Goal: Information Seeking & Learning: Learn about a topic

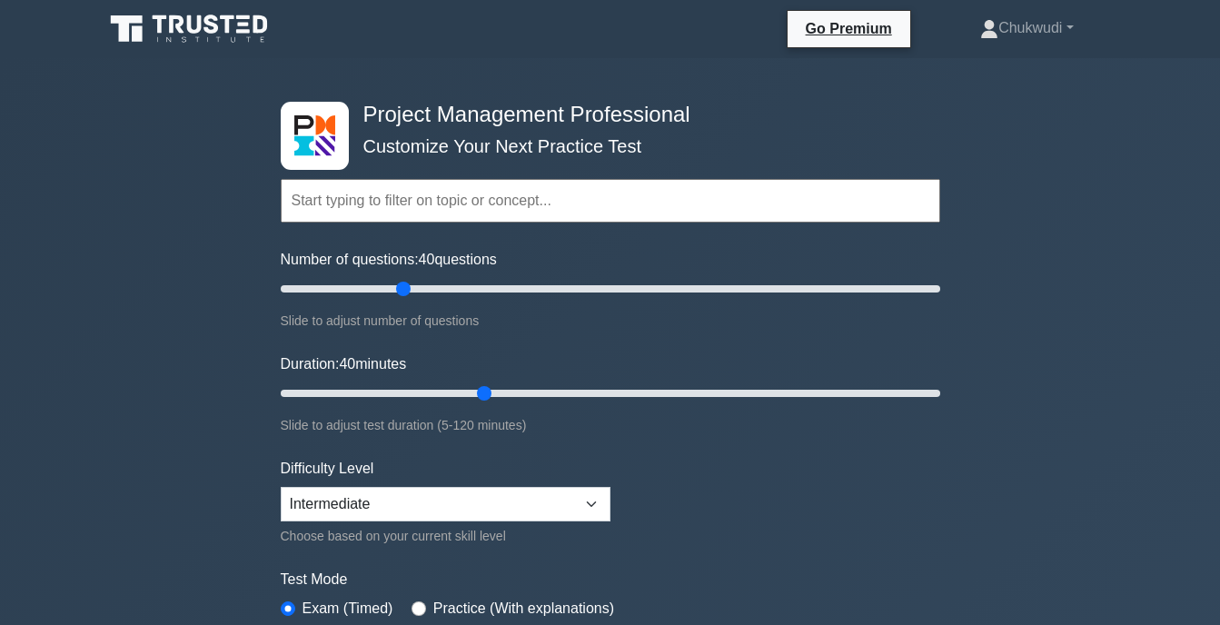
select select "intermediate"
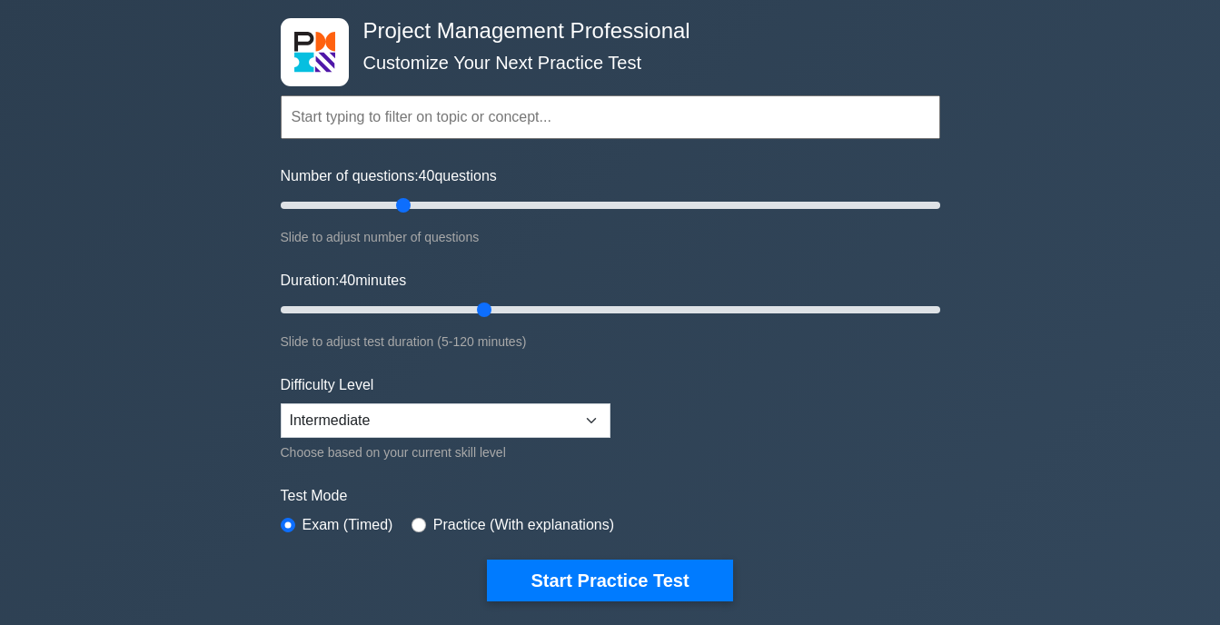
scroll to position [91, 0]
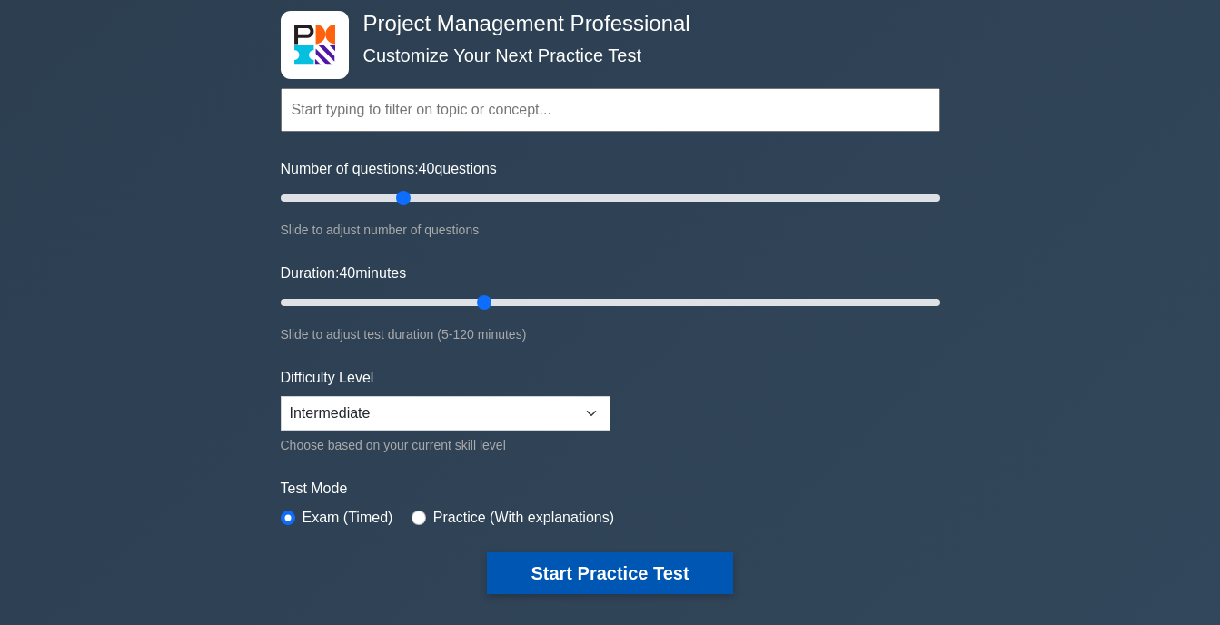
click at [639, 567] on button "Start Practice Test" at bounding box center [609, 573] width 245 height 42
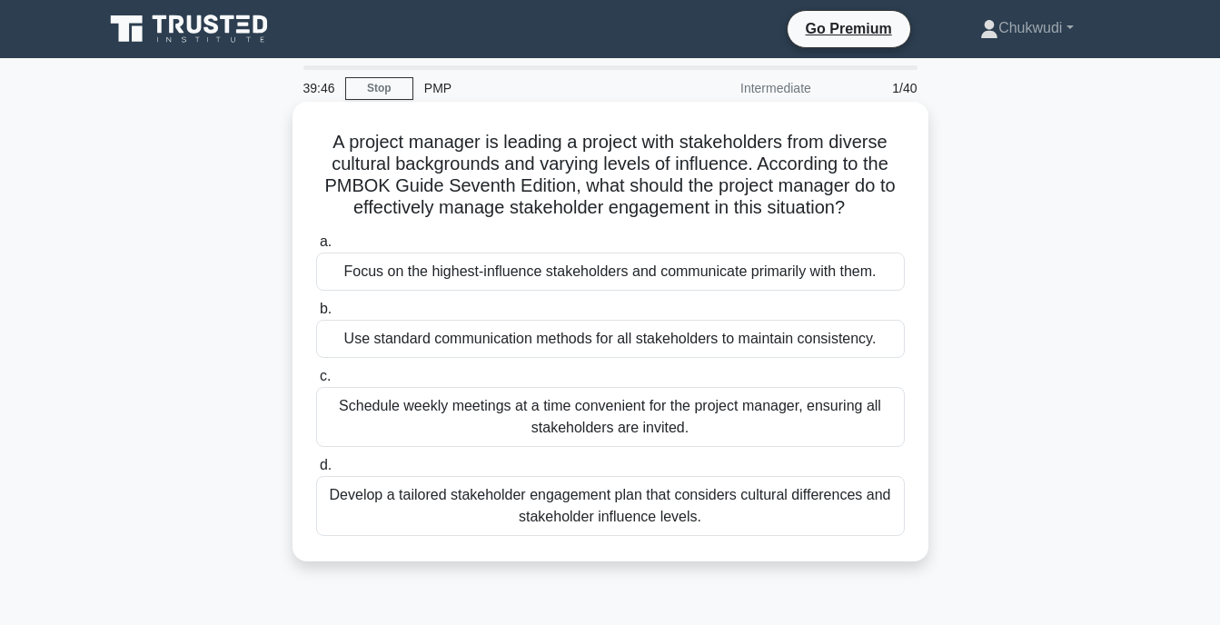
click at [646, 408] on div "Schedule weekly meetings at a time convenient for the project manager, ensuring…" at bounding box center [610, 417] width 589 height 60
click at [316, 382] on input "c. Schedule weekly meetings at a time convenient for the project manager, ensur…" at bounding box center [316, 377] width 0 height 12
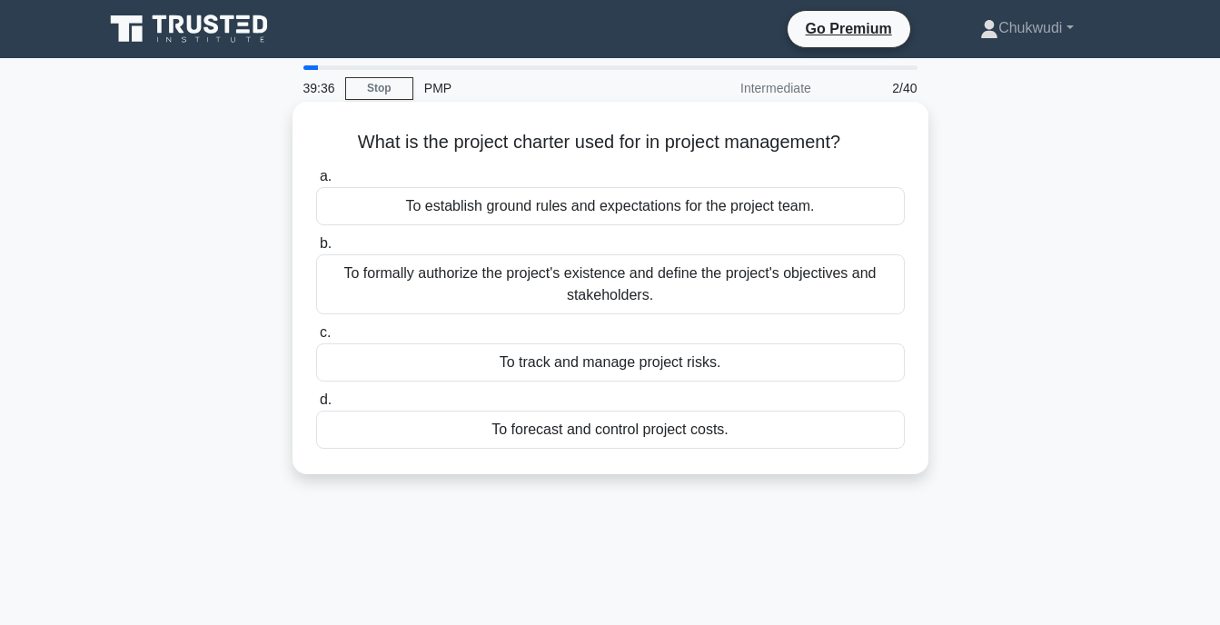
click at [623, 289] on div "To formally authorize the project's existence and define the project's objectiv…" at bounding box center [610, 284] width 589 height 60
click at [316, 250] on input "b. To formally authorize the project's existence and define the project's objec…" at bounding box center [316, 244] width 0 height 12
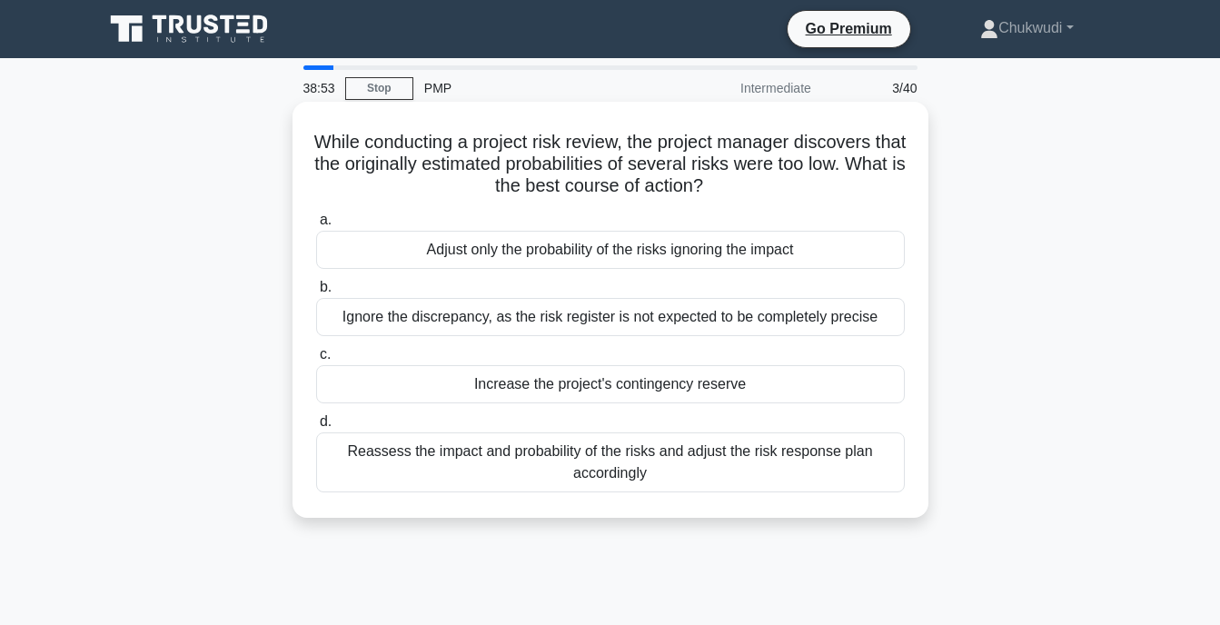
click at [736, 309] on div "Ignore the discrepancy, as the risk register is not expected to be completely p…" at bounding box center [610, 317] width 589 height 38
click at [316, 293] on input "b. Ignore the discrepancy, as the risk register is not expected to be completel…" at bounding box center [316, 288] width 0 height 12
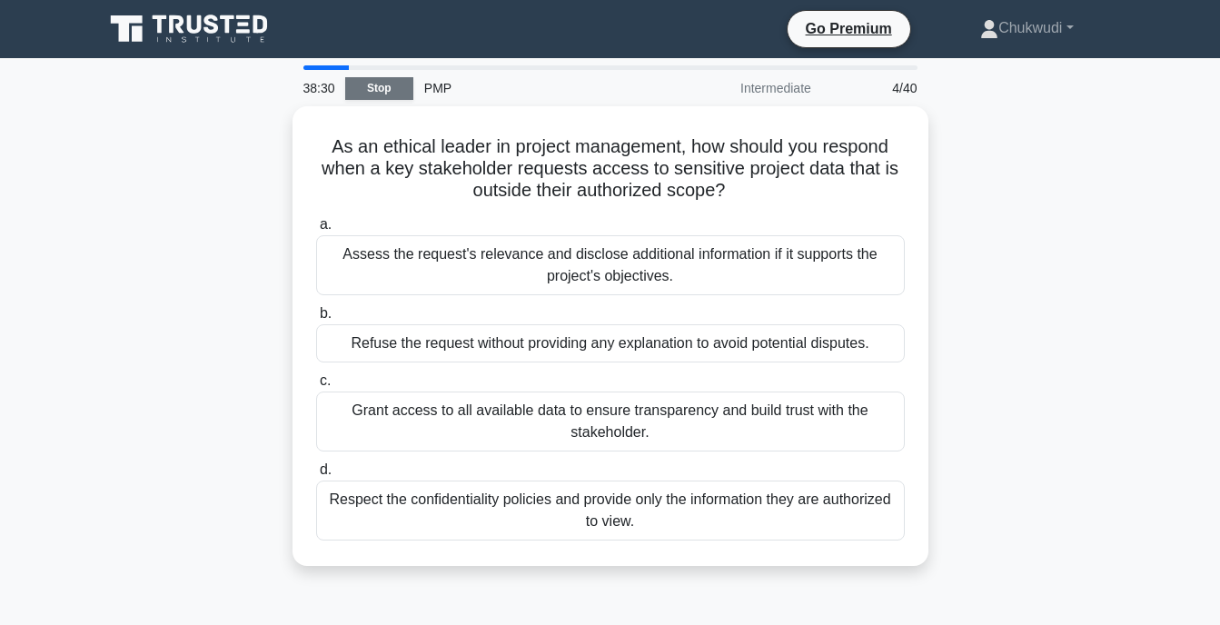
click at [396, 93] on link "Stop" at bounding box center [379, 88] width 68 height 23
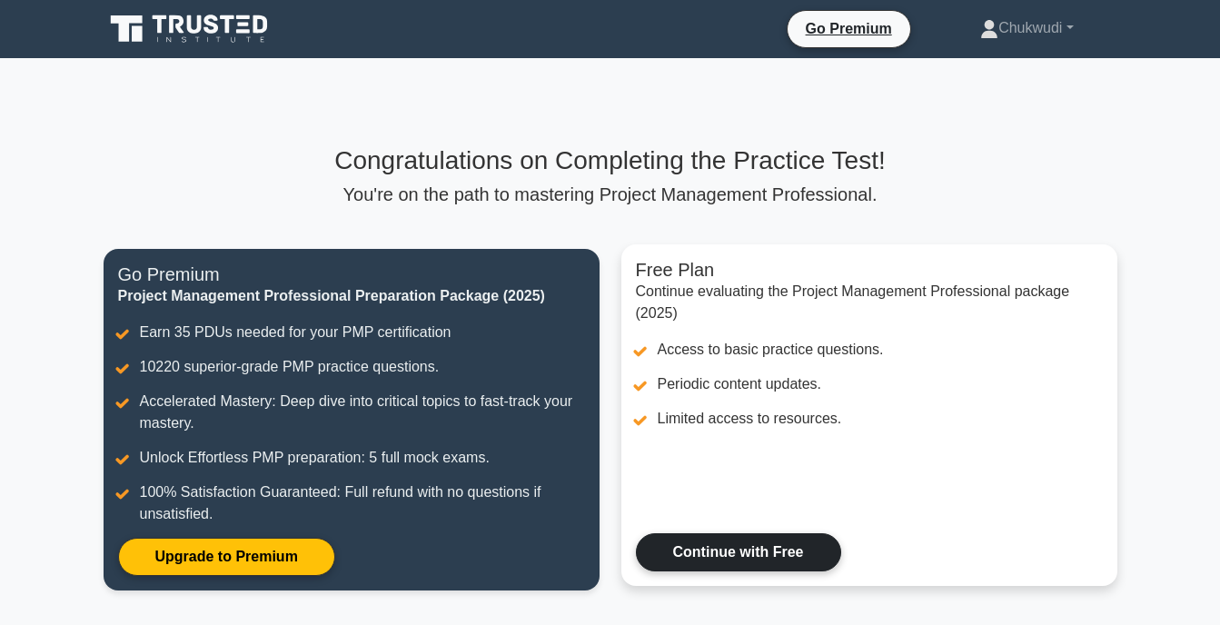
click at [714, 553] on link "Continue with Free" at bounding box center [738, 552] width 205 height 38
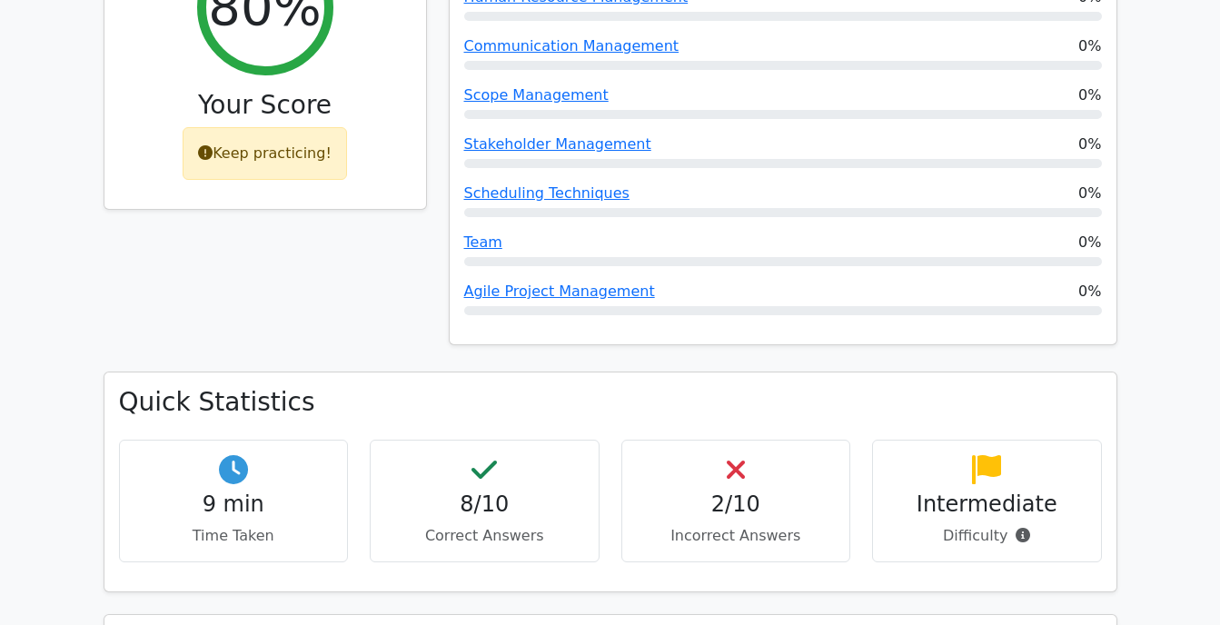
scroll to position [840, 0]
click at [622, 439] on div "2/10 Incorrect Answers" at bounding box center [736, 500] width 230 height 123
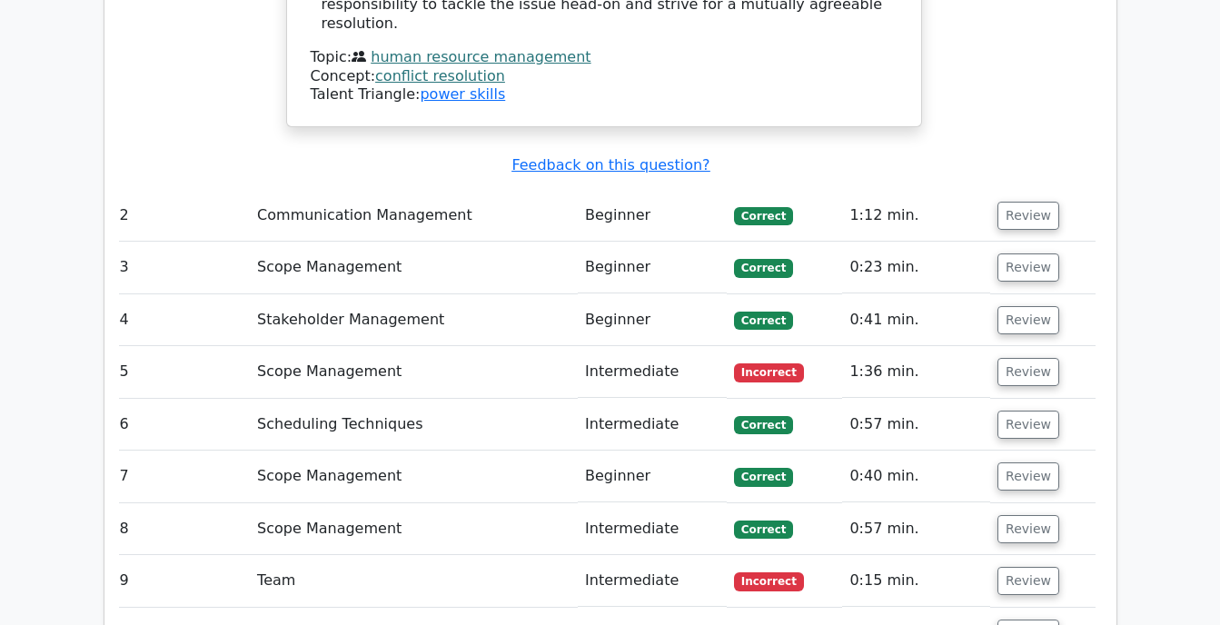
scroll to position [2393, 0]
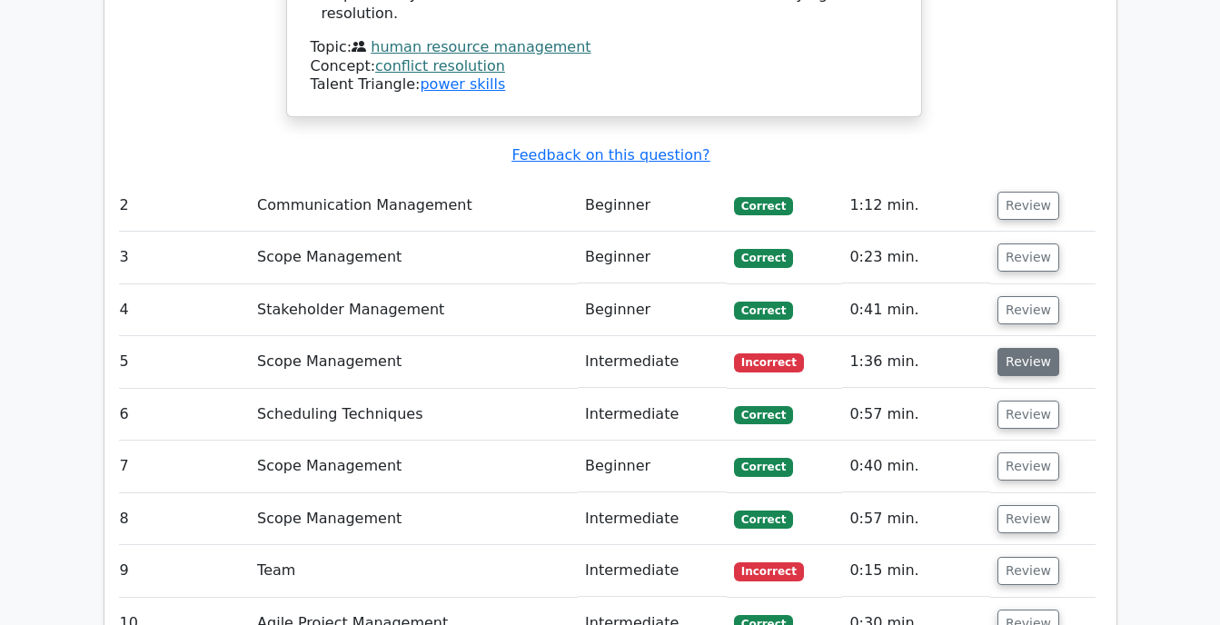
click at [1008, 348] on button "Review" at bounding box center [1029, 362] width 62 height 28
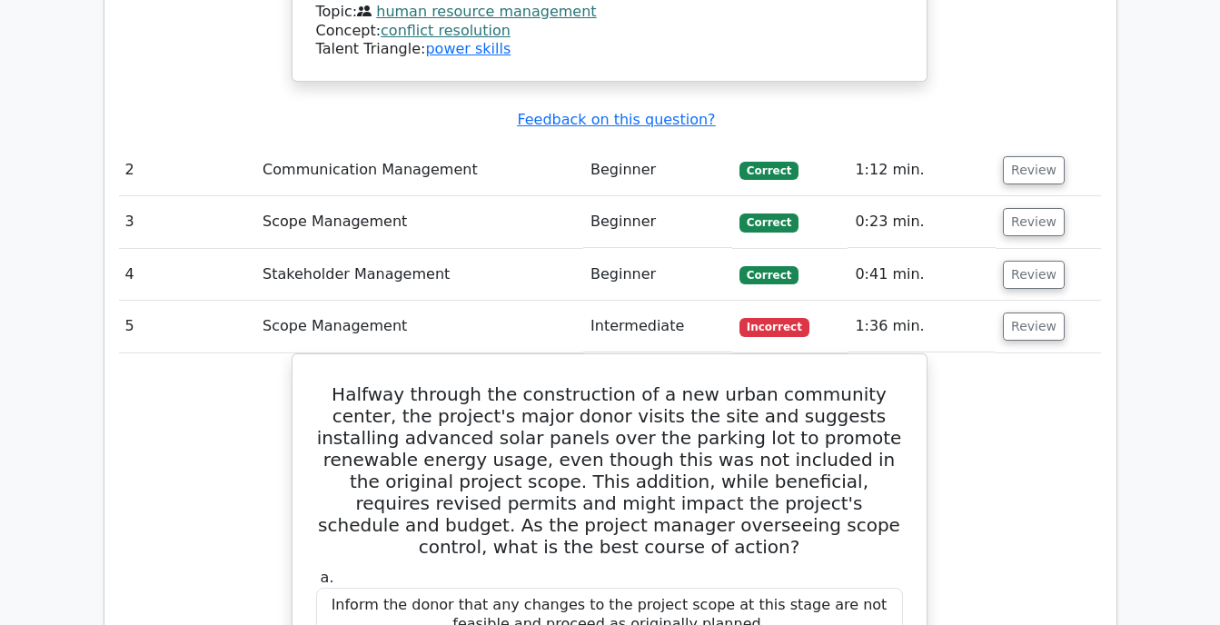
scroll to position [2412, 0]
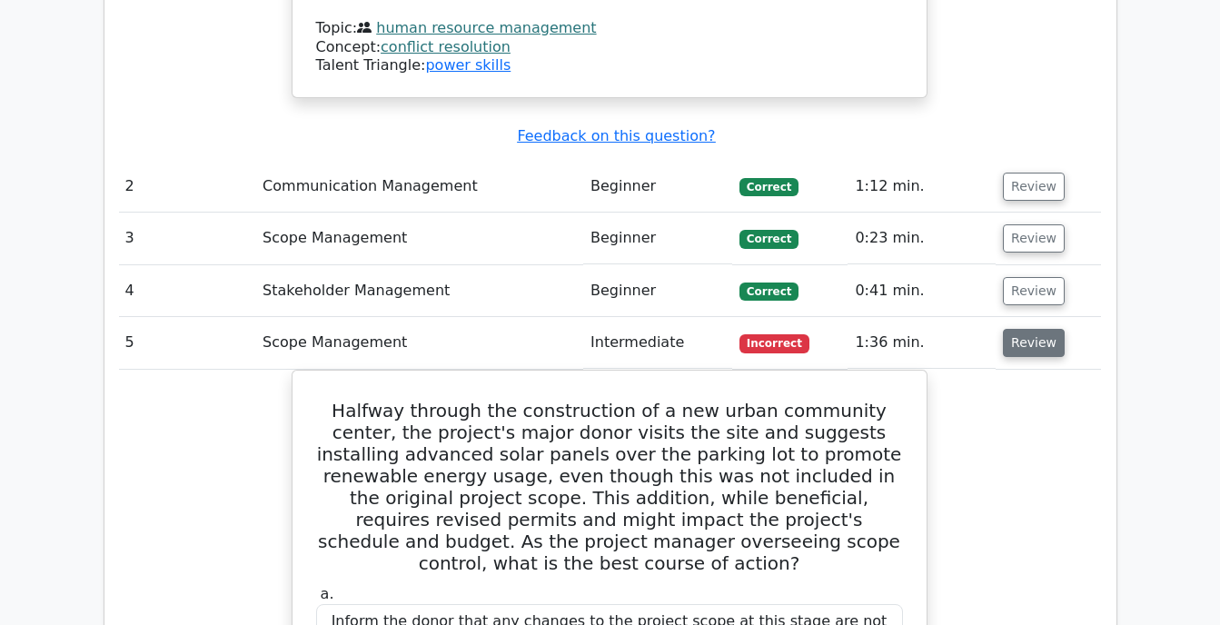
click at [1014, 329] on button "Review" at bounding box center [1034, 343] width 62 height 28
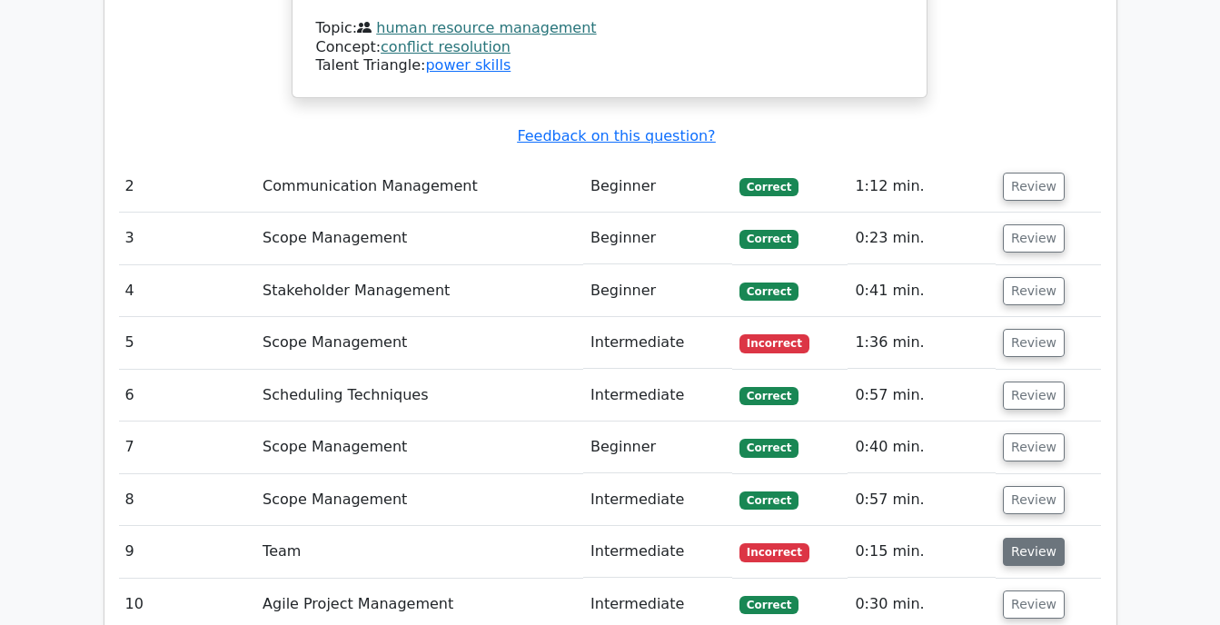
click at [1018, 538] on button "Review" at bounding box center [1034, 552] width 62 height 28
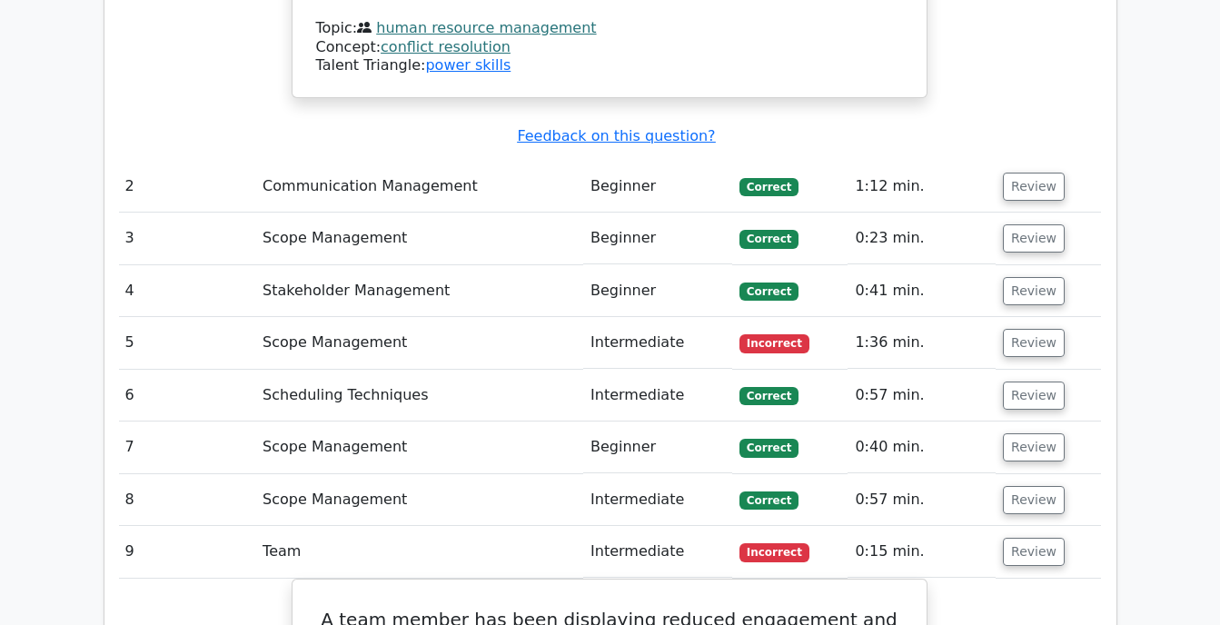
click at [1031, 526] on td "Review" at bounding box center [1048, 552] width 104 height 52
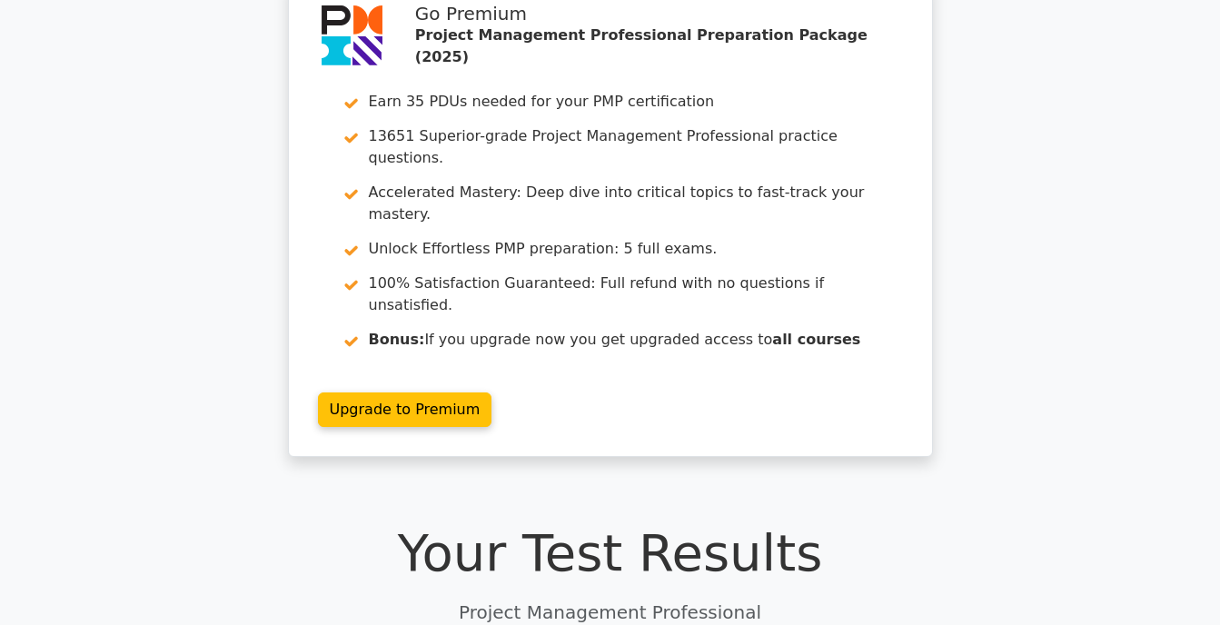
scroll to position [0, 0]
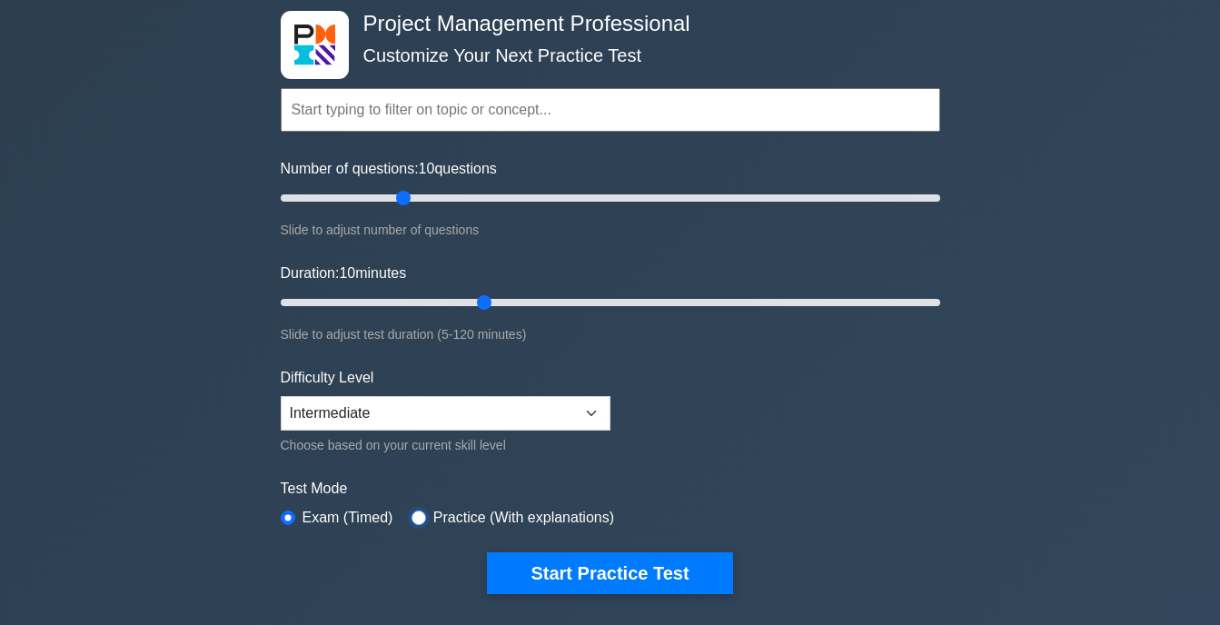
click at [412, 512] on input "radio" at bounding box center [419, 518] width 15 height 15
radio input "true"
type input "40"
drag, startPoint x: 405, startPoint y: 204, endPoint x: 411, endPoint y: 185, distance: 19.0
click at [411, 187] on input "Number of questions: 40 questions" at bounding box center [611, 198] width 660 height 22
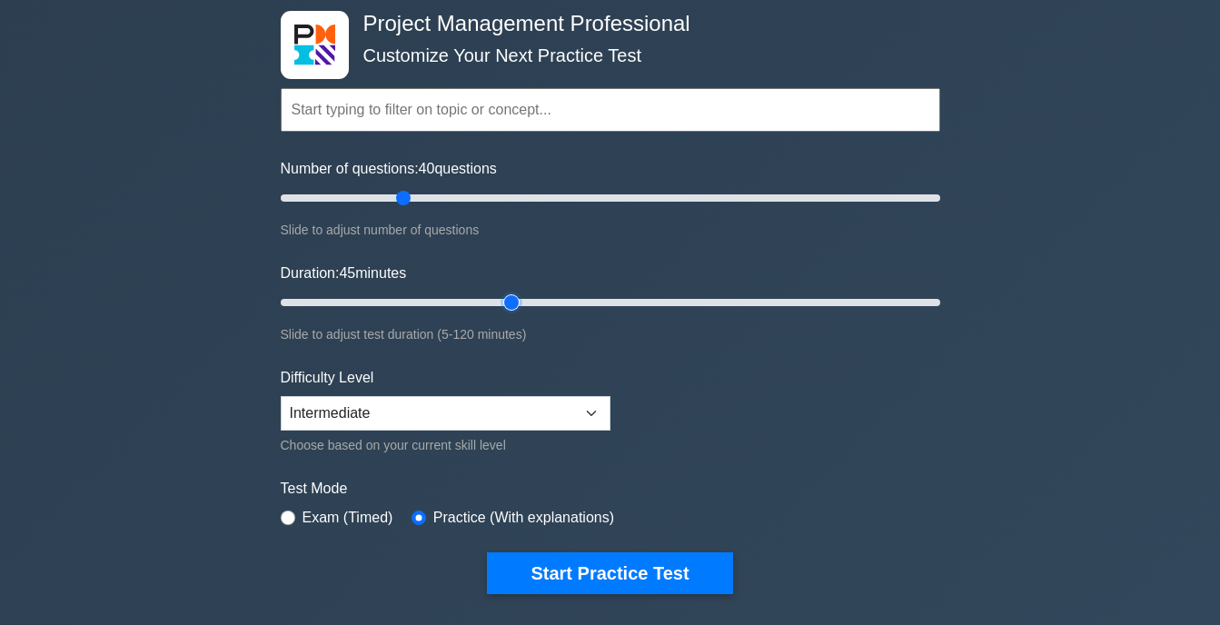
type input "40"
drag, startPoint x: 482, startPoint y: 300, endPoint x: 494, endPoint y: 302, distance: 12.8
click at [494, 302] on input "Duration: 40 minutes" at bounding box center [611, 303] width 660 height 22
click at [542, 408] on select "Beginner Intermediate Expert" at bounding box center [446, 413] width 330 height 35
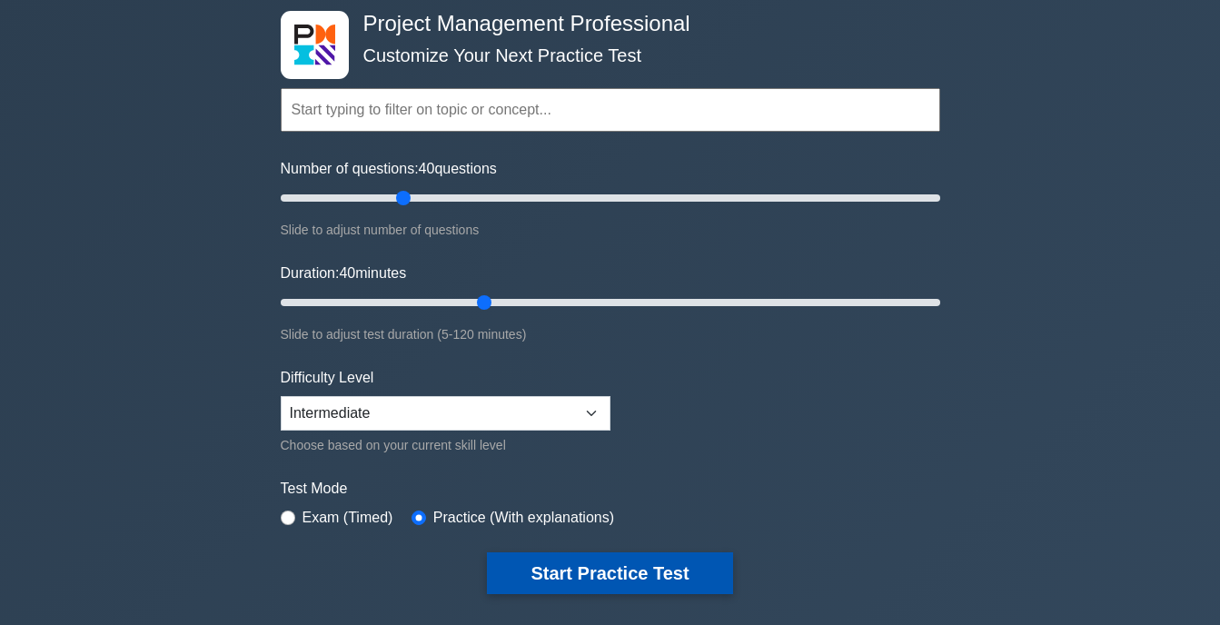
click at [573, 587] on button "Start Practice Test" at bounding box center [609, 573] width 245 height 42
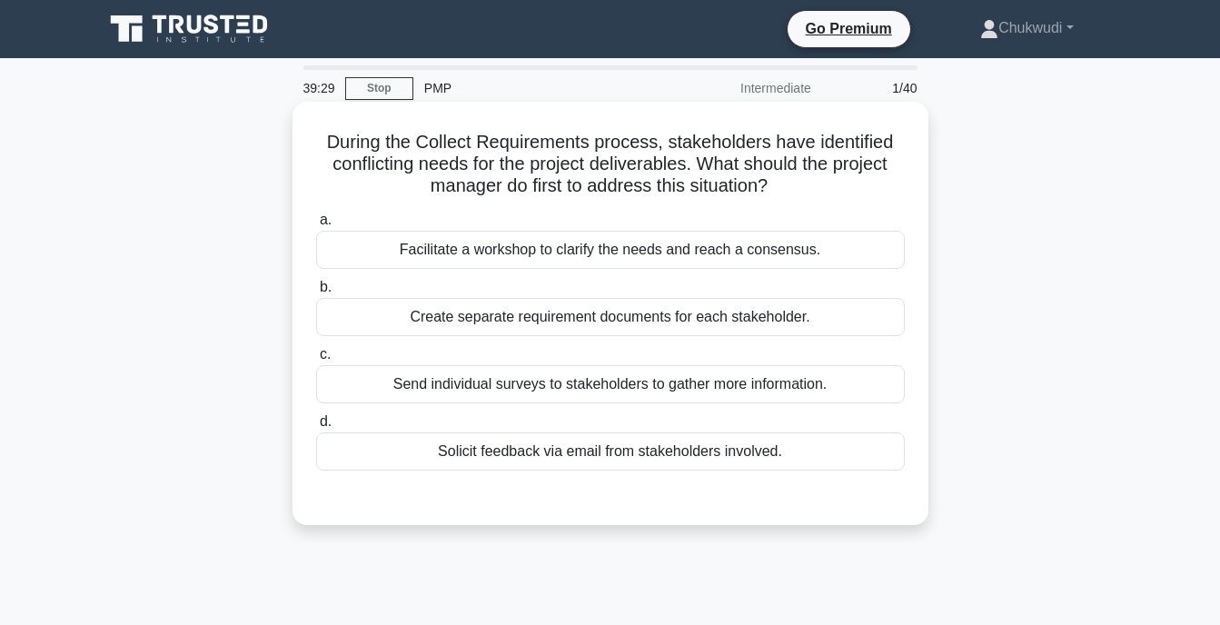
click at [589, 381] on div "Send individual surveys to stakeholders to gather more information." at bounding box center [610, 384] width 589 height 38
click at [316, 361] on input "c. Send individual surveys to stakeholders to gather more information." at bounding box center [316, 355] width 0 height 12
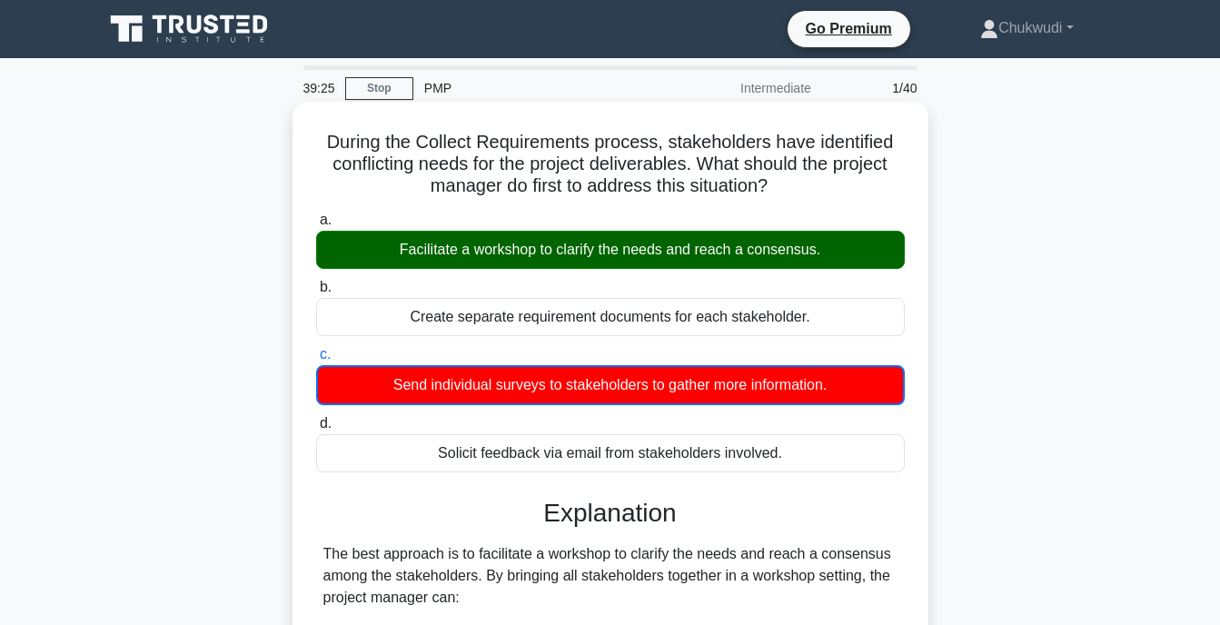
click at [586, 236] on div "Facilitate a workshop to clarify the needs and reach a consensus." at bounding box center [610, 250] width 589 height 38
click at [316, 226] on input "a. Facilitate a workshop to clarify the needs and reach a consensus." at bounding box center [316, 220] width 0 height 12
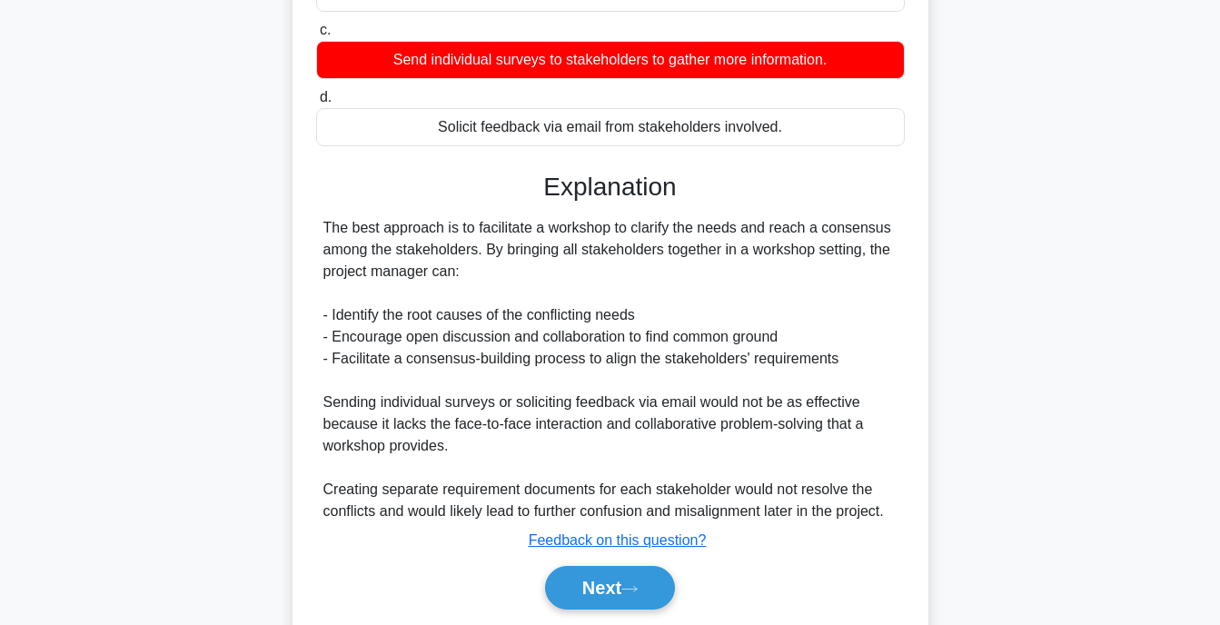
scroll to position [387, 0]
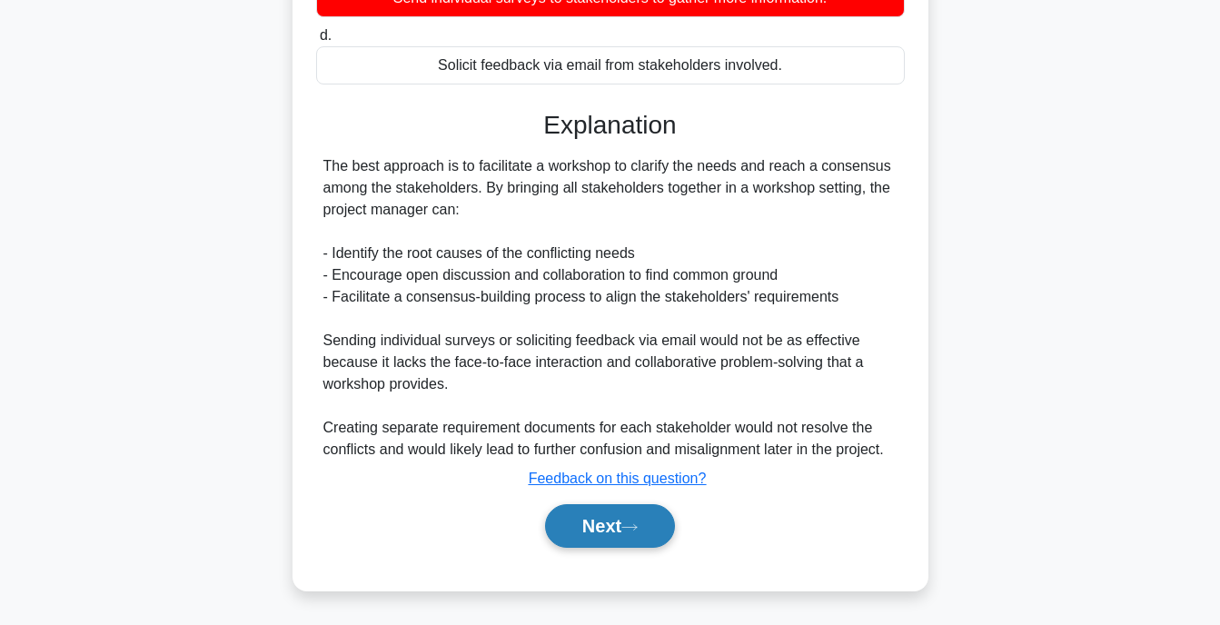
click at [600, 543] on button "Next" at bounding box center [610, 526] width 130 height 44
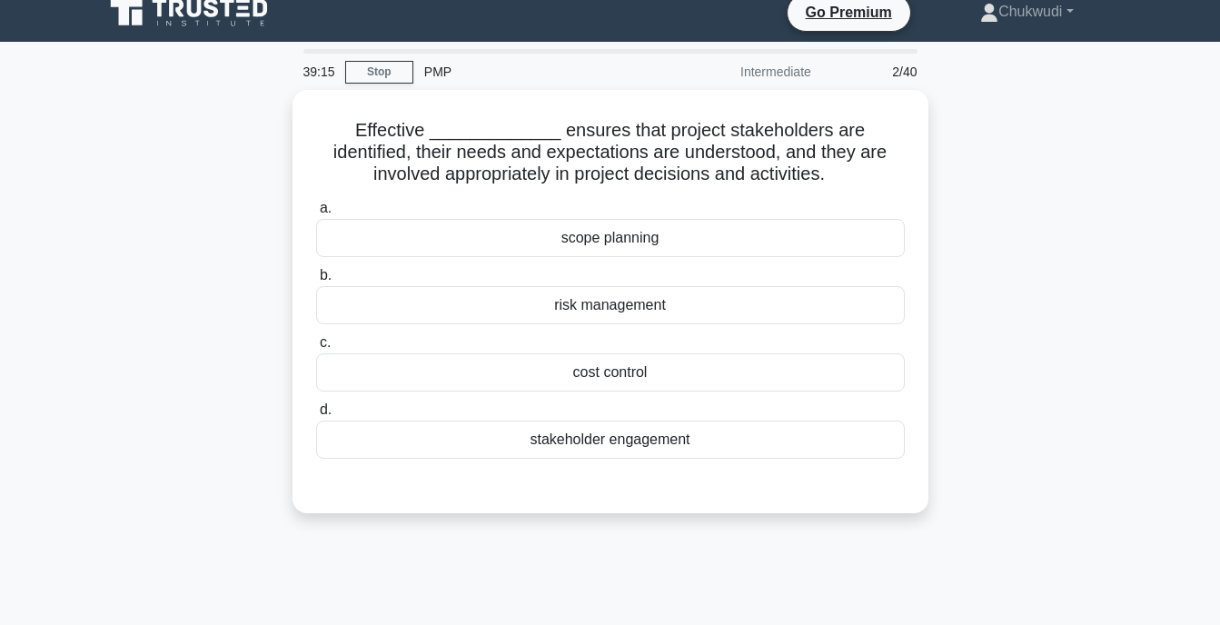
scroll to position [0, 0]
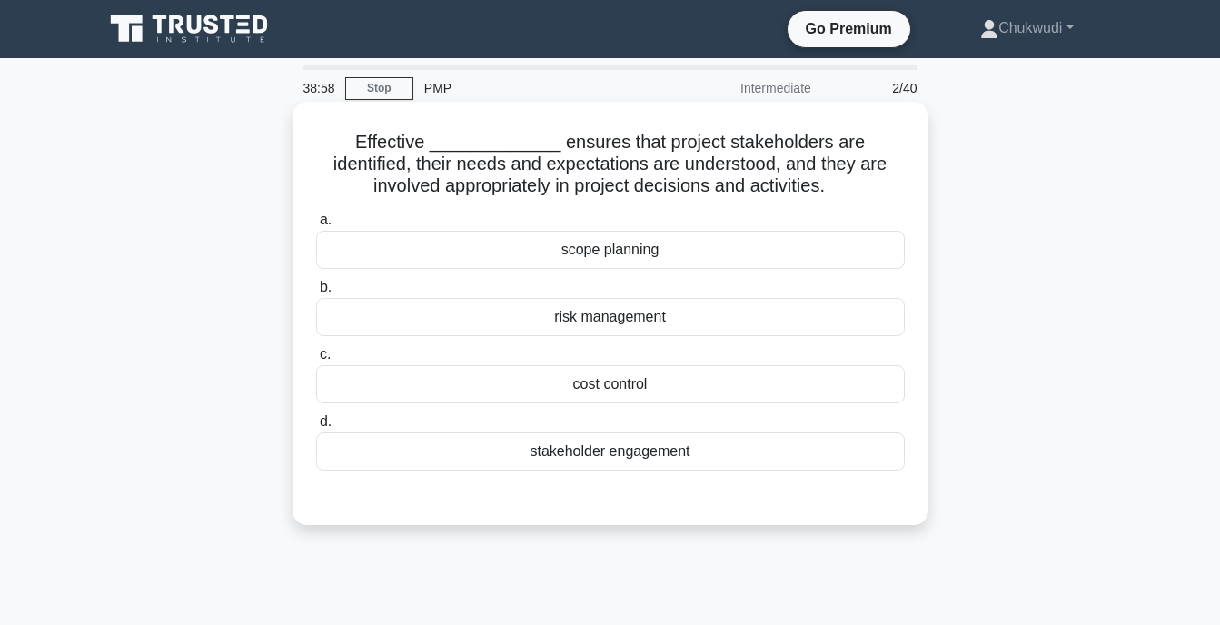
click at [576, 263] on div "scope planning" at bounding box center [610, 250] width 589 height 38
click at [316, 226] on input "a. scope planning" at bounding box center [316, 220] width 0 height 12
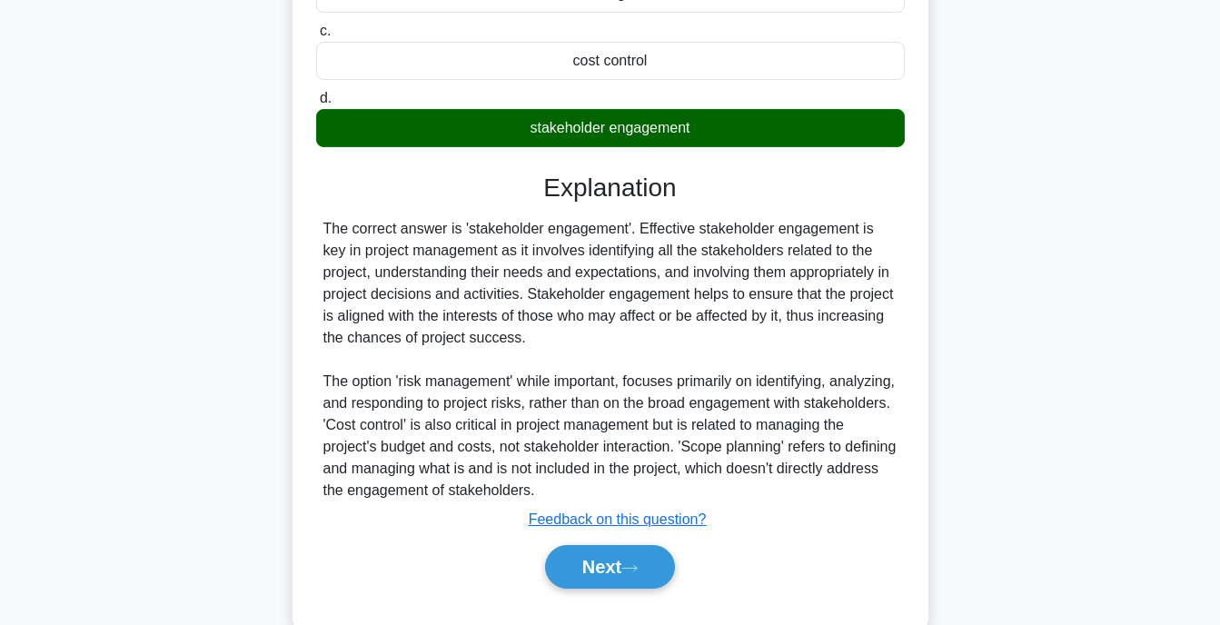
scroll to position [367, 0]
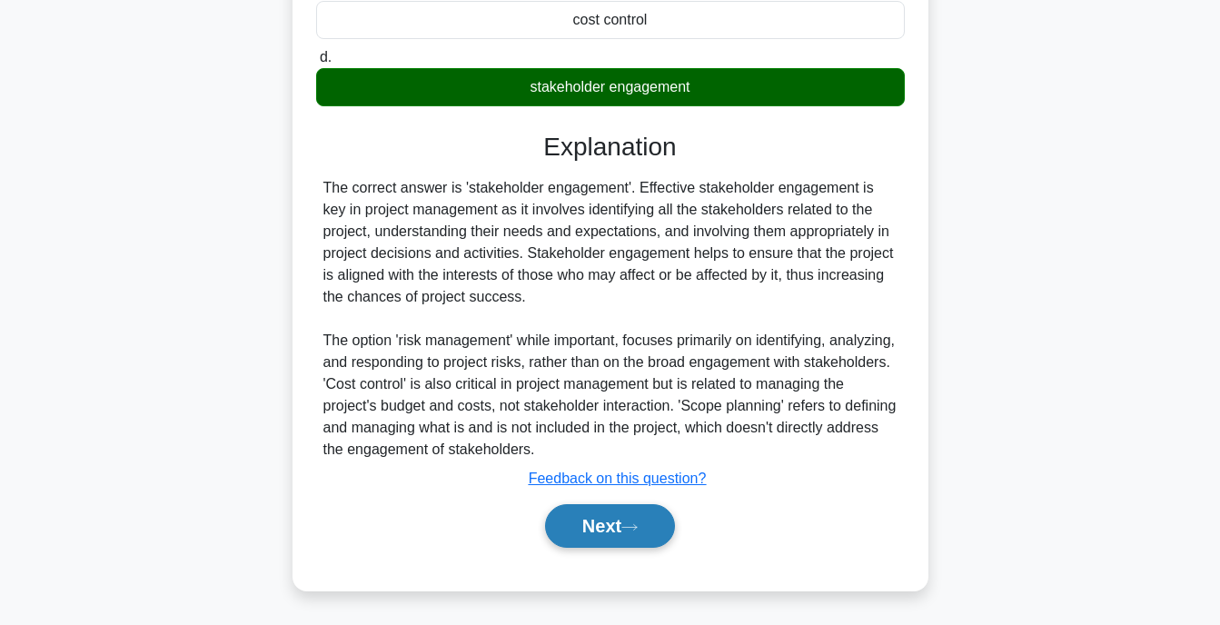
click at [613, 524] on button "Next" at bounding box center [610, 526] width 130 height 44
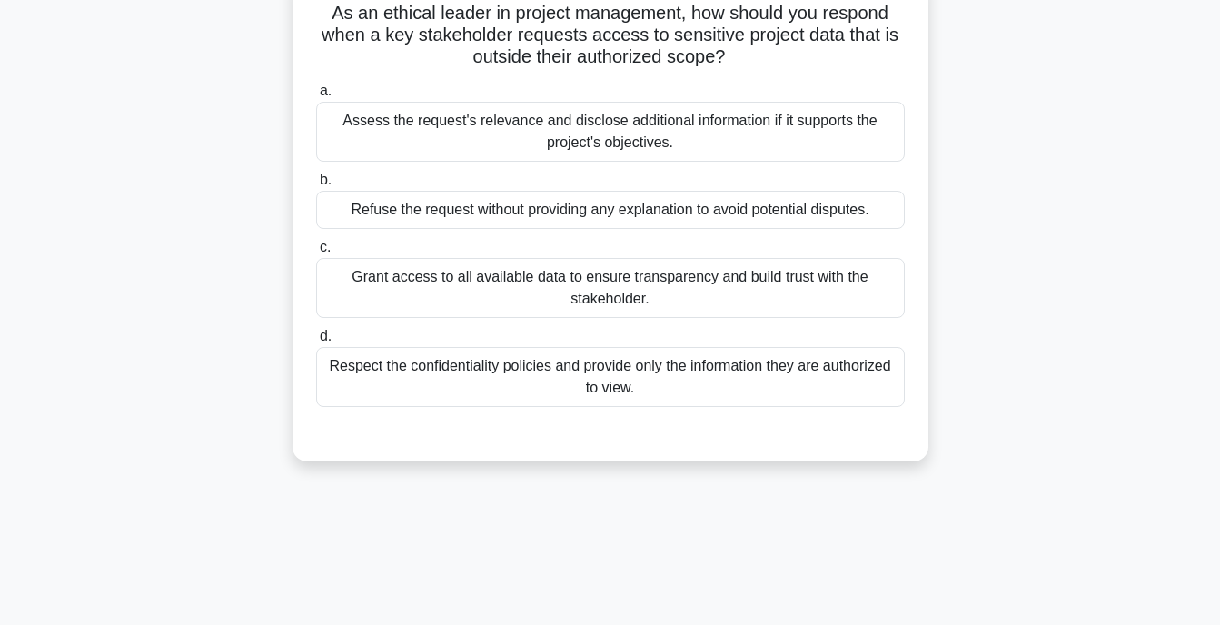
scroll to position [19, 0]
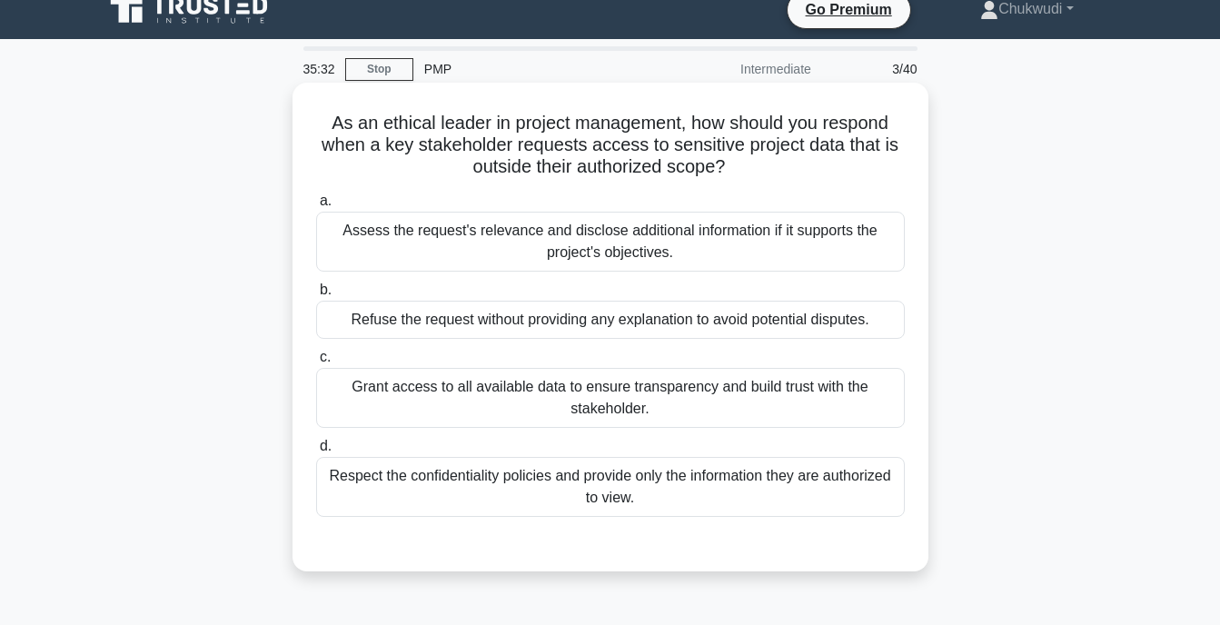
drag, startPoint x: 631, startPoint y: 249, endPoint x: 682, endPoint y: 320, distance: 87.2
click at [682, 320] on div "a. Assess the request's relevance and disclose additional information if it sup…" at bounding box center [610, 353] width 611 height 334
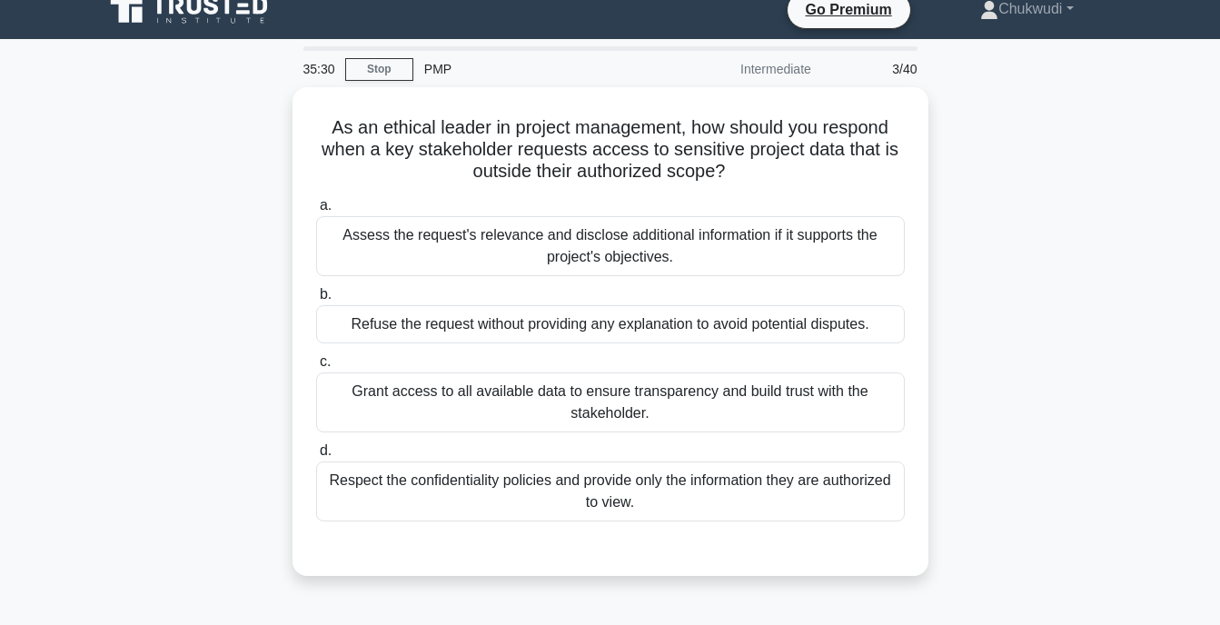
click at [228, 293] on div "As an ethical leader in project management, how should you respond when a key s…" at bounding box center [611, 342] width 1036 height 511
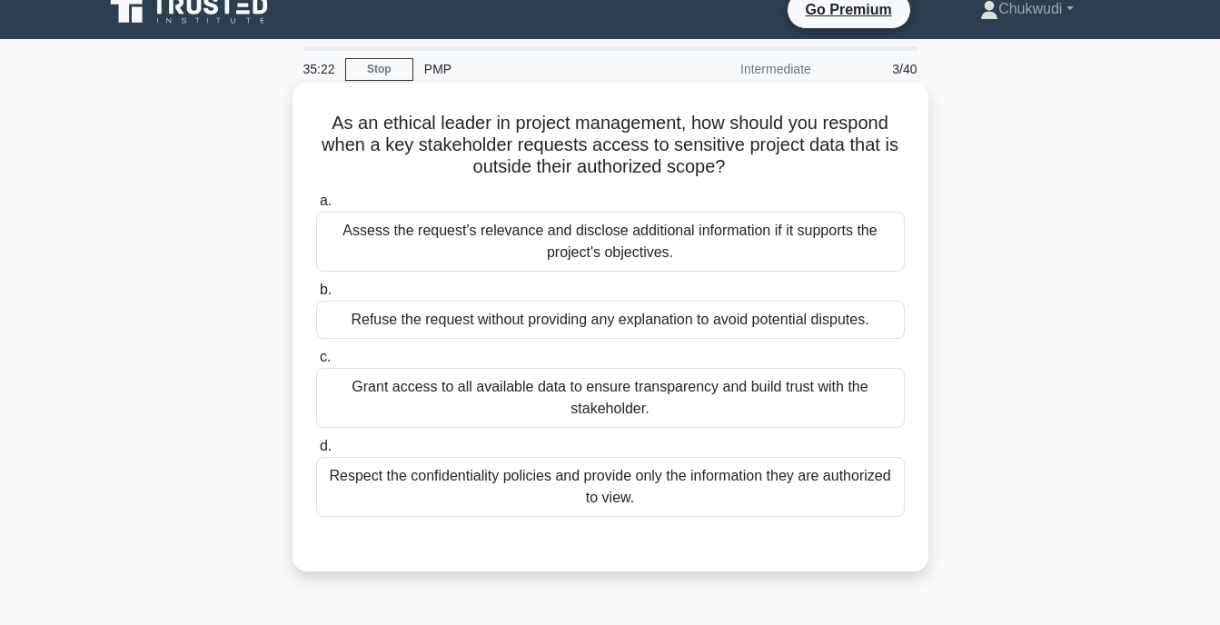
click at [564, 235] on div "Assess the request's relevance and disclose additional information if it suppor…" at bounding box center [610, 242] width 589 height 60
click at [316, 207] on input "a. Assess the request's relevance and disclose additional information if it sup…" at bounding box center [316, 201] width 0 height 12
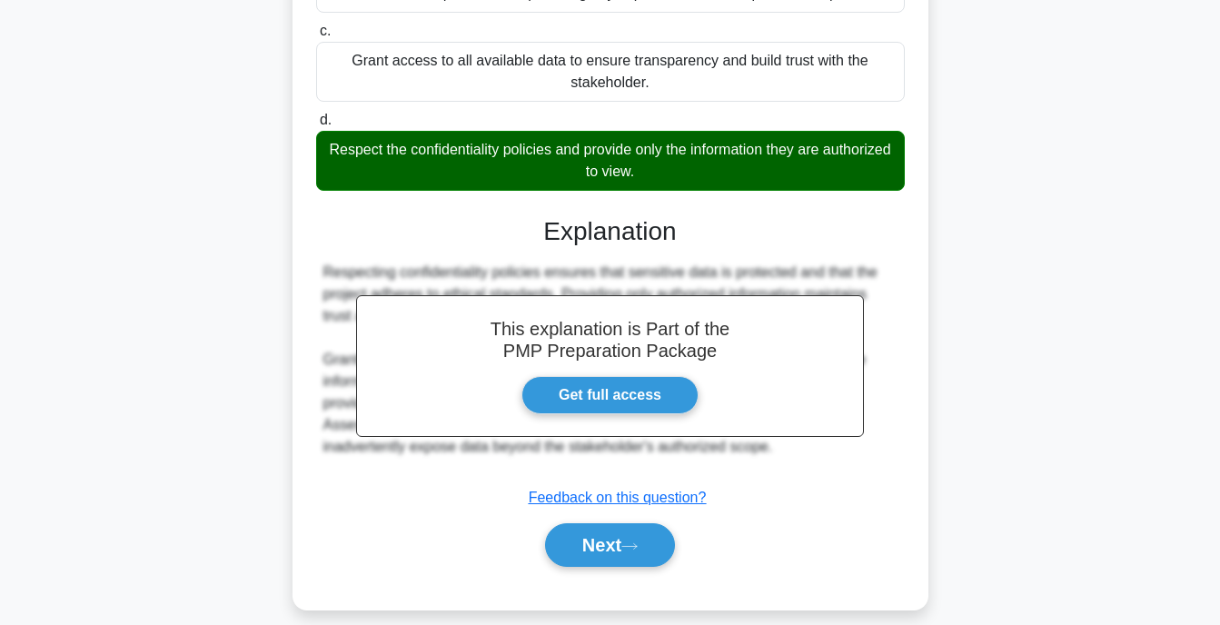
scroll to position [351, 0]
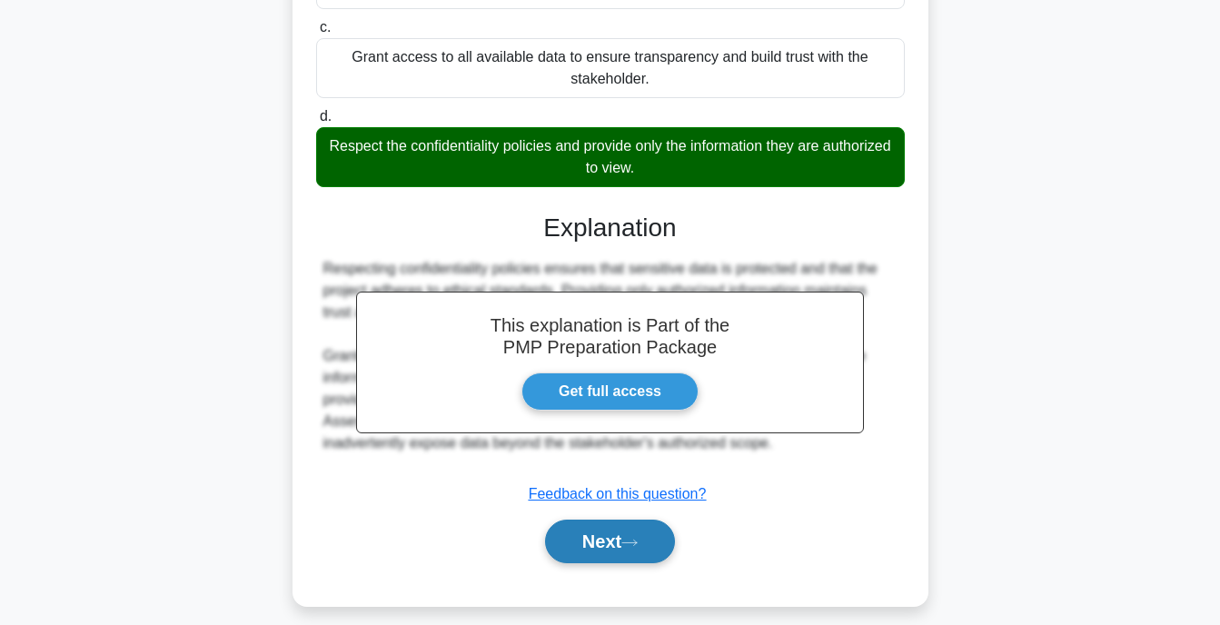
click at [596, 556] on button "Next" at bounding box center [610, 542] width 130 height 44
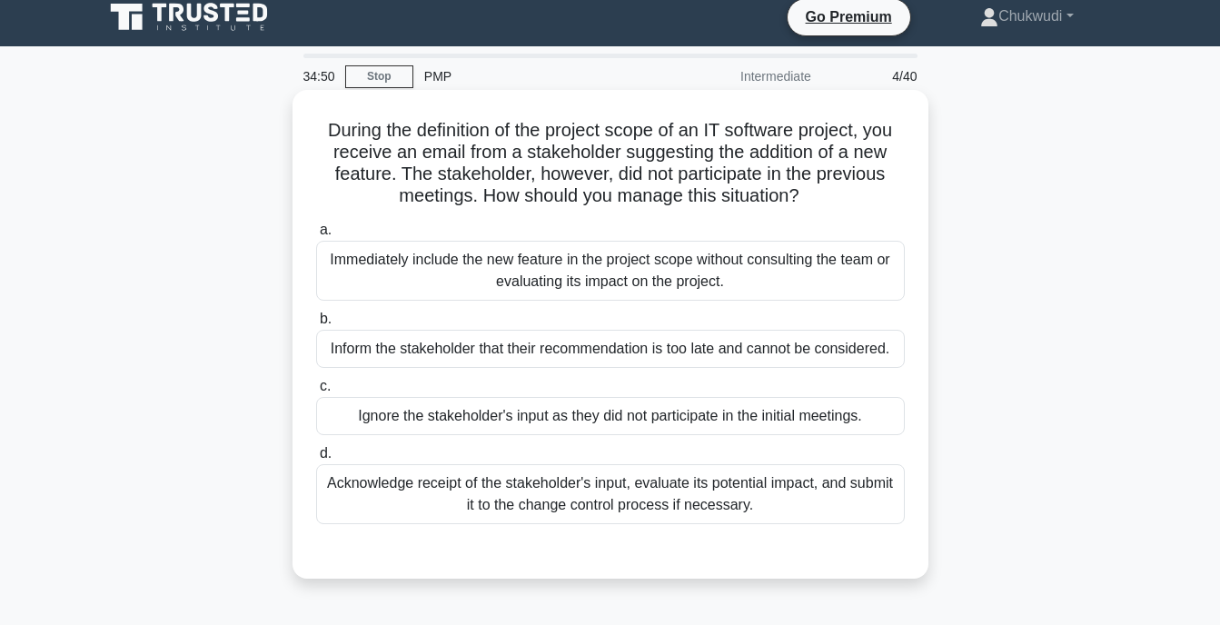
scroll to position [0, 0]
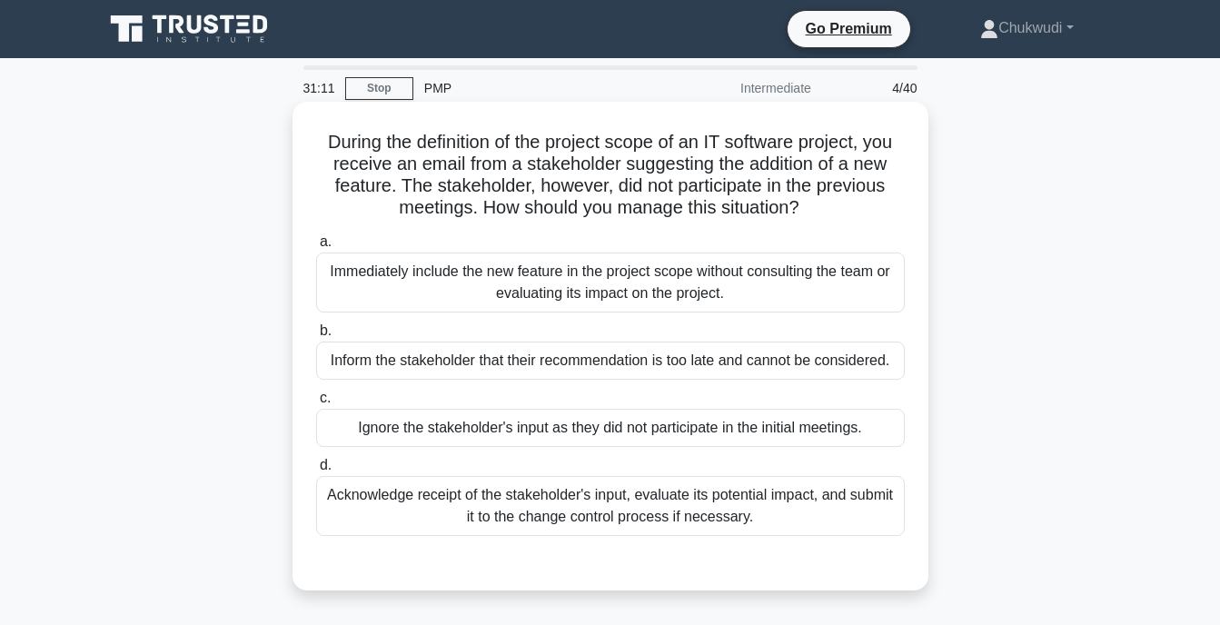
click at [585, 428] on div "Ignore the stakeholder's input as they did not participate in the initial meeti…" at bounding box center [610, 428] width 589 height 38
click at [316, 404] on input "c. Ignore the stakeholder's input as they did not participate in the initial me…" at bounding box center [316, 398] width 0 height 12
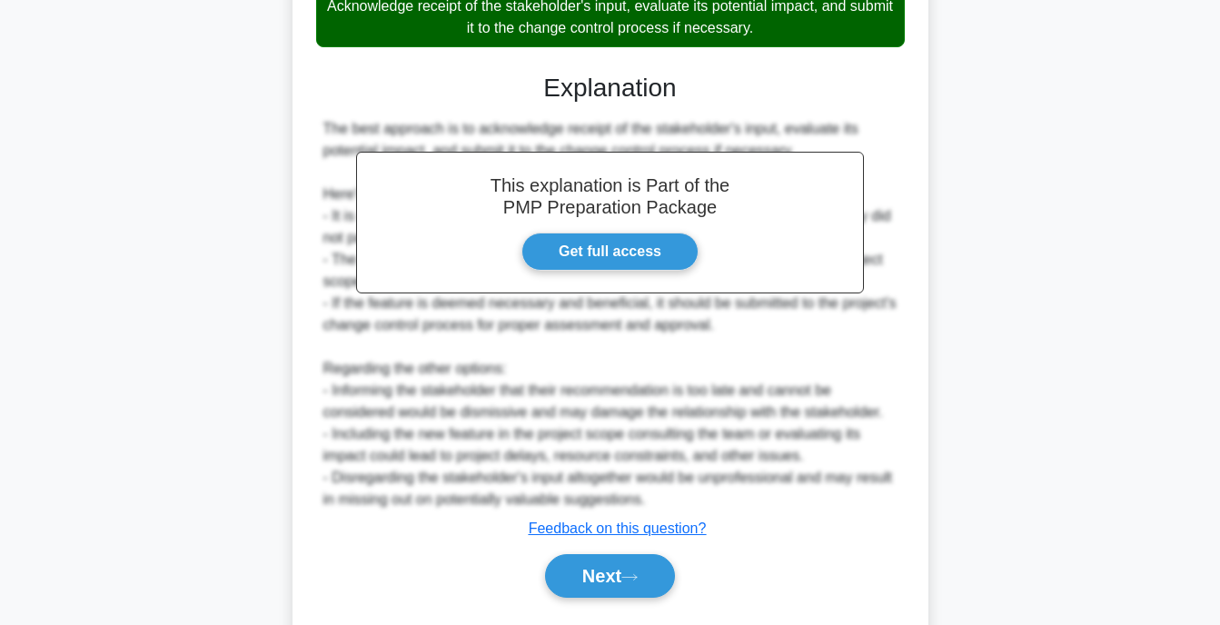
scroll to position [492, 0]
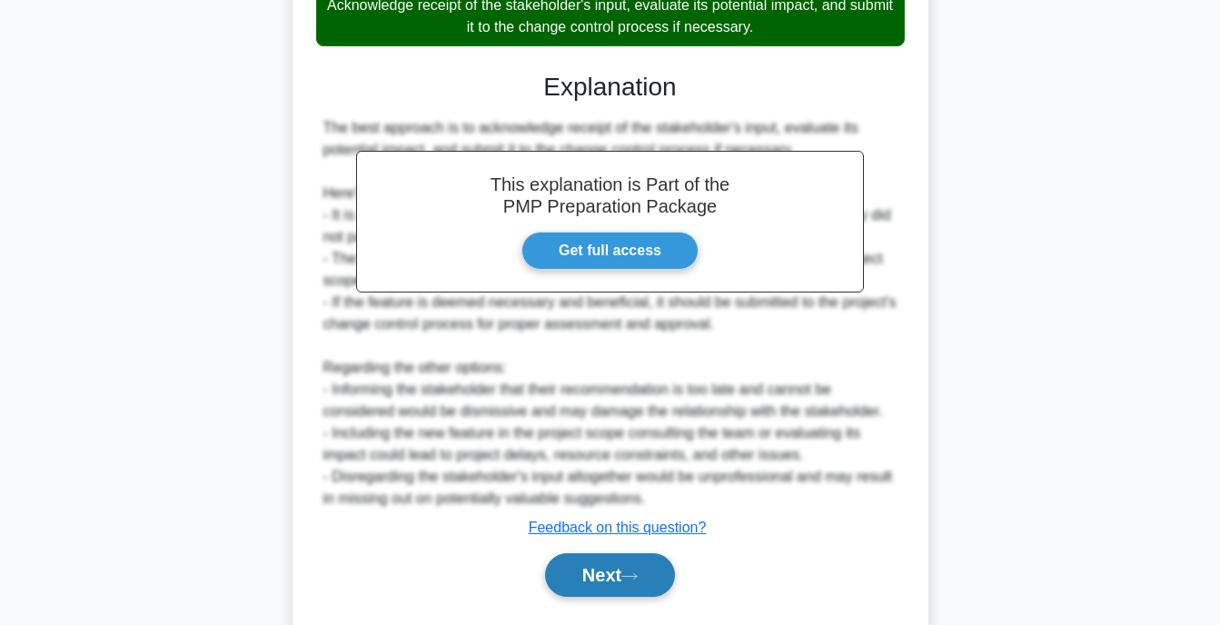
click at [638, 579] on icon at bounding box center [629, 576] width 16 height 10
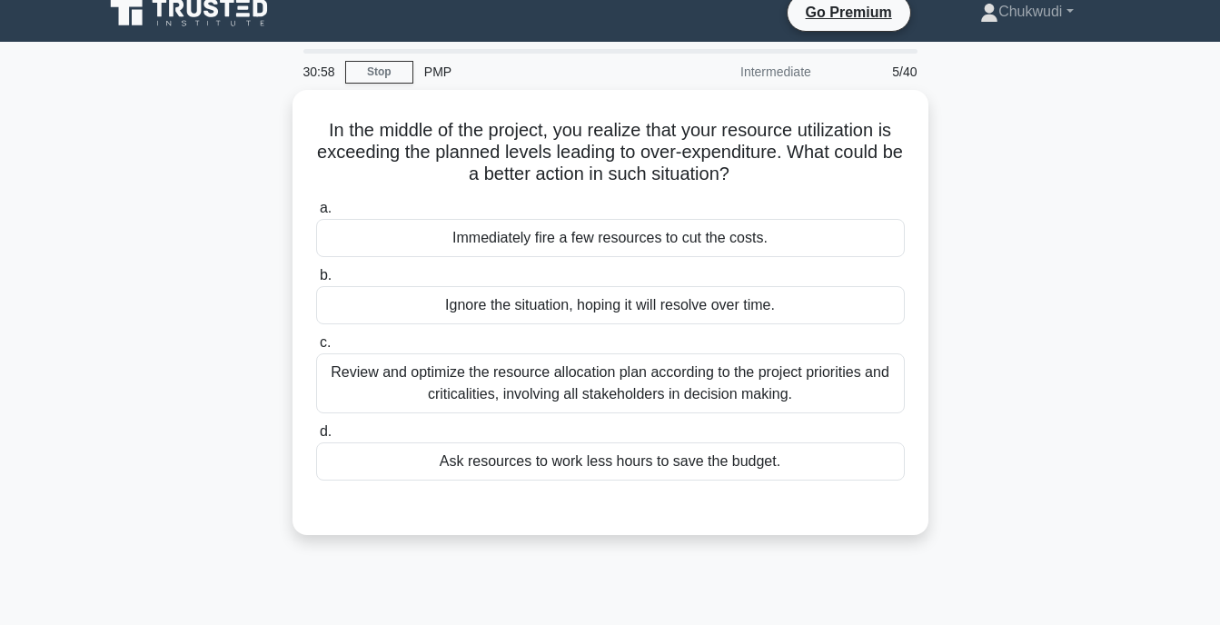
scroll to position [21, 0]
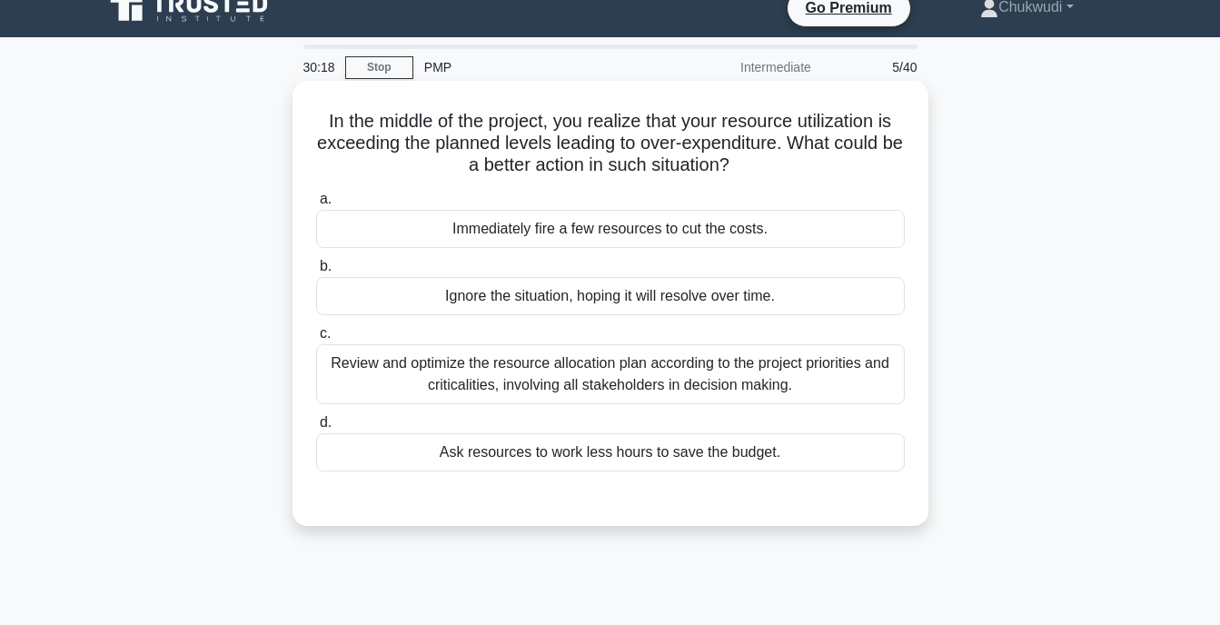
click at [640, 454] on div "Ask resources to work less hours to save the budget." at bounding box center [610, 452] width 589 height 38
click at [316, 429] on input "d. Ask resources to work less hours to save the budget." at bounding box center [316, 423] width 0 height 12
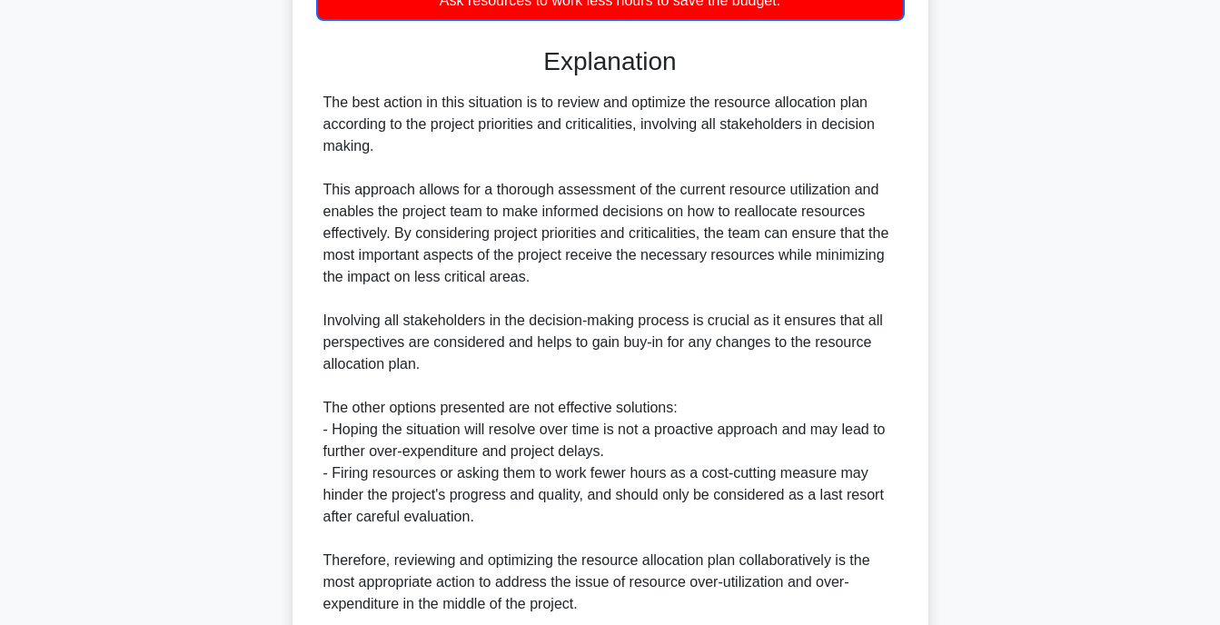
scroll to position [629, 0]
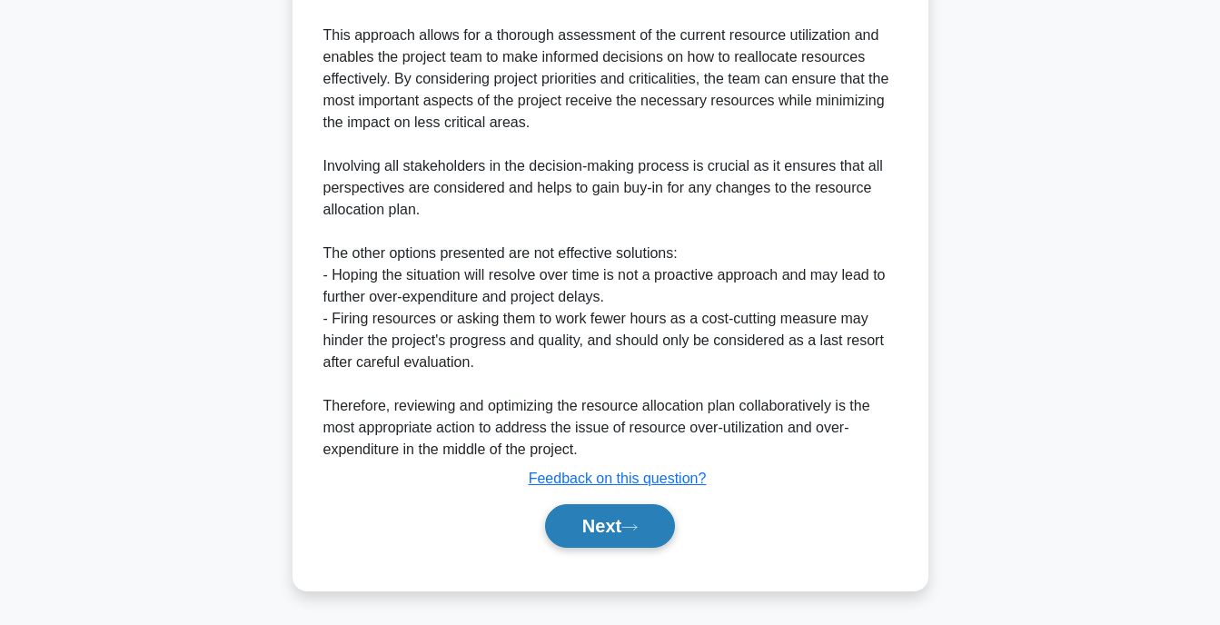
click at [641, 533] on button "Next" at bounding box center [610, 526] width 130 height 44
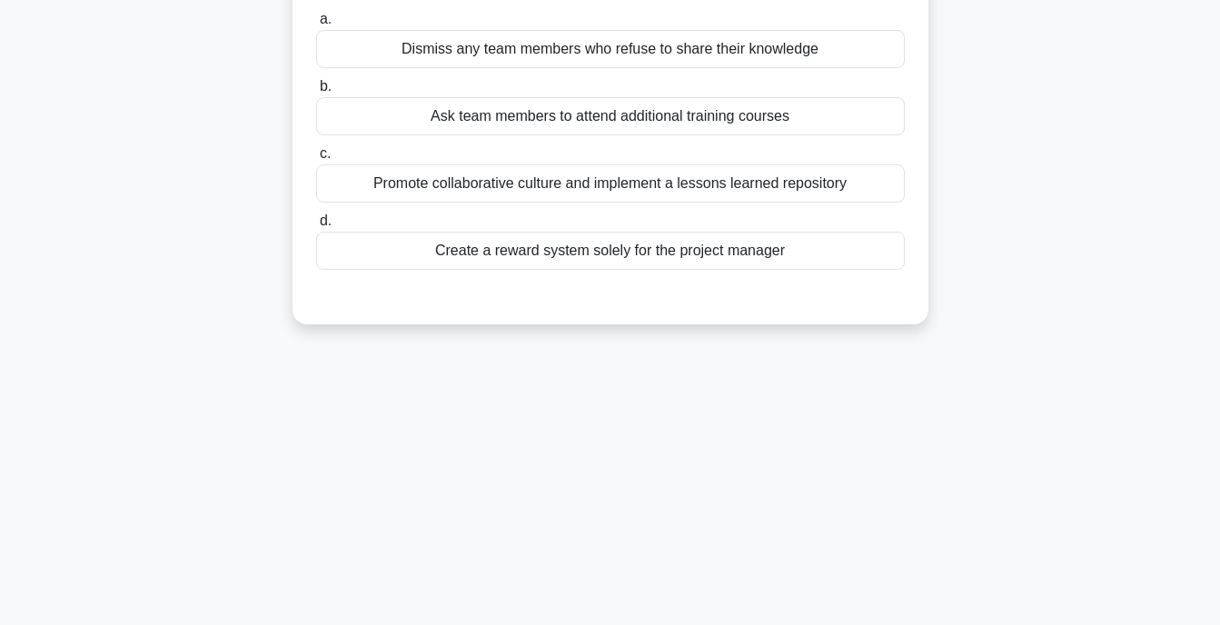
scroll to position [0, 0]
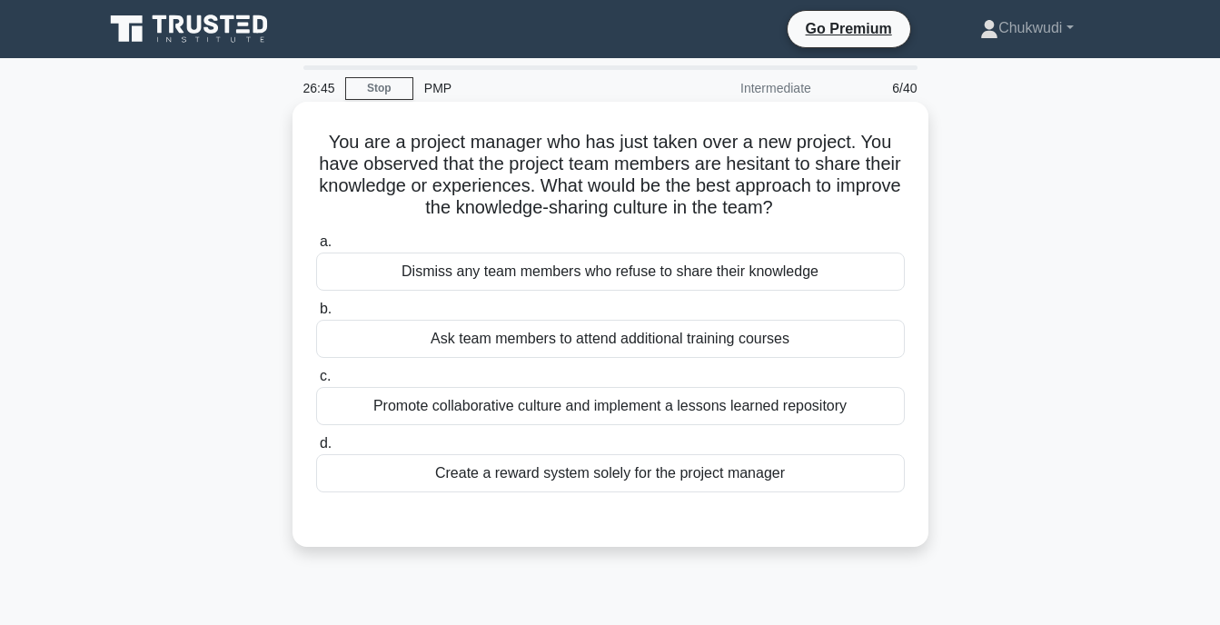
click at [575, 399] on div "Promote collaborative culture and implement a lessons learned repository" at bounding box center [610, 406] width 589 height 38
click at [316, 382] on input "c. Promote collaborative culture and implement a lessons learned repository" at bounding box center [316, 377] width 0 height 12
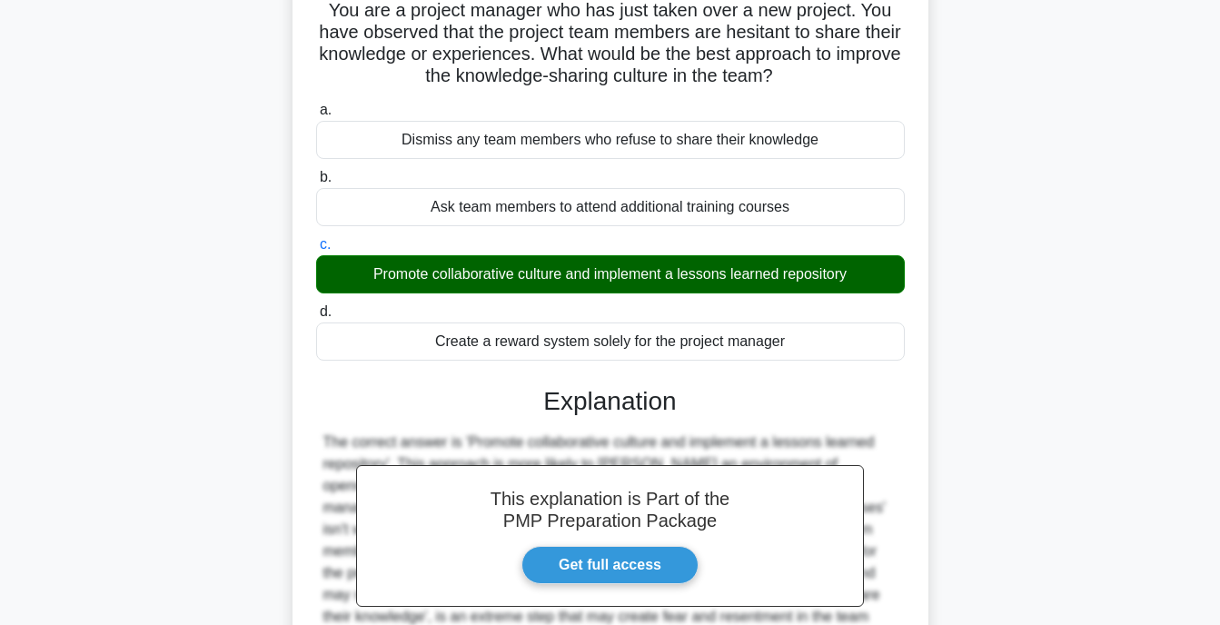
scroll to position [356, 0]
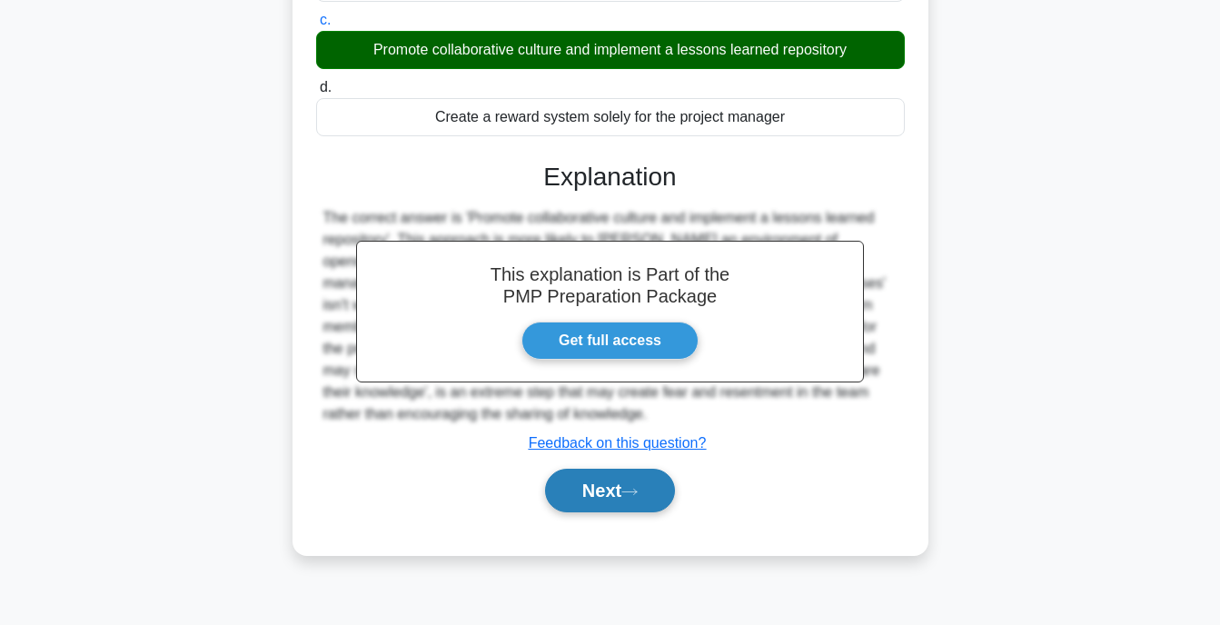
click at [615, 471] on button "Next" at bounding box center [610, 491] width 130 height 44
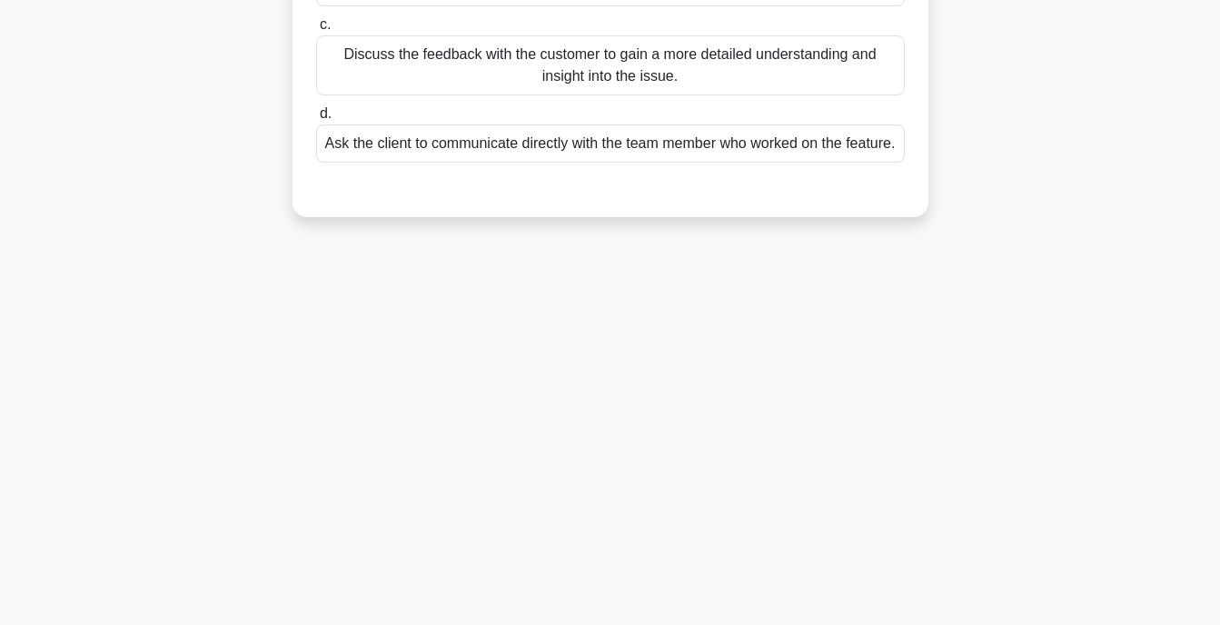
scroll to position [0, 0]
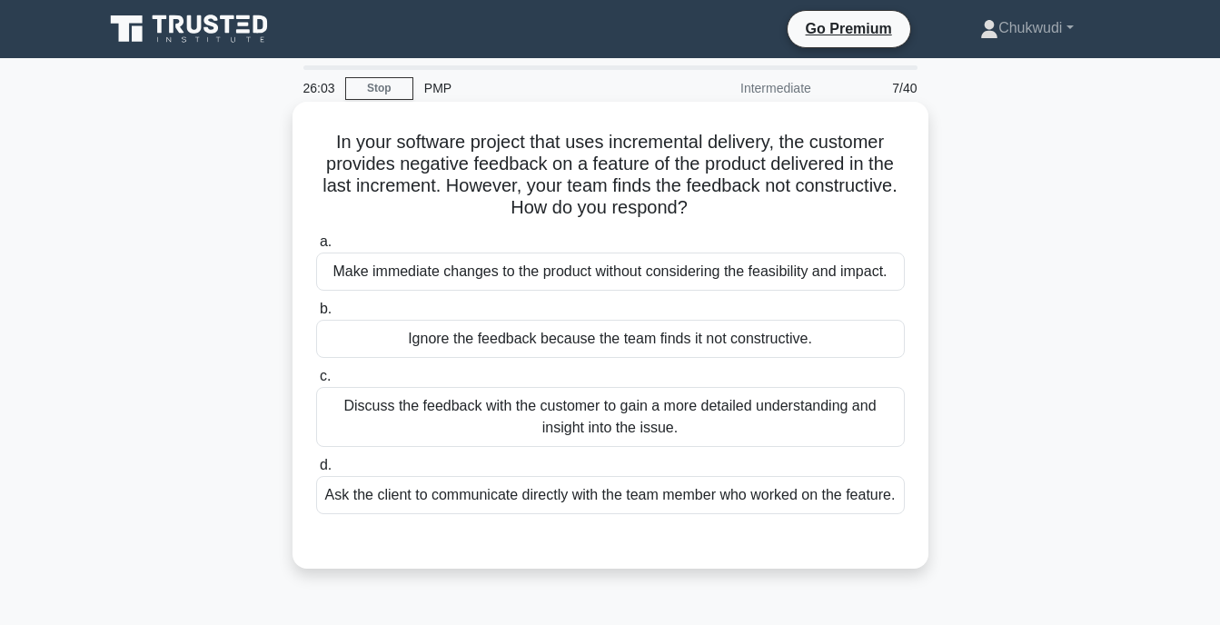
click at [605, 420] on div "Discuss the feedback with the customer to gain a more detailed understanding an…" at bounding box center [610, 417] width 589 height 60
click at [316, 382] on input "c. Discuss the feedback with the customer to gain a more detailed understanding…" at bounding box center [316, 377] width 0 height 12
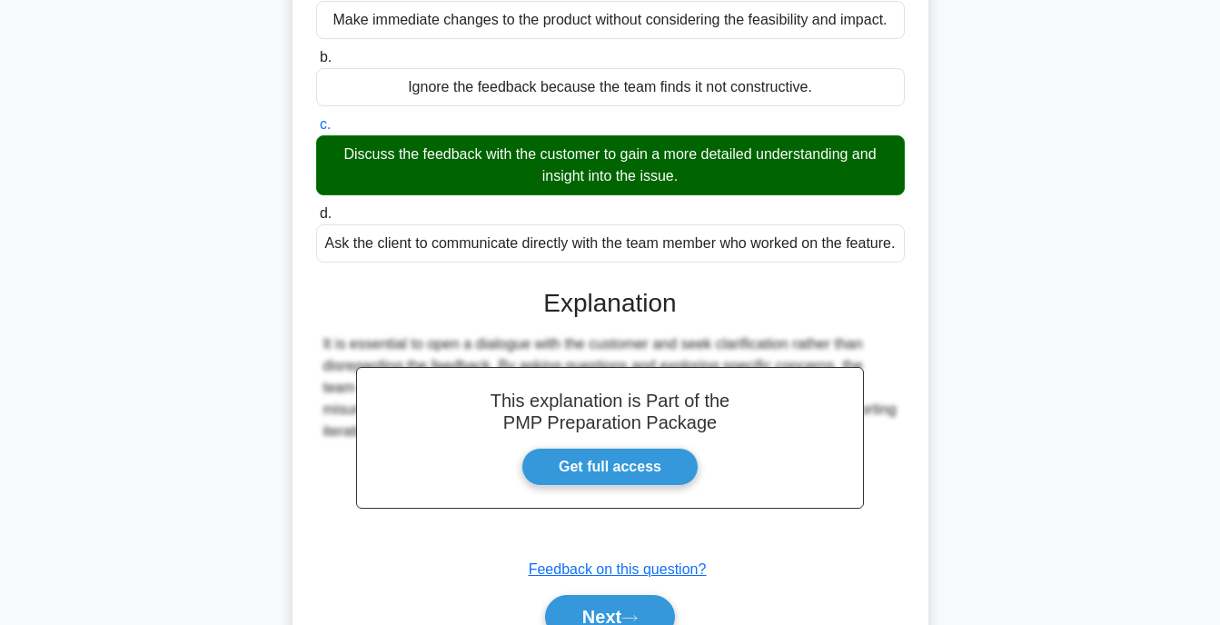
scroll to position [363, 0]
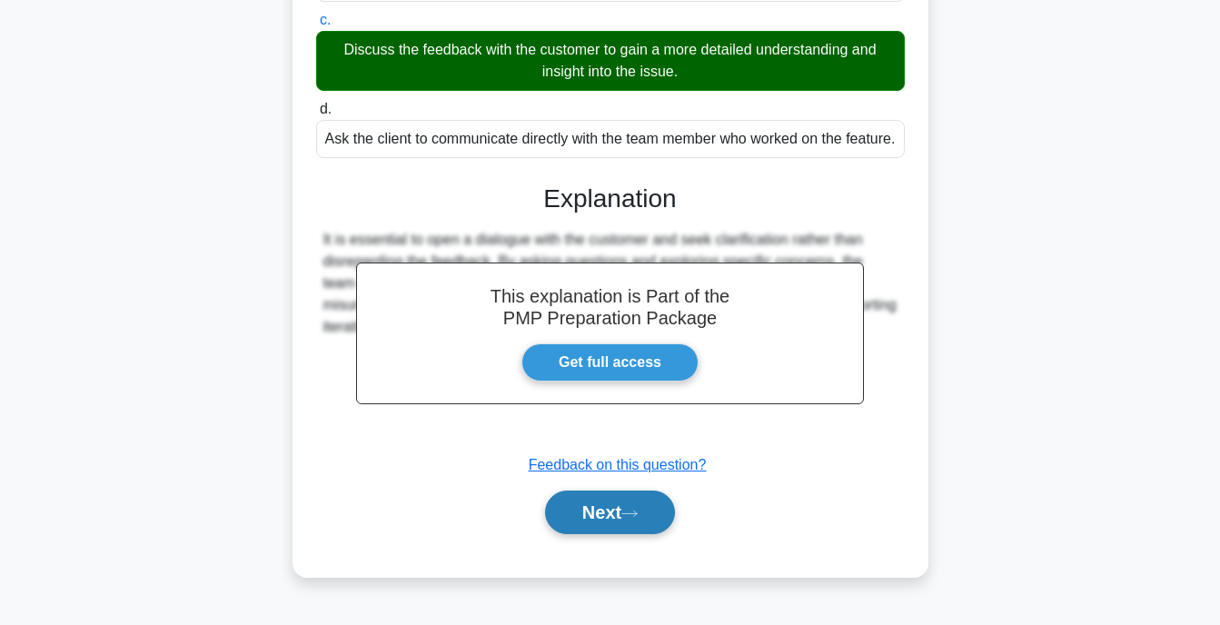
click at [619, 515] on button "Next" at bounding box center [610, 513] width 130 height 44
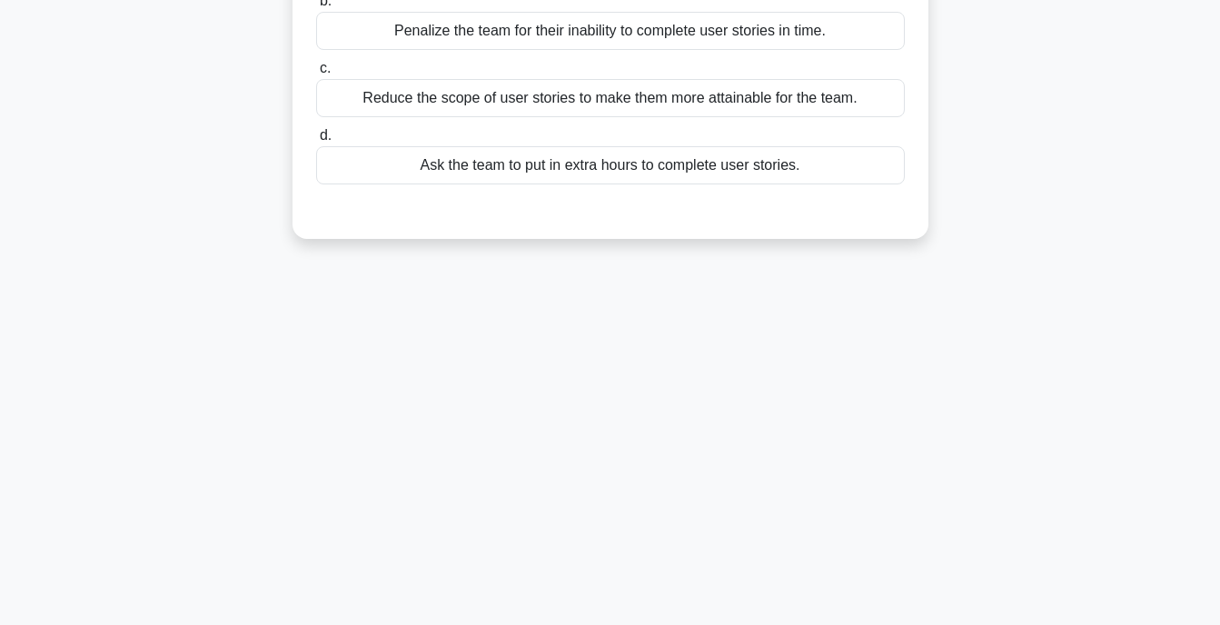
scroll to position [0, 0]
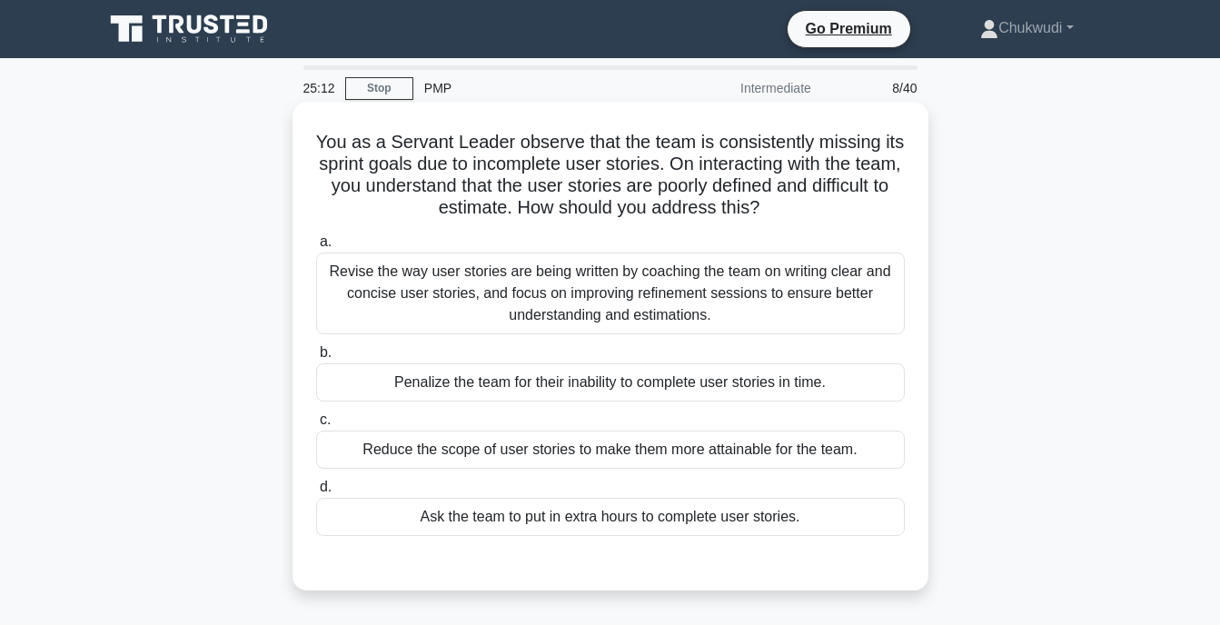
click at [570, 275] on div "Revise the way user stories are being written by coaching the team on writing c…" at bounding box center [610, 294] width 589 height 82
click at [316, 248] on input "a. Revise the way user stories are being written by coaching the team on writin…" at bounding box center [316, 242] width 0 height 12
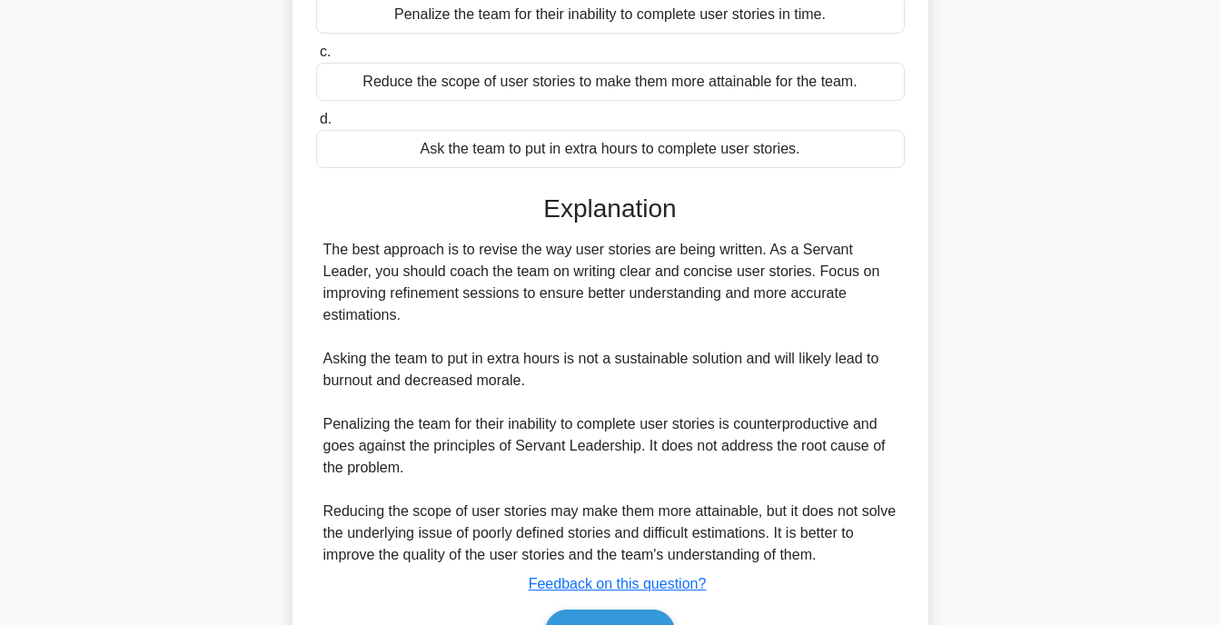
scroll to position [452, 0]
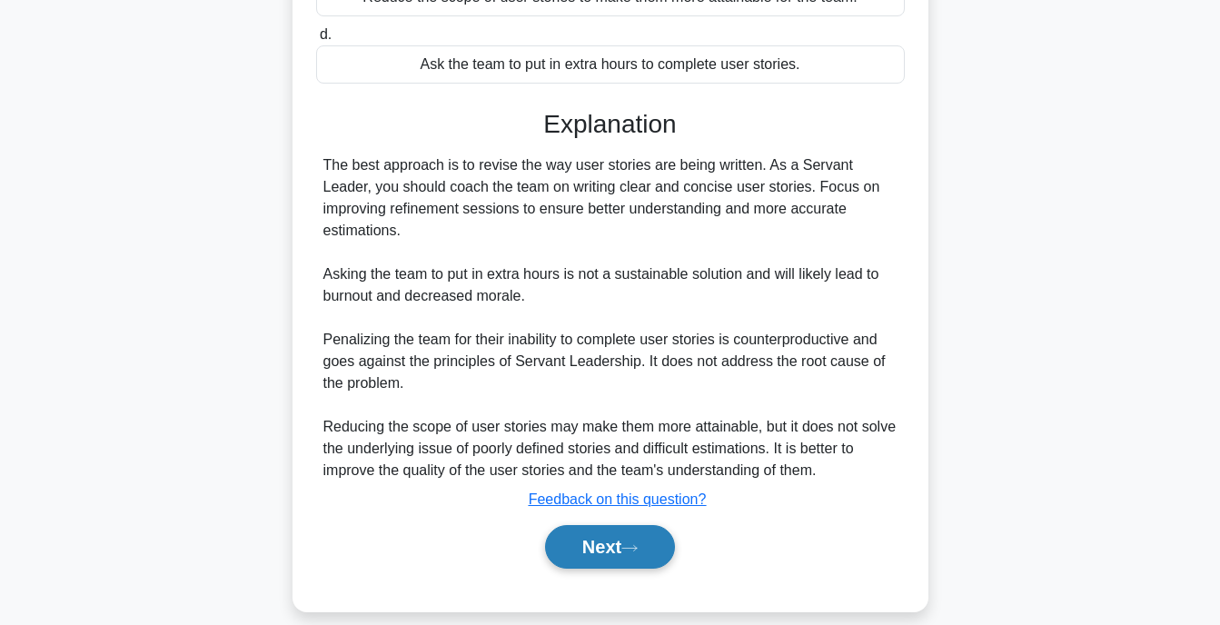
click at [615, 533] on button "Next" at bounding box center [610, 547] width 130 height 44
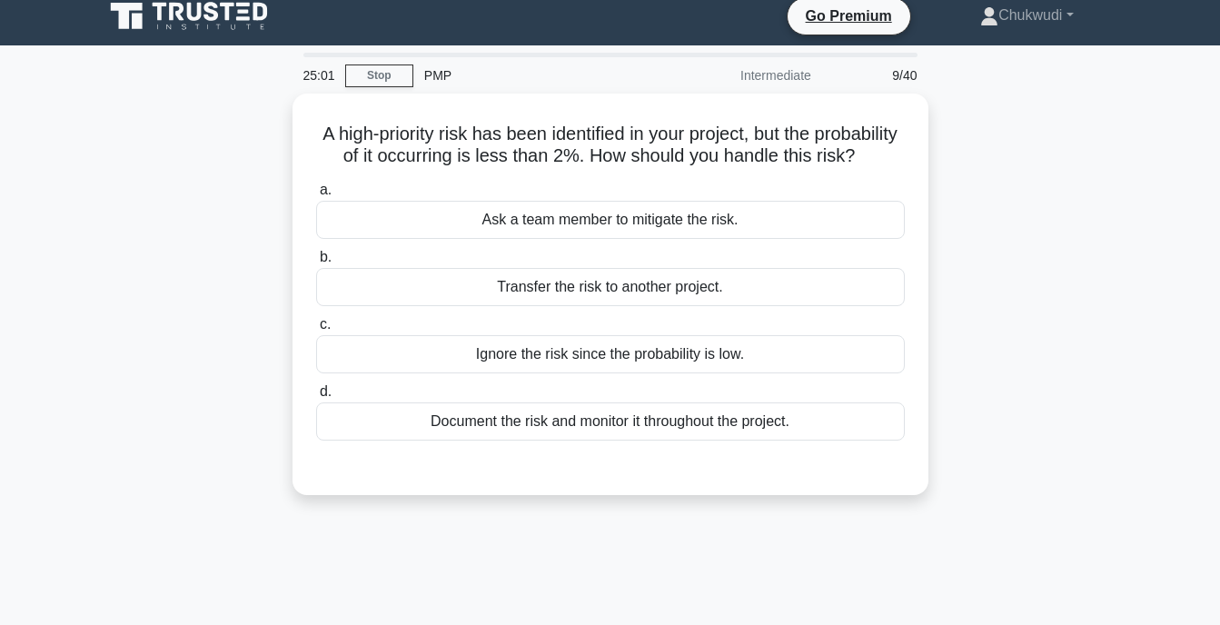
scroll to position [11, 0]
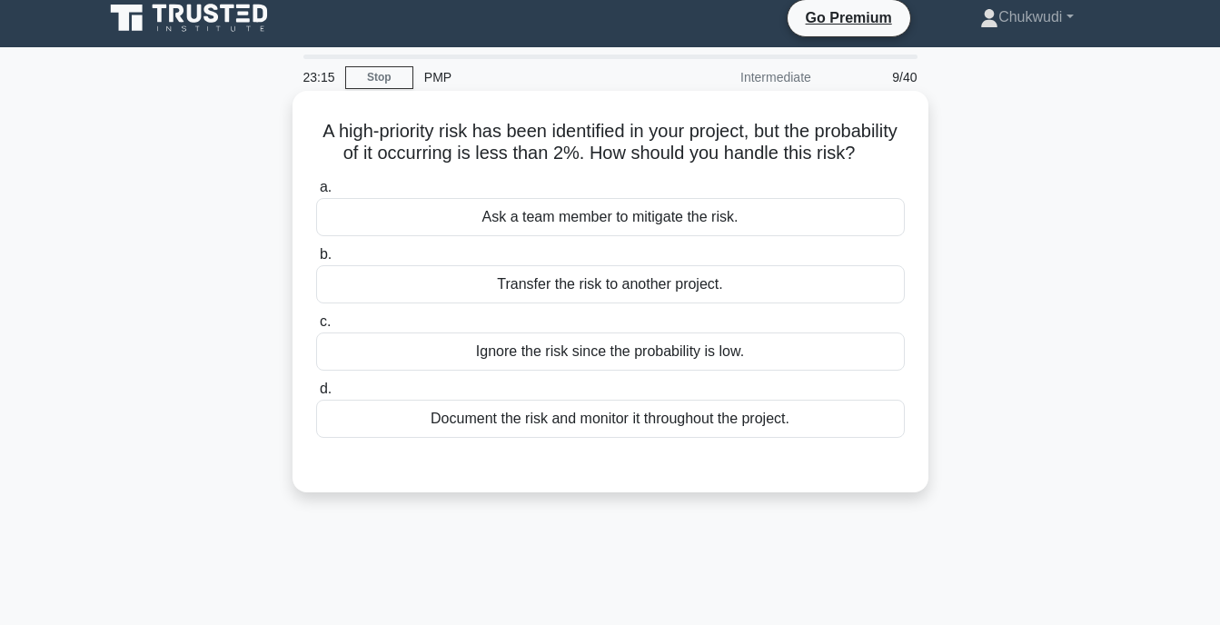
click at [661, 438] on div "Document the risk and monitor it throughout the project." at bounding box center [610, 419] width 589 height 38
click at [316, 395] on input "d. Document the risk and monitor it throughout the project." at bounding box center [316, 389] width 0 height 12
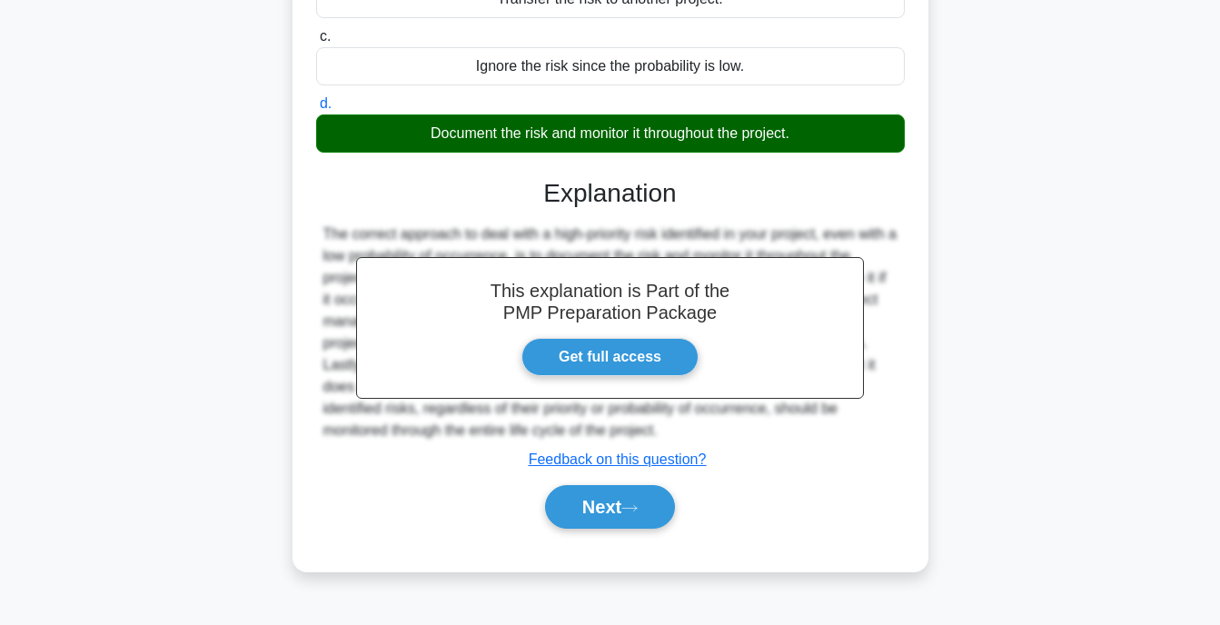
scroll to position [298, 0]
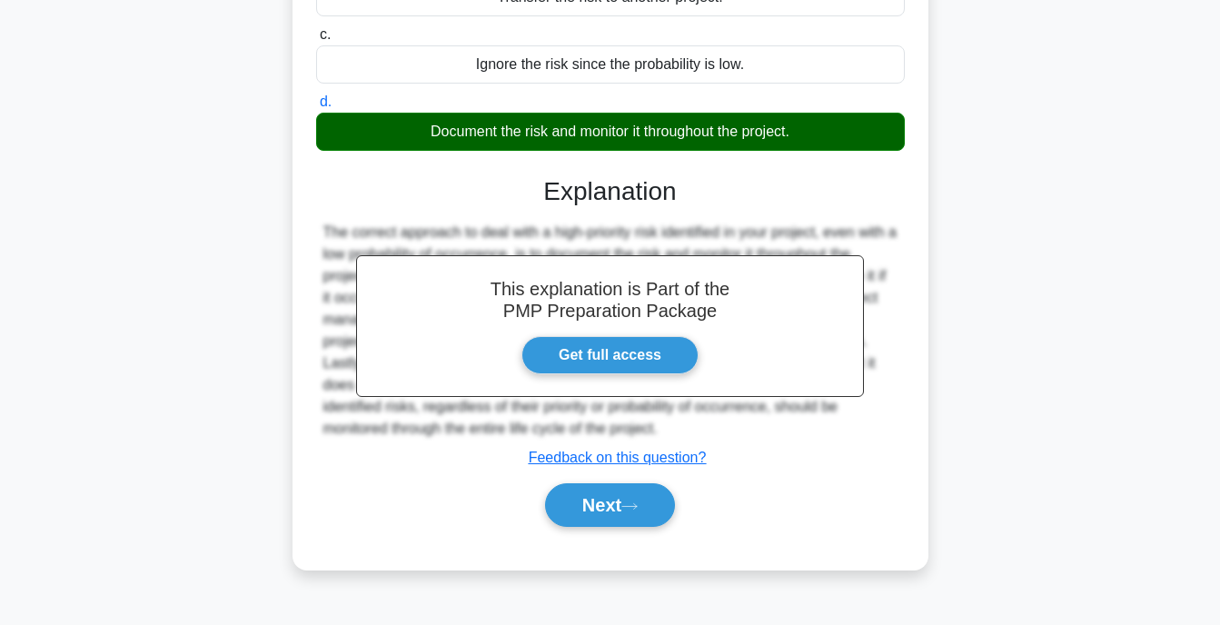
click at [601, 534] on div "Next" at bounding box center [610, 505] width 589 height 58
click at [618, 527] on button "Next" at bounding box center [610, 505] width 130 height 44
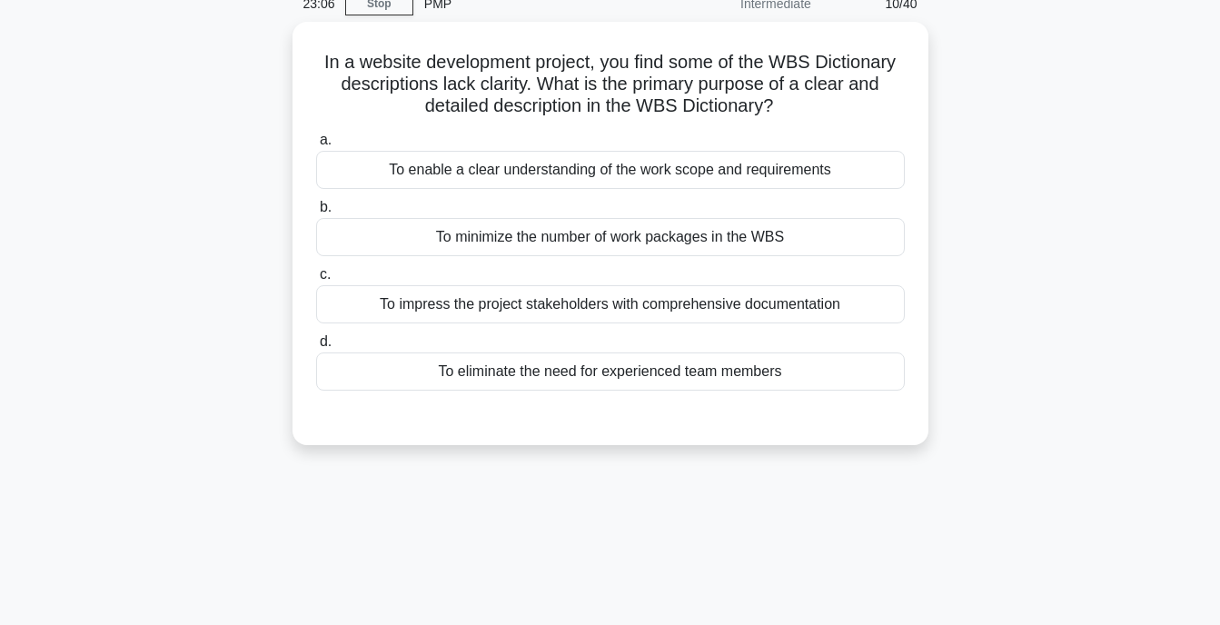
scroll to position [65, 0]
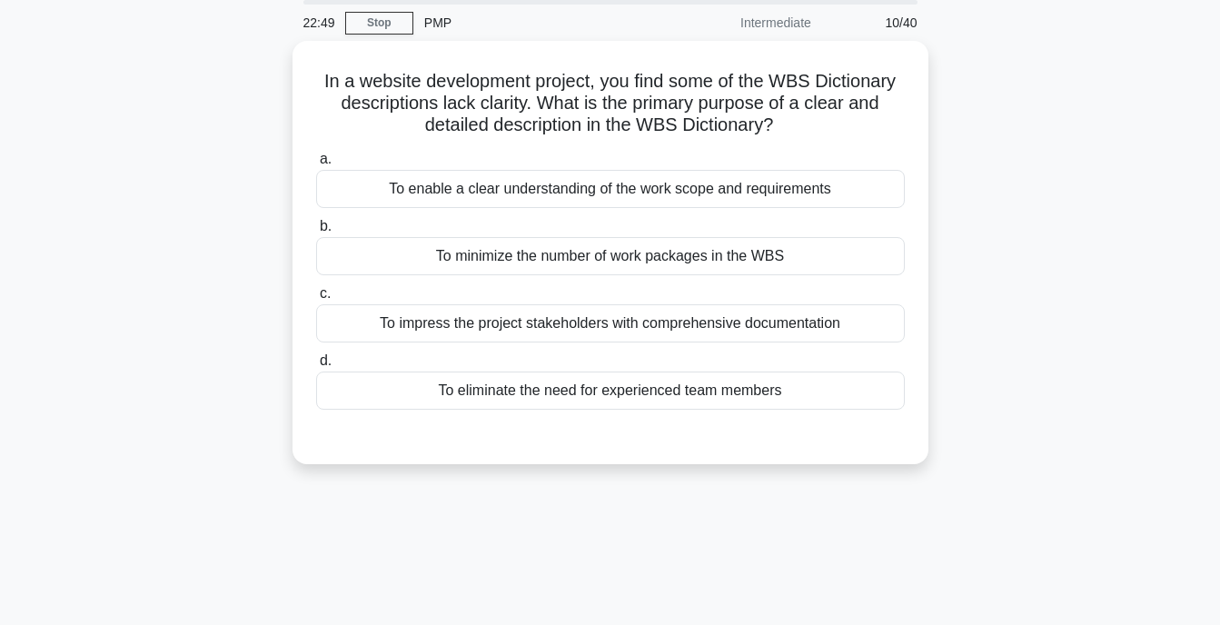
click at [677, 323] on div "To impress the project stakeholders with comprehensive documentation" at bounding box center [610, 323] width 589 height 38
click at [316, 300] on input "c. To impress the project stakeholders with comprehensive documentation" at bounding box center [316, 294] width 0 height 12
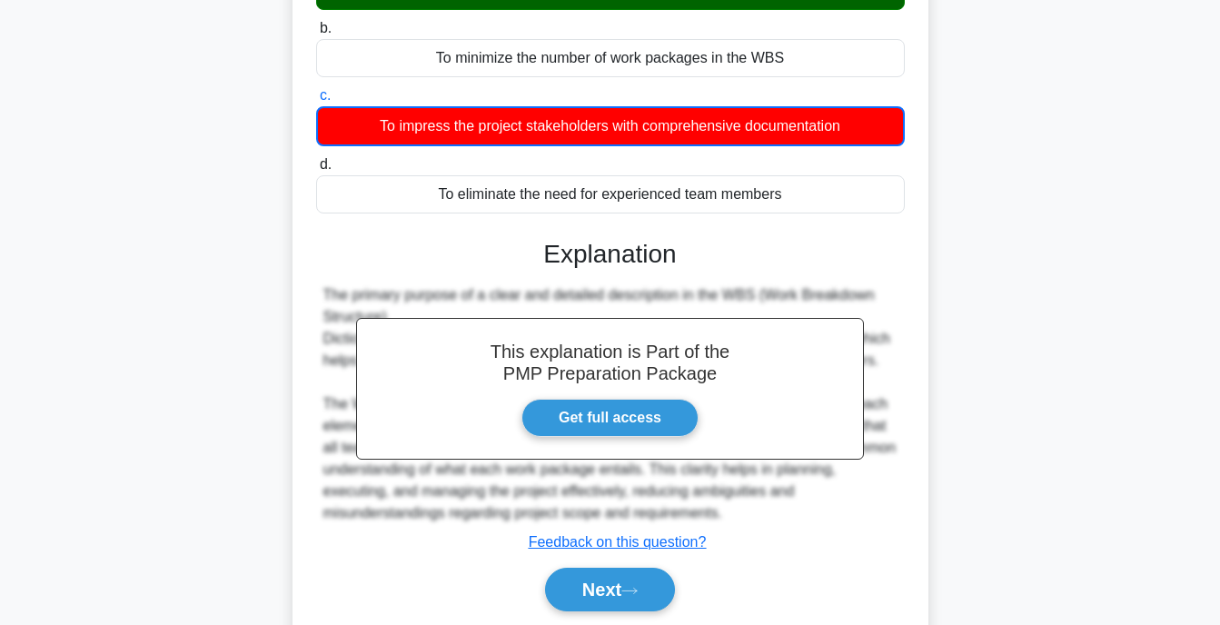
scroll to position [356, 0]
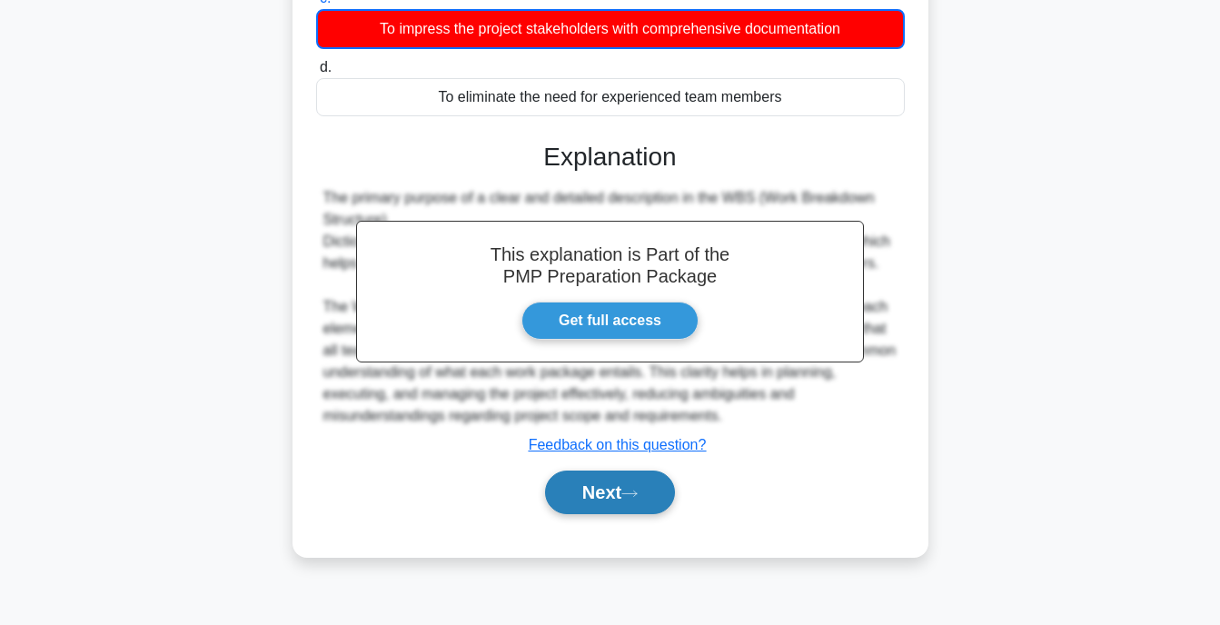
click at [616, 478] on button "Next" at bounding box center [610, 493] width 130 height 44
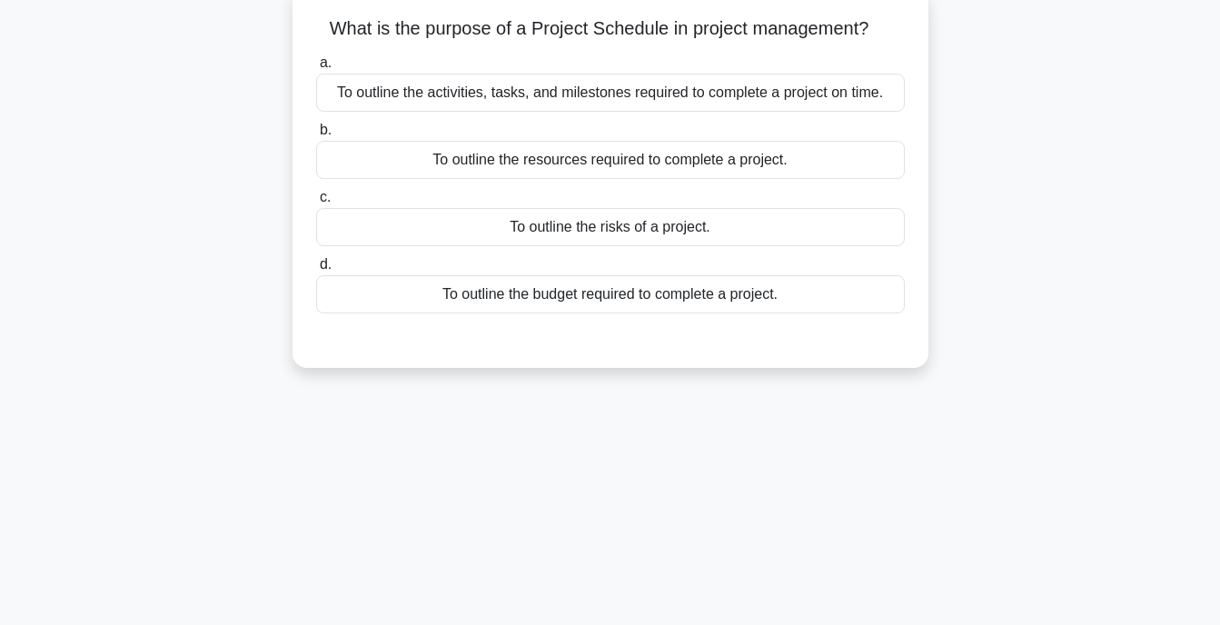
scroll to position [0, 0]
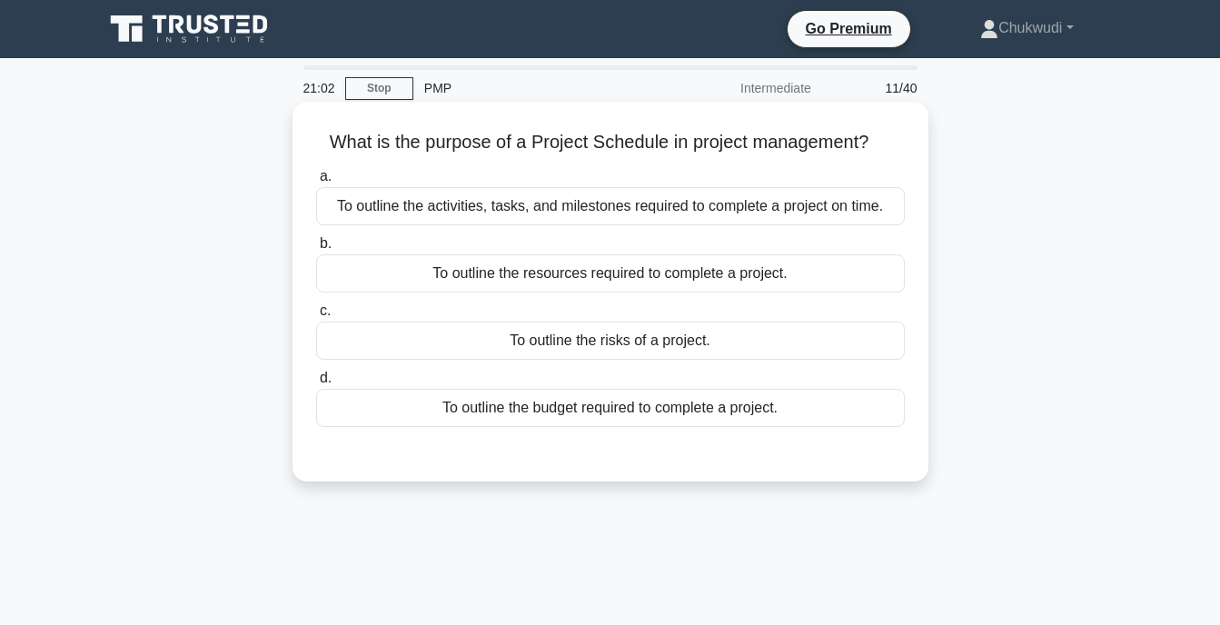
click at [628, 344] on div "To outline the risks of a project." at bounding box center [610, 341] width 589 height 38
click at [316, 317] on input "c. To outline the risks of a project." at bounding box center [316, 311] width 0 height 12
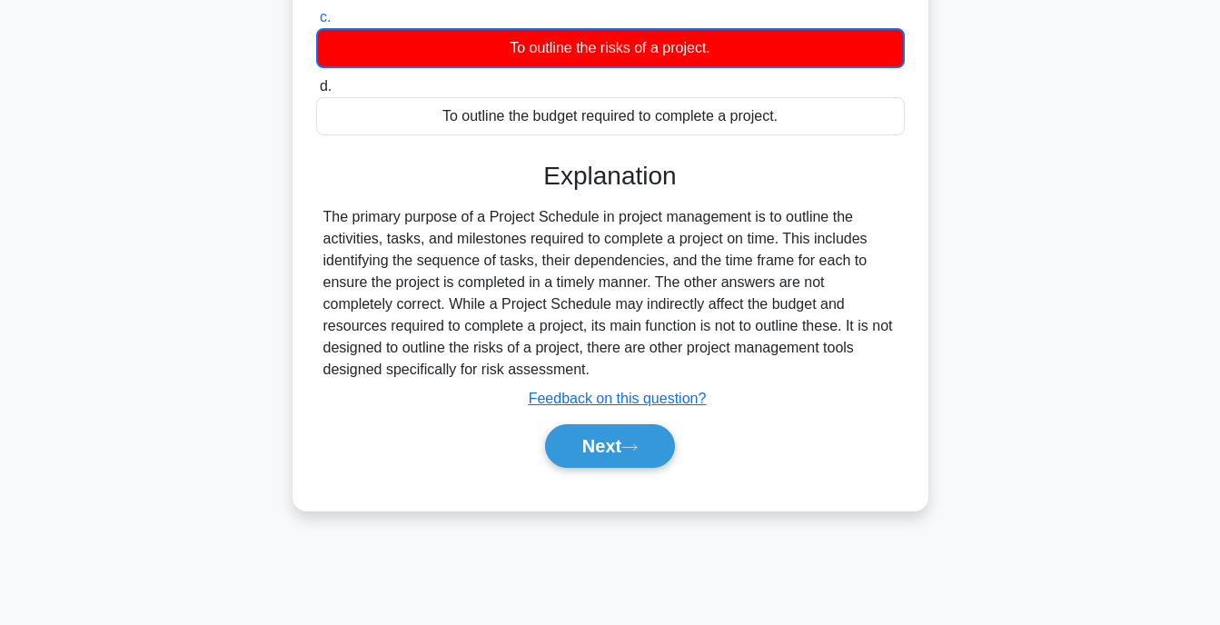
scroll to position [295, 0]
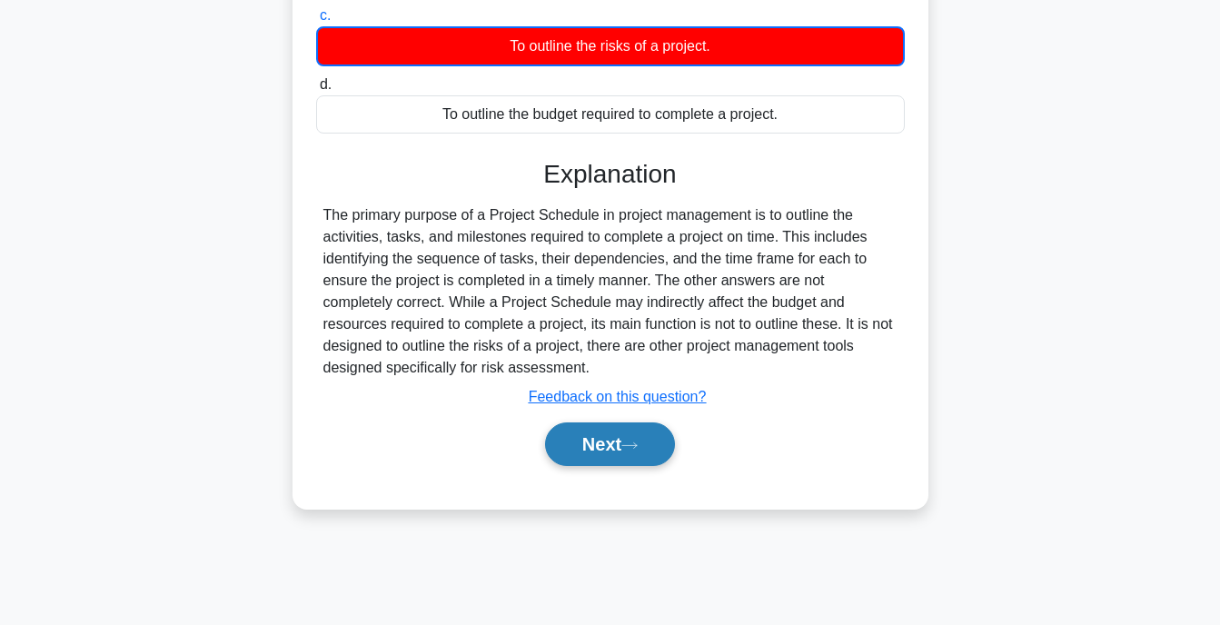
click at [626, 440] on button "Next" at bounding box center [610, 444] width 130 height 44
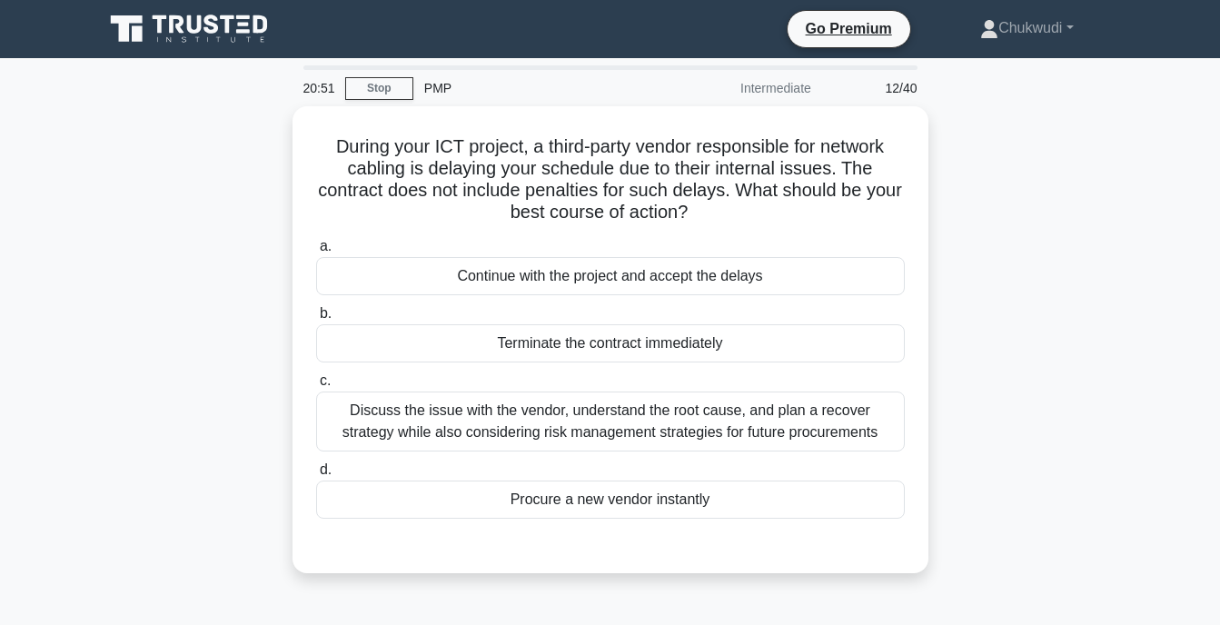
scroll to position [5, 0]
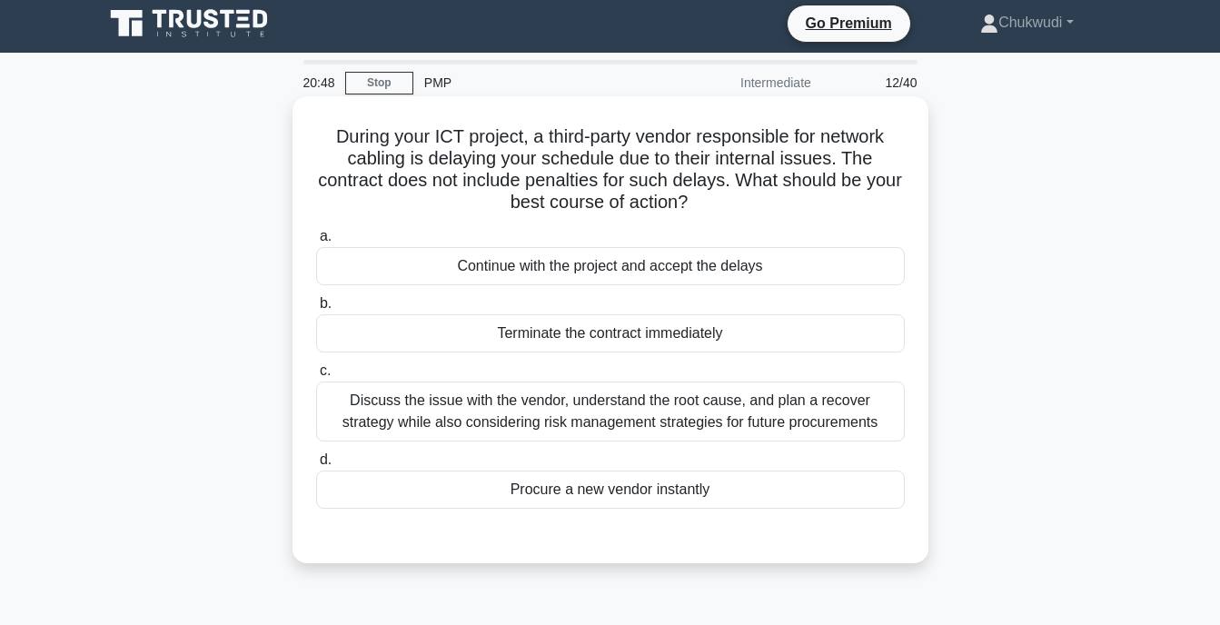
click at [634, 410] on div "Discuss the issue with the vendor, understand the root cause, and plan a recove…" at bounding box center [610, 412] width 589 height 60
click at [316, 377] on input "c. Discuss the issue with the vendor, understand the root cause, and plan a rec…" at bounding box center [316, 371] width 0 height 12
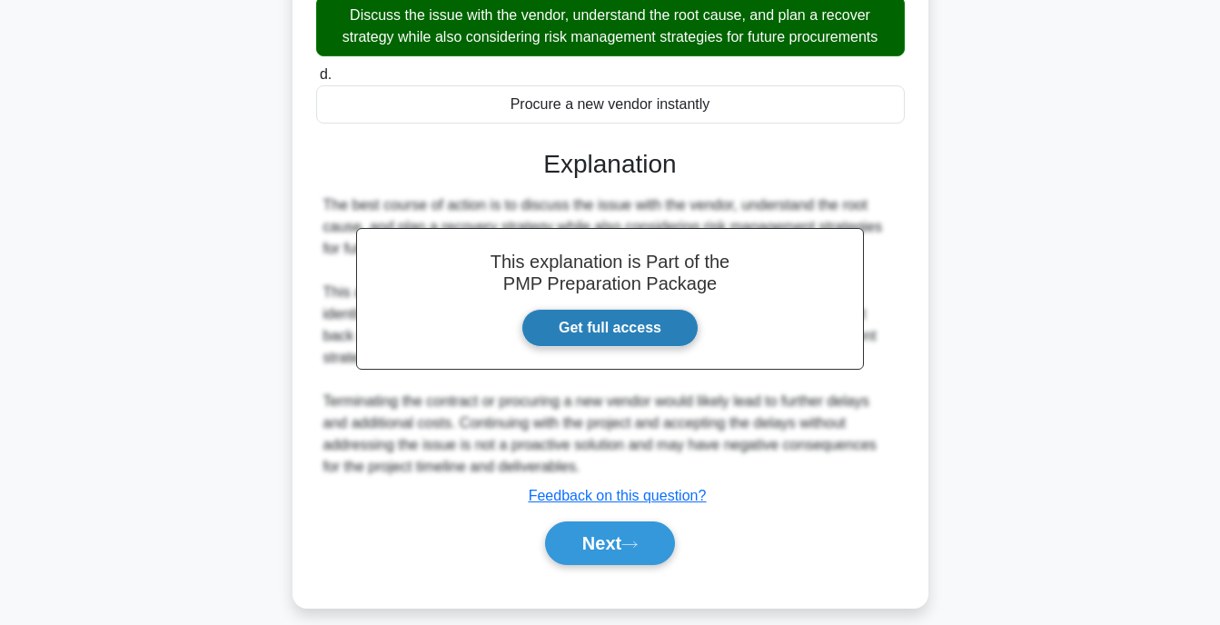
scroll to position [395, 0]
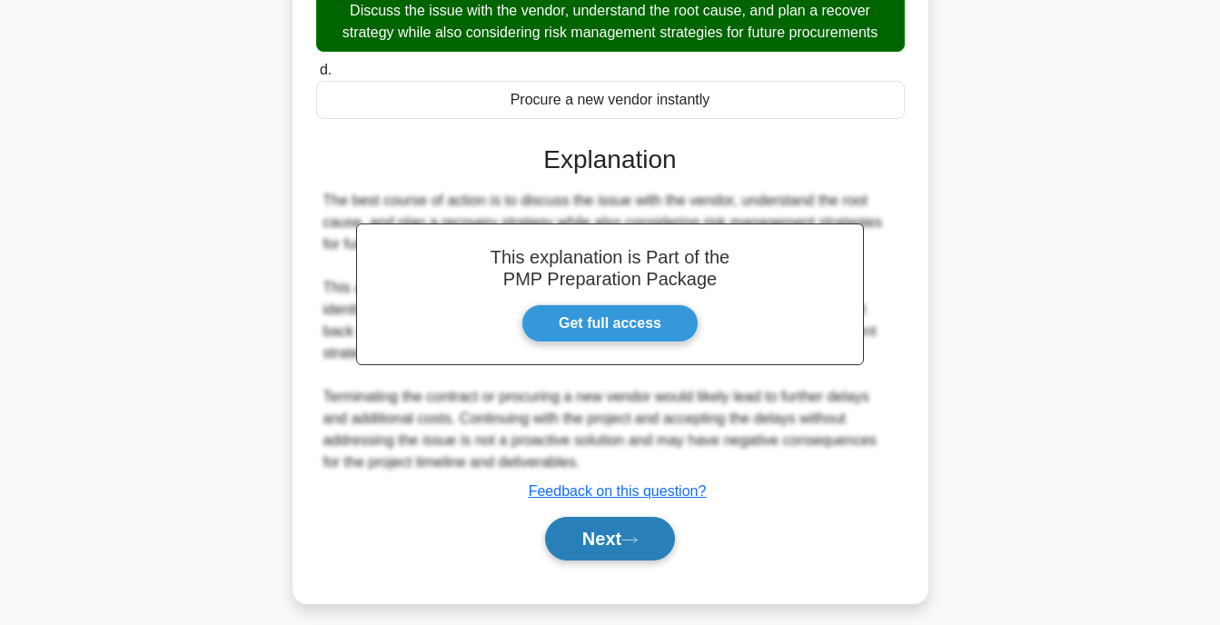
click at [593, 541] on button "Next" at bounding box center [610, 539] width 130 height 44
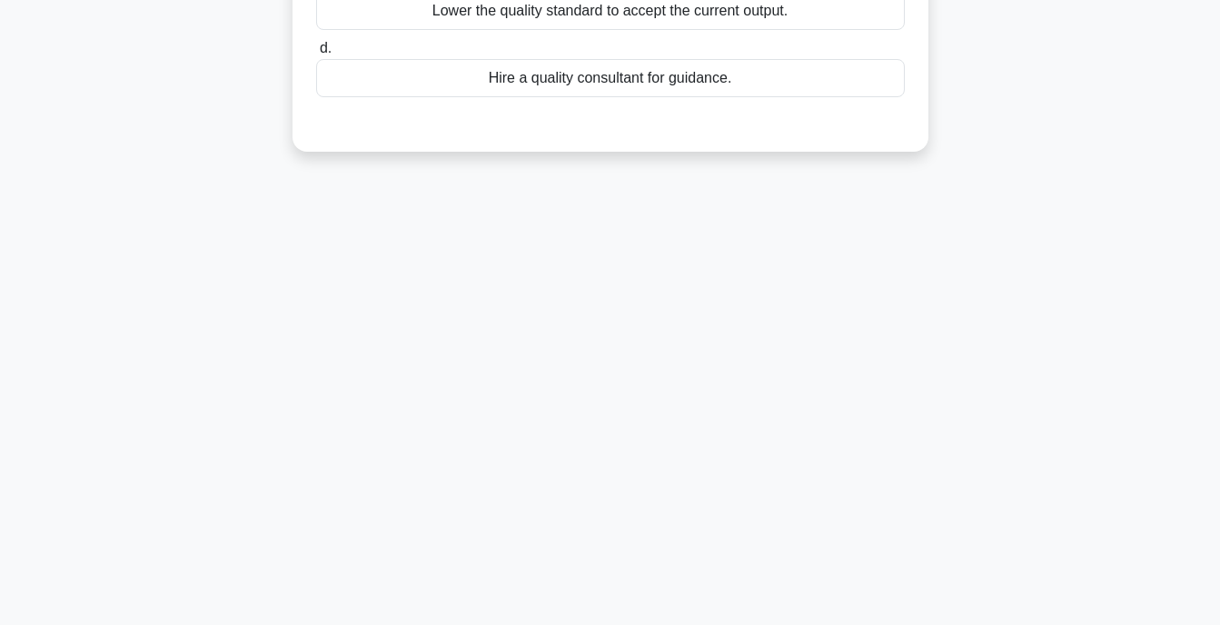
scroll to position [0, 0]
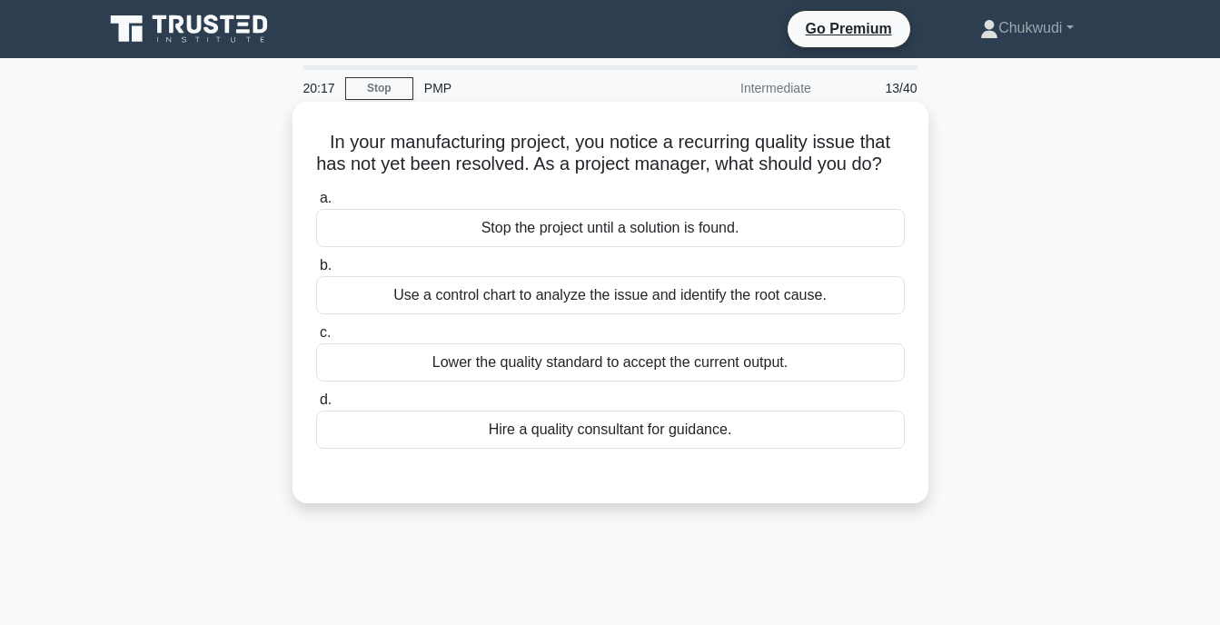
click at [646, 308] on div "Use a control chart to analyze the issue and identify the root cause." at bounding box center [610, 295] width 589 height 38
click at [316, 272] on input "b. Use a control chart to analyze the issue and identify the root cause." at bounding box center [316, 266] width 0 height 12
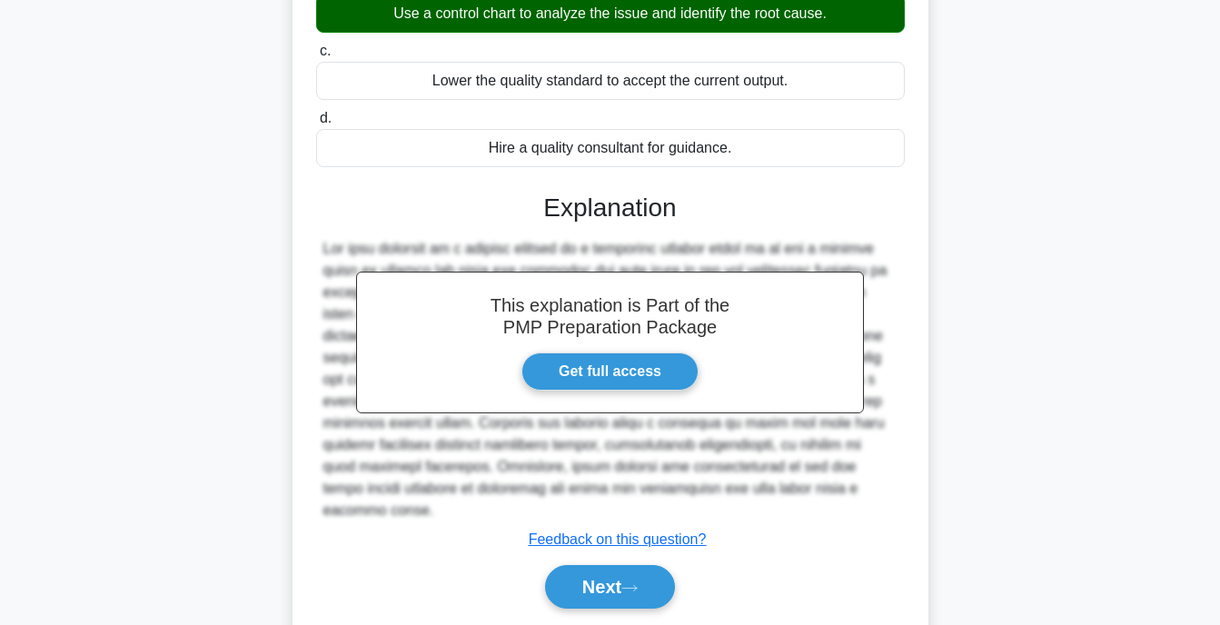
scroll to position [283, 0]
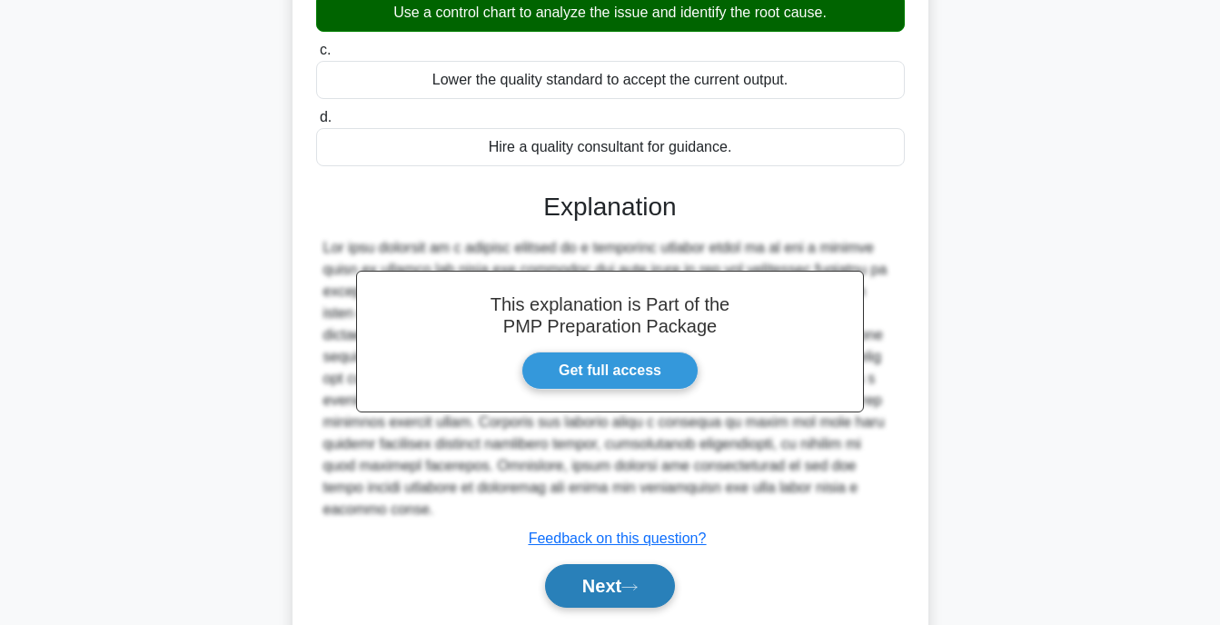
click at [631, 570] on button "Next" at bounding box center [610, 586] width 130 height 44
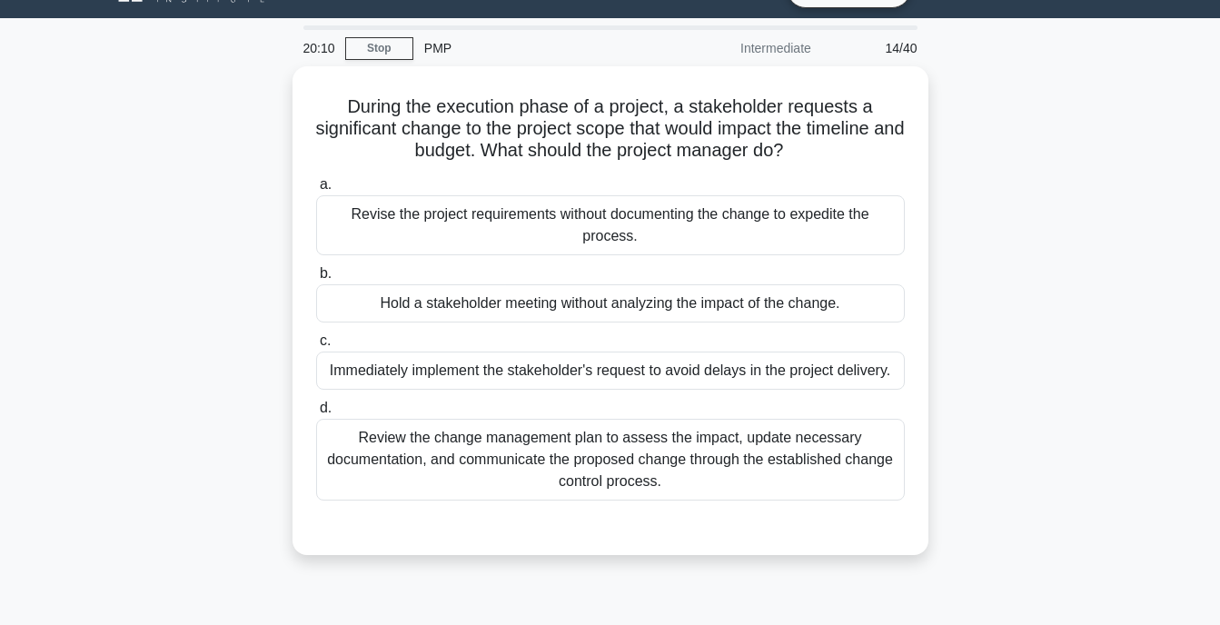
scroll to position [0, 0]
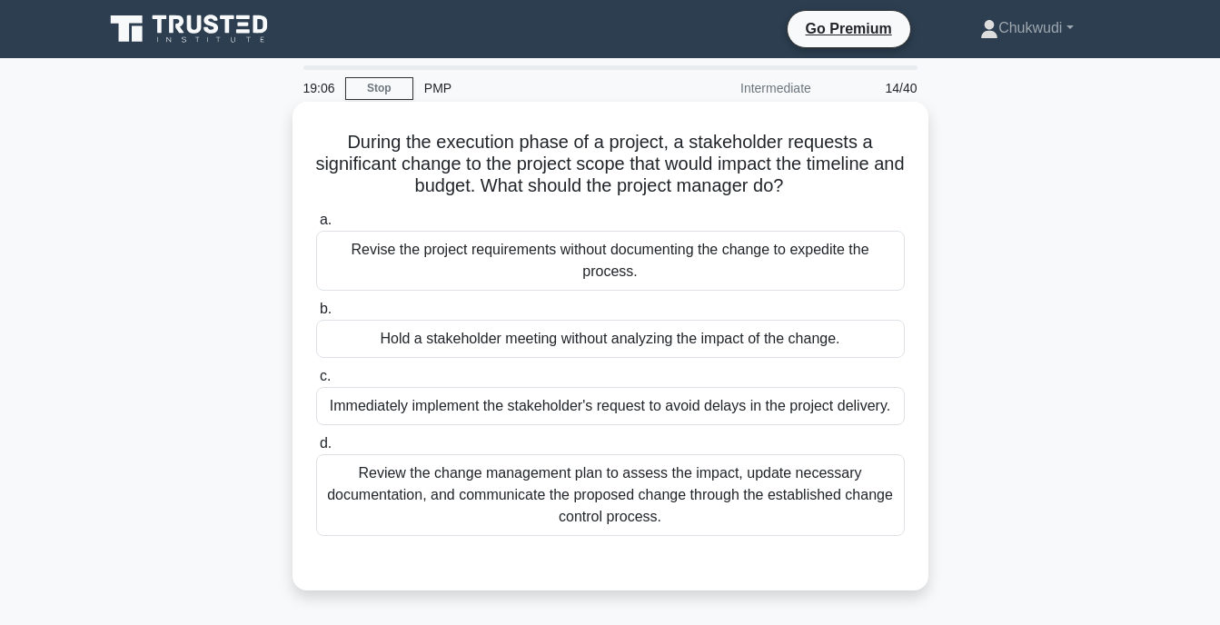
click at [554, 396] on div "Immediately implement the stakeholder's request to avoid delays in the project …" at bounding box center [610, 406] width 589 height 38
click at [316, 382] on input "c. Immediately implement the stakeholder's request to avoid delays in the proje…" at bounding box center [316, 377] width 0 height 12
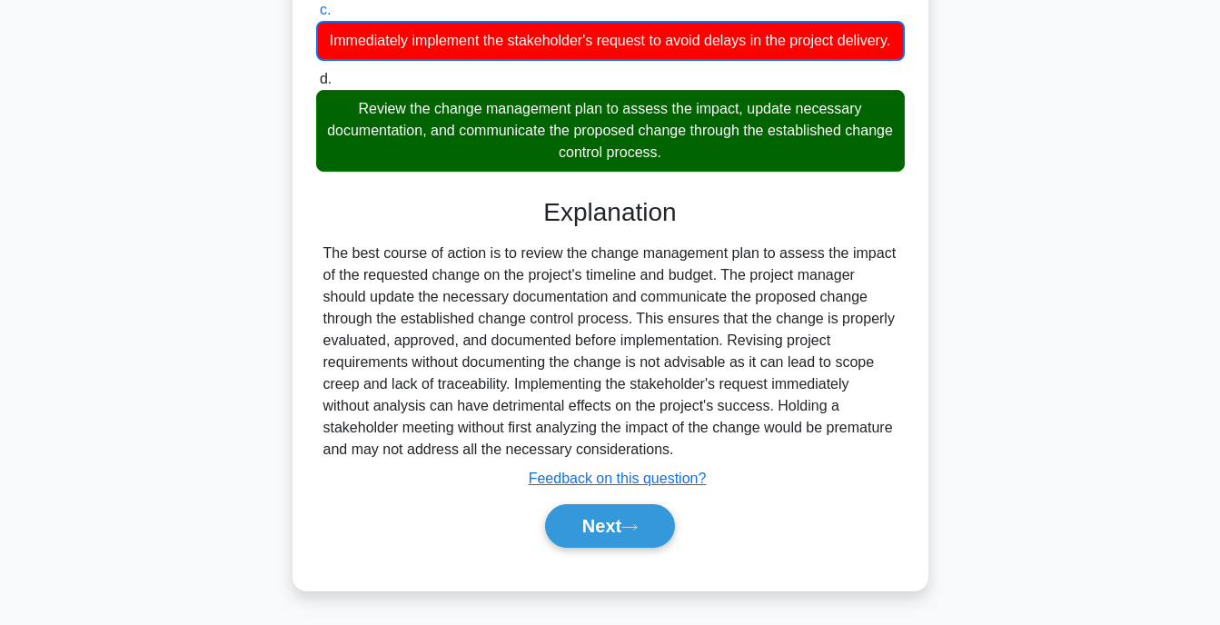
scroll to position [389, 0]
click at [610, 533] on button "Next" at bounding box center [610, 526] width 130 height 44
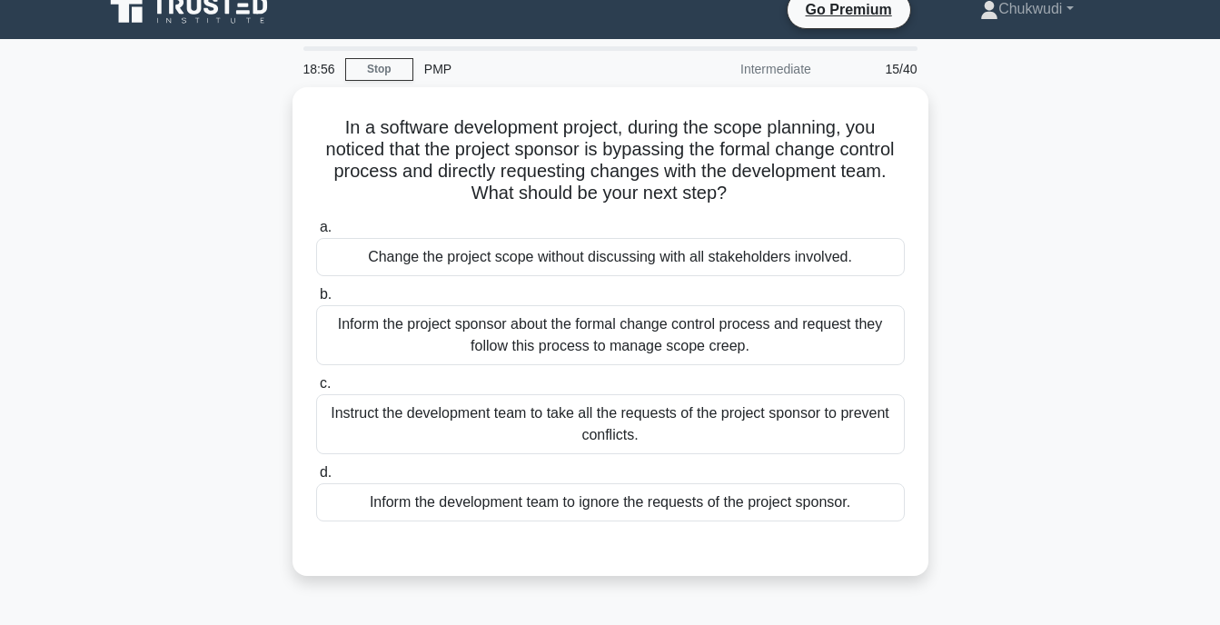
scroll to position [18, 0]
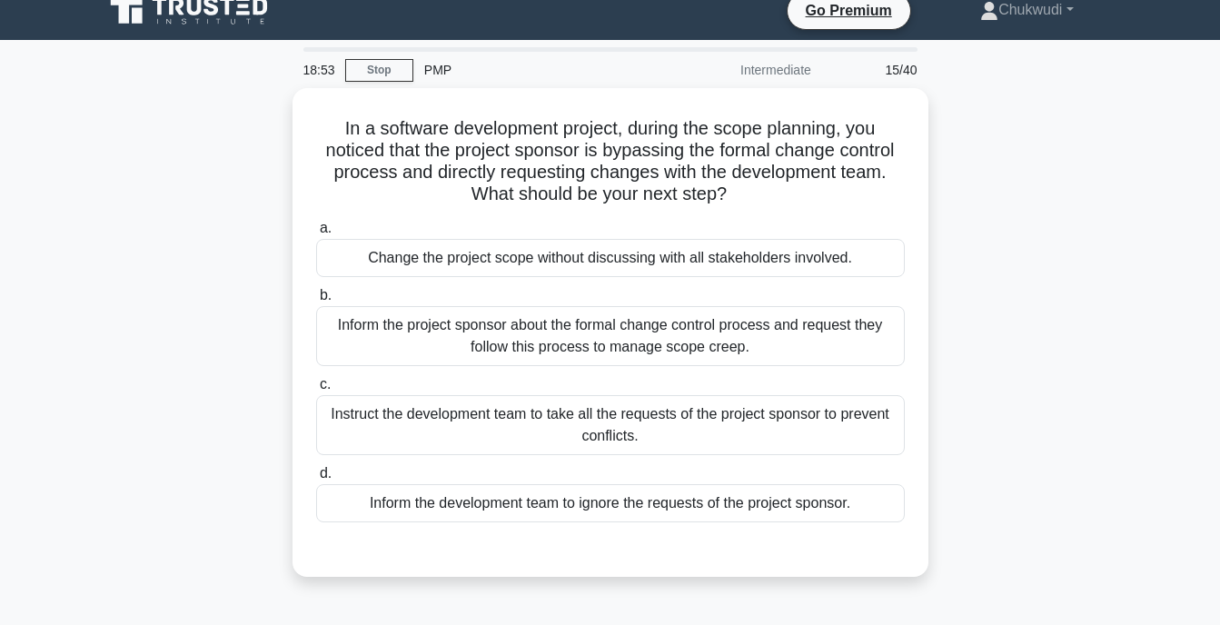
click at [621, 462] on label "d. Inform the development team to ignore the requests of the project sponsor." at bounding box center [610, 492] width 589 height 60
click at [316, 468] on input "d. Inform the development team to ignore the requests of the project sponsor." at bounding box center [316, 474] width 0 height 12
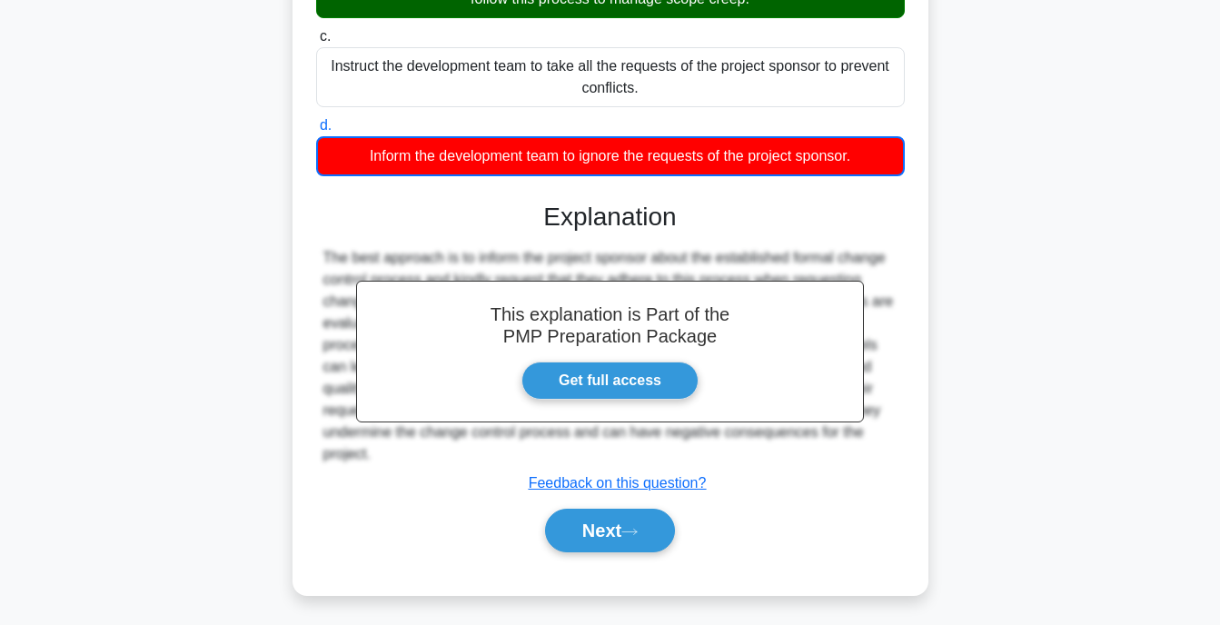
scroll to position [367, 0]
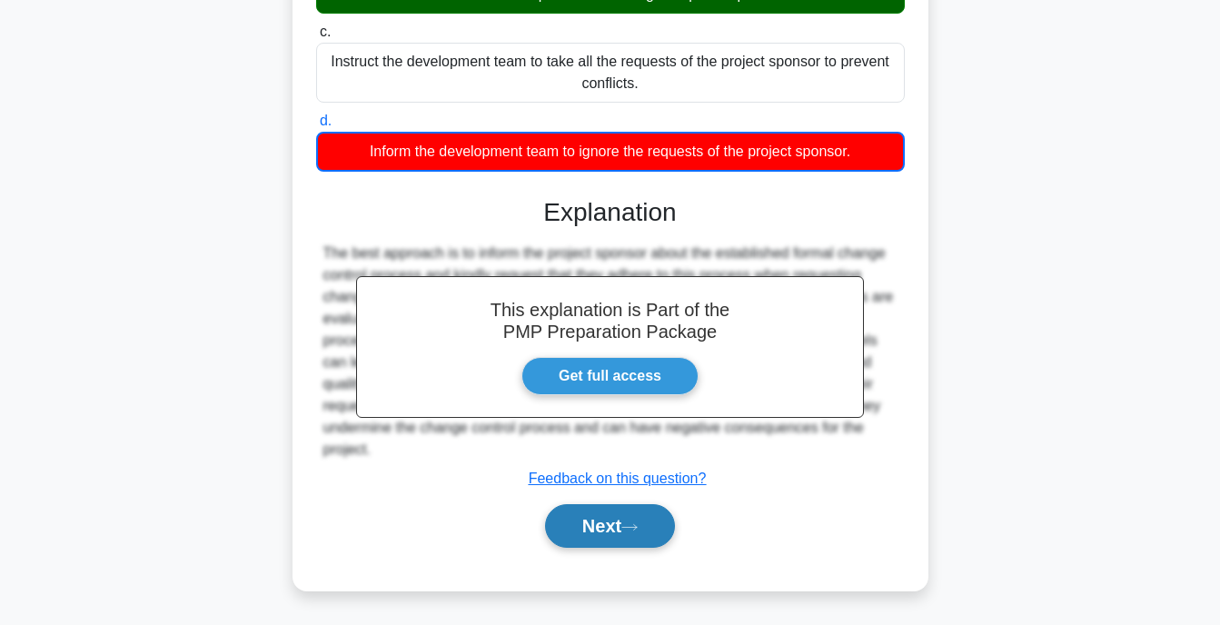
click at [618, 515] on button "Next" at bounding box center [610, 526] width 130 height 44
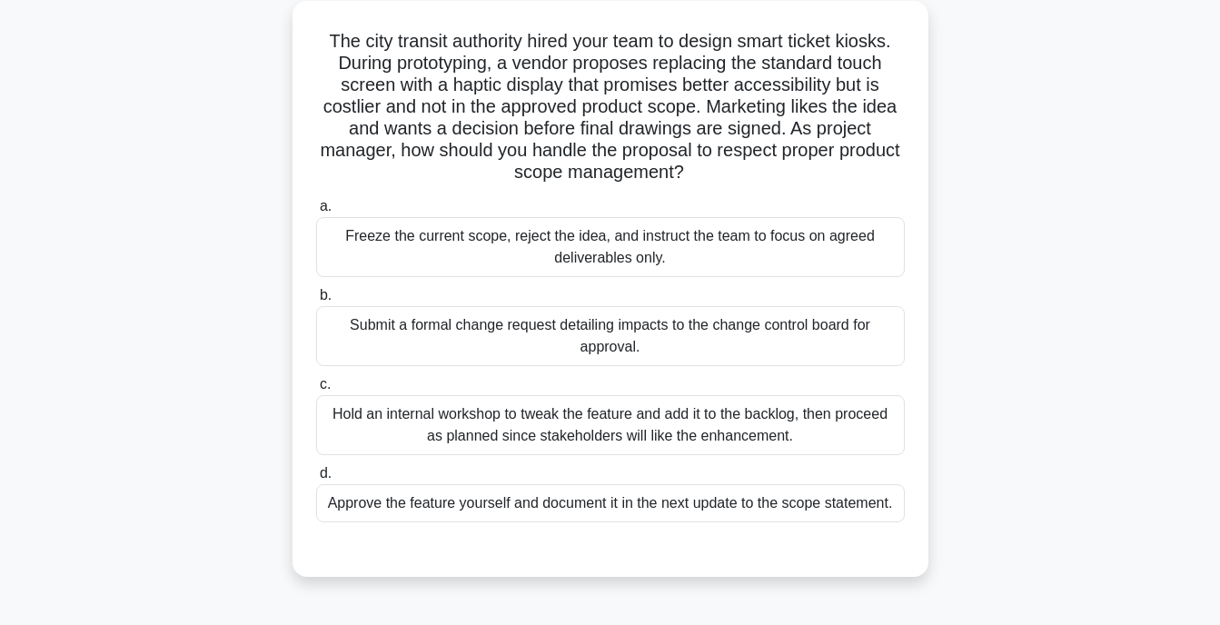
scroll to position [104, 0]
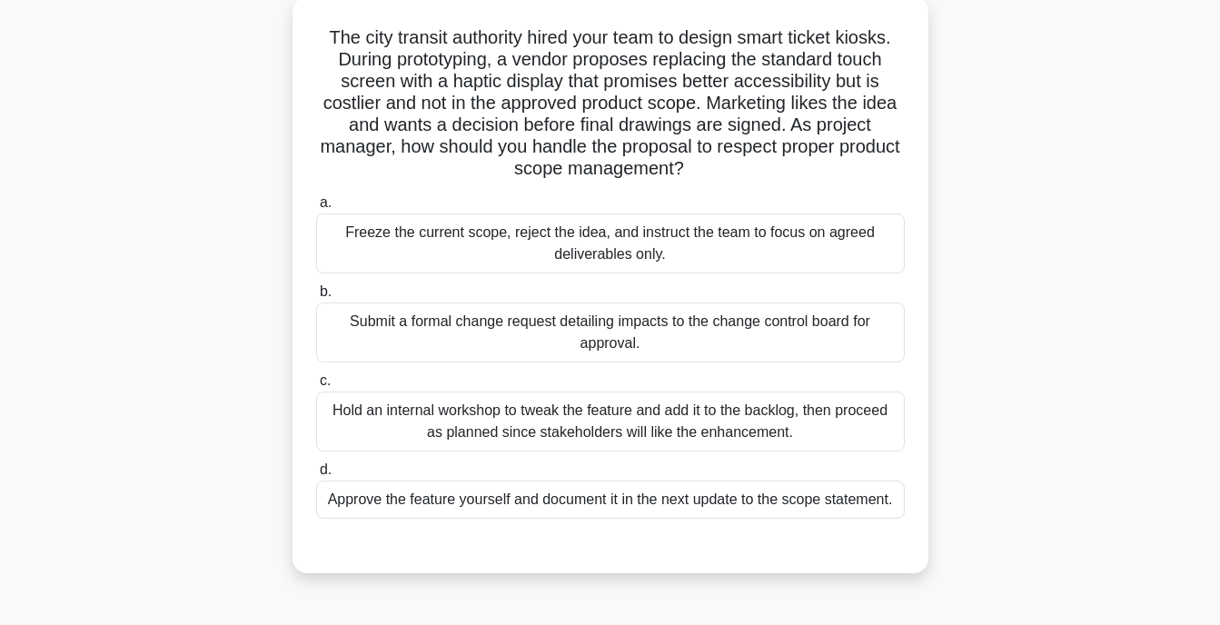
click at [591, 416] on div "Hold an internal workshop to tweak the feature and add it to the backlog, then …" at bounding box center [610, 422] width 589 height 60
click at [316, 387] on input "c. Hold an internal workshop to tweak the feature and add it to the backlog, th…" at bounding box center [316, 381] width 0 height 12
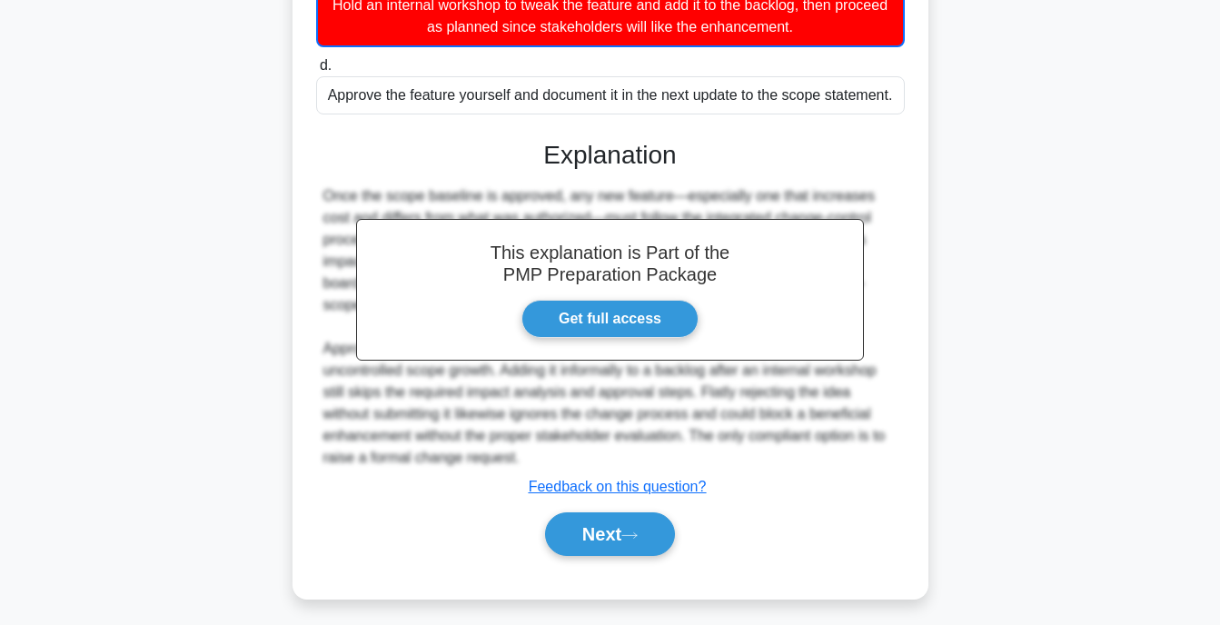
scroll to position [520, 0]
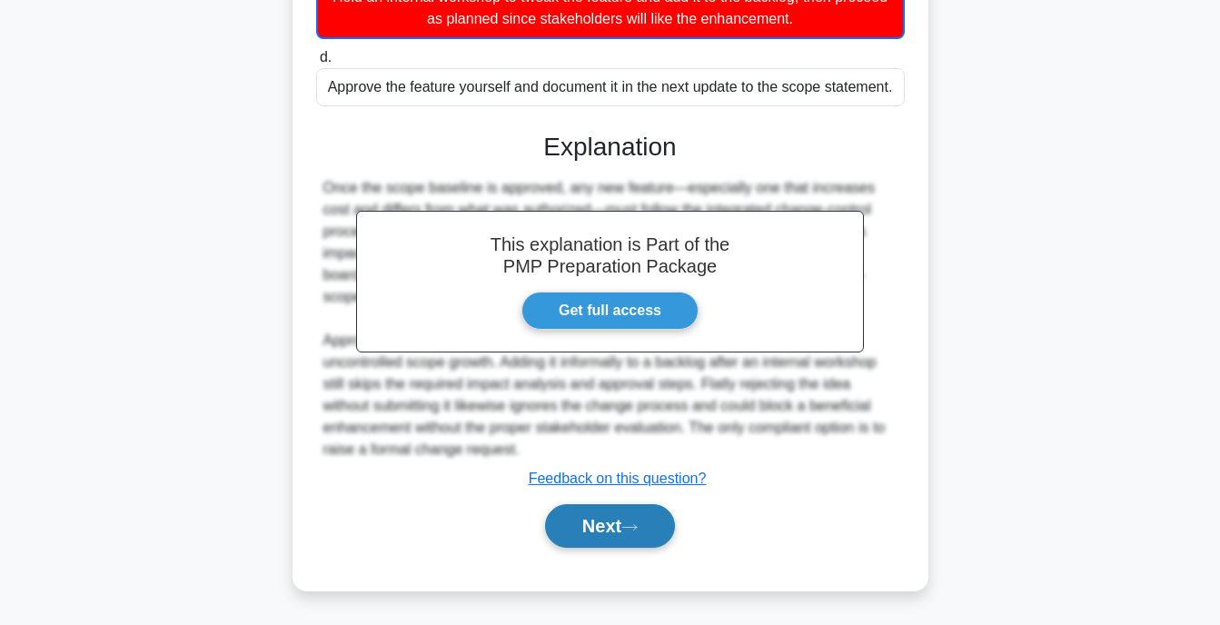
click at [581, 539] on button "Next" at bounding box center [610, 526] width 130 height 44
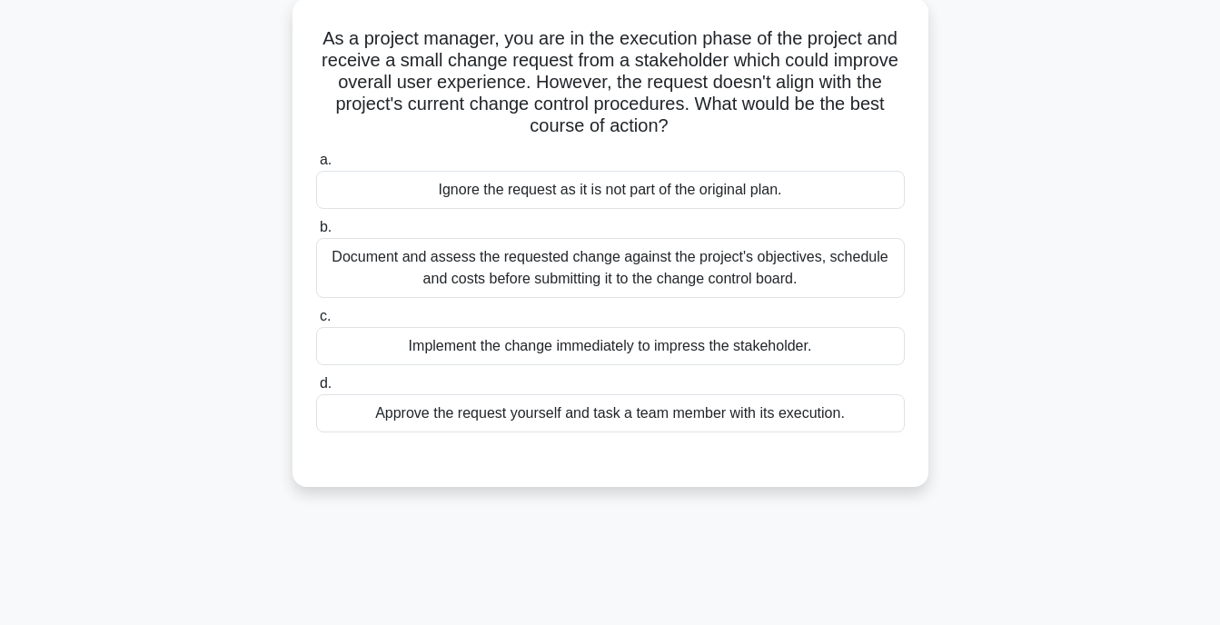
scroll to position [107, 0]
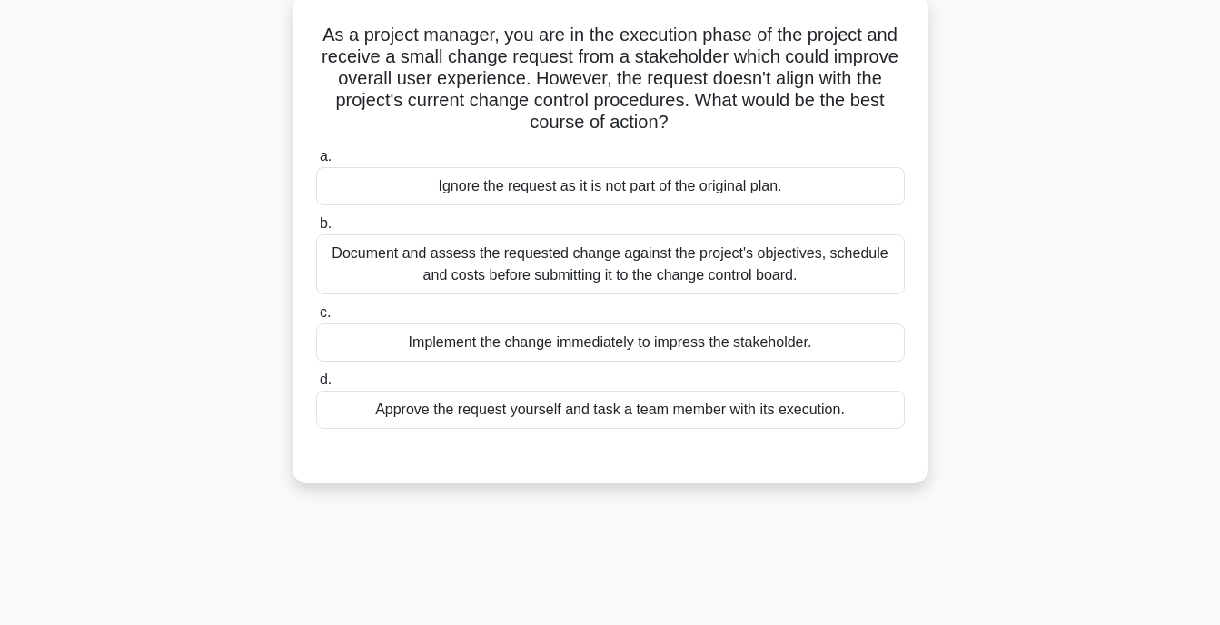
click at [573, 281] on div "Document and assess the requested change against the project's objectives, sche…" at bounding box center [610, 264] width 589 height 60
click at [316, 230] on input "b. Document and assess the requested change against the project's objectives, s…" at bounding box center [316, 224] width 0 height 12
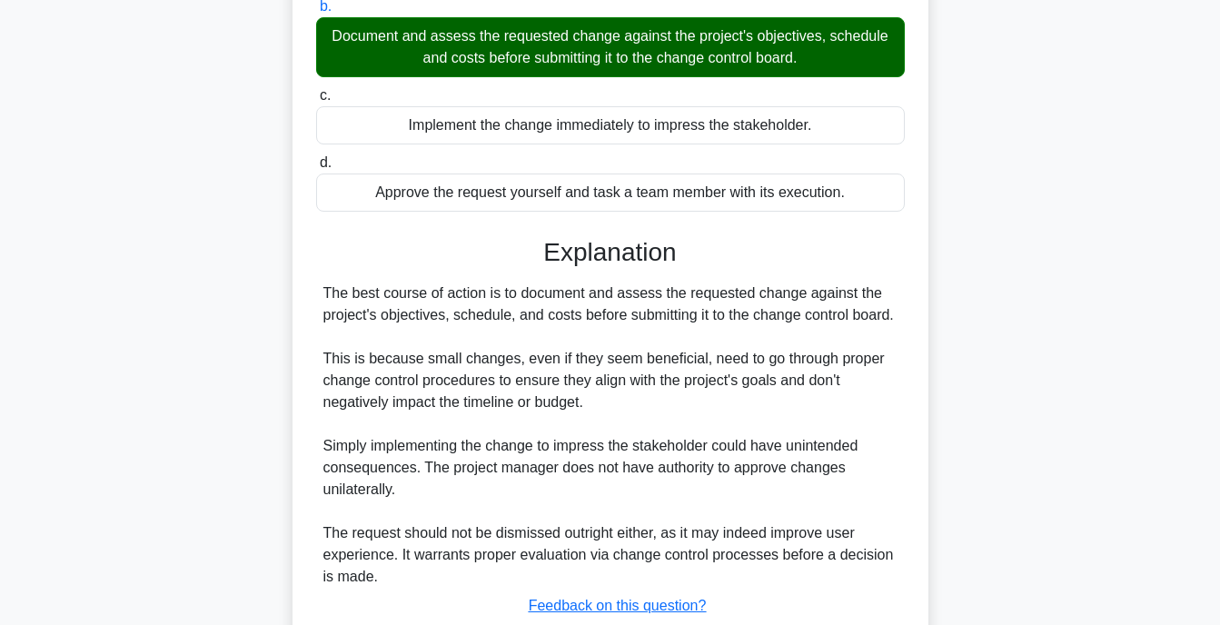
scroll to position [452, 0]
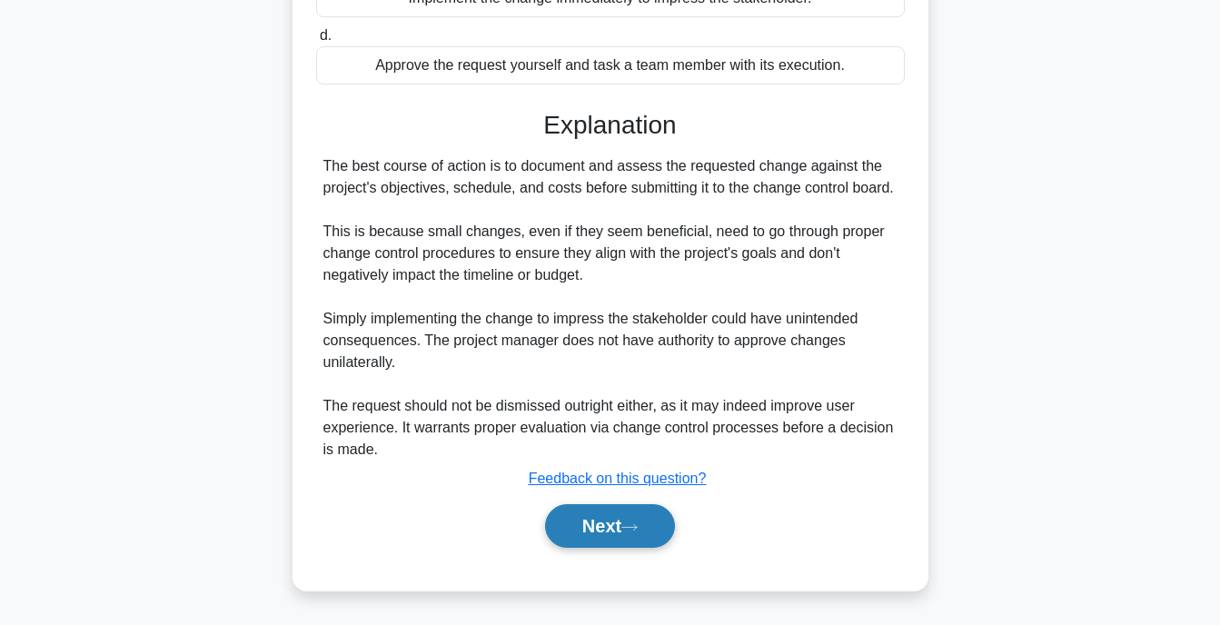
click at [579, 532] on button "Next" at bounding box center [610, 526] width 130 height 44
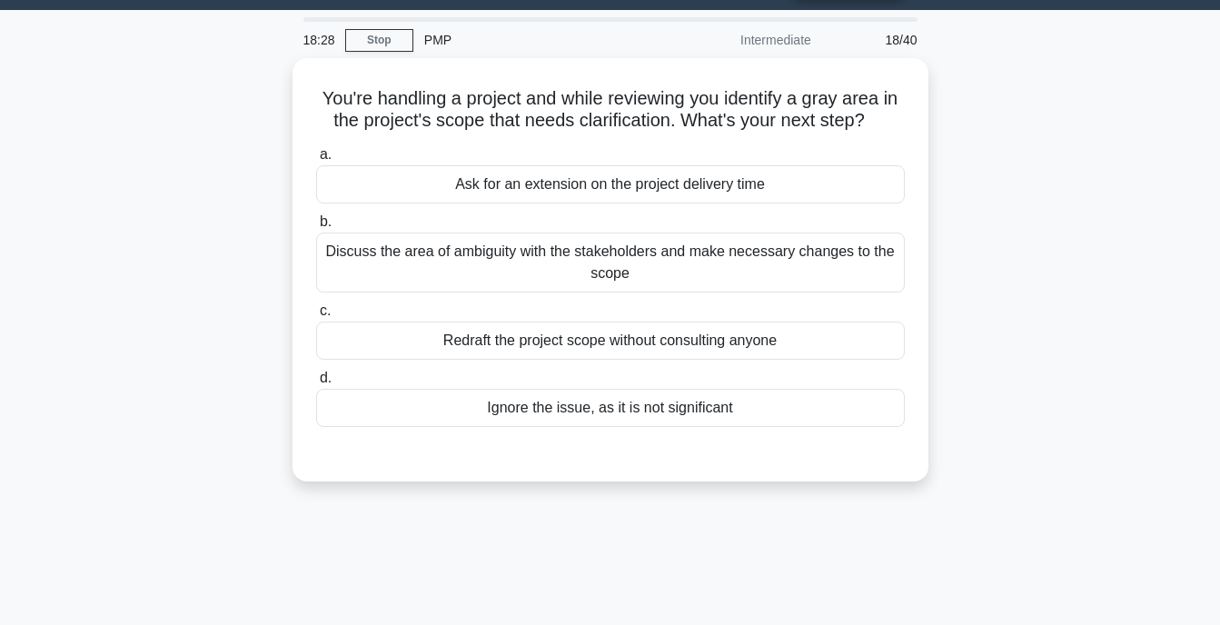
scroll to position [45, 0]
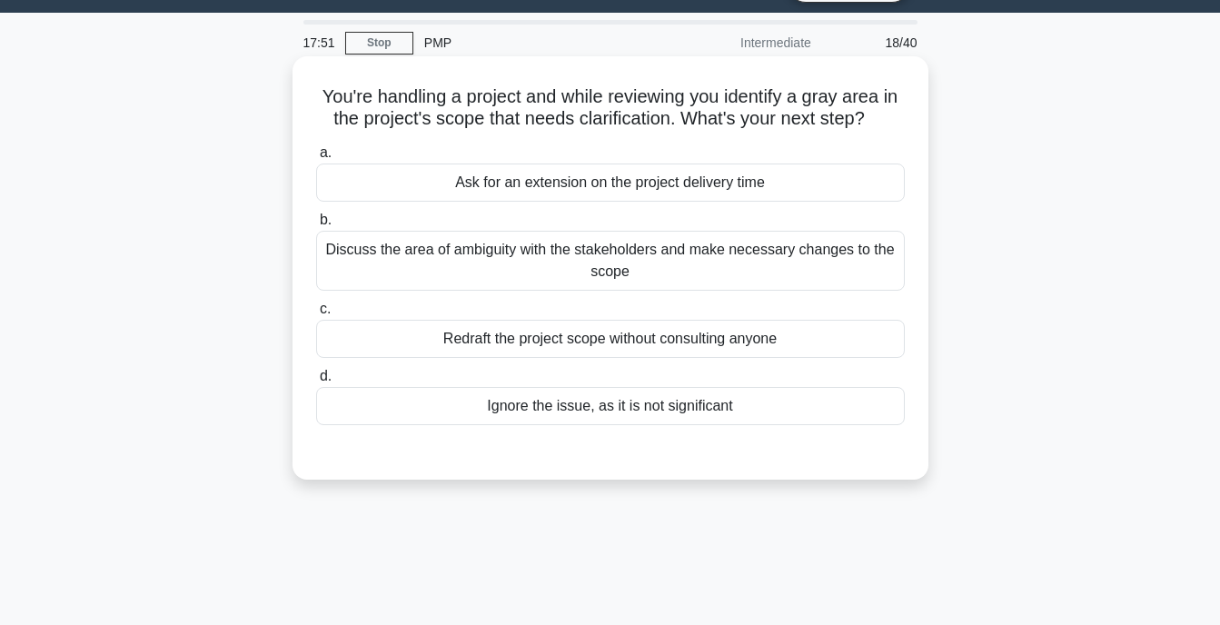
click at [601, 257] on div "Discuss the area of ambiguity with the stakeholders and make necessary changes …" at bounding box center [610, 261] width 589 height 60
click at [316, 226] on input "b. Discuss the area of ambiguity with the stakeholders and make necessary chang…" at bounding box center [316, 220] width 0 height 12
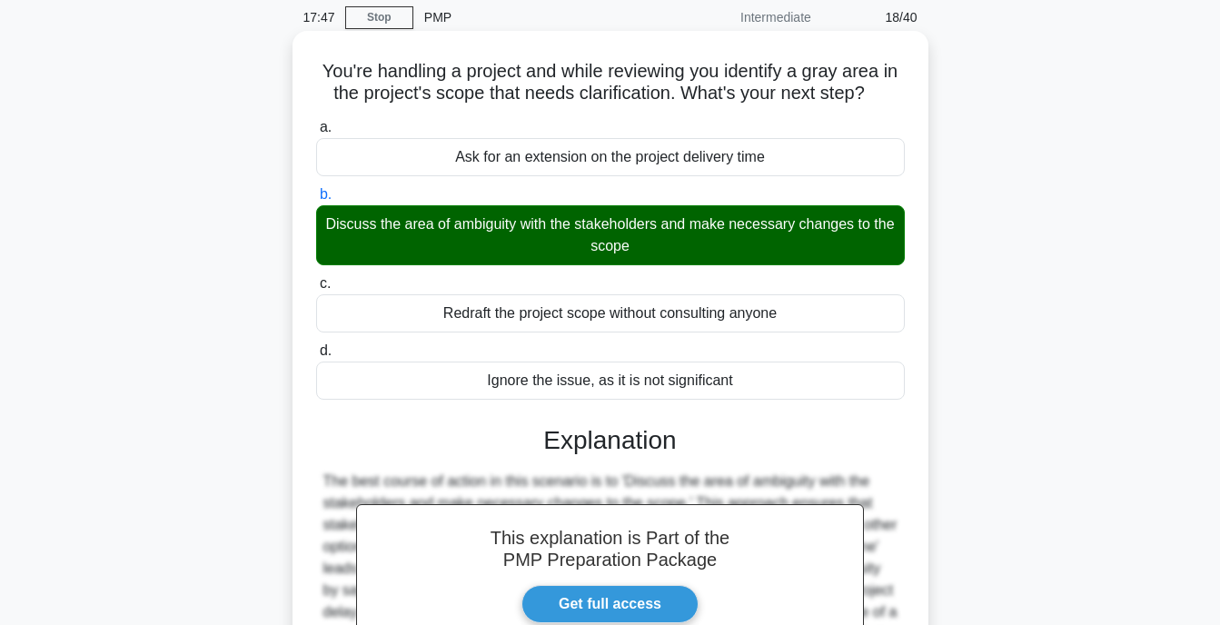
scroll to position [356, 0]
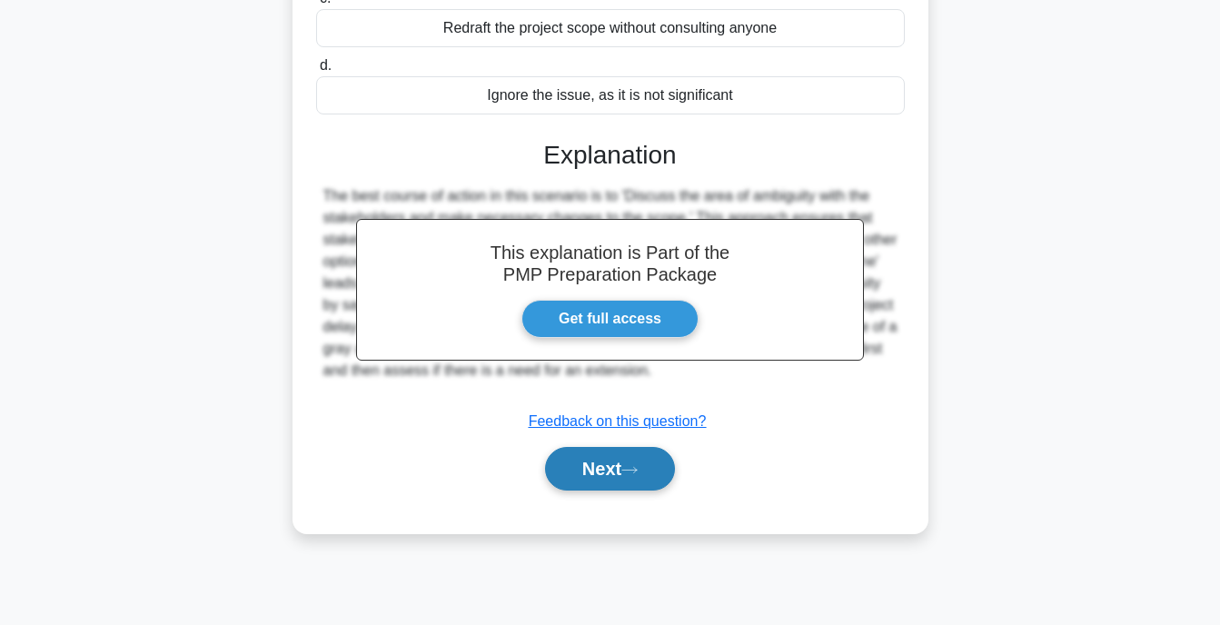
click at [641, 458] on button "Next" at bounding box center [610, 469] width 130 height 44
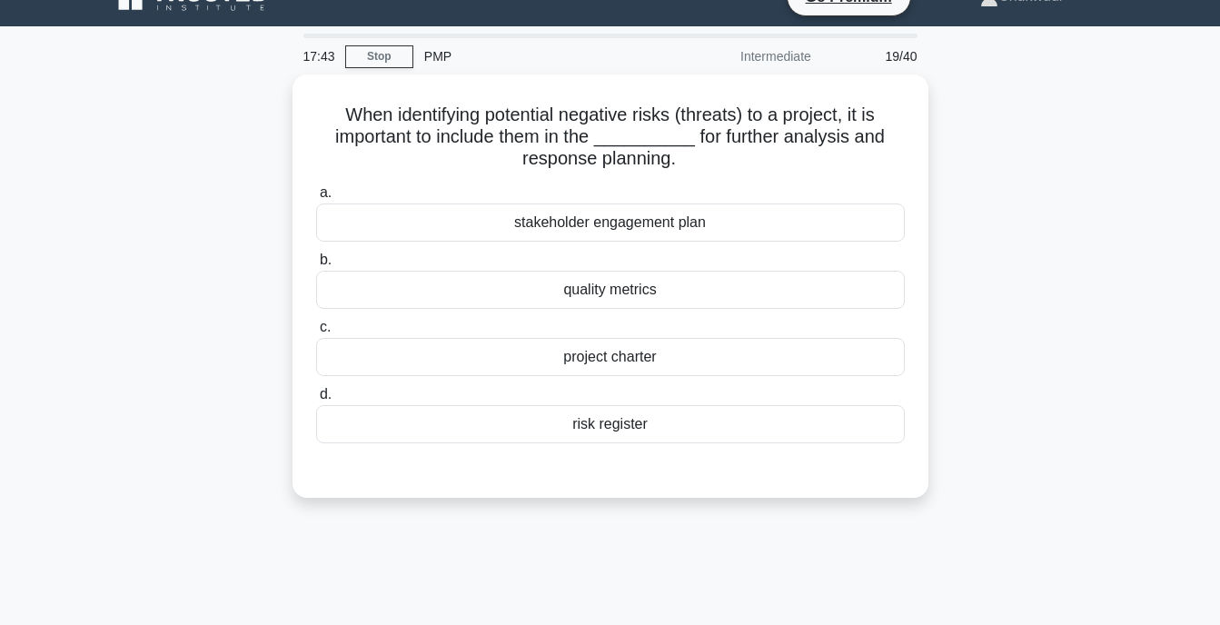
scroll to position [31, 0]
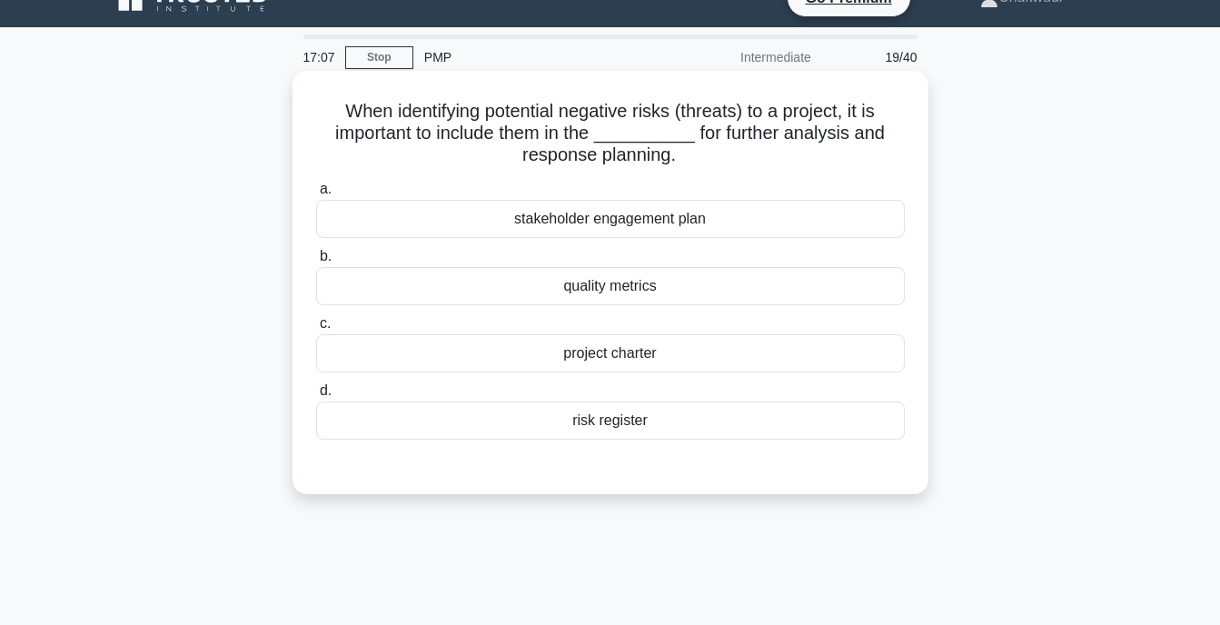
click at [642, 222] on div "stakeholder engagement plan" at bounding box center [610, 219] width 589 height 38
click at [316, 195] on input "a. stakeholder engagement plan" at bounding box center [316, 190] width 0 height 12
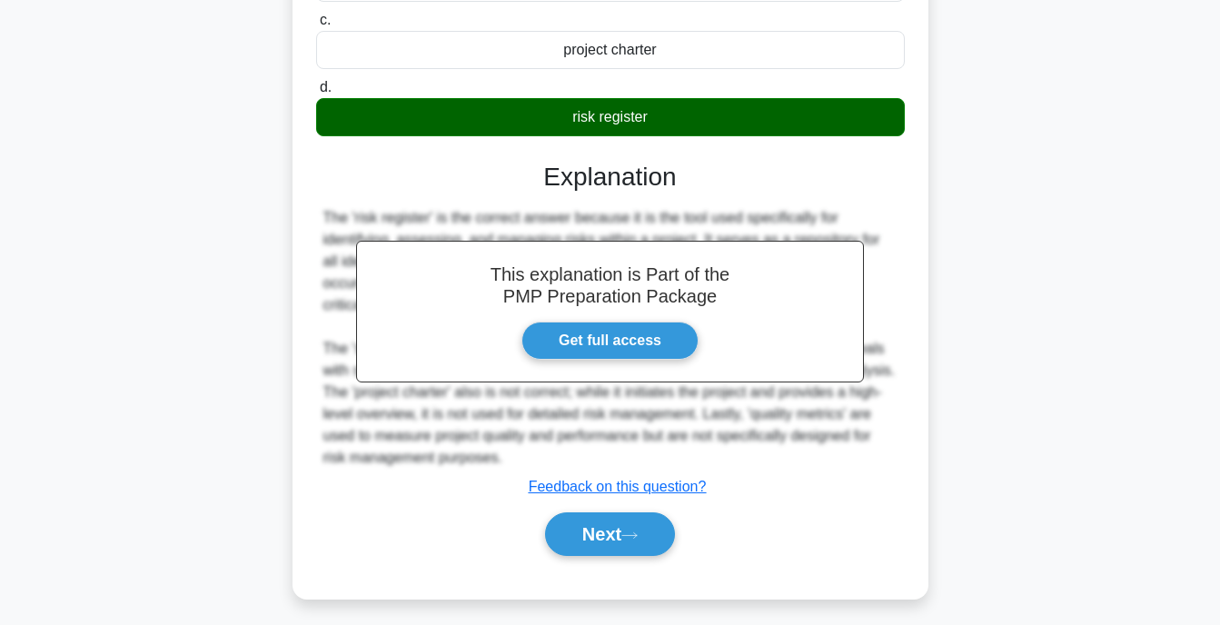
scroll to position [337, 0]
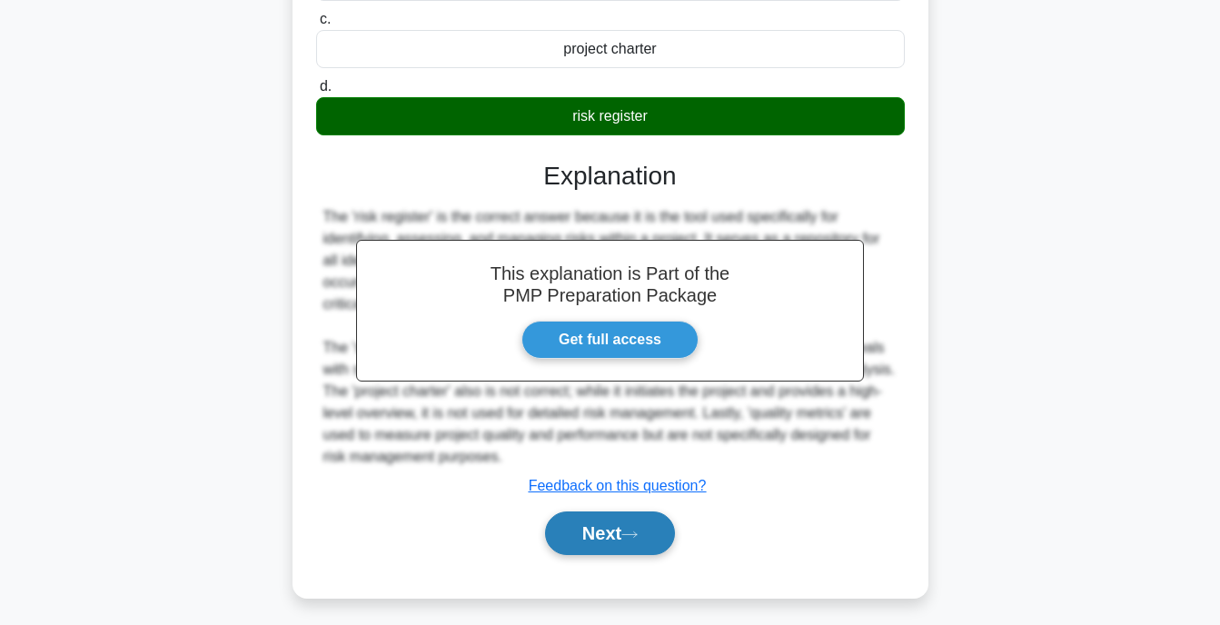
click at [648, 553] on button "Next" at bounding box center [610, 534] width 130 height 44
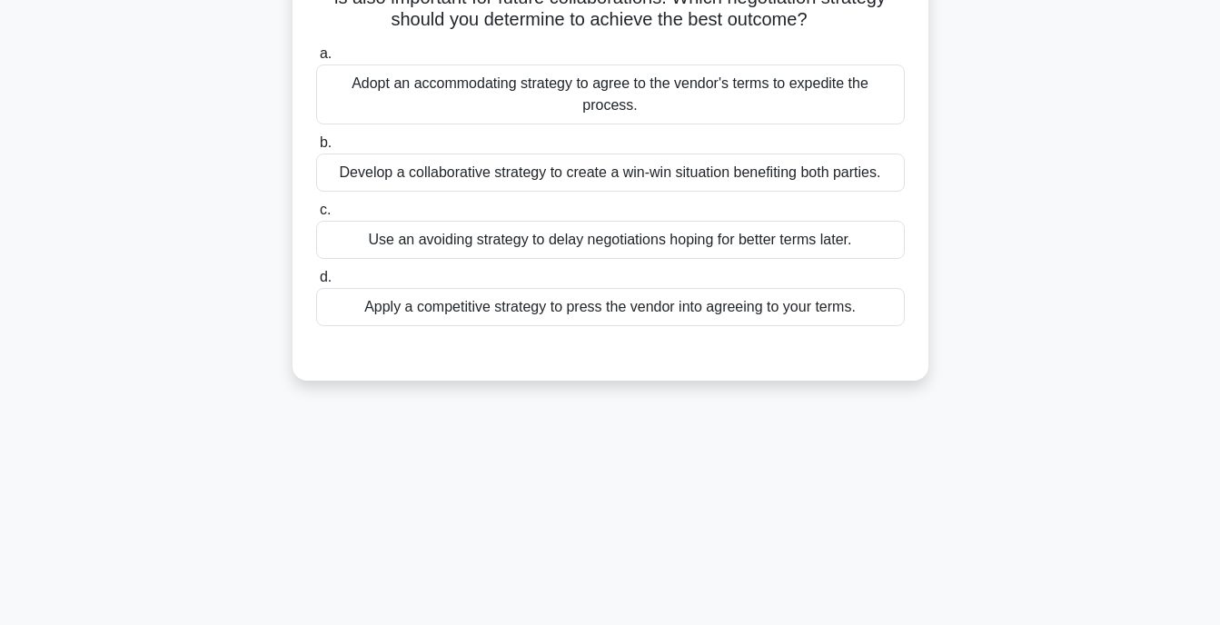
scroll to position [0, 0]
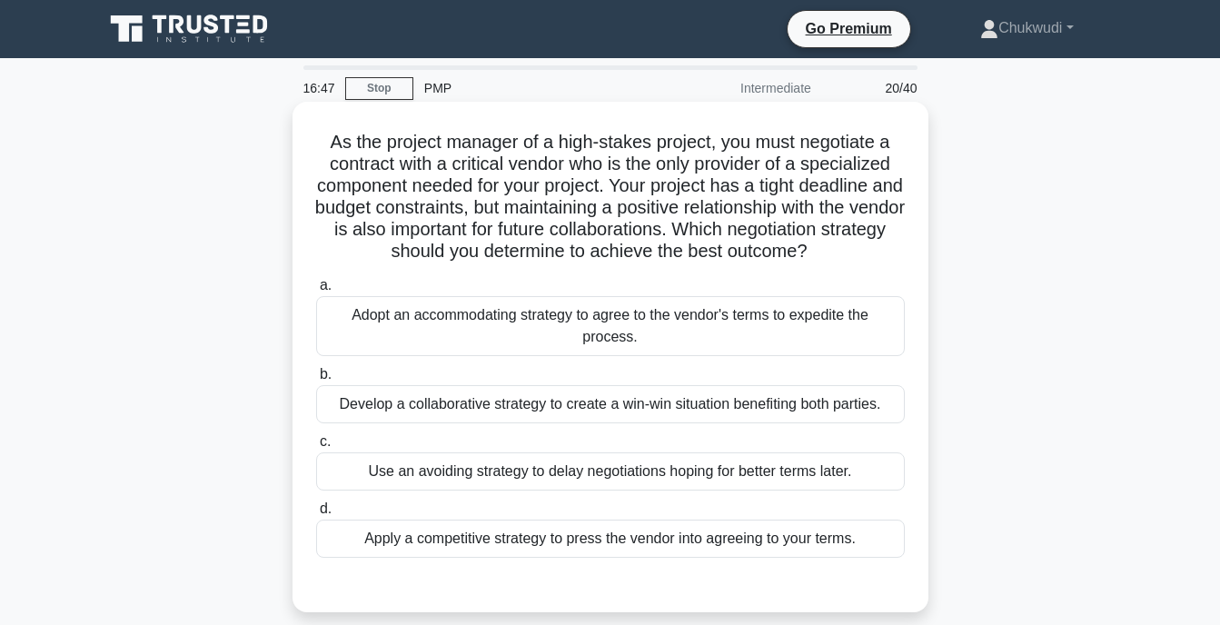
click at [507, 408] on div "Develop a collaborative strategy to create a win-win situation benefiting both …" at bounding box center [610, 404] width 589 height 38
click at [316, 381] on input "b. Develop a collaborative strategy to create a win-win situation benefiting bo…" at bounding box center [316, 375] width 0 height 12
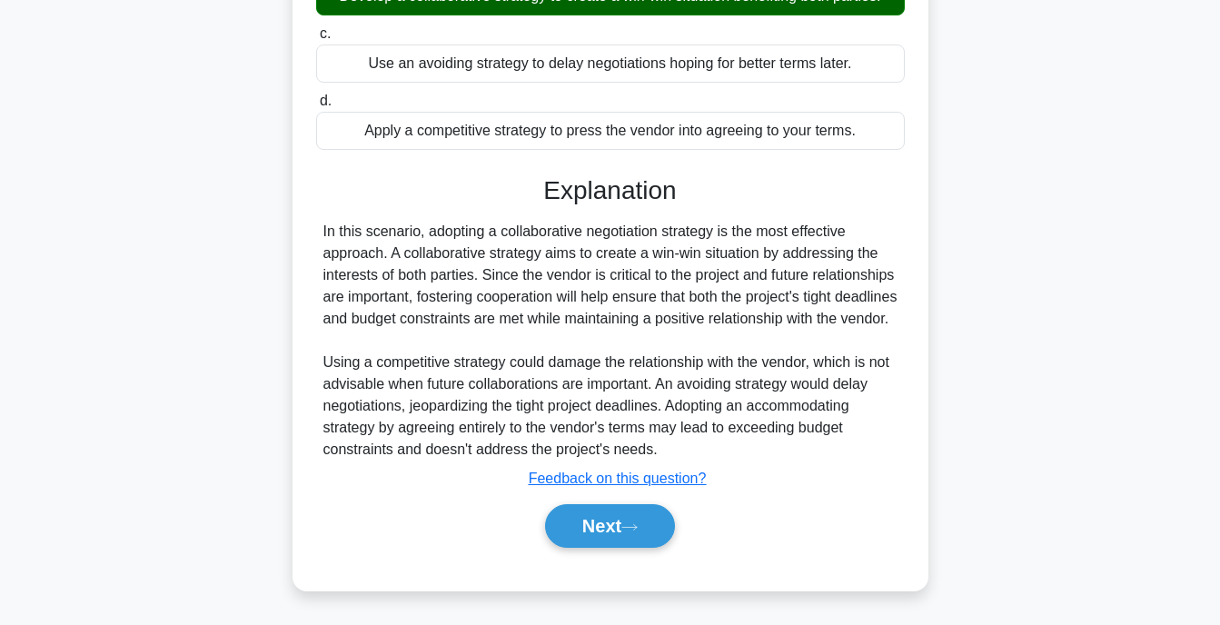
scroll to position [431, 0]
click at [584, 533] on button "Next" at bounding box center [610, 526] width 130 height 44
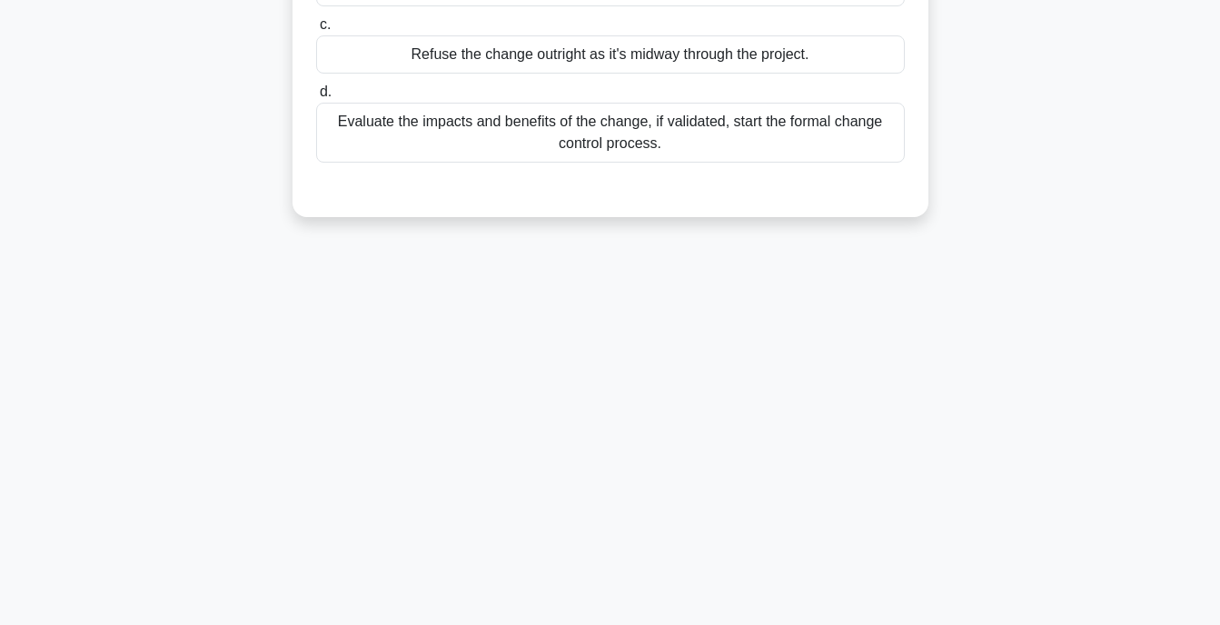
click at [584, 533] on div "16:32 Stop PMP Intermediate 21/40 Your project is halfway done when a stakehold…" at bounding box center [611, 163] width 1036 height 909
click at [584, 533] on div "16:31 Stop PMP Intermediate 21/40 Your project is halfway done when a stakehold…" at bounding box center [611, 163] width 1036 height 909
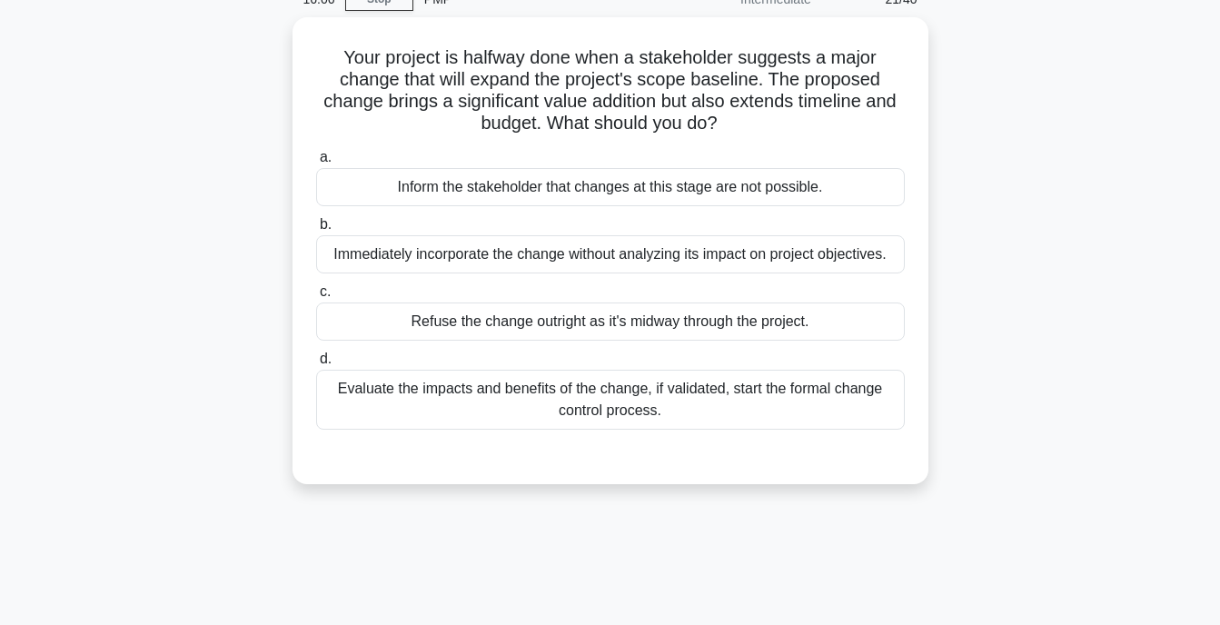
scroll to position [49, 0]
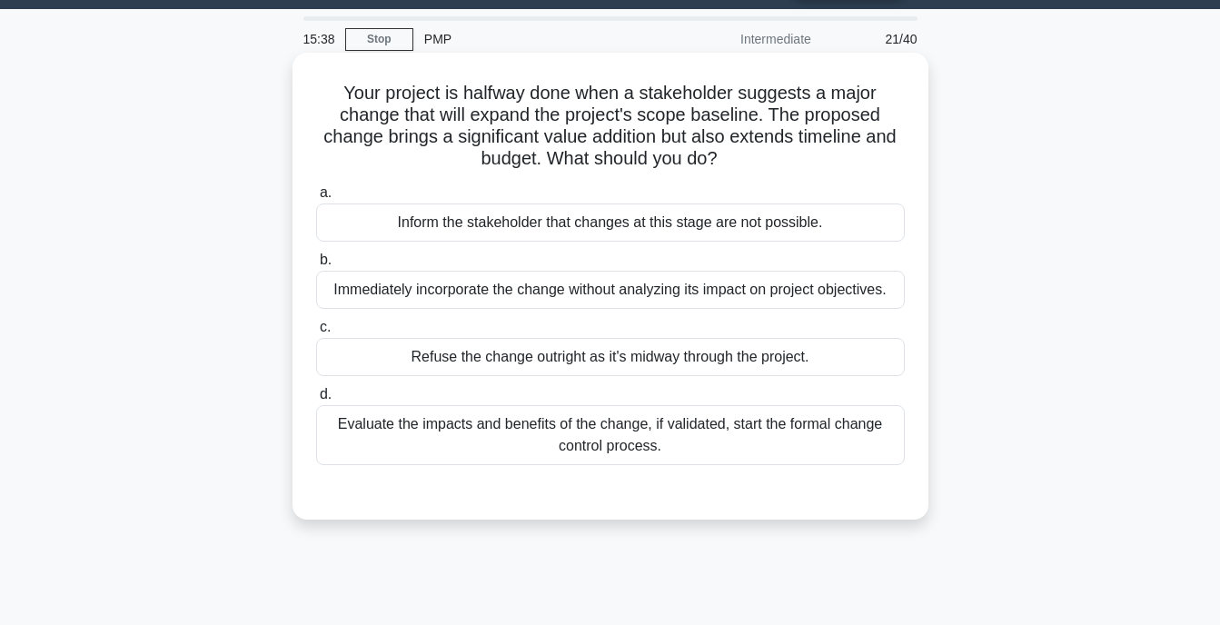
click at [602, 436] on div "Evaluate the impacts and benefits of the change, if validated, start the formal…" at bounding box center [610, 435] width 589 height 60
click at [316, 401] on input "d. Evaluate the impacts and benefits of the change, if validated, start the for…" at bounding box center [316, 395] width 0 height 12
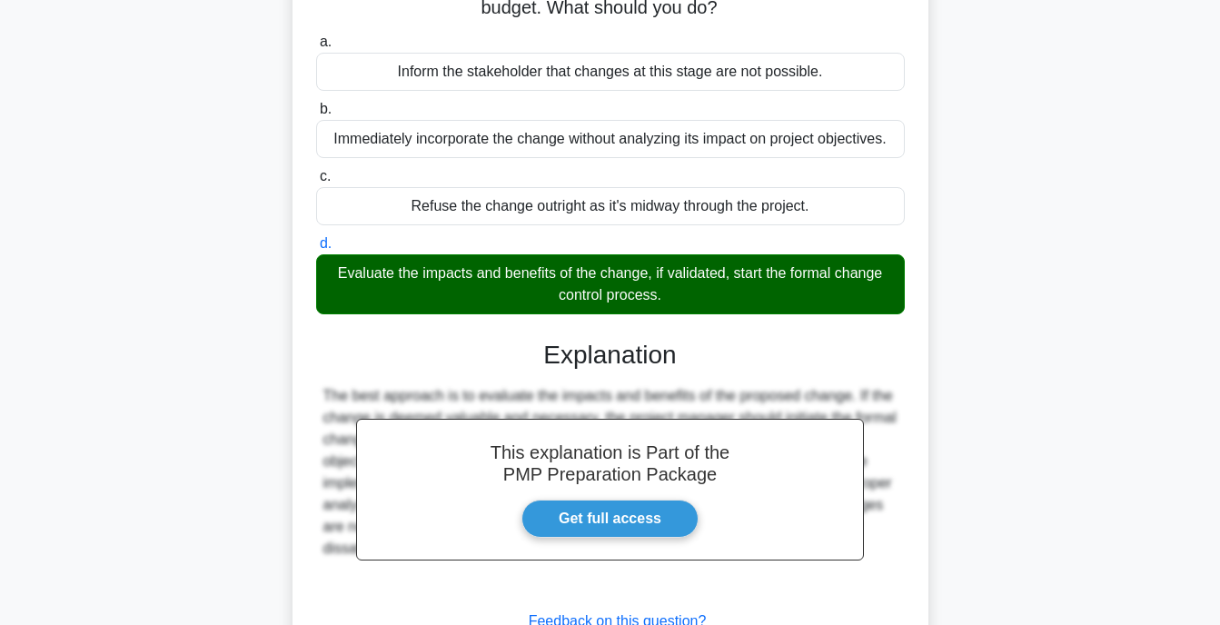
scroll to position [356, 0]
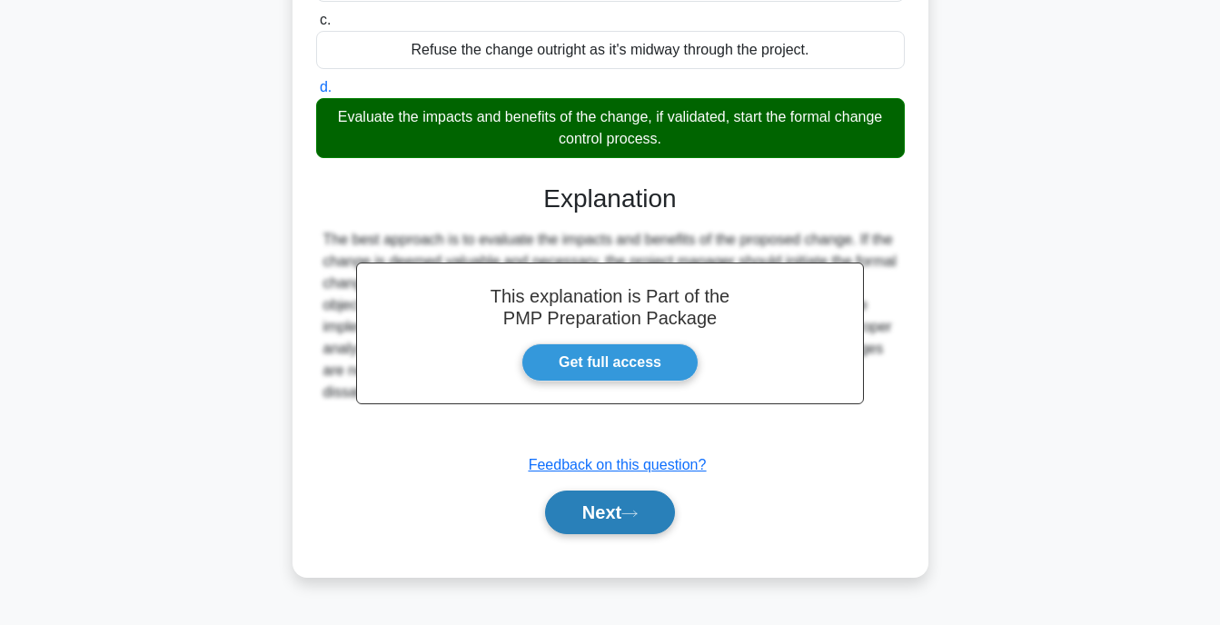
click at [617, 504] on button "Next" at bounding box center [610, 513] width 130 height 44
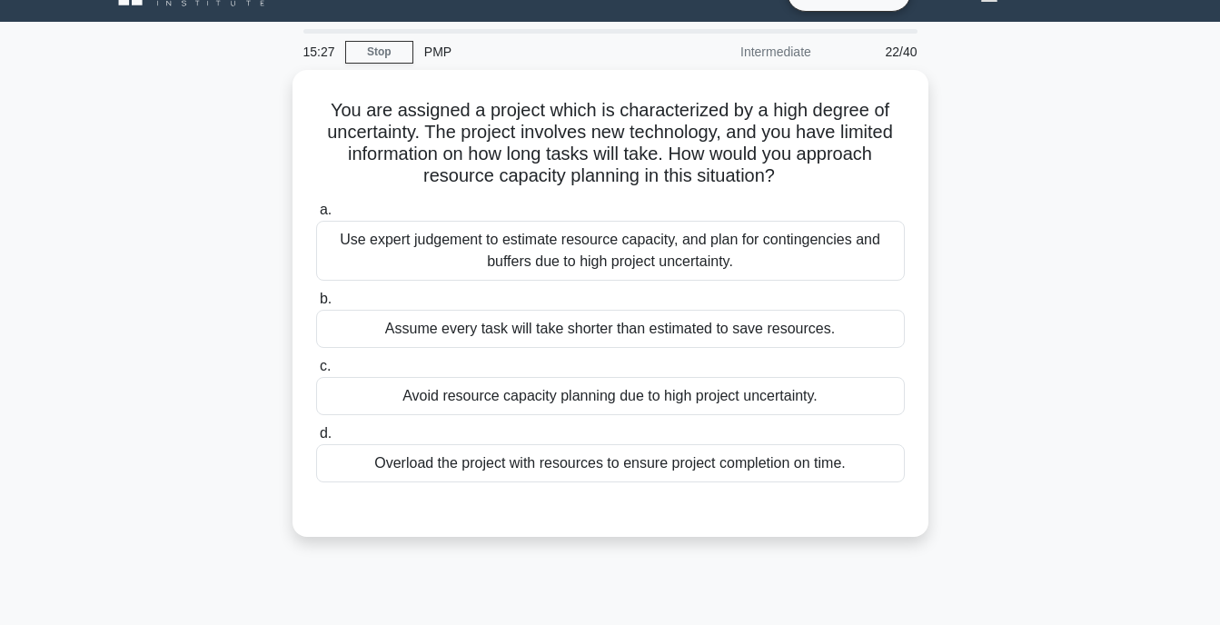
scroll to position [26, 0]
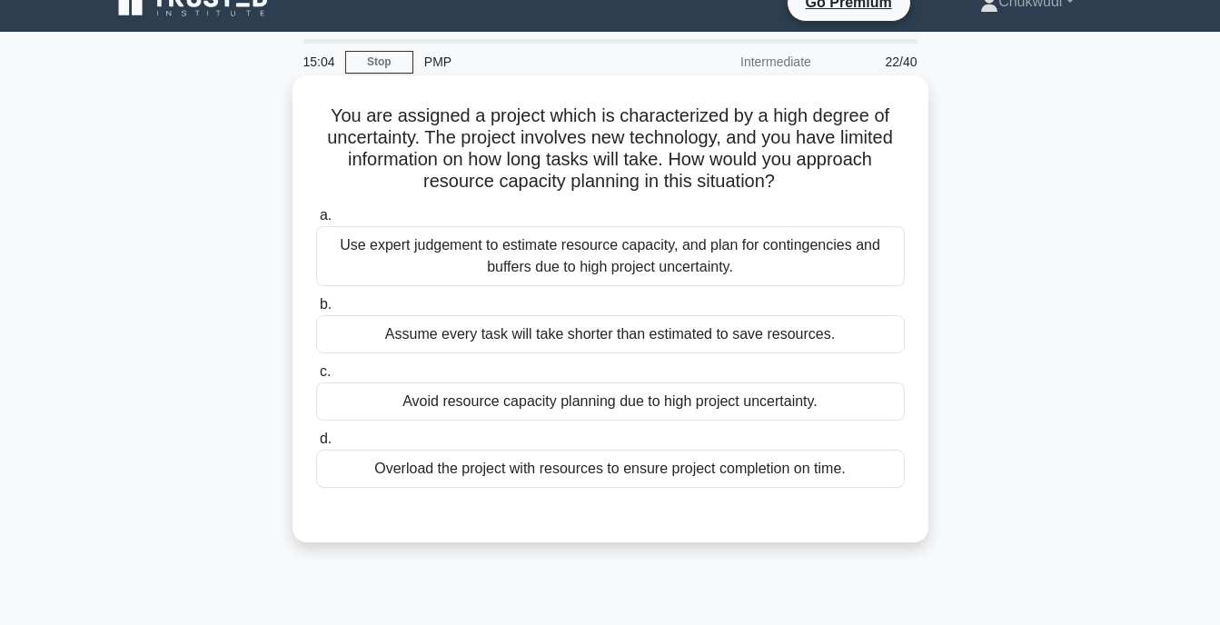
click at [635, 237] on div "Use expert judgement to estimate resource capacity, and plan for contingencies …" at bounding box center [610, 256] width 589 height 60
click at [316, 222] on input "a. Use expert judgement to estimate resource capacity, and plan for contingenci…" at bounding box center [316, 216] width 0 height 12
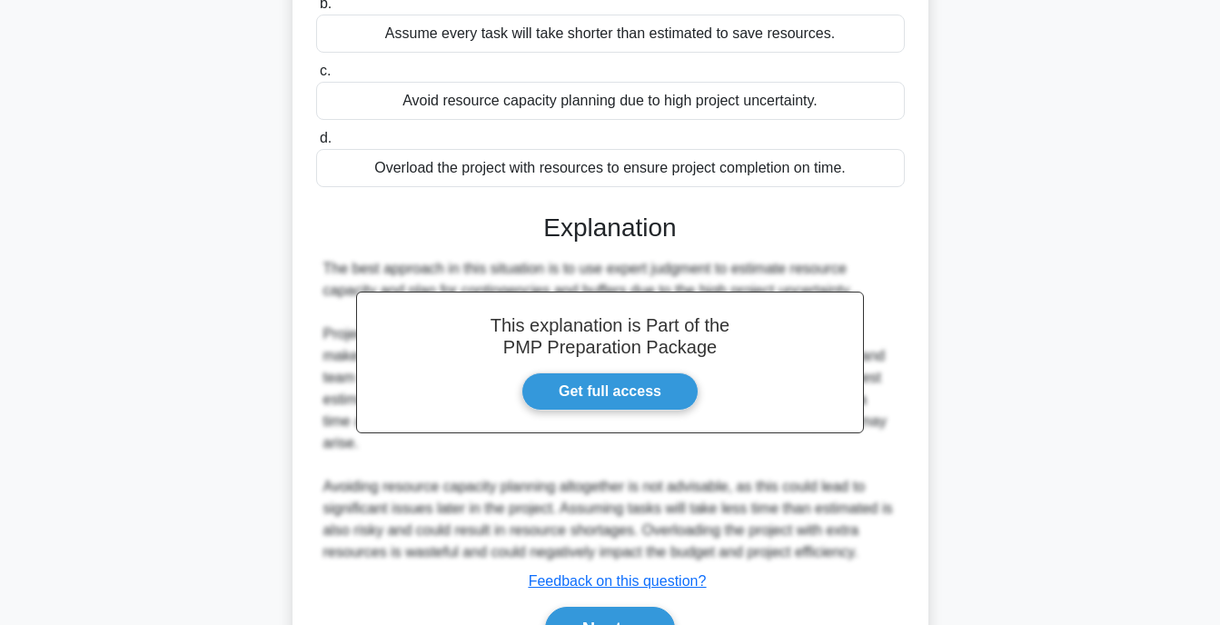
scroll to position [431, 0]
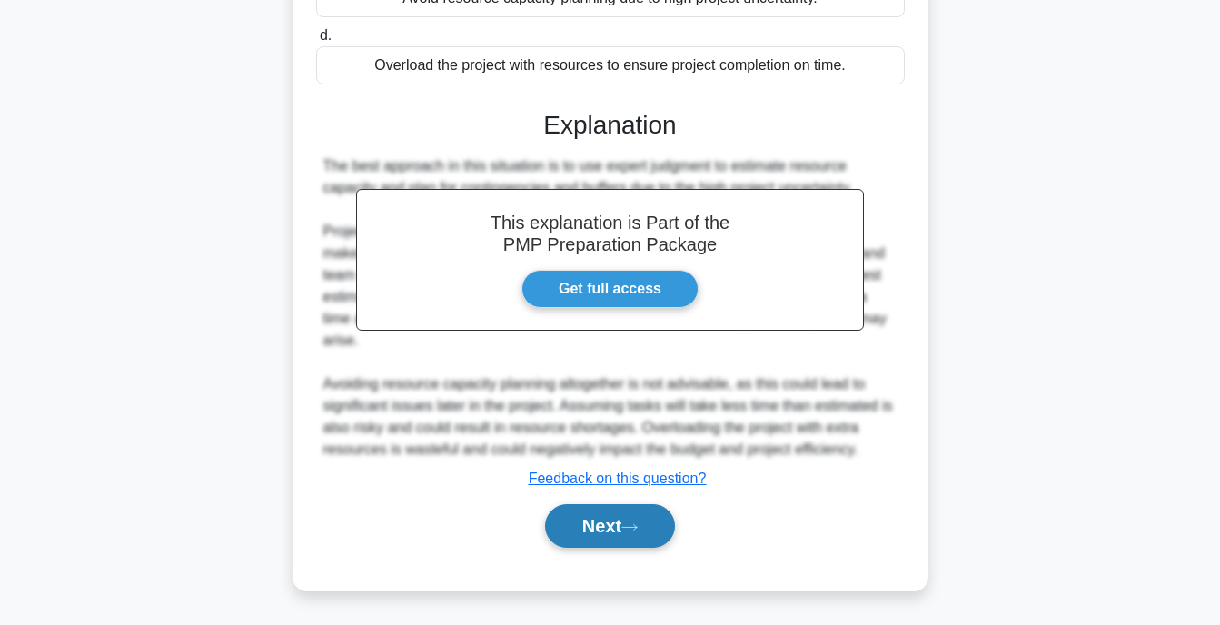
click at [628, 546] on button "Next" at bounding box center [610, 526] width 130 height 44
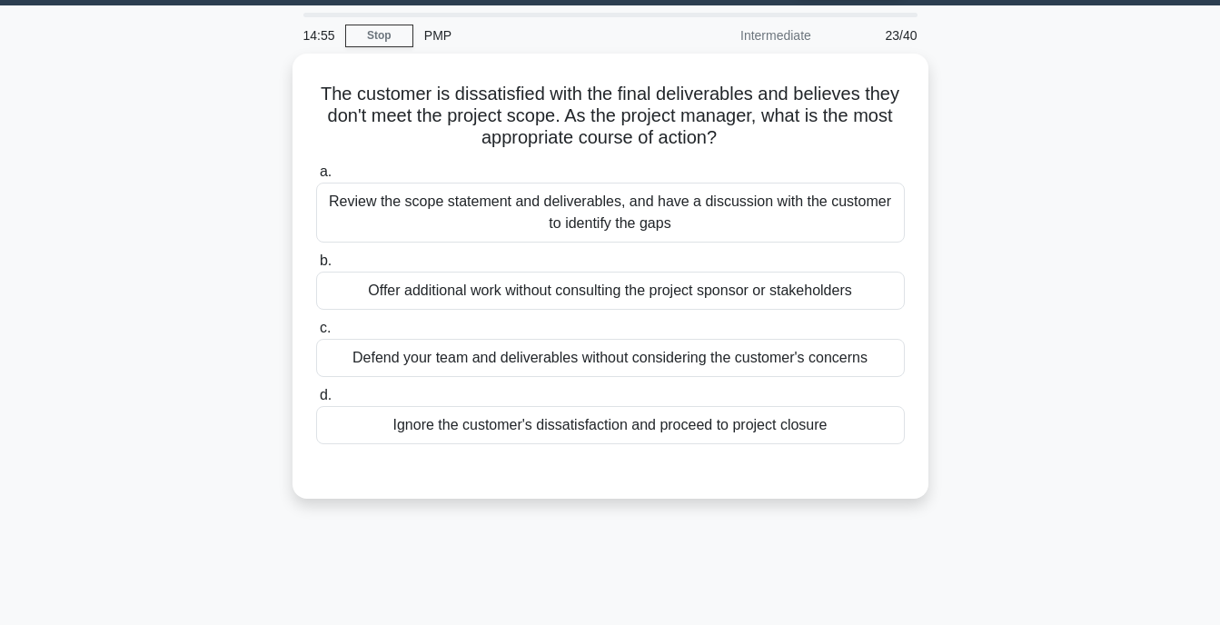
scroll to position [50, 0]
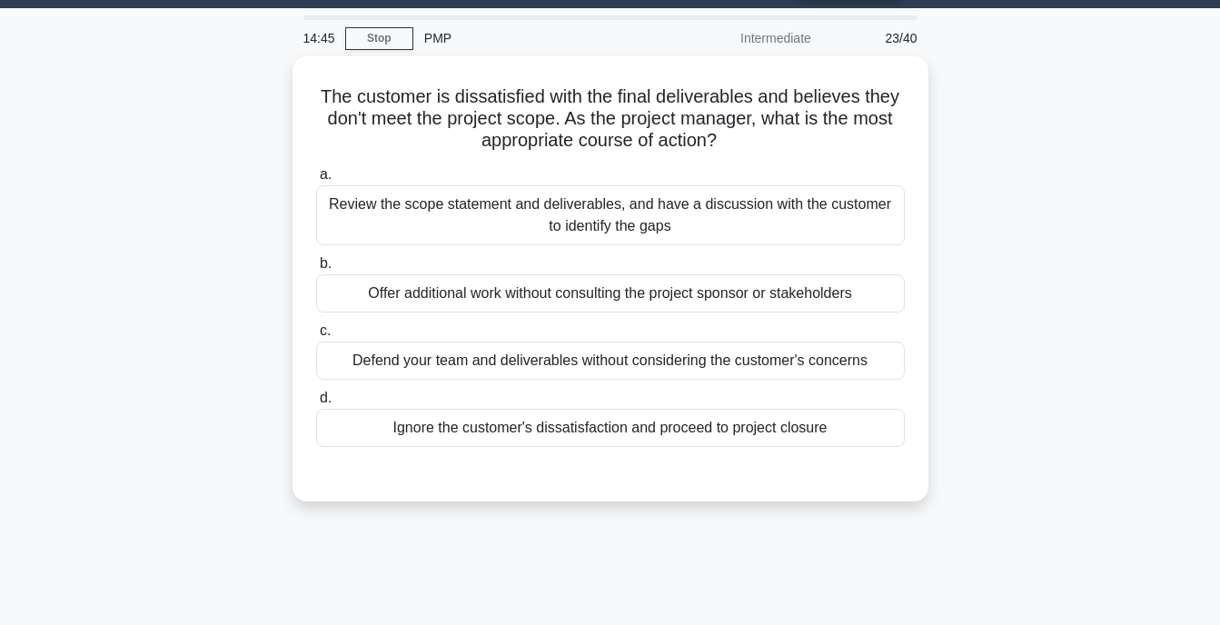
click at [672, 286] on div "Offer additional work without consulting the project sponsor or stakeholders" at bounding box center [610, 293] width 589 height 38
click at [316, 270] on input "b. Offer additional work without consulting the project sponsor or stakeholders" at bounding box center [316, 264] width 0 height 12
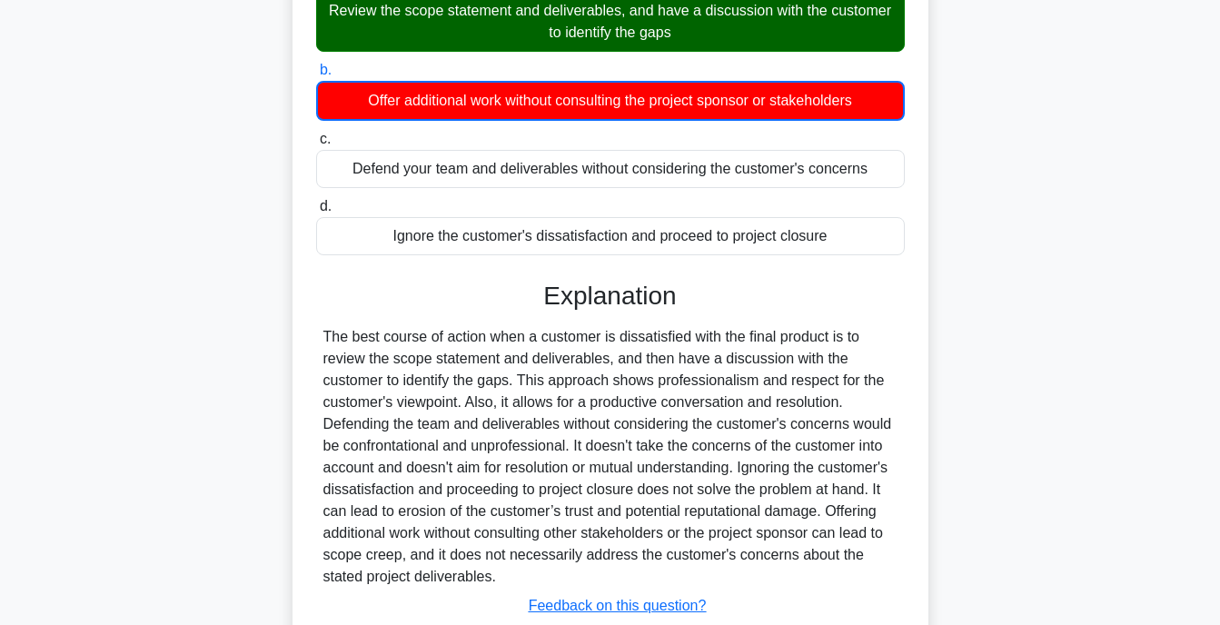
scroll to position [367, 0]
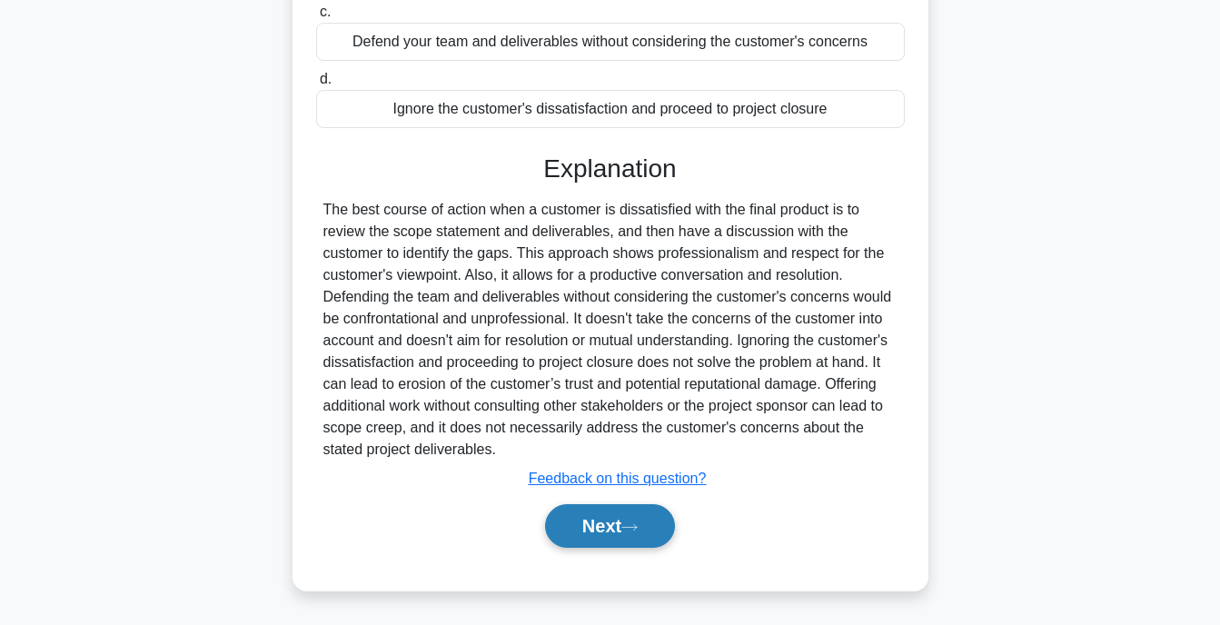
click at [622, 522] on button "Next" at bounding box center [610, 526] width 130 height 44
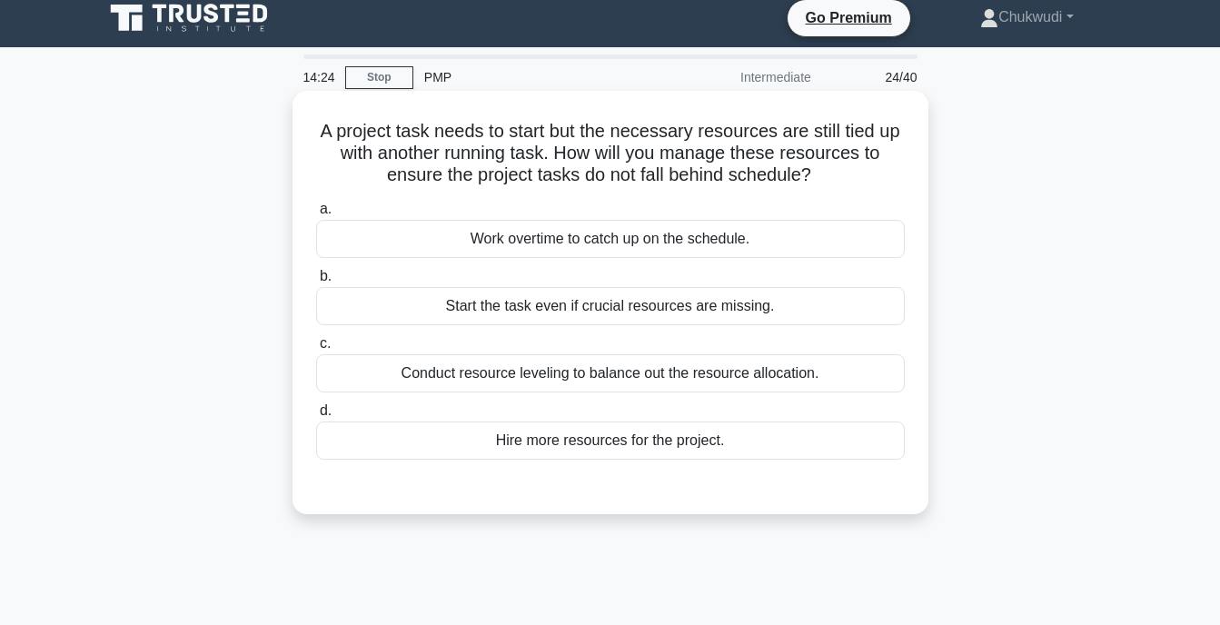
scroll to position [0, 0]
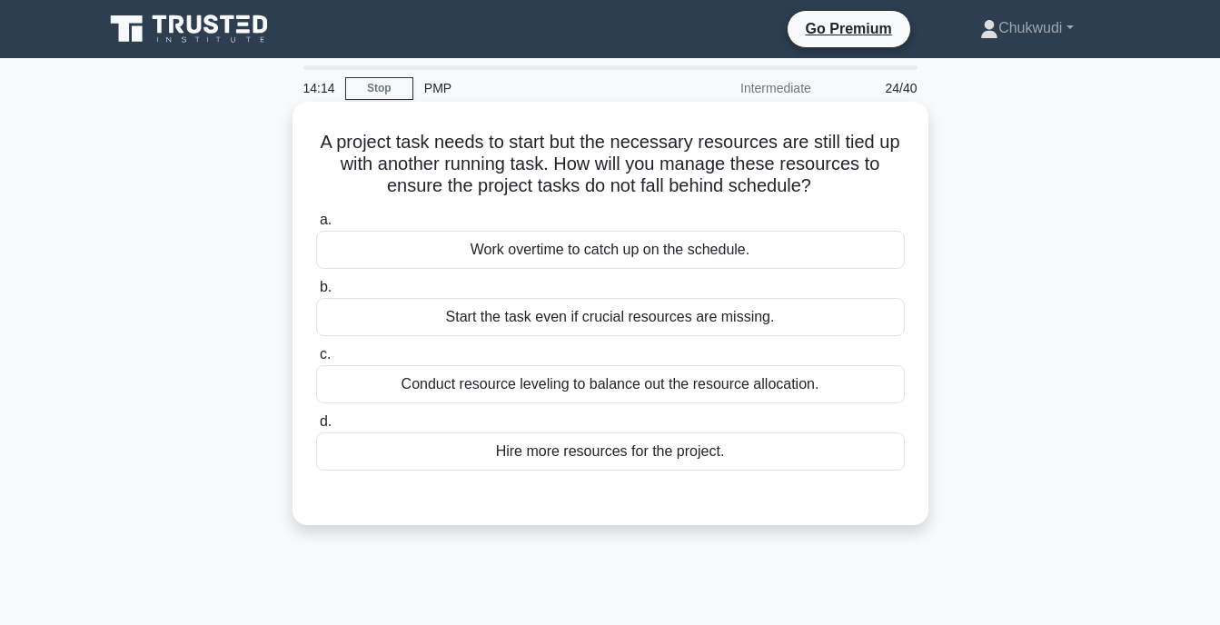
click at [544, 382] on div "Conduct resource leveling to balance out the resource allocation." at bounding box center [610, 384] width 589 height 38
click at [316, 361] on input "c. Conduct resource leveling to balance out the resource allocation." at bounding box center [316, 355] width 0 height 12
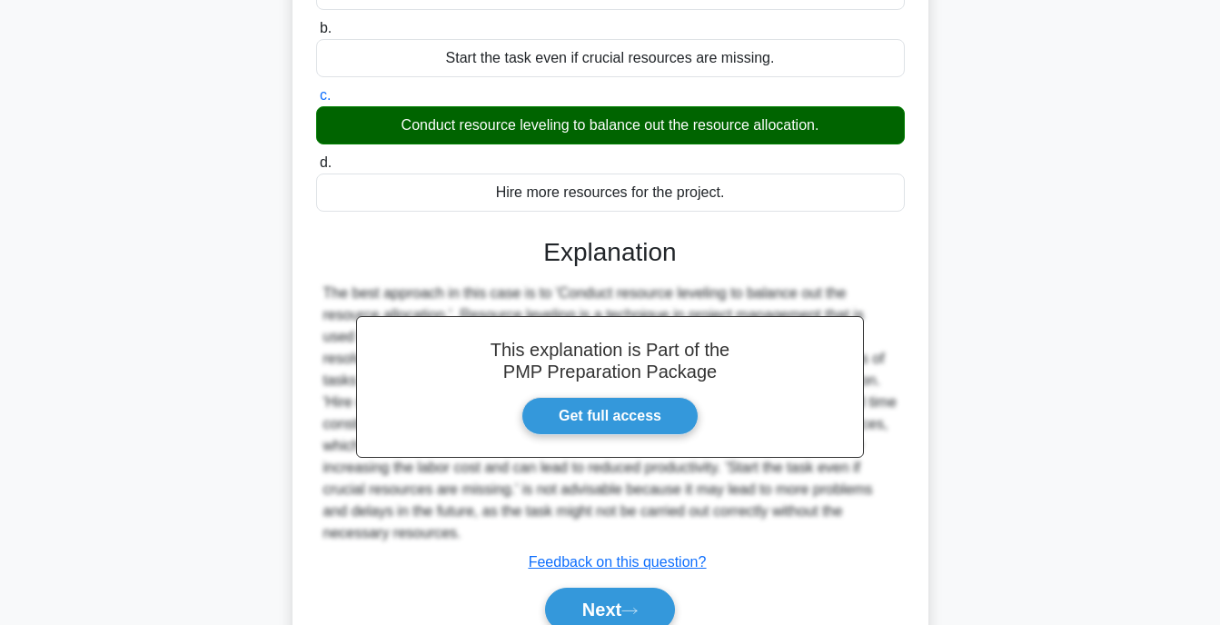
scroll to position [356, 0]
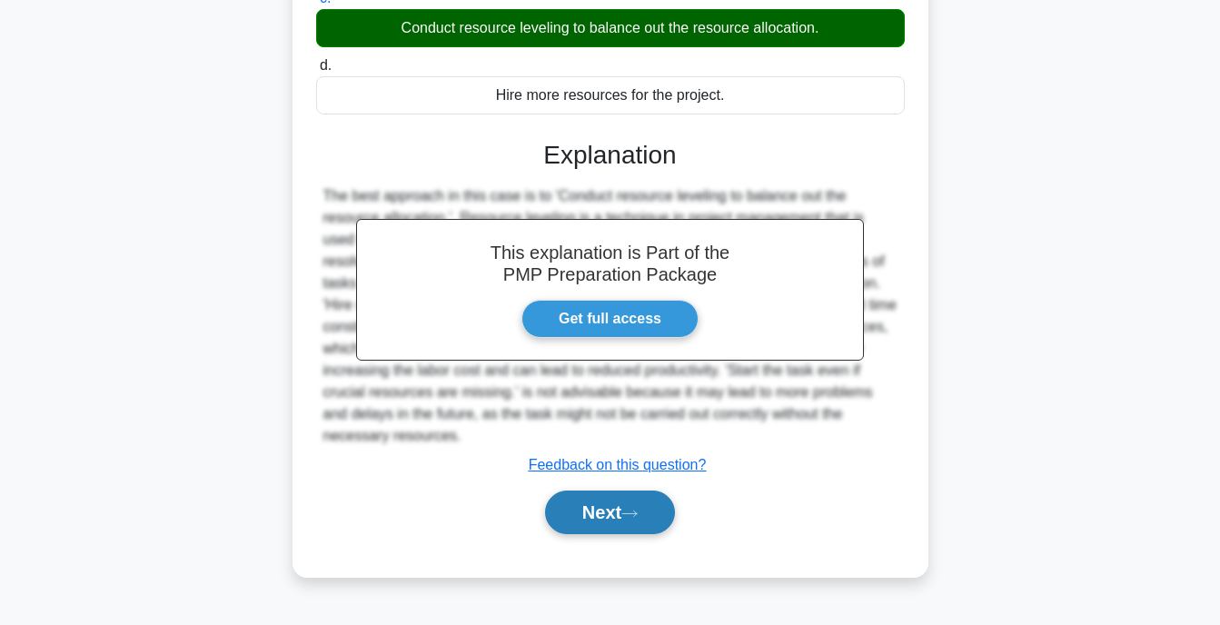
click at [577, 531] on button "Next" at bounding box center [610, 513] width 130 height 44
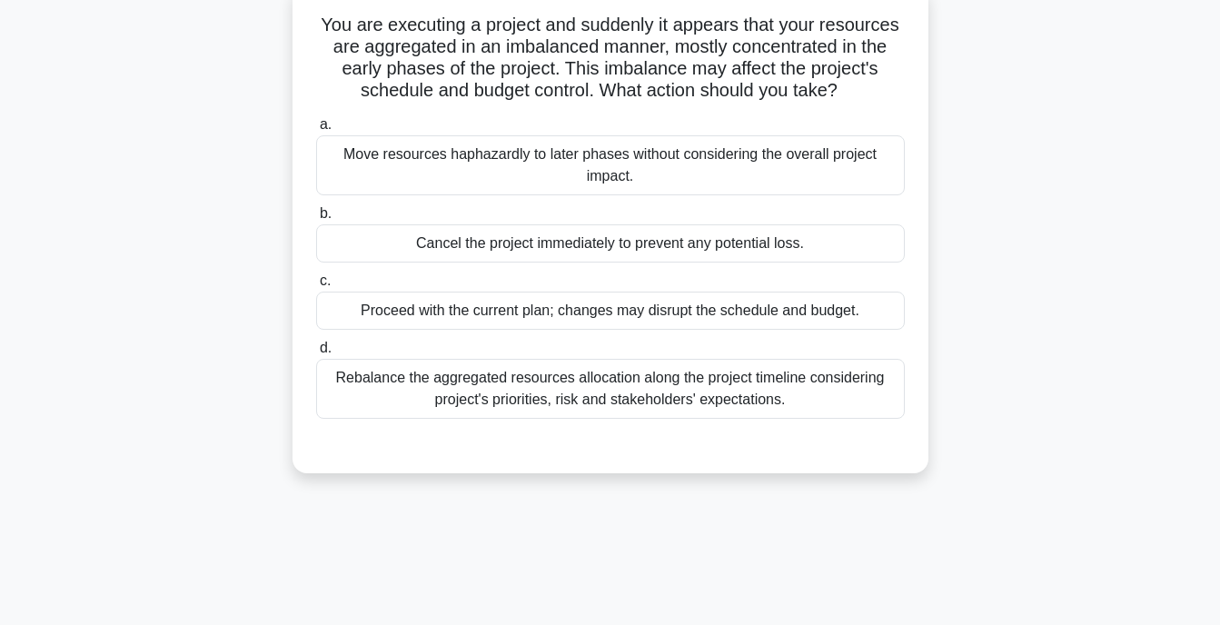
scroll to position [0, 0]
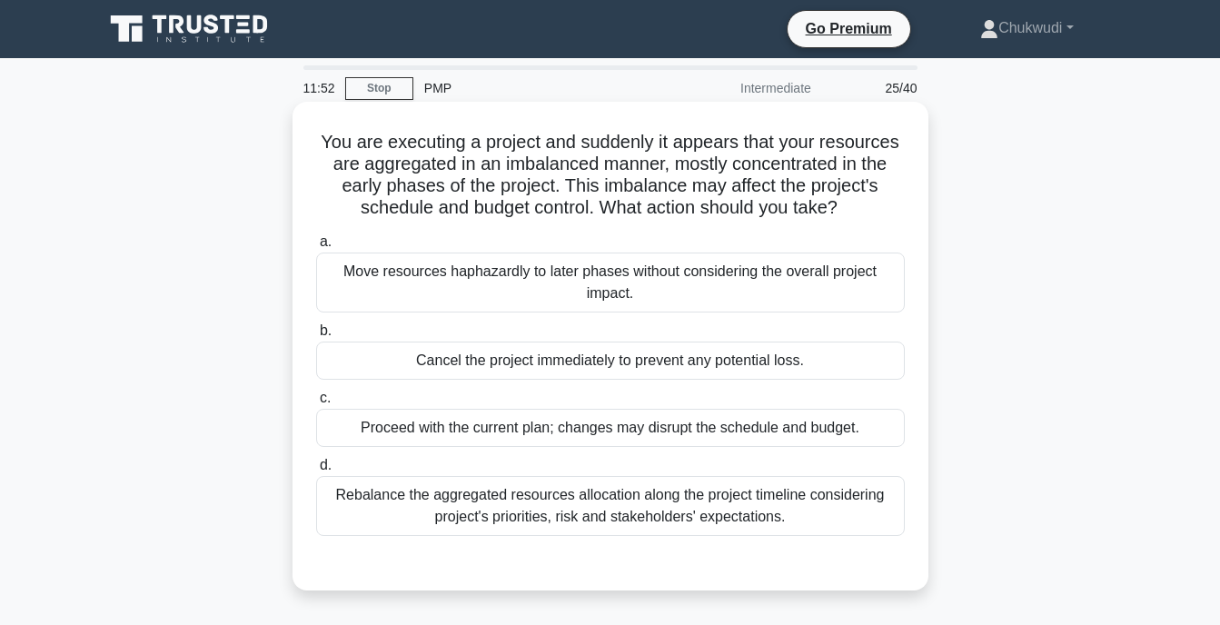
click at [531, 363] on div "Cancel the project immediately to prevent any potential loss." at bounding box center [610, 361] width 589 height 38
click at [316, 337] on input "b. Cancel the project immediately to prevent any potential loss." at bounding box center [316, 331] width 0 height 12
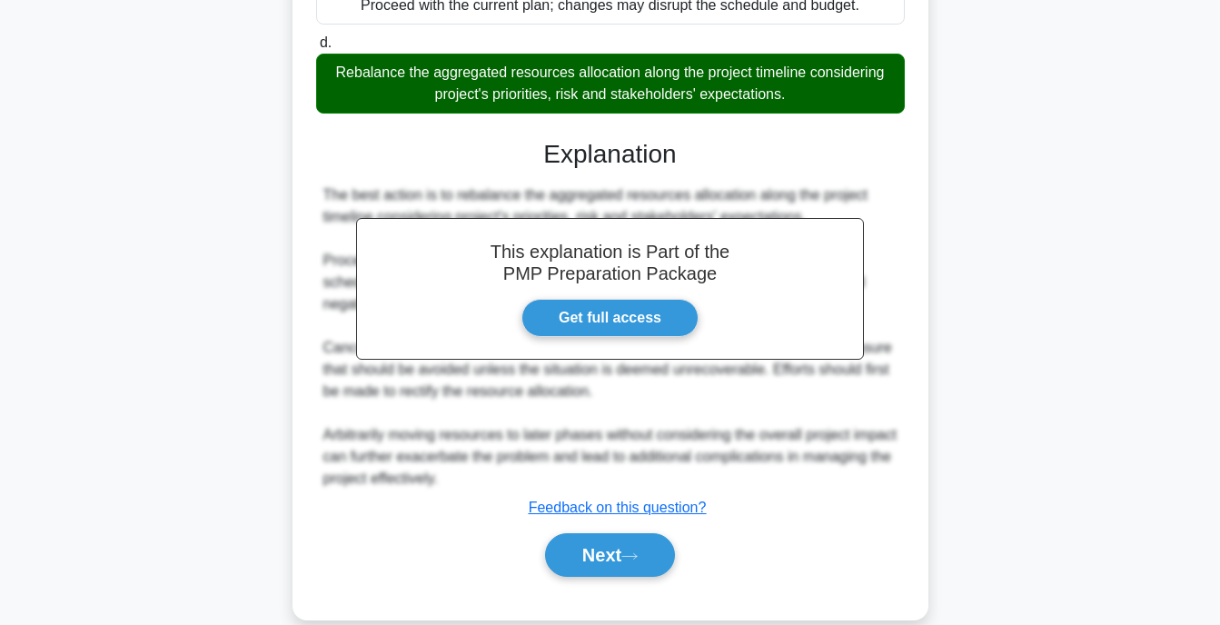
scroll to position [454, 0]
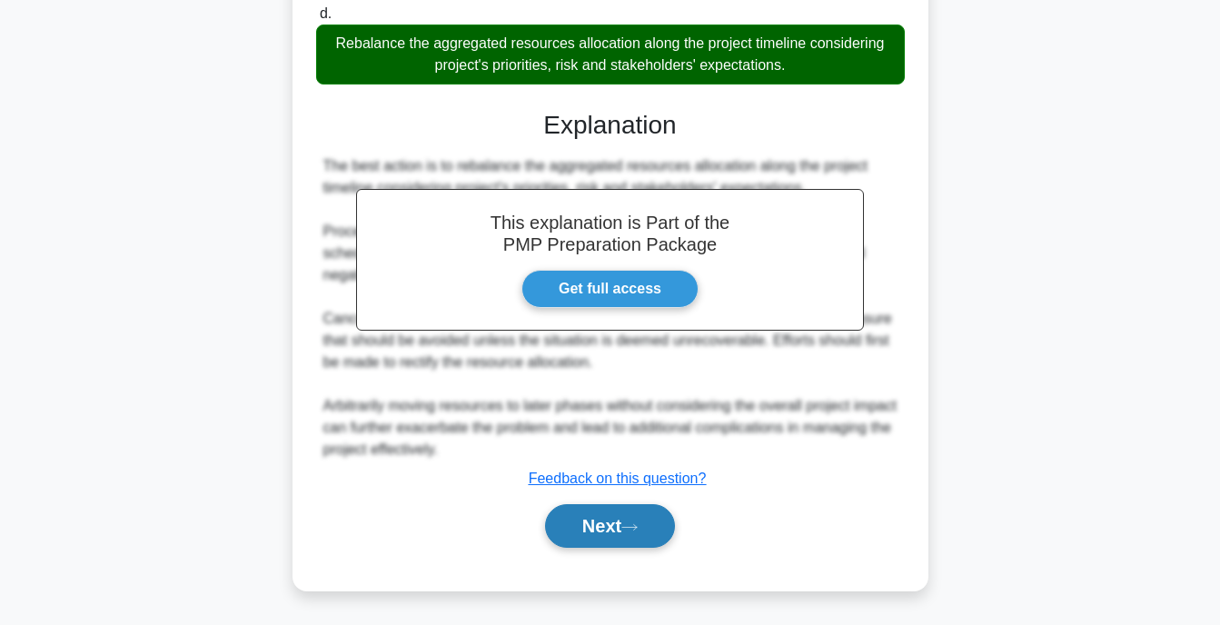
click at [612, 510] on button "Next" at bounding box center [610, 526] width 130 height 44
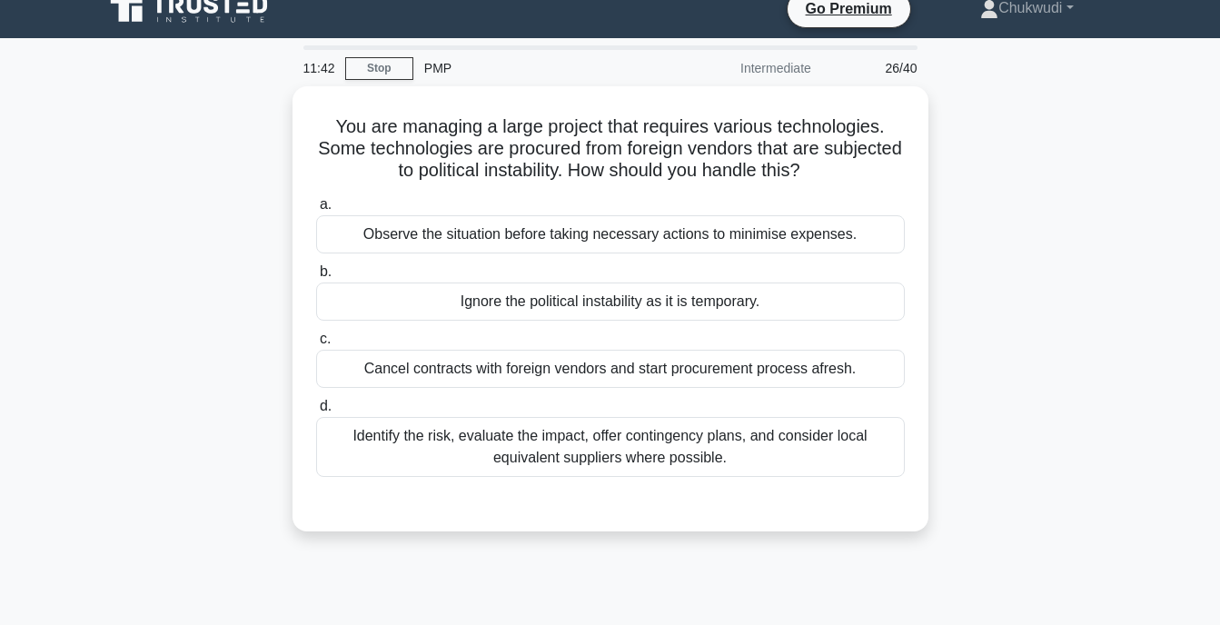
scroll to position [11, 0]
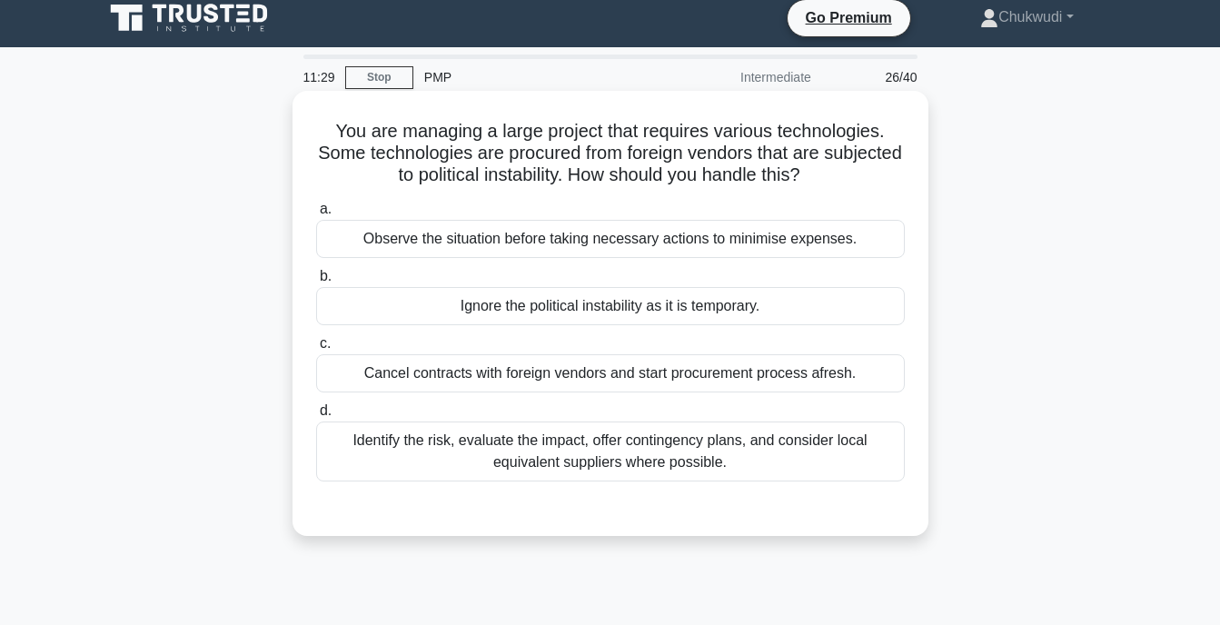
click at [632, 441] on div "Identify the risk, evaluate the impact, offer contingency plans, and consider l…" at bounding box center [610, 452] width 589 height 60
click at [316, 417] on input "d. Identify the risk, evaluate the impact, offer contingency plans, and conside…" at bounding box center [316, 411] width 0 height 12
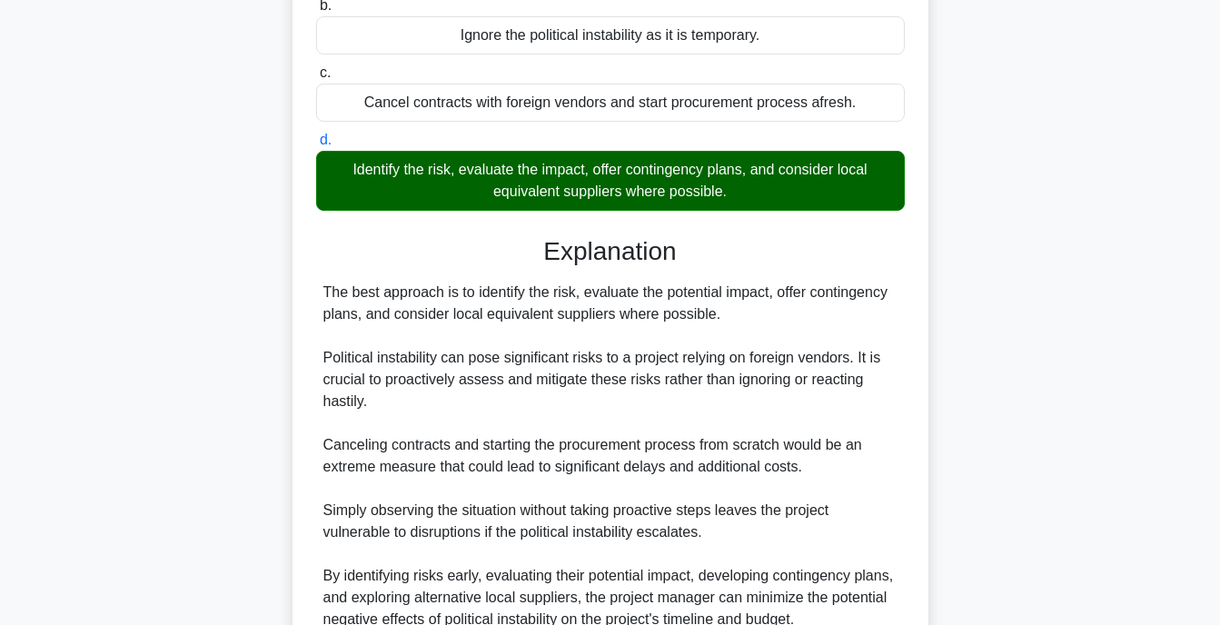
scroll to position [452, 0]
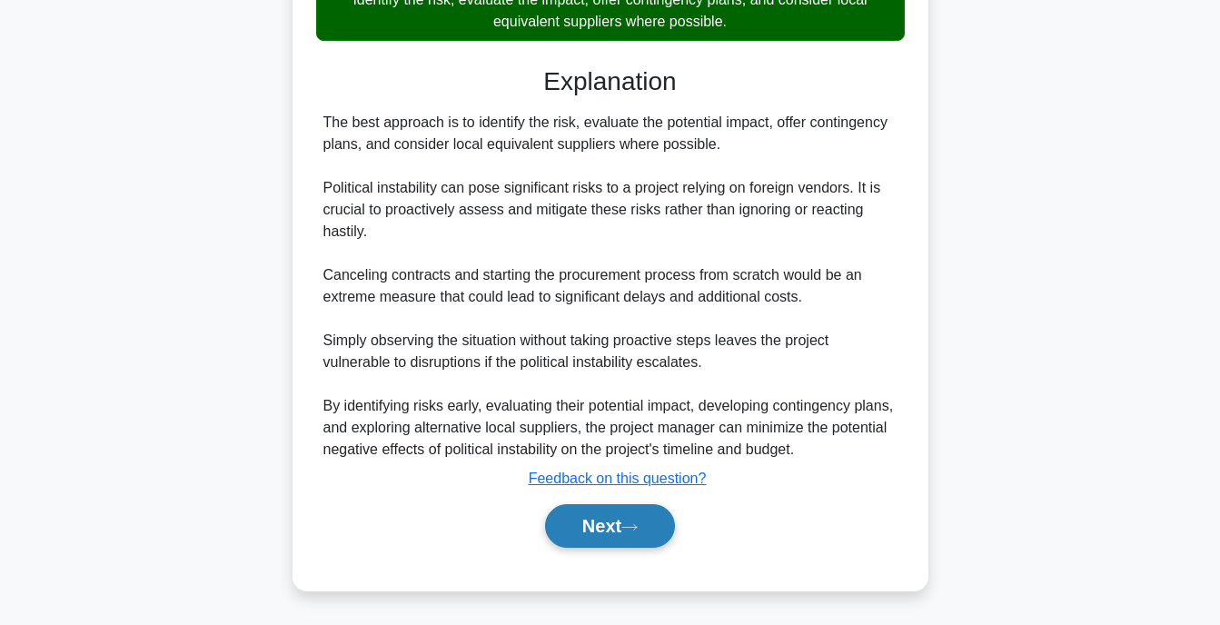
click at [625, 522] on button "Next" at bounding box center [610, 526] width 130 height 44
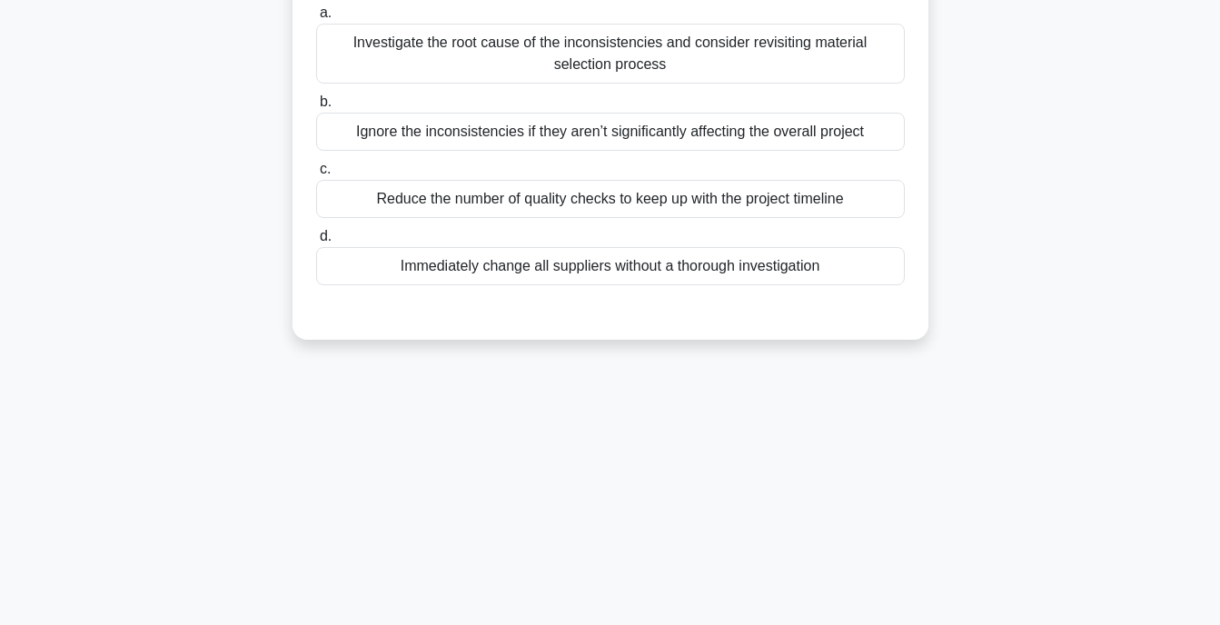
scroll to position [0, 0]
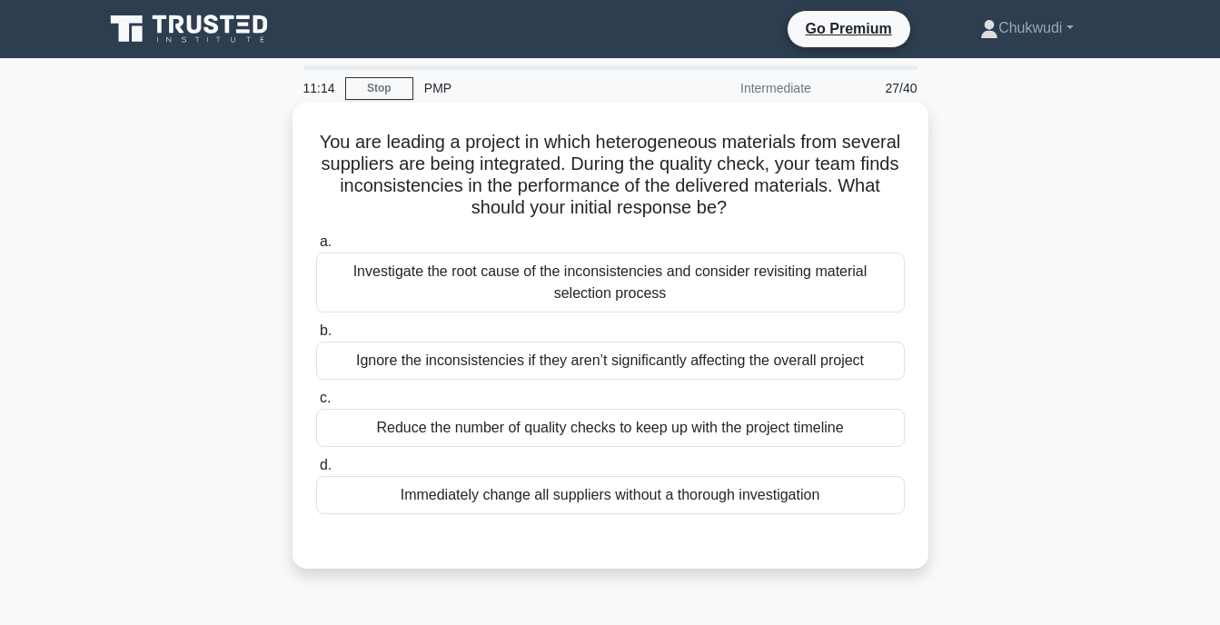
click at [638, 285] on div "Investigate the root cause of the inconsistencies and consider revisiting mater…" at bounding box center [610, 283] width 589 height 60
click at [316, 248] on input "a. Investigate the root cause of the inconsistencies and consider revisiting ma…" at bounding box center [316, 242] width 0 height 12
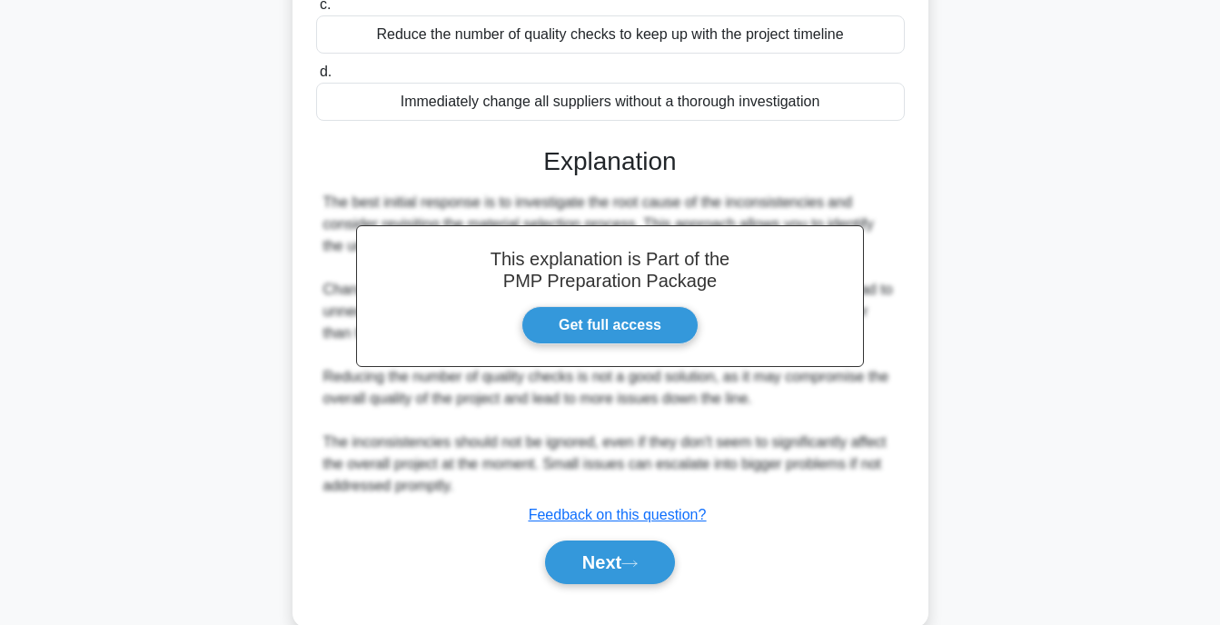
scroll to position [394, 0]
click at [655, 560] on button "Next" at bounding box center [610, 562] width 130 height 44
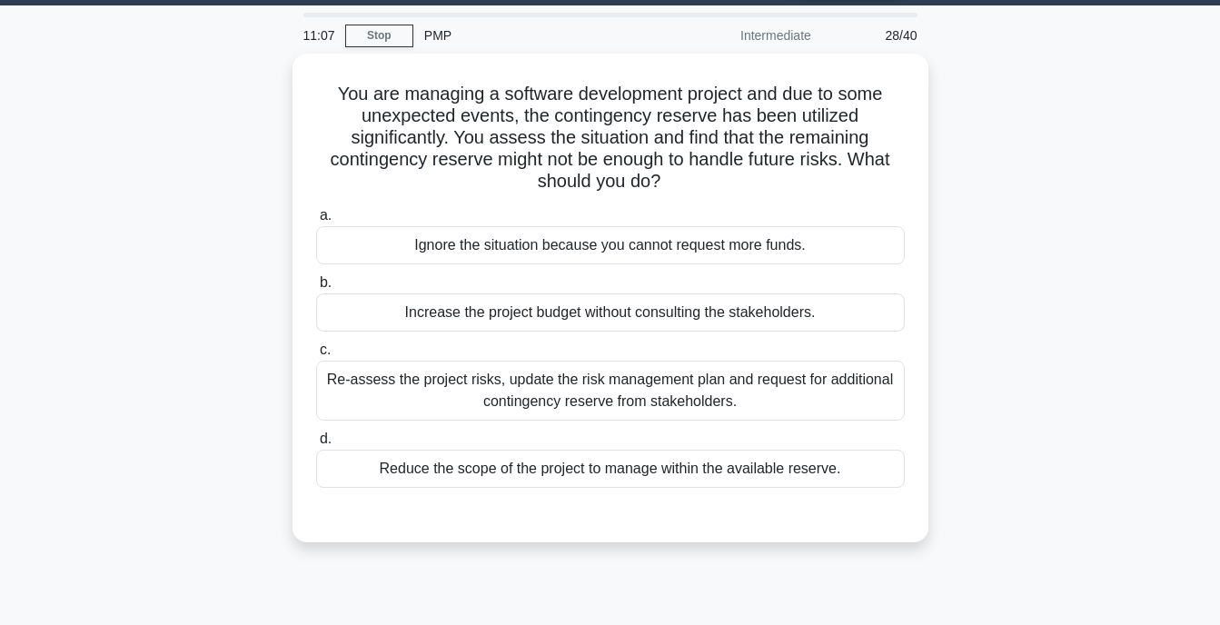
scroll to position [52, 0]
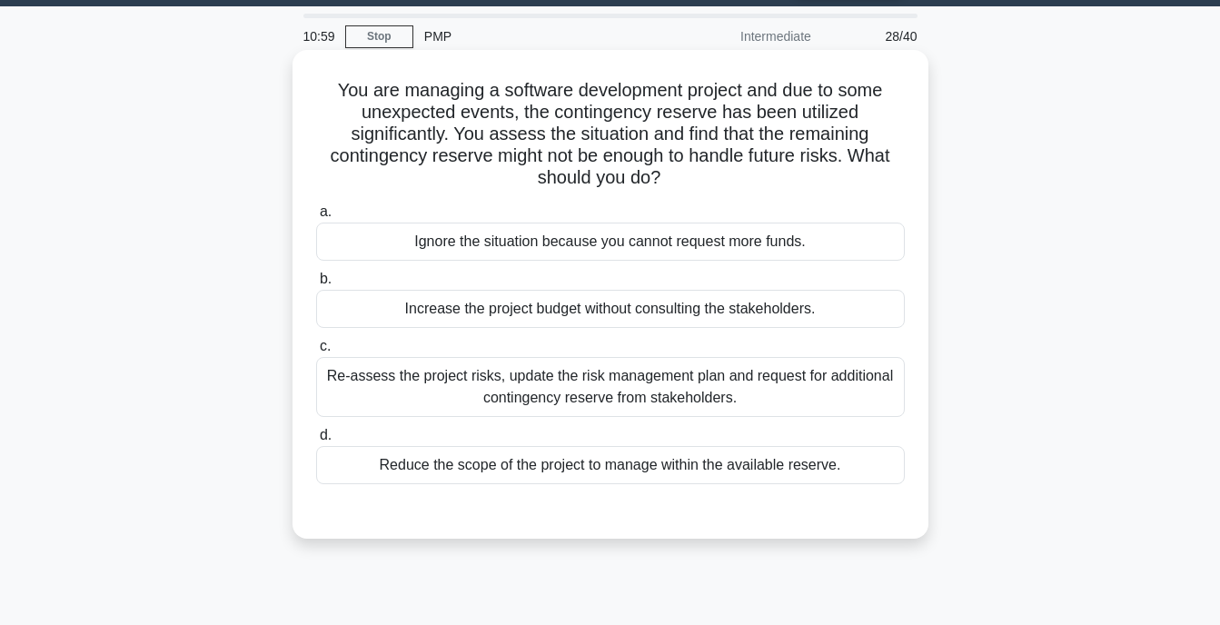
click at [588, 390] on div "Re-assess the project risks, update the risk management plan and request for ad…" at bounding box center [610, 387] width 589 height 60
click at [316, 353] on input "c. Re-assess the project risks, update the risk management plan and request for…" at bounding box center [316, 347] width 0 height 12
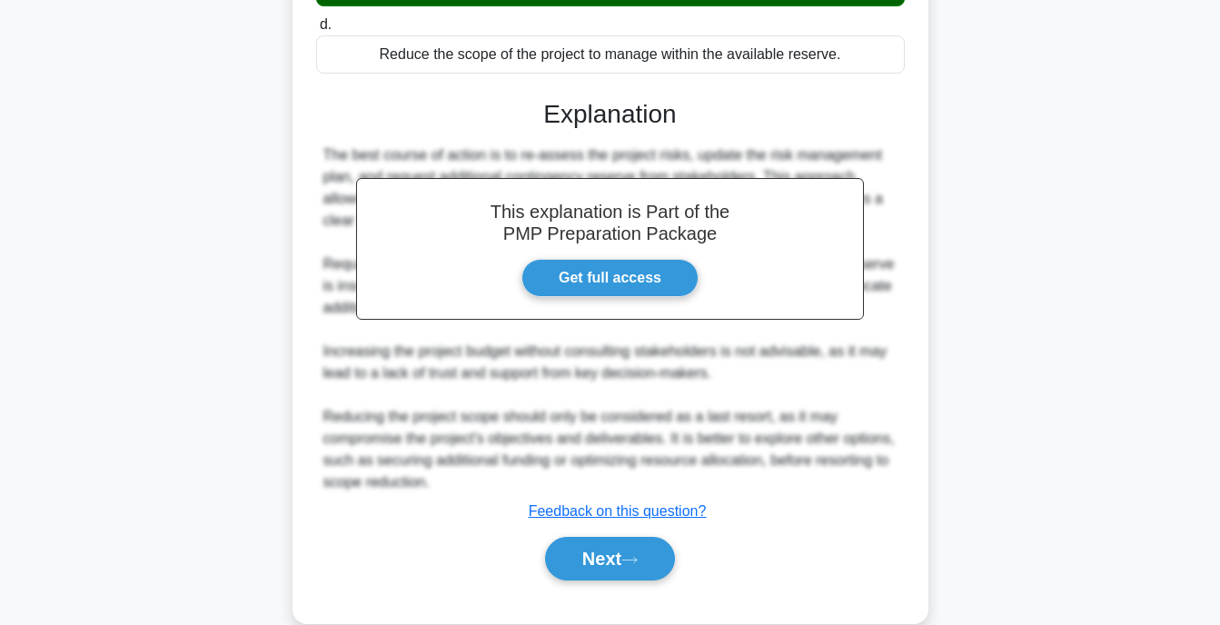
scroll to position [496, 0]
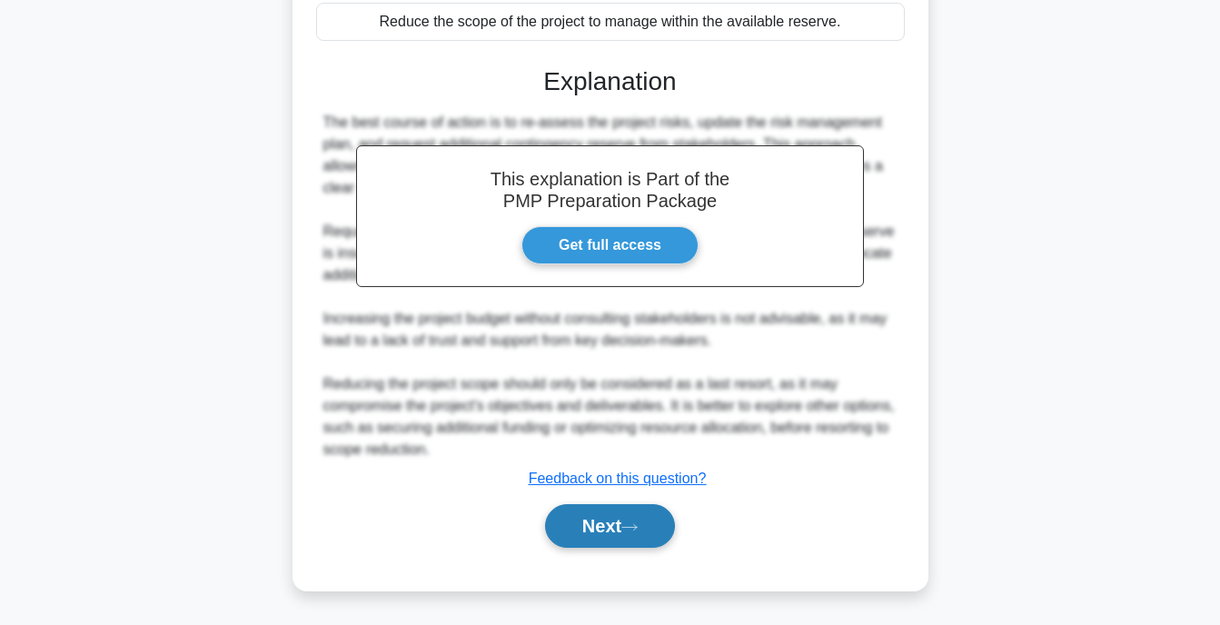
click at [591, 518] on button "Next" at bounding box center [610, 526] width 130 height 44
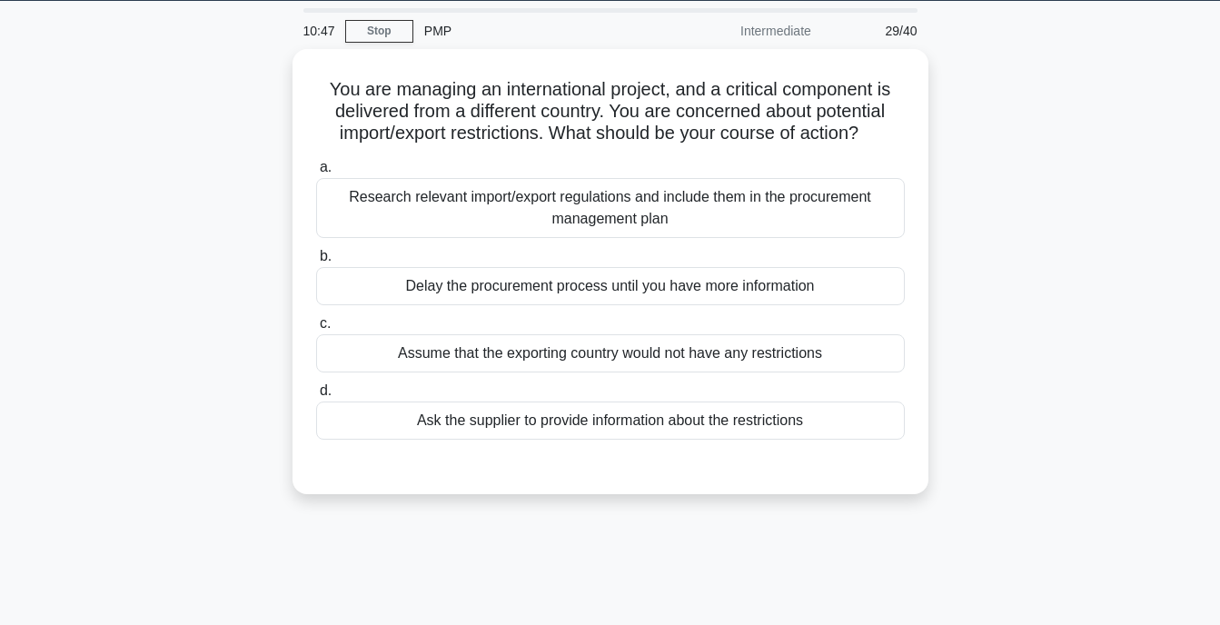
scroll to position [0, 0]
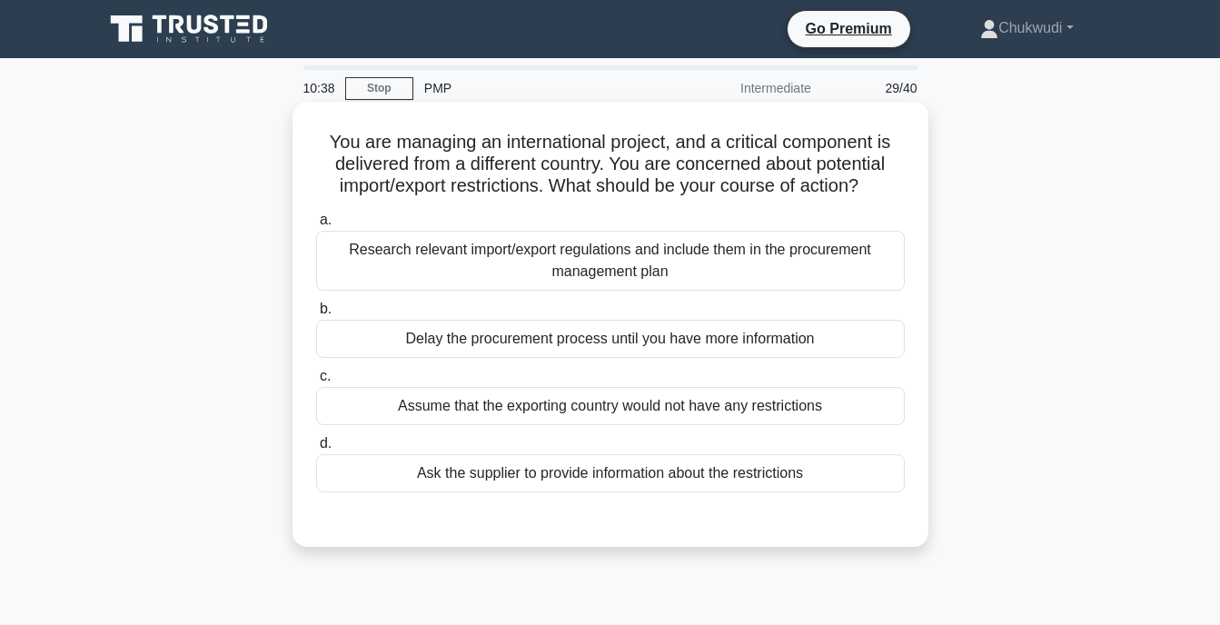
click at [603, 275] on div "Research relevant import/export regulations and include them in the procurement…" at bounding box center [610, 261] width 589 height 60
click at [316, 226] on input "a. Research relevant import/export regulations and include them in the procurem…" at bounding box center [316, 220] width 0 height 12
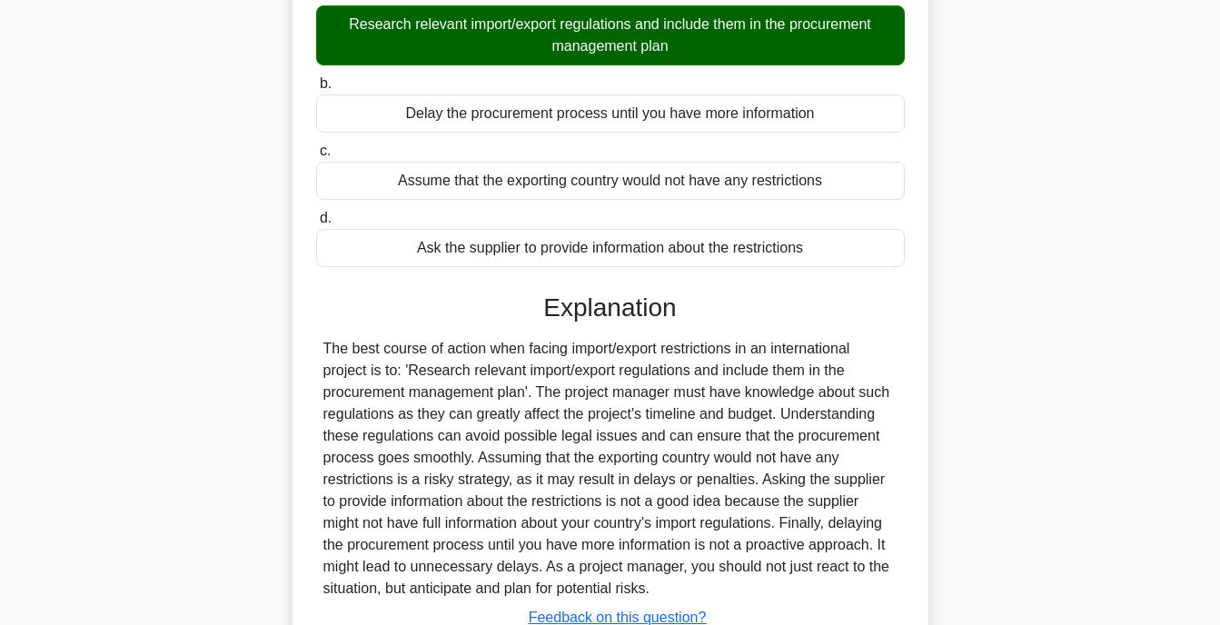
scroll to position [365, 0]
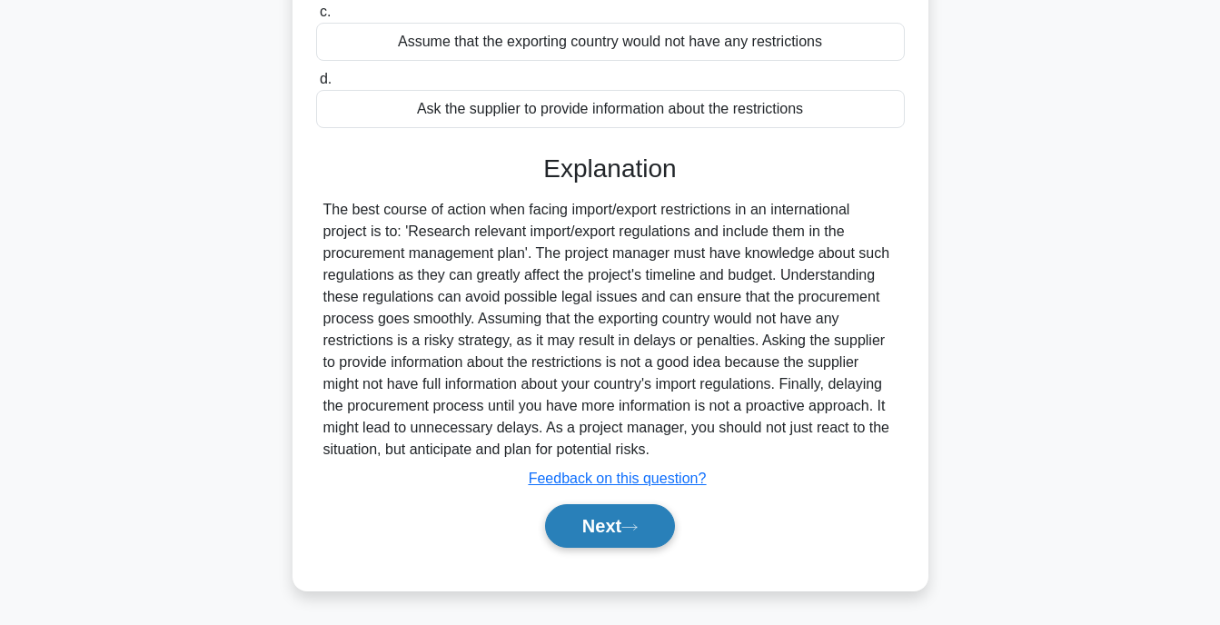
click at [613, 526] on button "Next" at bounding box center [610, 526] width 130 height 44
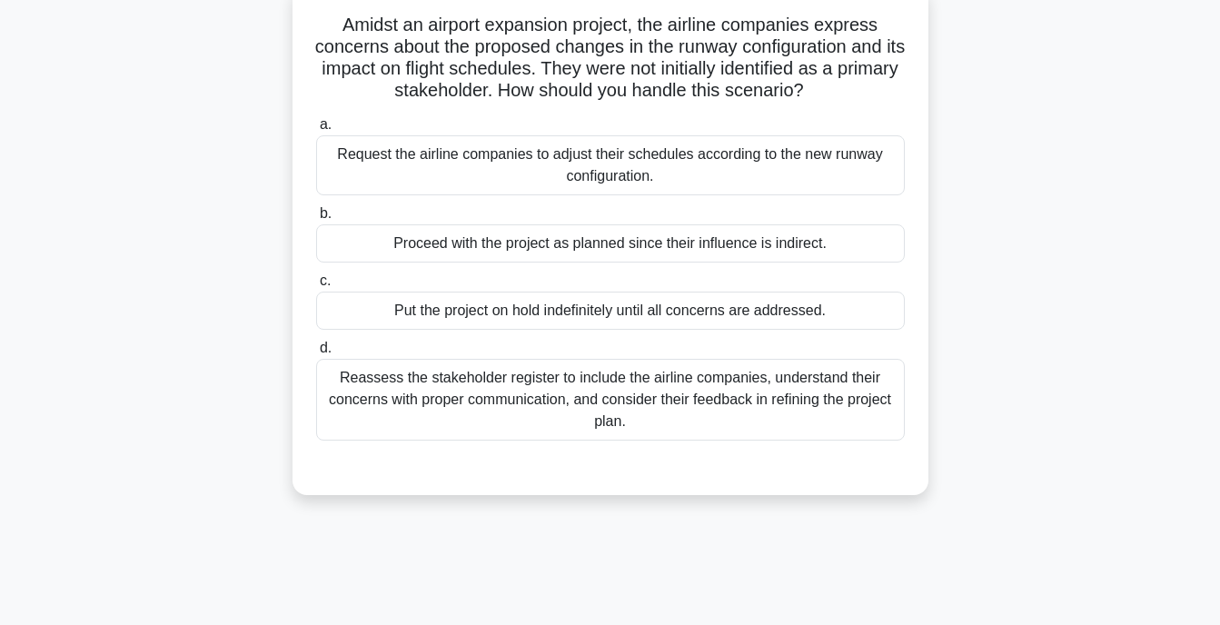
scroll to position [0, 0]
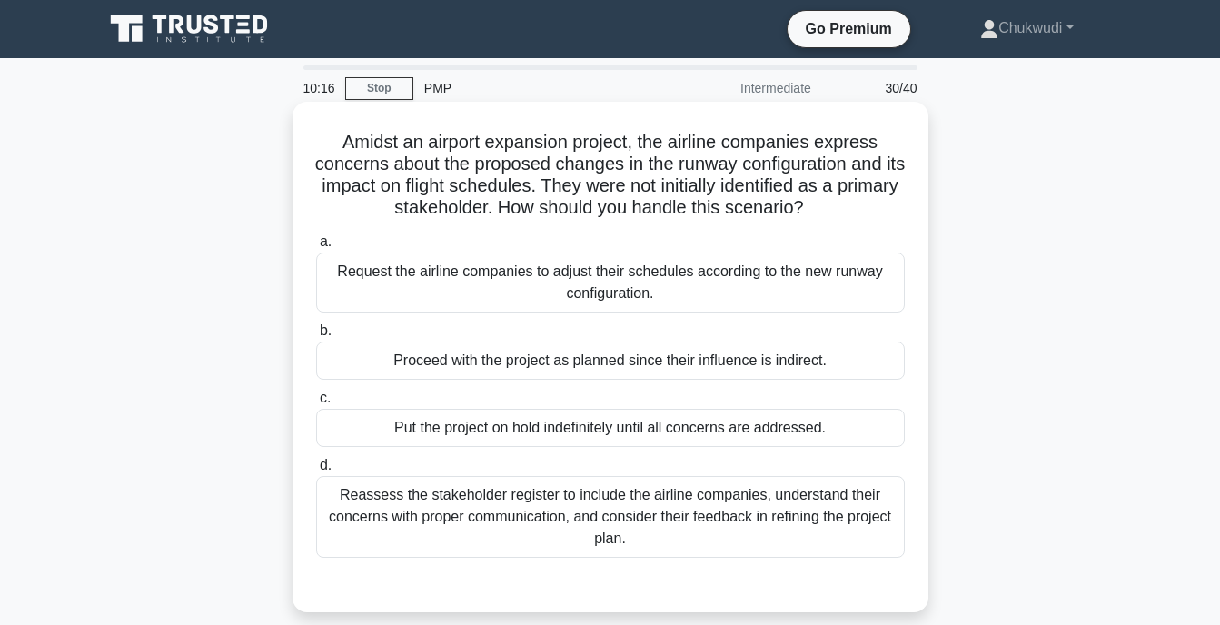
click at [561, 497] on div "Reassess the stakeholder register to include the airline companies, understand …" at bounding box center [610, 517] width 589 height 82
click at [316, 472] on input "d. Reassess the stakeholder register to include the airline companies, understa…" at bounding box center [316, 466] width 0 height 12
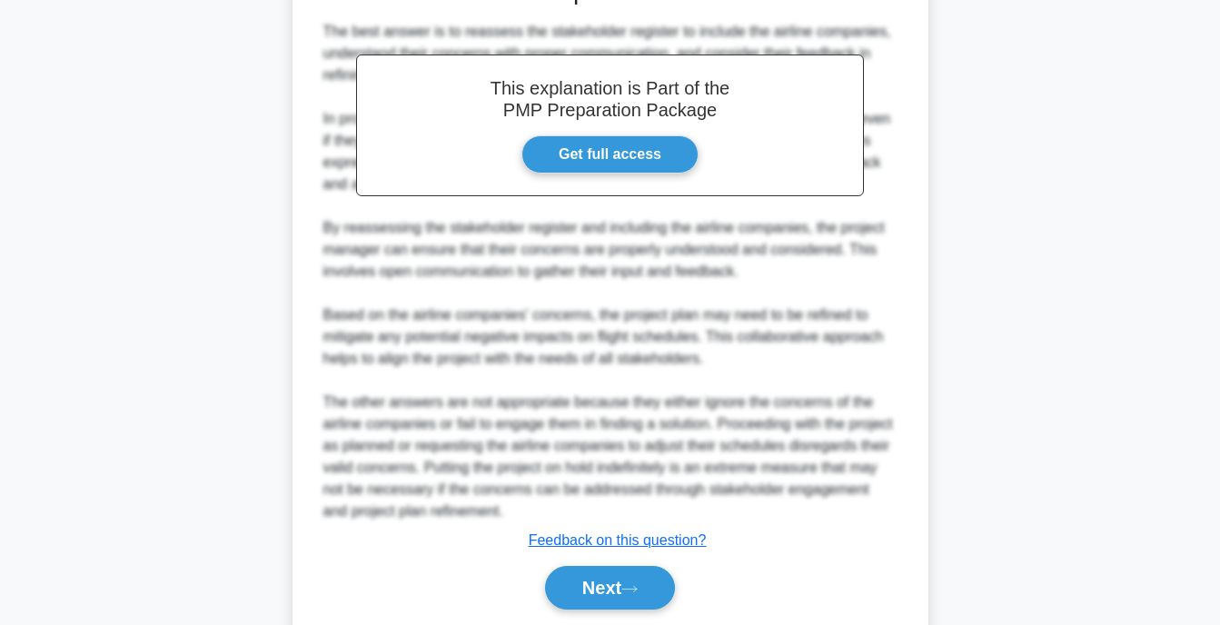
scroll to position [610, 0]
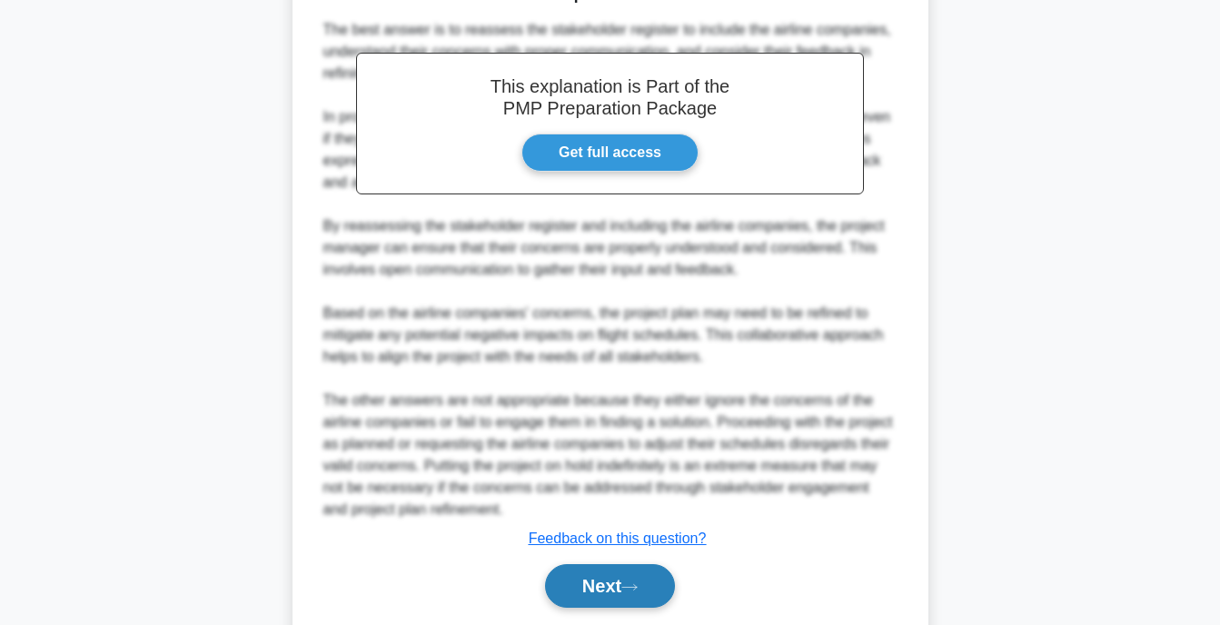
click at [616, 577] on button "Next" at bounding box center [610, 586] width 130 height 44
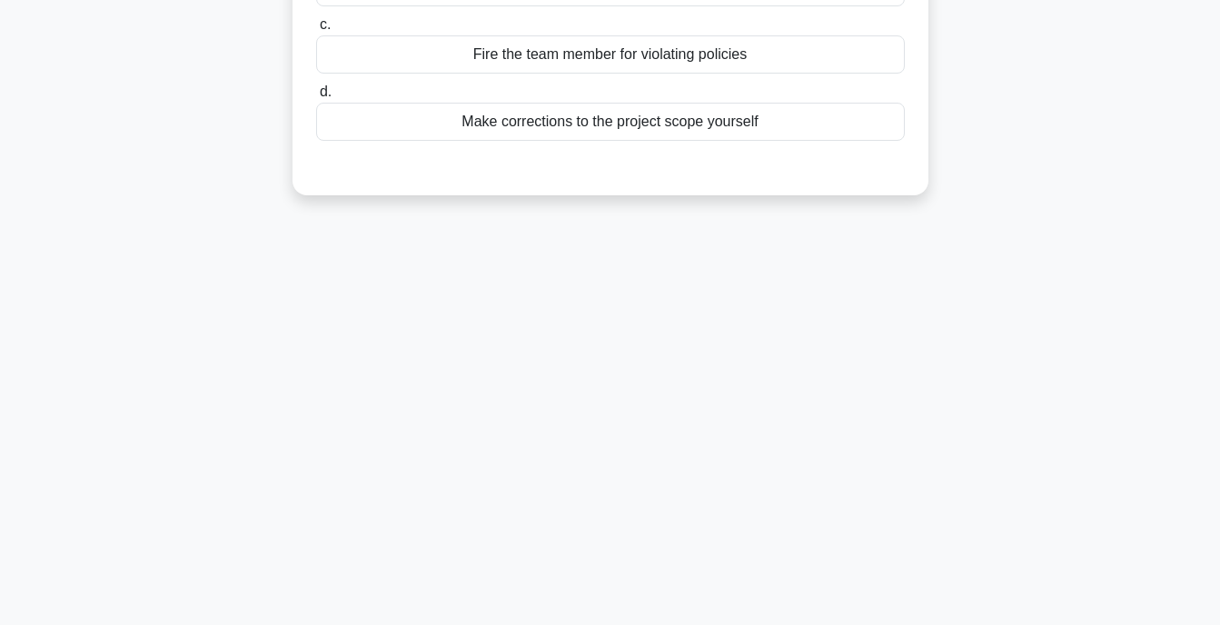
click at [616, 577] on div "10:11 Stop PMP Intermediate 31/40 You notice during project execution a team me…" at bounding box center [611, 163] width 1036 height 909
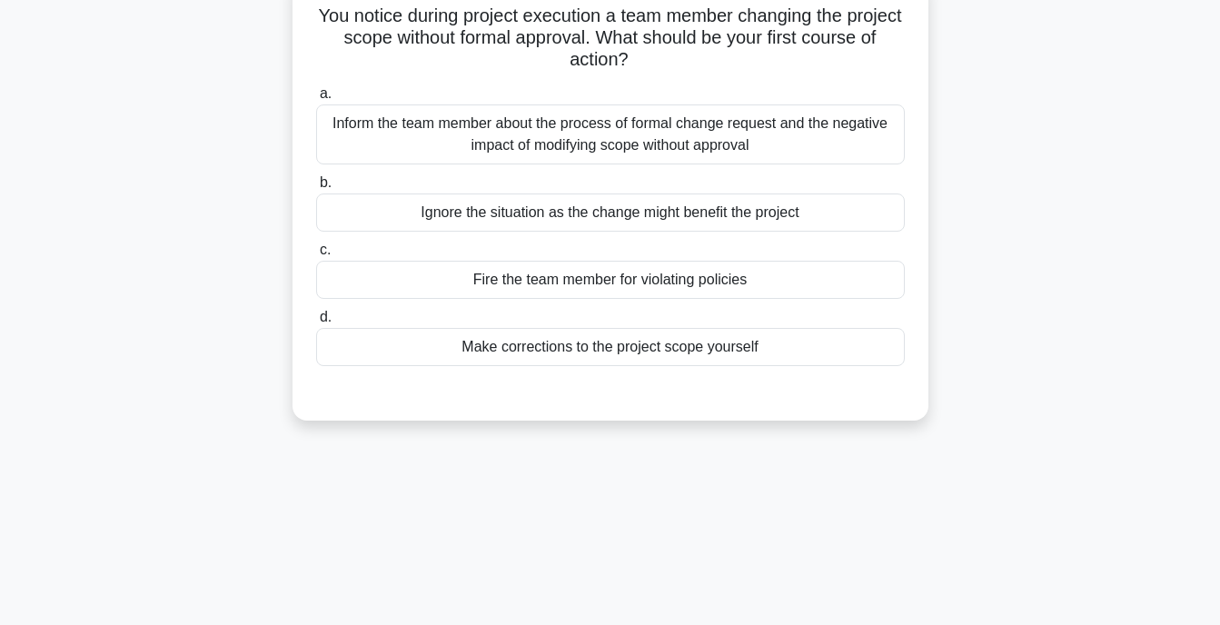
scroll to position [0, 0]
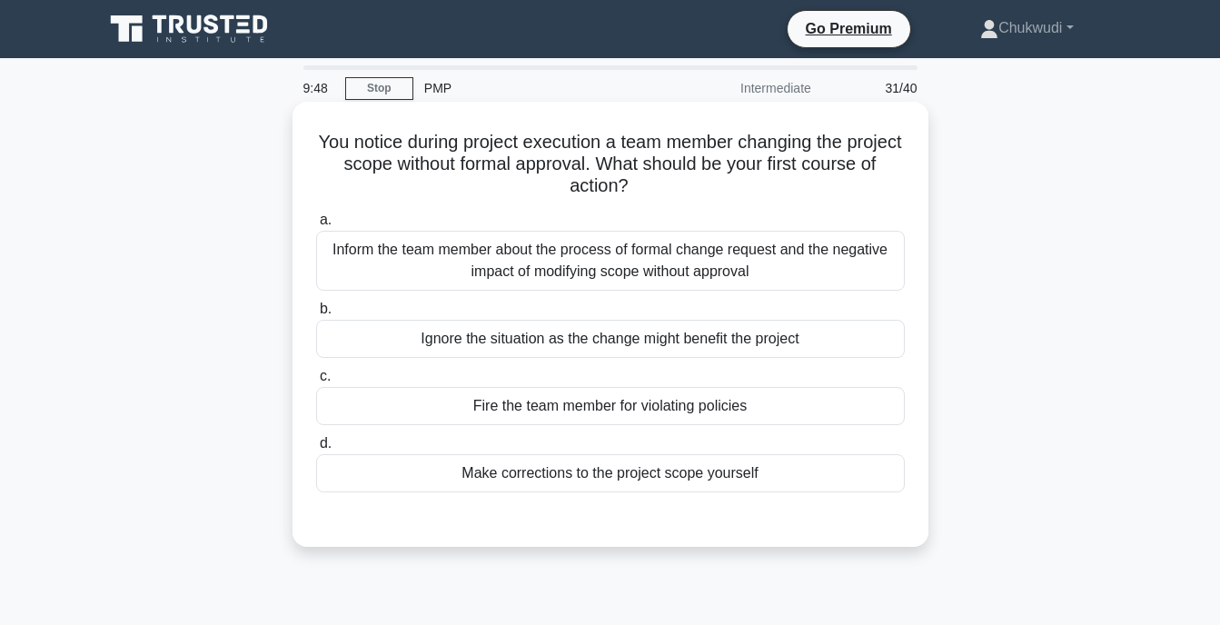
click at [655, 262] on div "Inform the team member about the process of formal change request and the negat…" at bounding box center [610, 261] width 589 height 60
click at [316, 226] on input "a. Inform the team member about the process of formal change request and the ne…" at bounding box center [316, 220] width 0 height 12
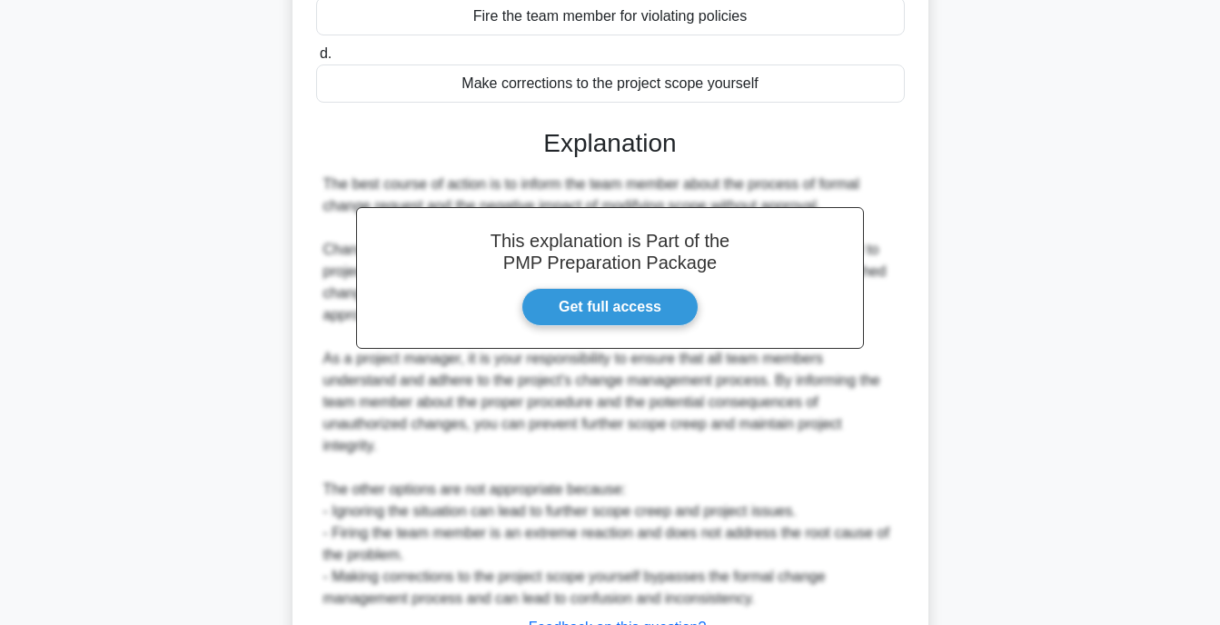
scroll to position [540, 0]
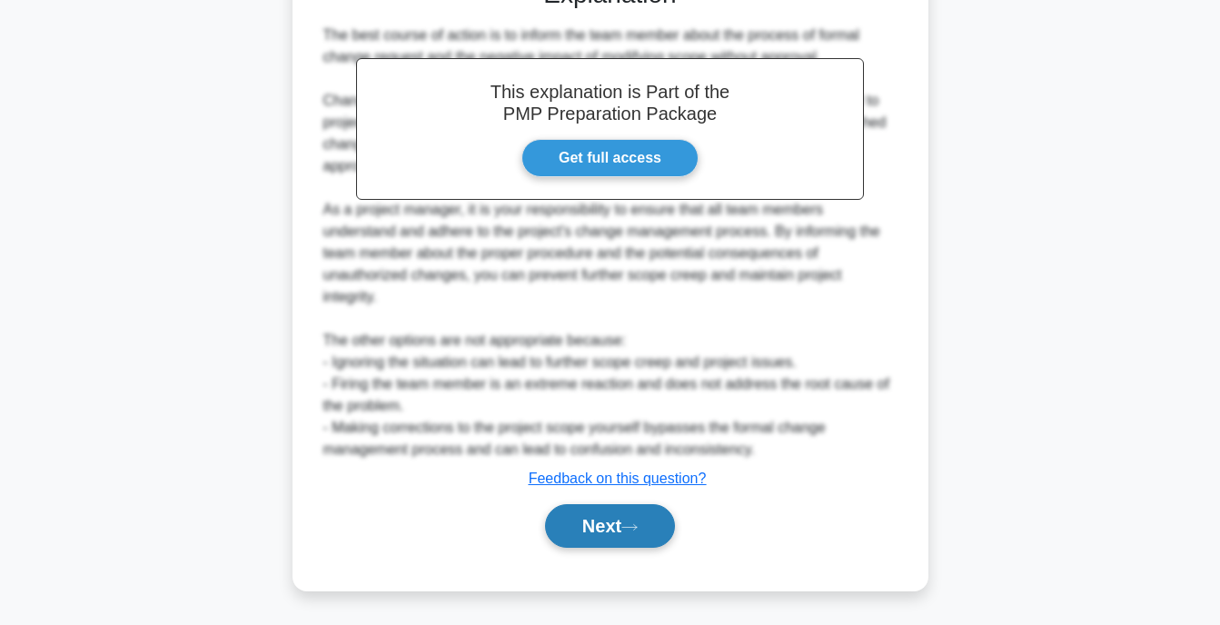
click at [611, 524] on button "Next" at bounding box center [610, 526] width 130 height 44
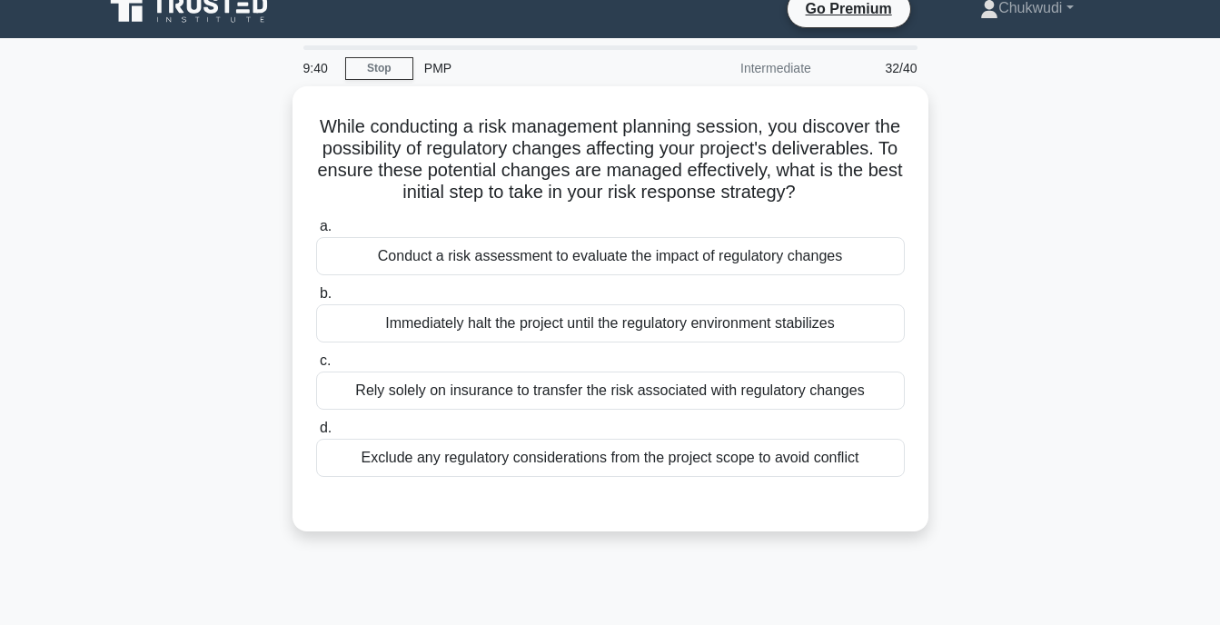
scroll to position [0, 0]
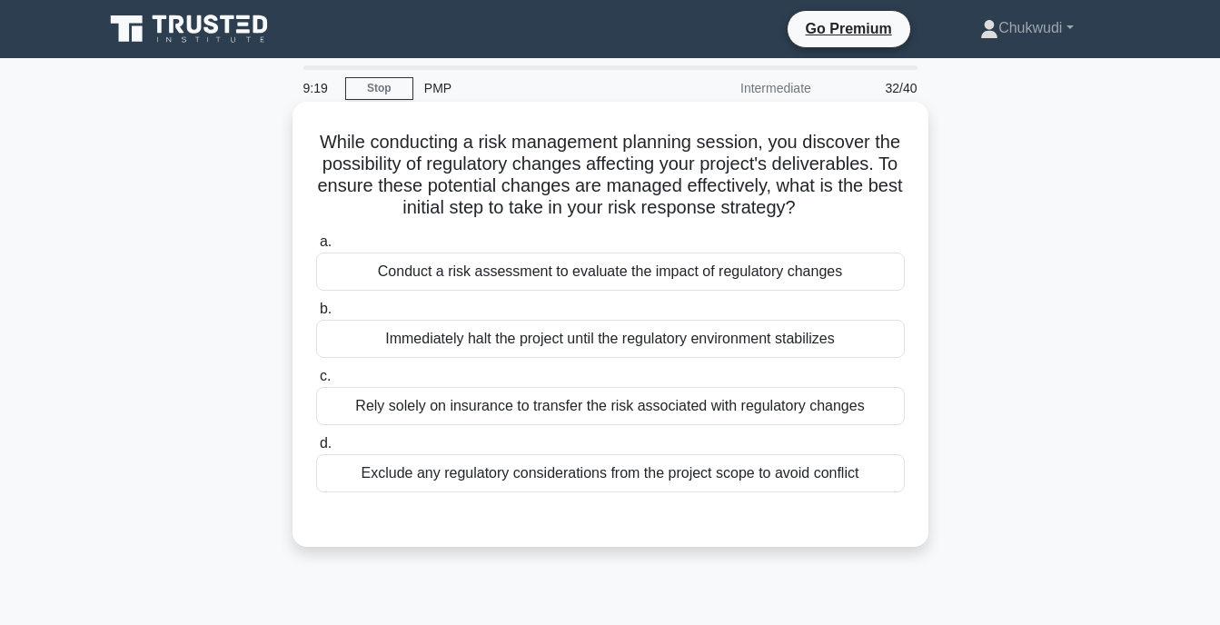
click at [593, 291] on div "Conduct a risk assessment to evaluate the impact of regulatory changes" at bounding box center [610, 272] width 589 height 38
click at [316, 248] on input "a. Conduct a risk assessment to evaluate the impact of regulatory changes" at bounding box center [316, 242] width 0 height 12
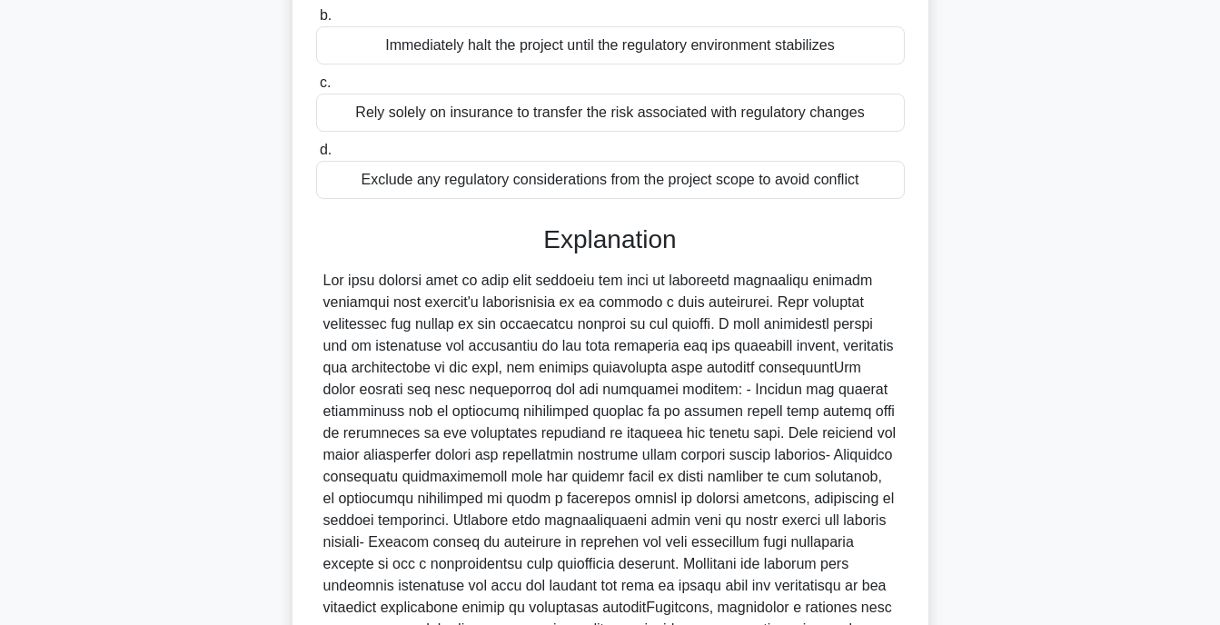
scroll to position [518, 0]
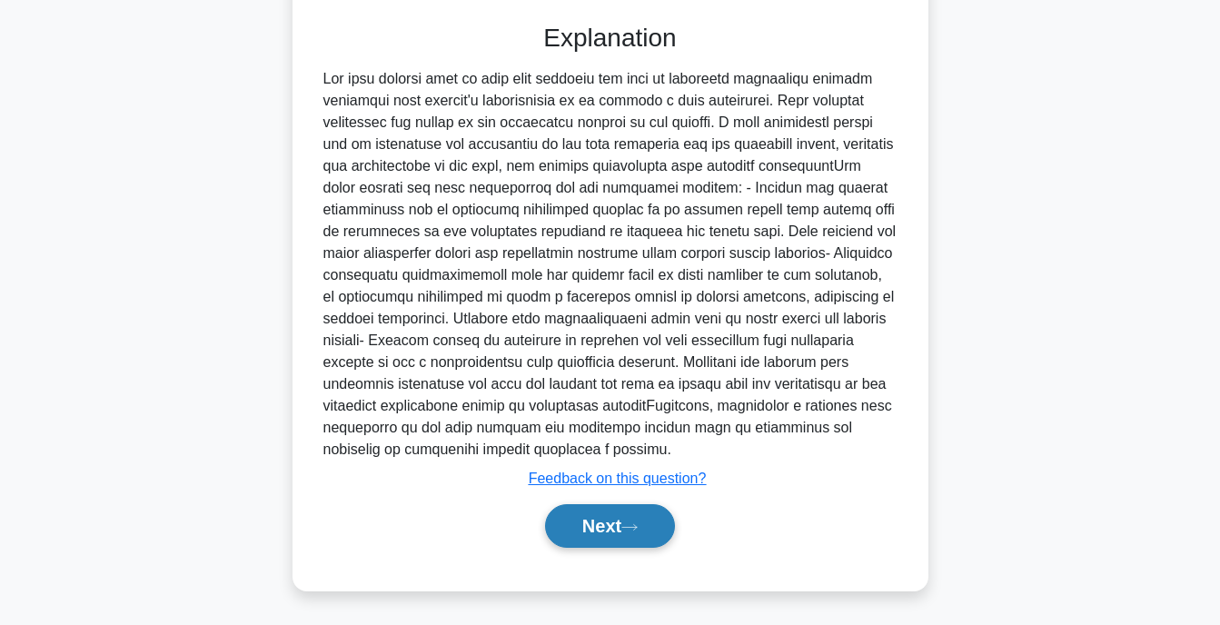
click at [608, 541] on button "Next" at bounding box center [610, 526] width 130 height 44
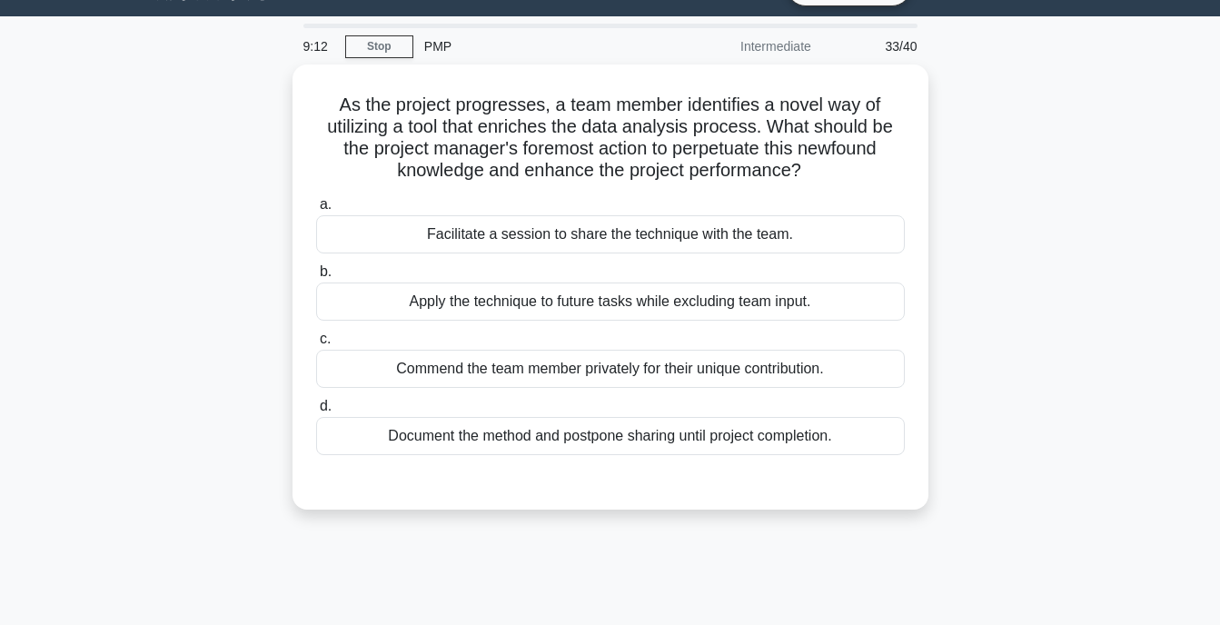
scroll to position [41, 0]
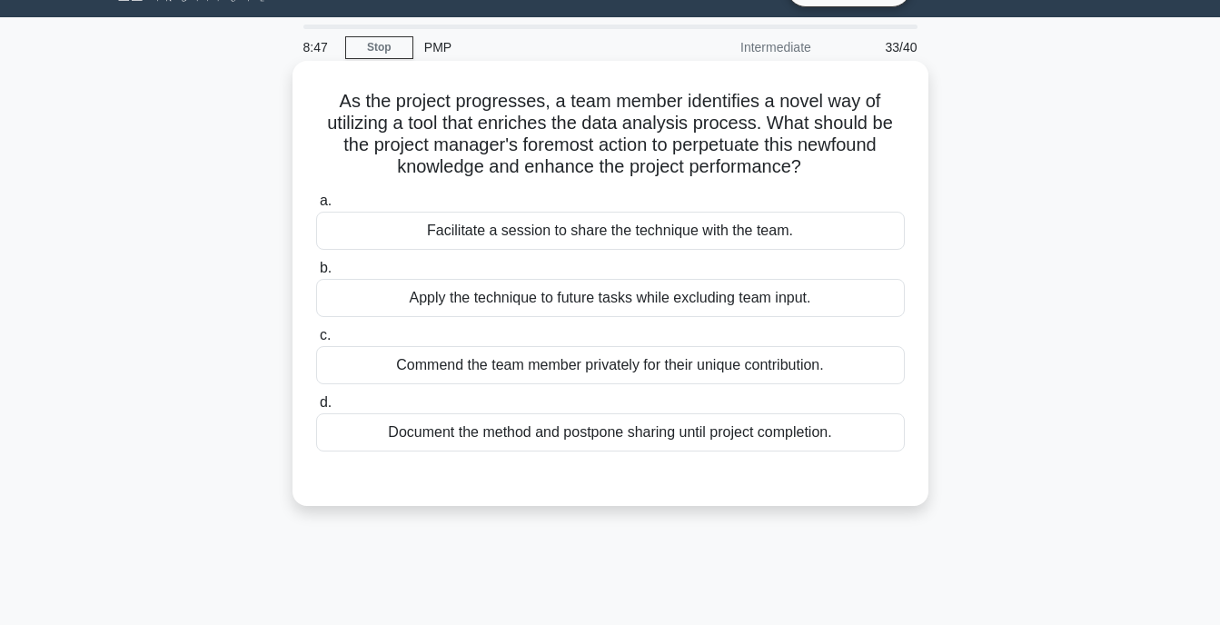
click at [629, 232] on div "Facilitate a session to share the technique with the team." at bounding box center [610, 231] width 589 height 38
click at [316, 207] on input "a. Facilitate a session to share the technique with the team." at bounding box center [316, 201] width 0 height 12
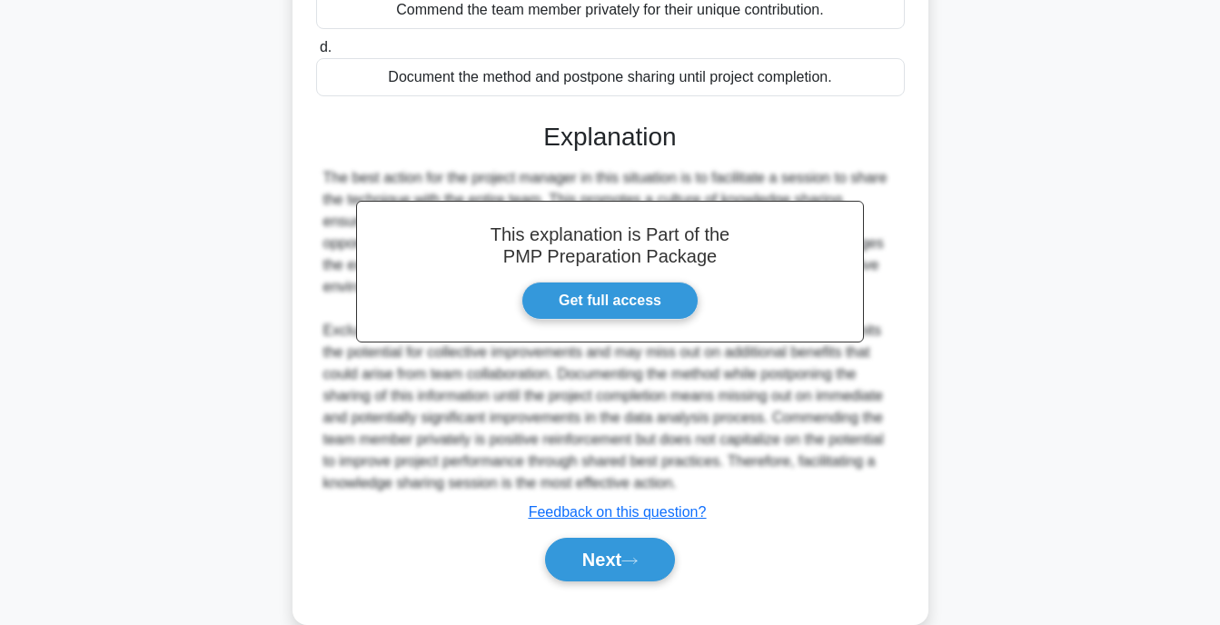
scroll to position [431, 0]
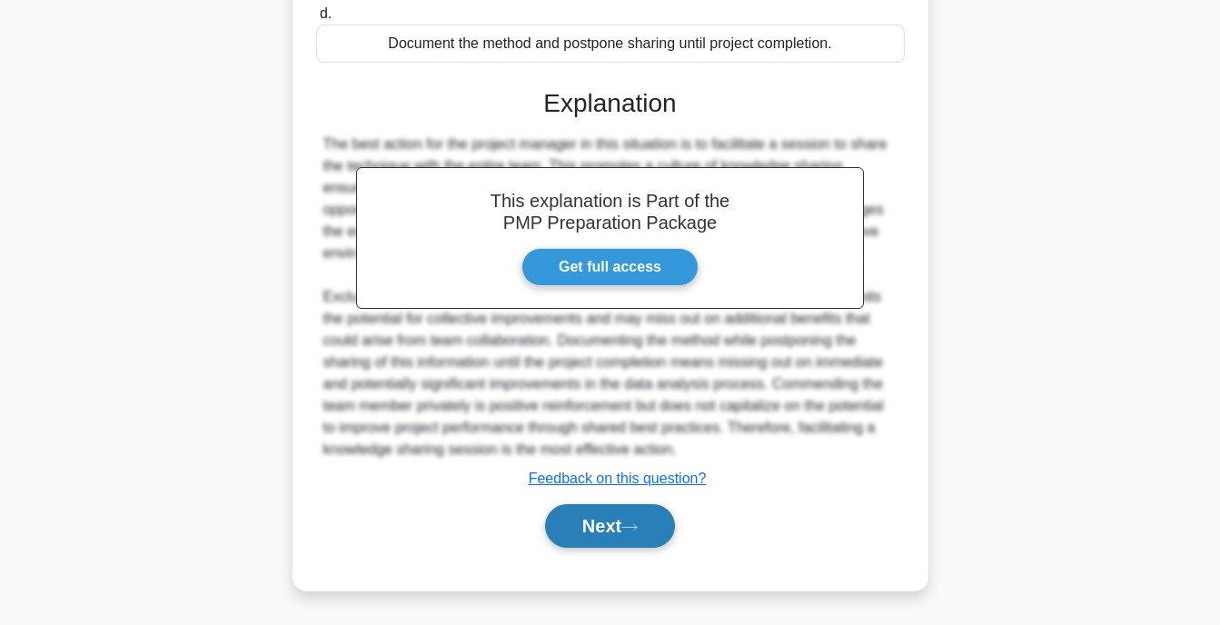
click at [621, 541] on button "Next" at bounding box center [610, 526] width 130 height 44
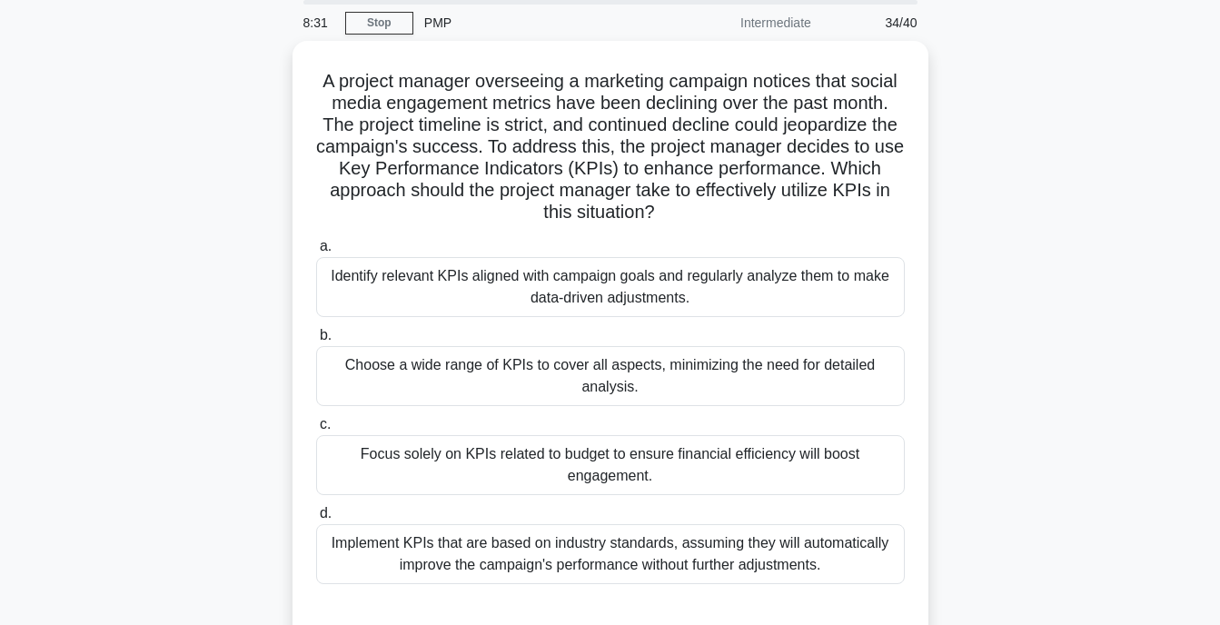
scroll to position [64, 0]
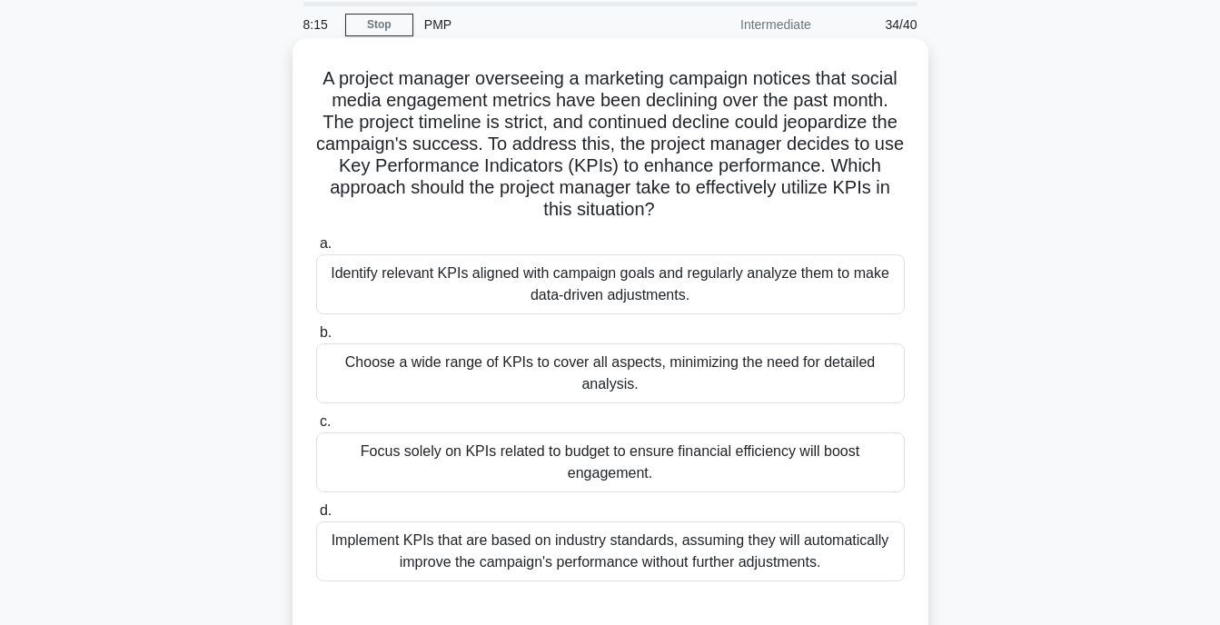
click at [629, 293] on div "Identify relevant KPIs aligned with campaign goals and regularly analyze them t…" at bounding box center [610, 284] width 589 height 60
click at [316, 250] on input "a. Identify relevant KPIs aligned with campaign goals and regularly analyze the…" at bounding box center [316, 244] width 0 height 12
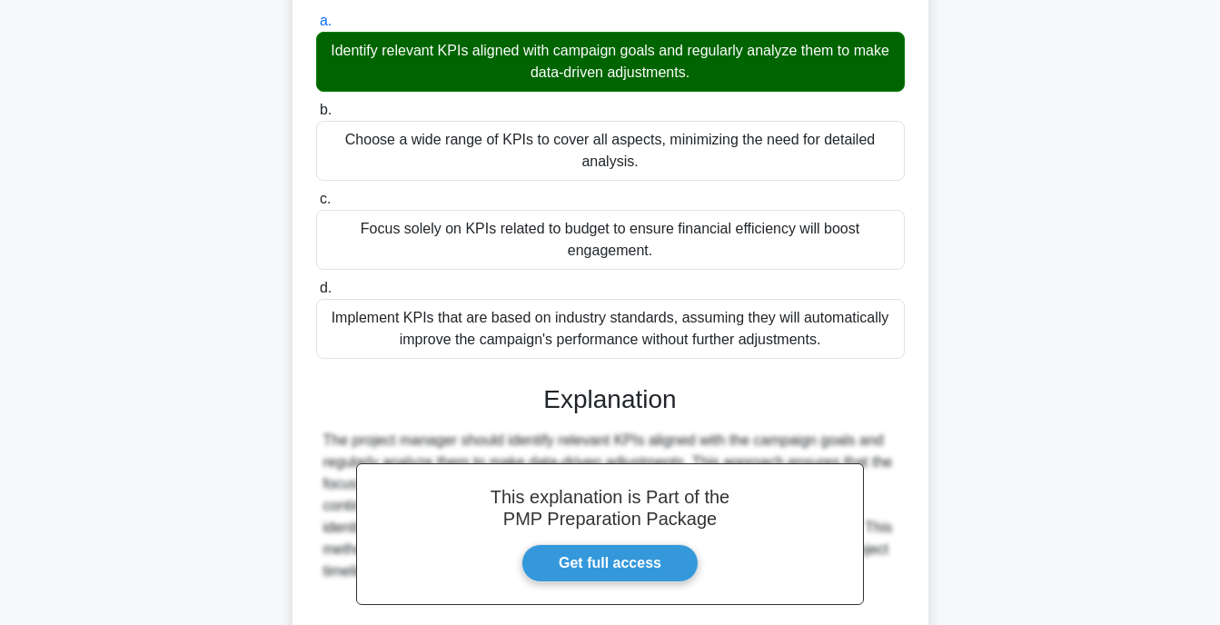
scroll to position [474, 0]
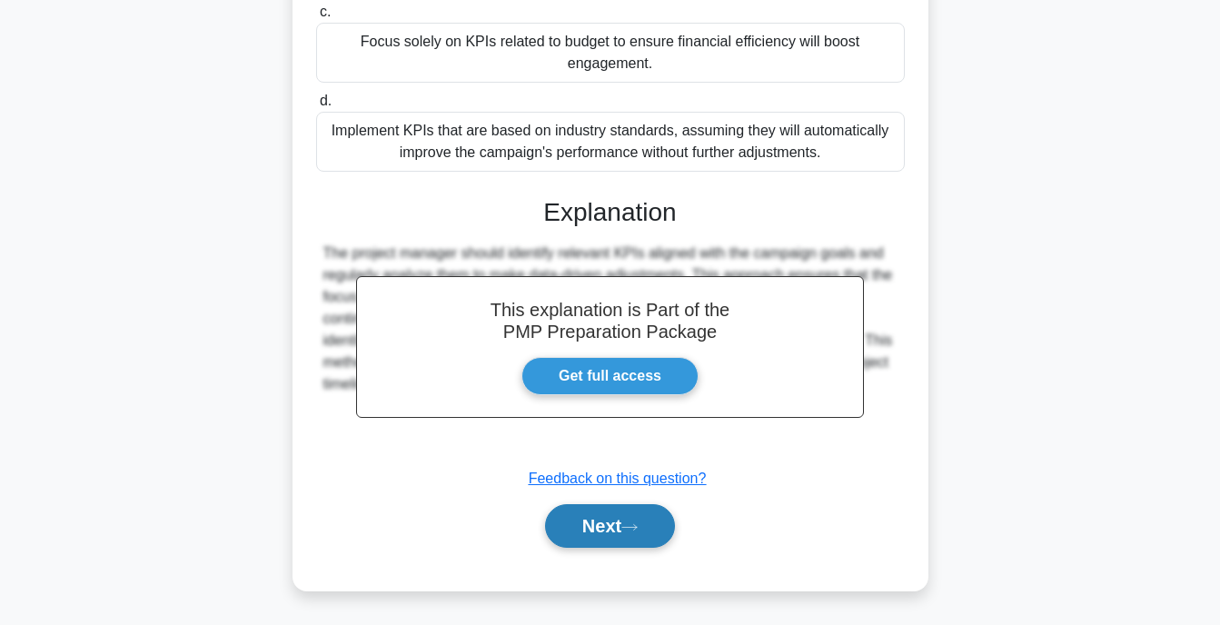
click at [565, 527] on button "Next" at bounding box center [610, 526] width 130 height 44
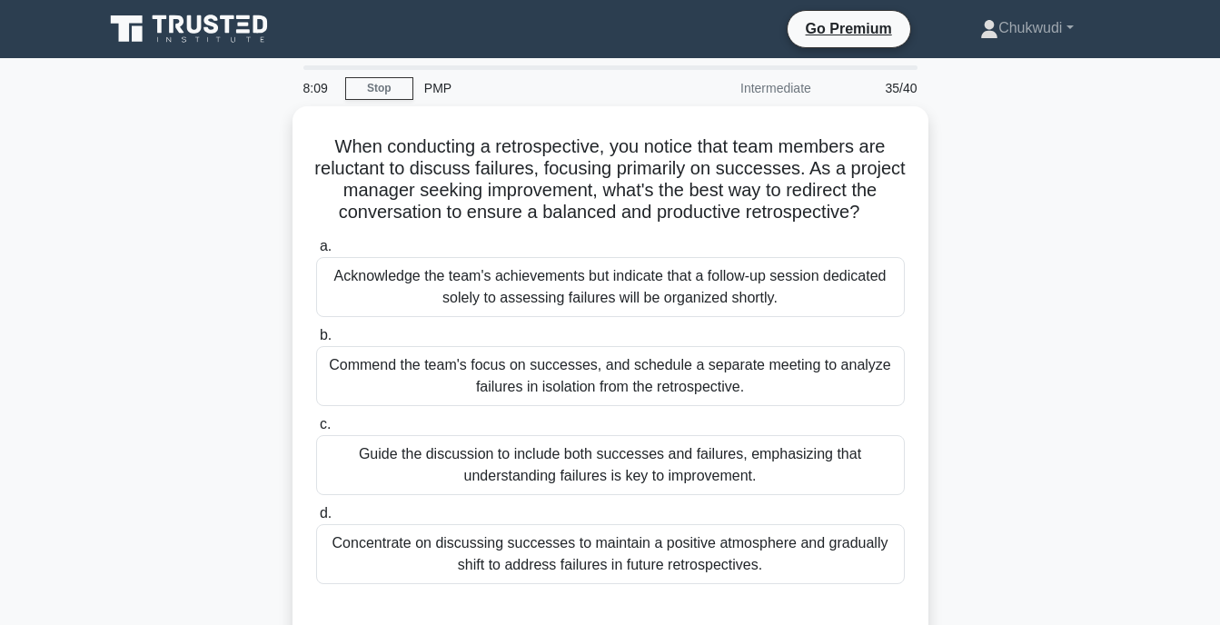
scroll to position [23, 0]
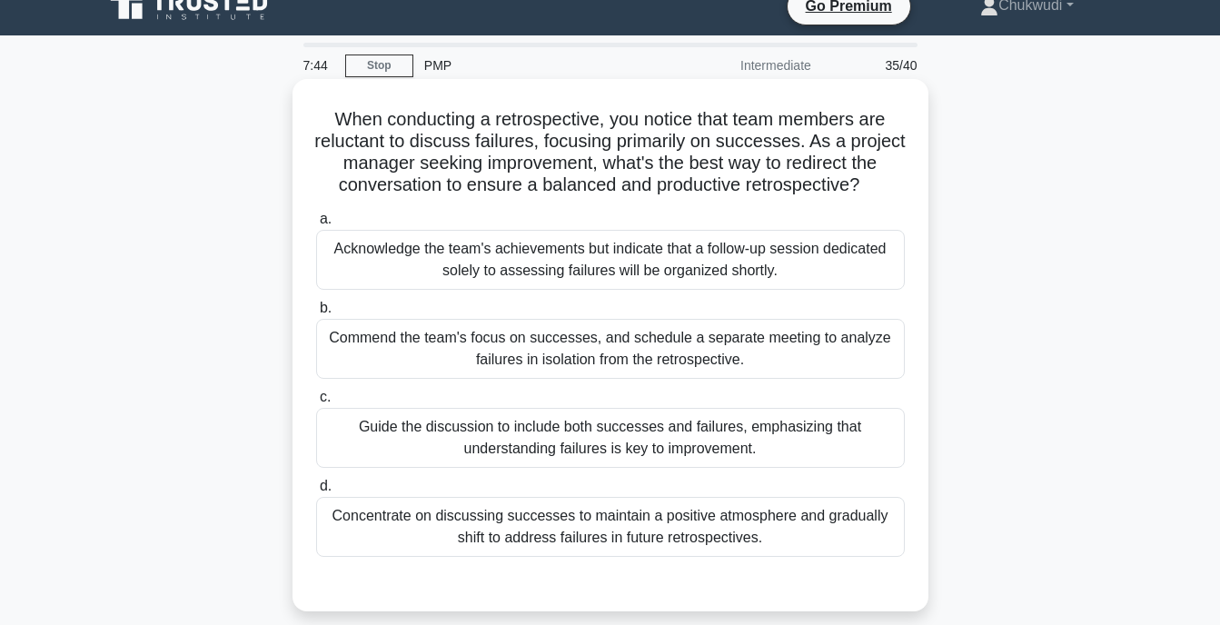
click at [685, 540] on div "Concentrate on discussing successes to maintain a positive atmosphere and gradu…" at bounding box center [610, 527] width 589 height 60
click at [316, 492] on input "d. Concentrate on discussing successes to maintain a positive atmosphere and gr…" at bounding box center [316, 487] width 0 height 12
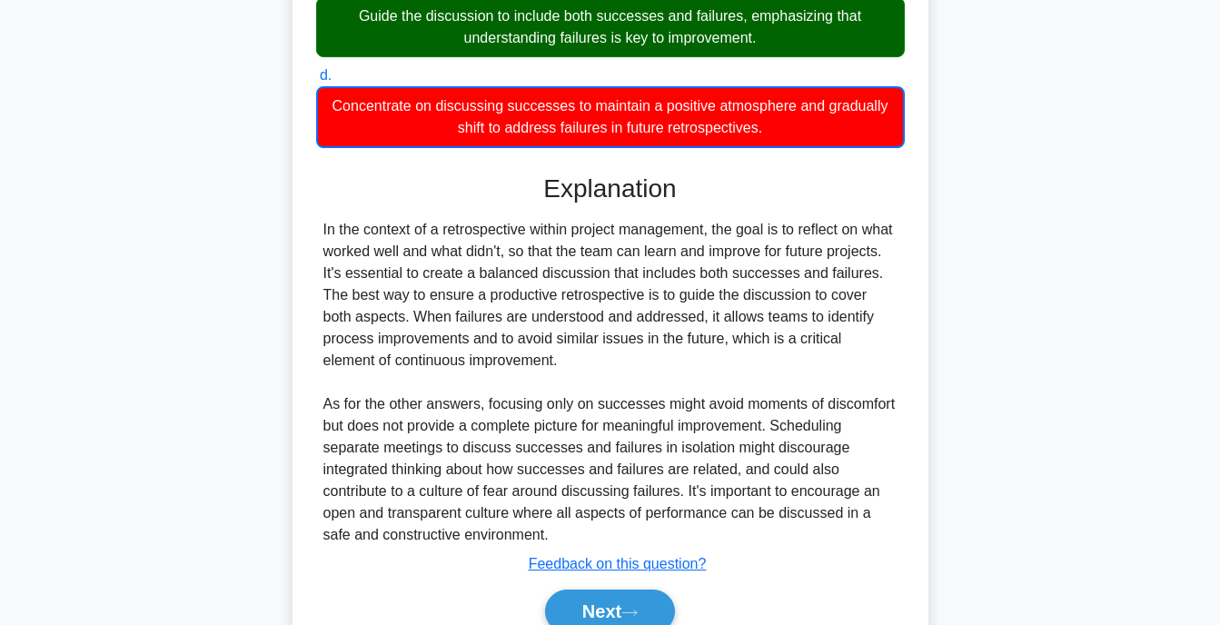
scroll to position [455, 0]
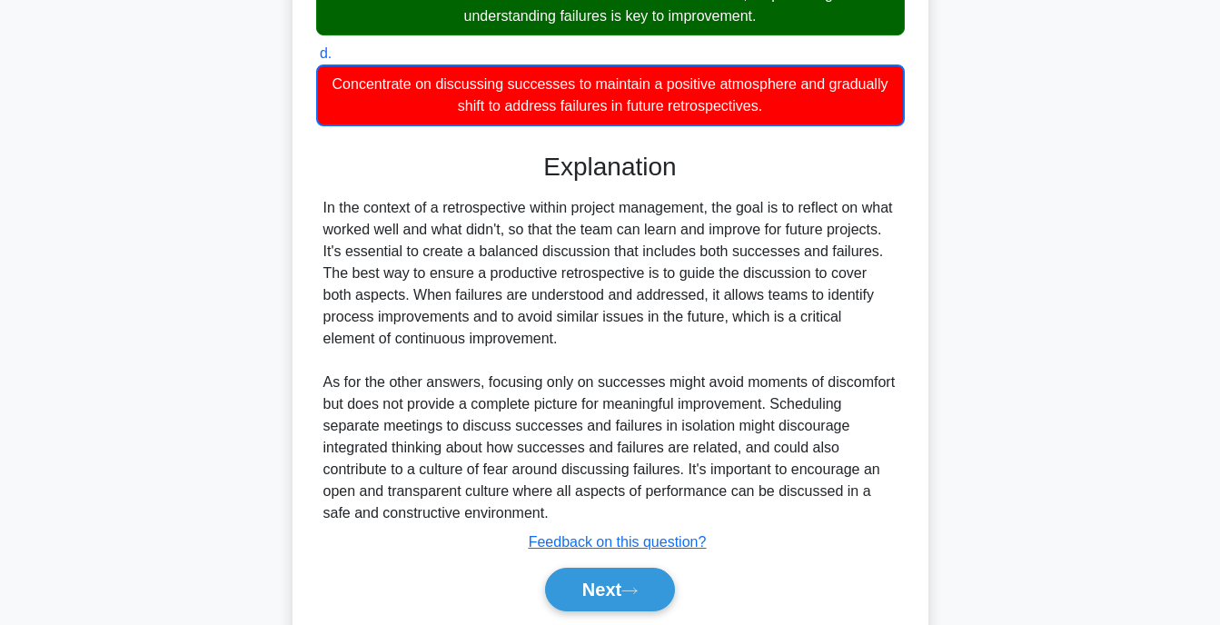
click at [621, 619] on div "Next" at bounding box center [610, 590] width 589 height 58
click at [623, 601] on button "Next" at bounding box center [610, 590] width 130 height 44
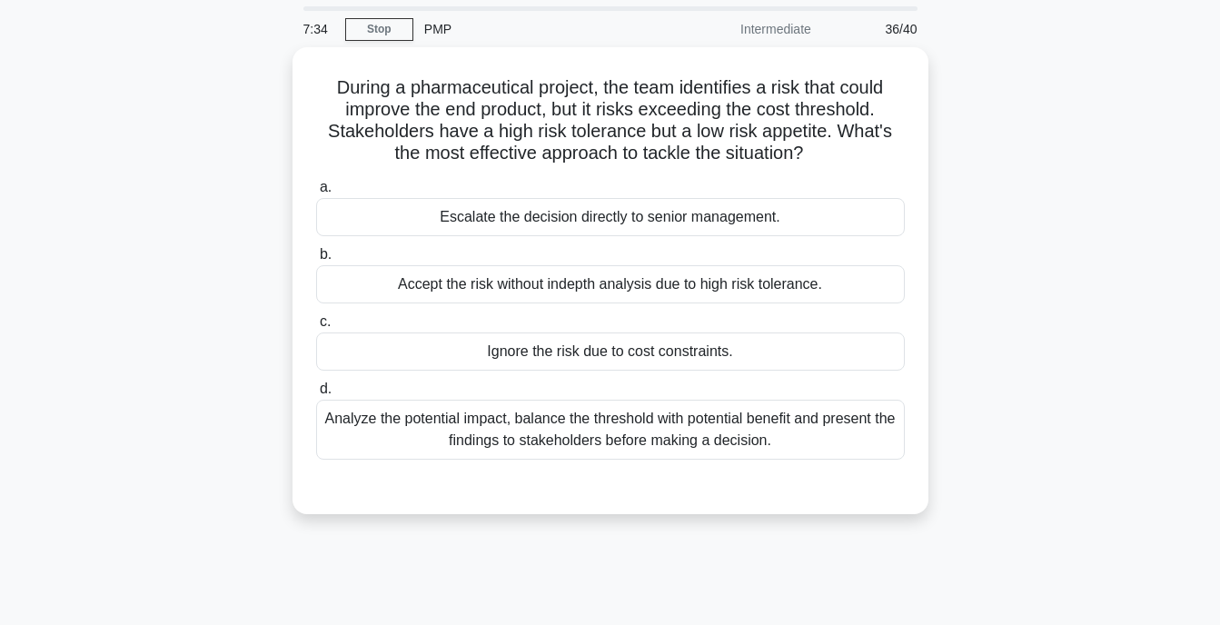
scroll to position [58, 0]
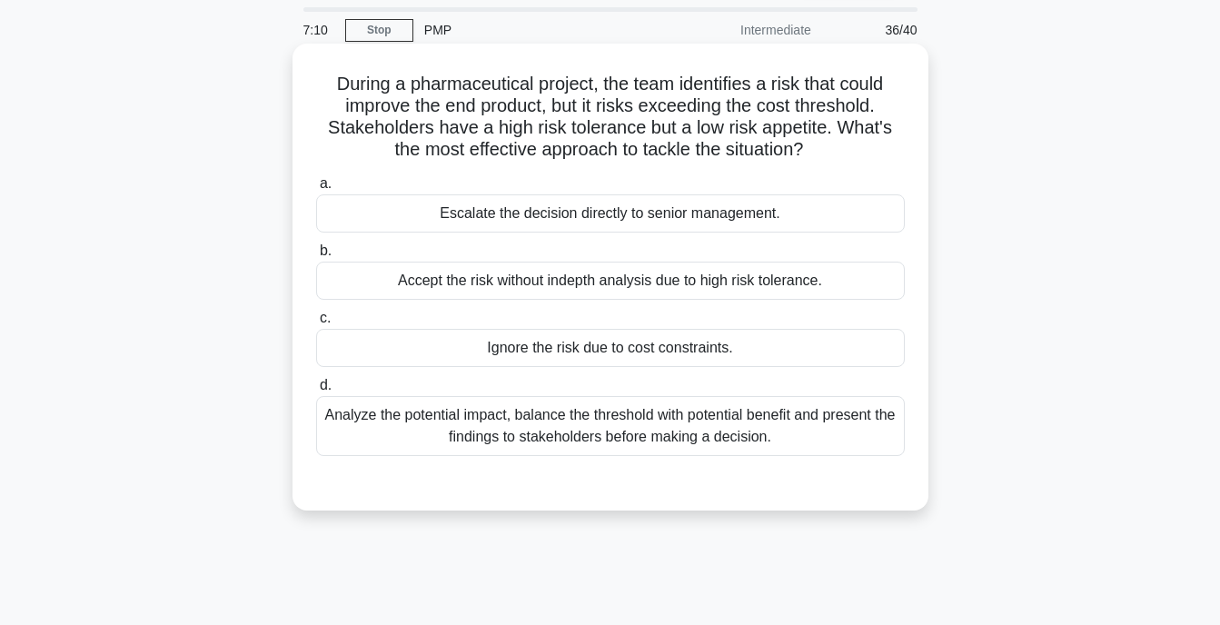
click at [598, 435] on div "Analyze the potential impact, balance the threshold with potential benefit and …" at bounding box center [610, 426] width 589 height 60
click at [316, 392] on input "d. Analyze the potential impact, balance the threshold with potential benefit a…" at bounding box center [316, 386] width 0 height 12
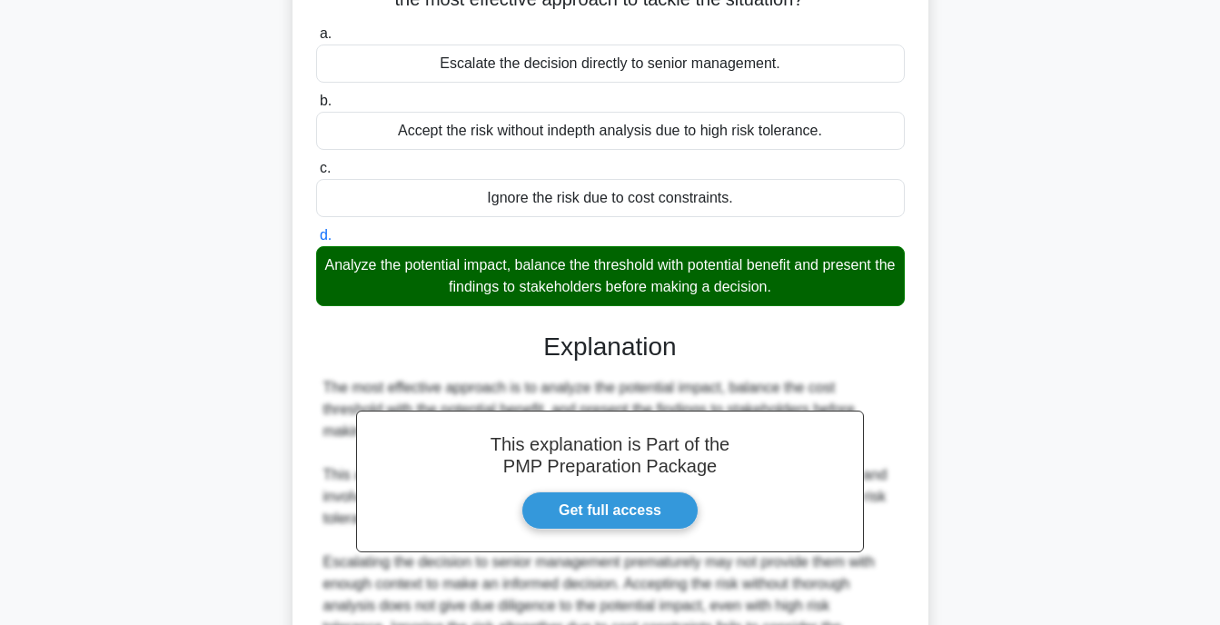
scroll to position [409, 0]
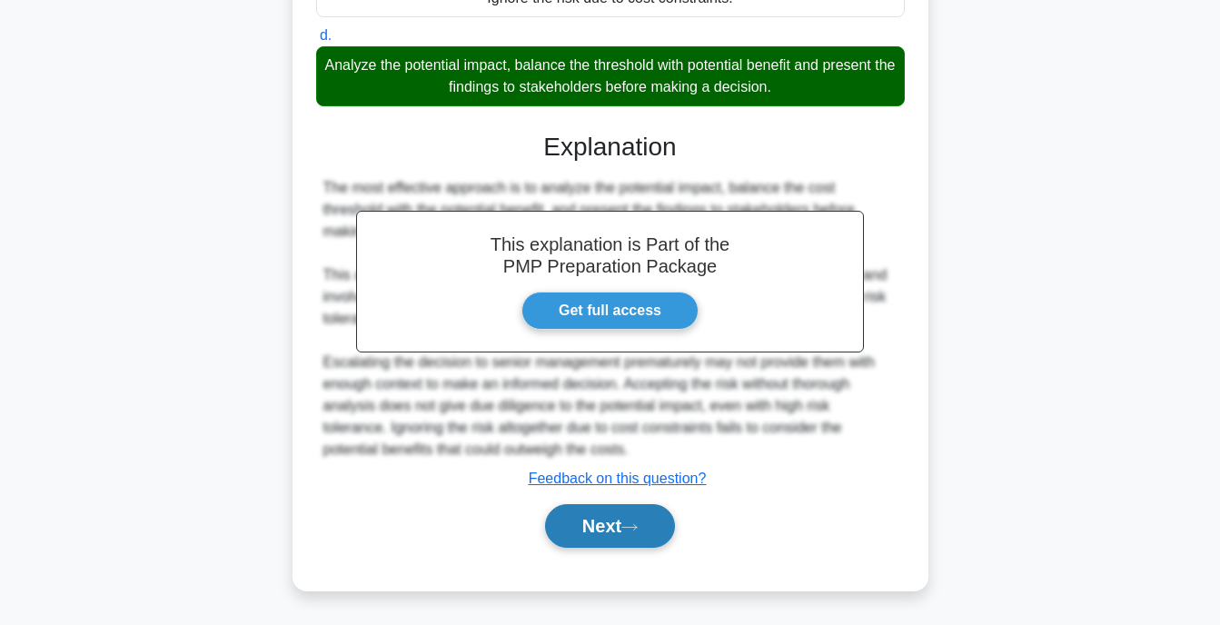
click at [606, 511] on button "Next" at bounding box center [610, 526] width 130 height 44
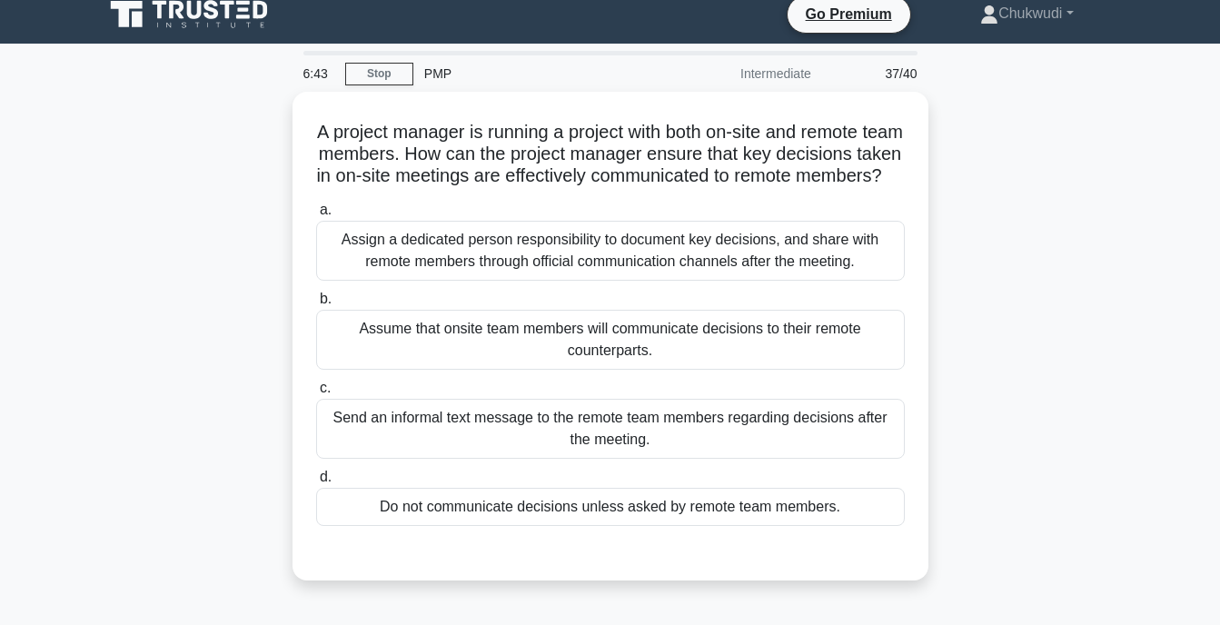
scroll to position [15, 0]
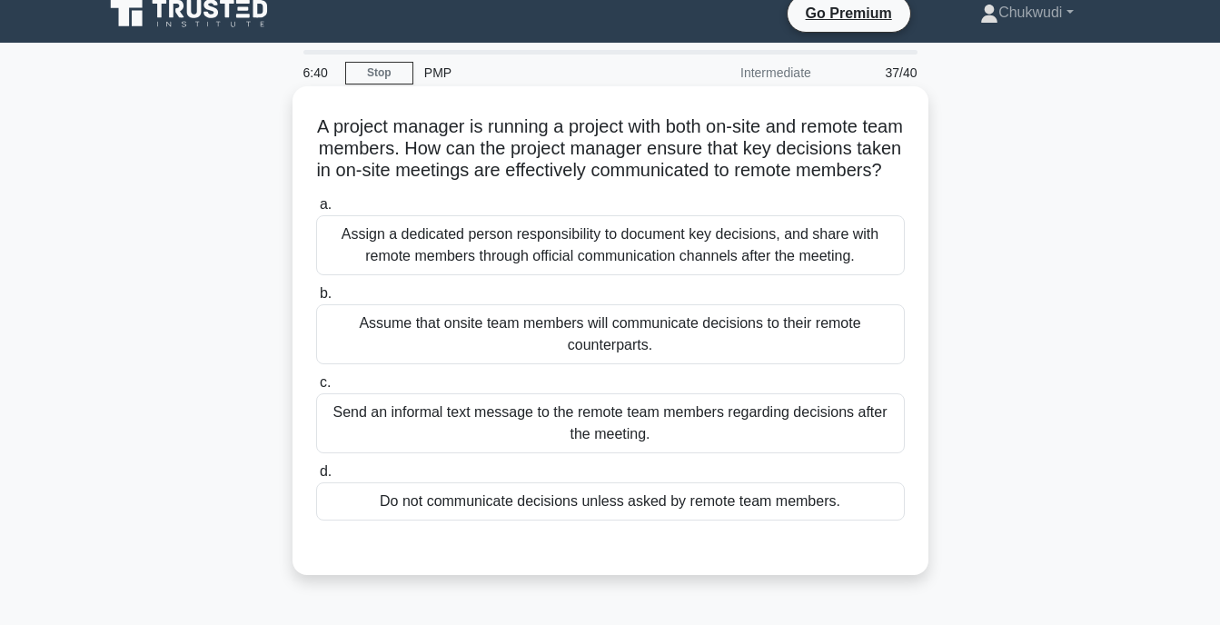
click at [633, 265] on div "Assign a dedicated person responsibility to document key decisions, and share w…" at bounding box center [610, 245] width 589 height 60
click at [316, 211] on input "a. Assign a dedicated person responsibility to document key decisions, and shar…" at bounding box center [316, 205] width 0 height 12
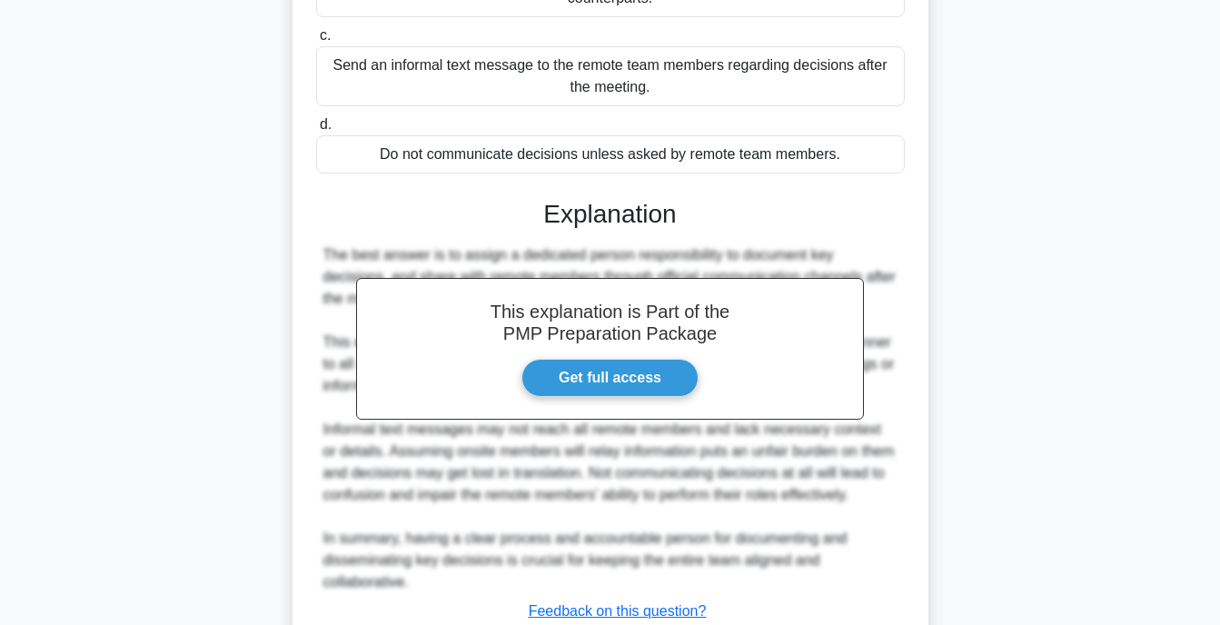
scroll to position [518, 0]
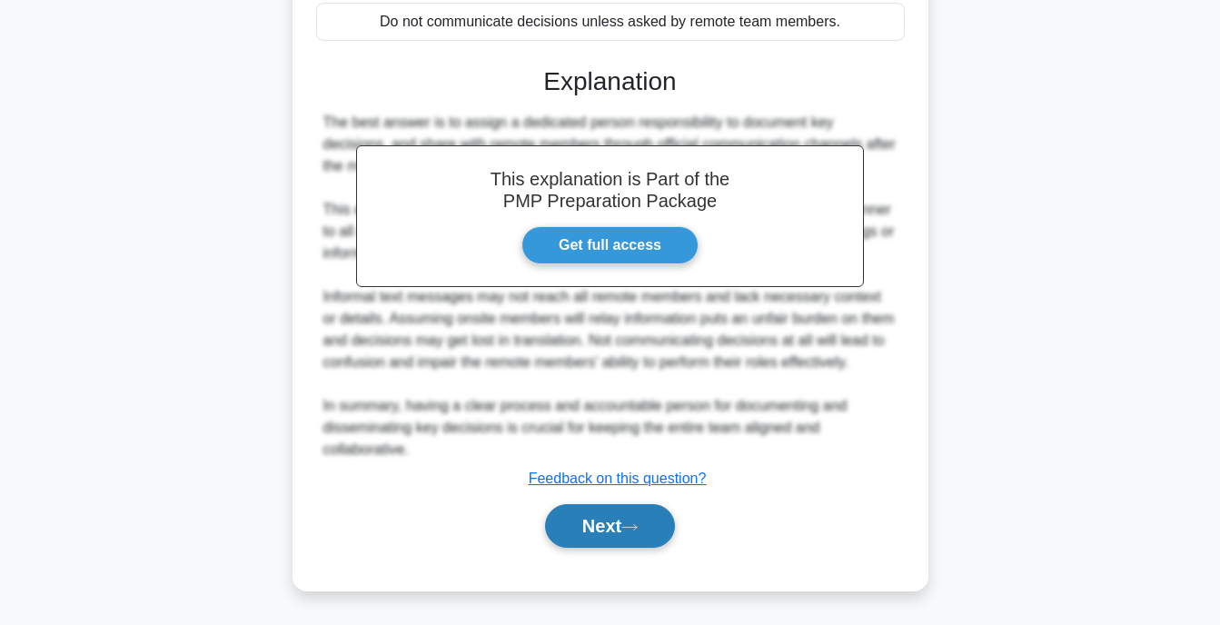
click at [656, 514] on button "Next" at bounding box center [610, 526] width 130 height 44
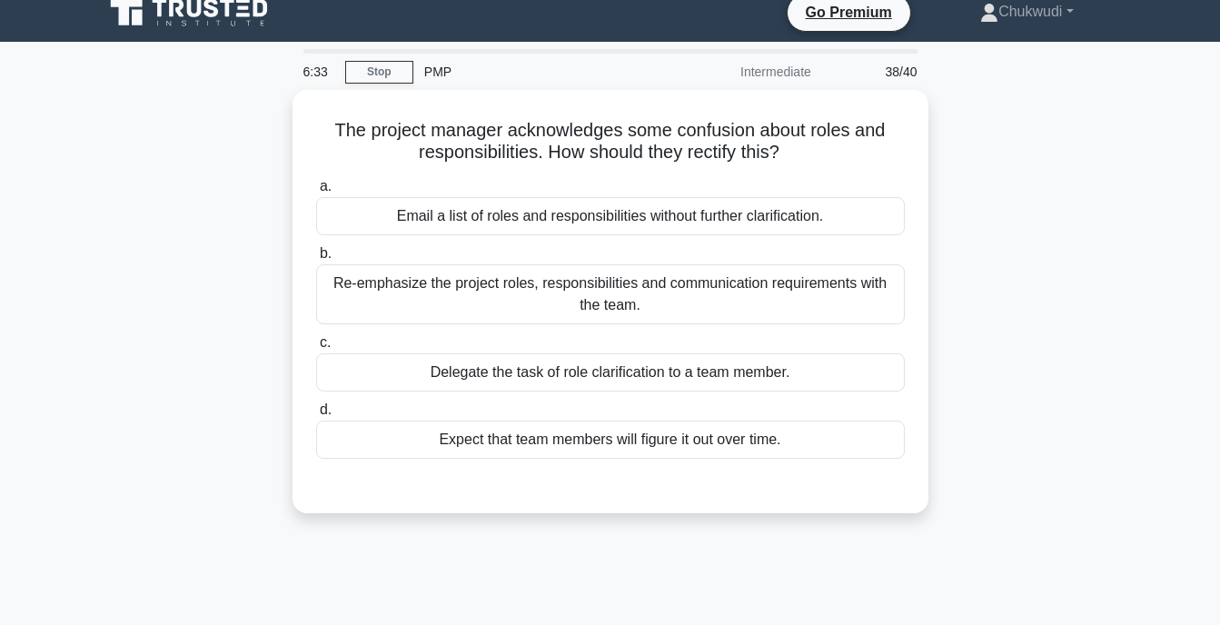
scroll to position [0, 0]
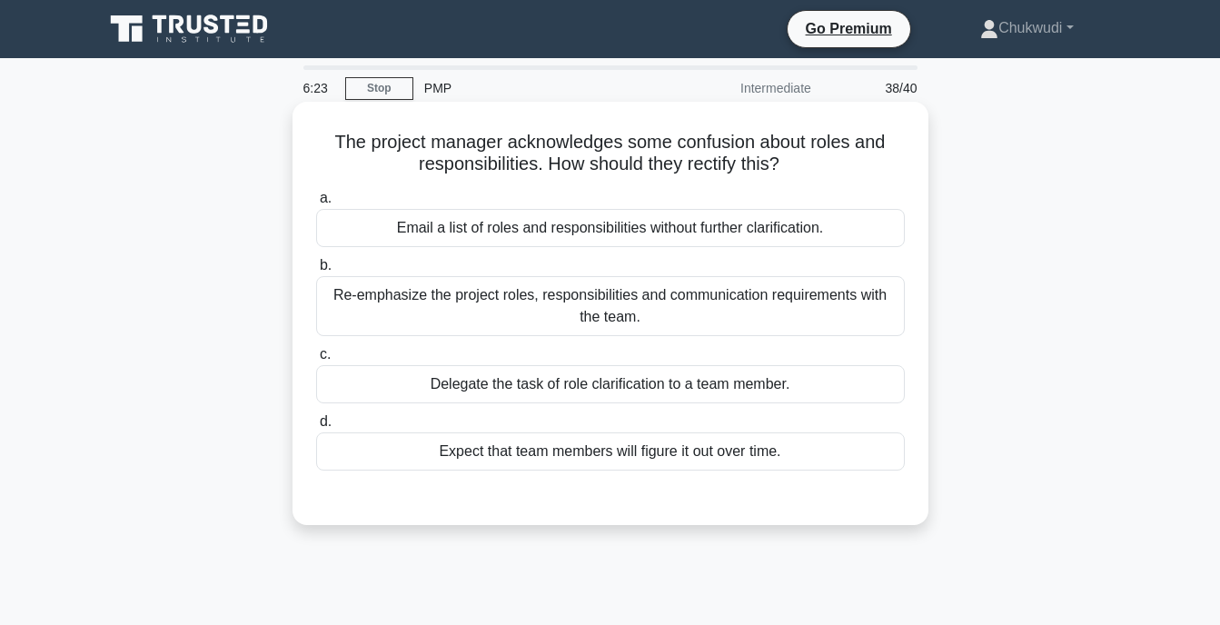
click at [668, 324] on div "Re-emphasize the project roles, responsibilities and communication requirements…" at bounding box center [610, 306] width 589 height 60
click at [316, 272] on input "b. Re-emphasize the project roles, responsibilities and communication requireme…" at bounding box center [316, 266] width 0 height 12
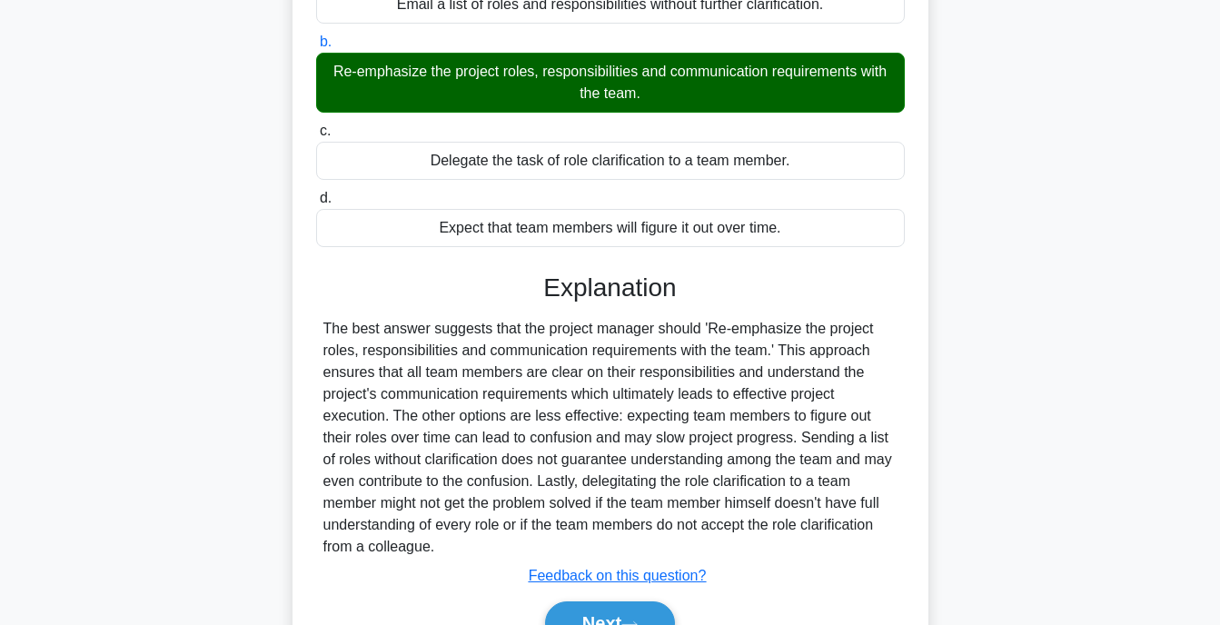
scroll to position [356, 0]
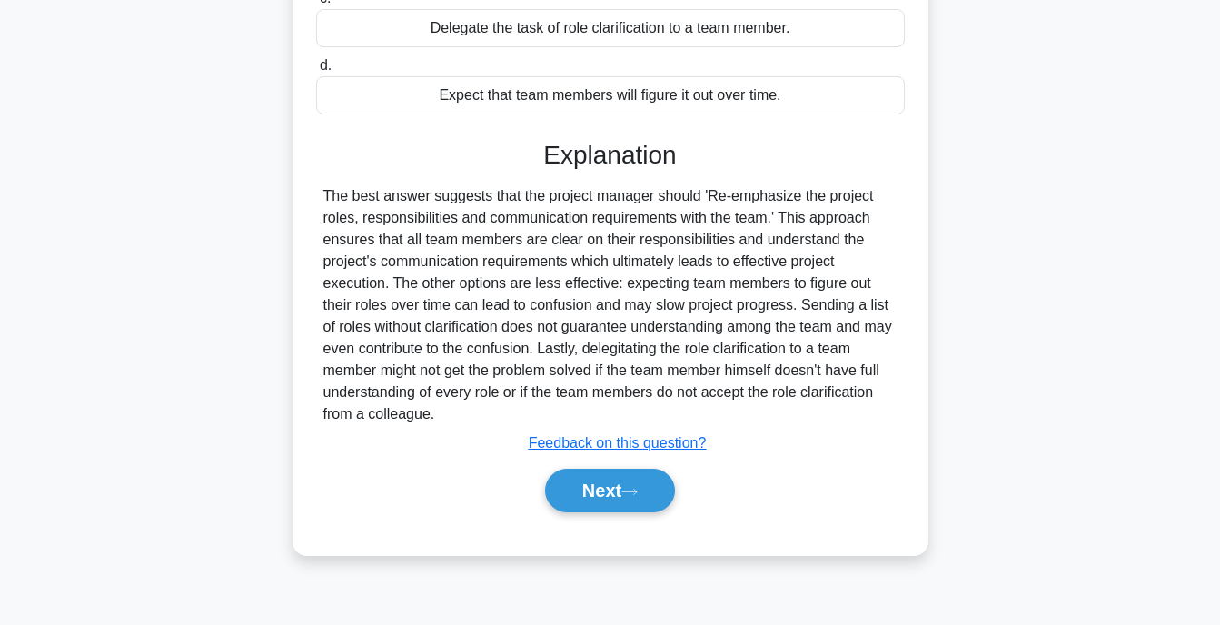
click at [600, 505] on button "Next" at bounding box center [610, 491] width 130 height 44
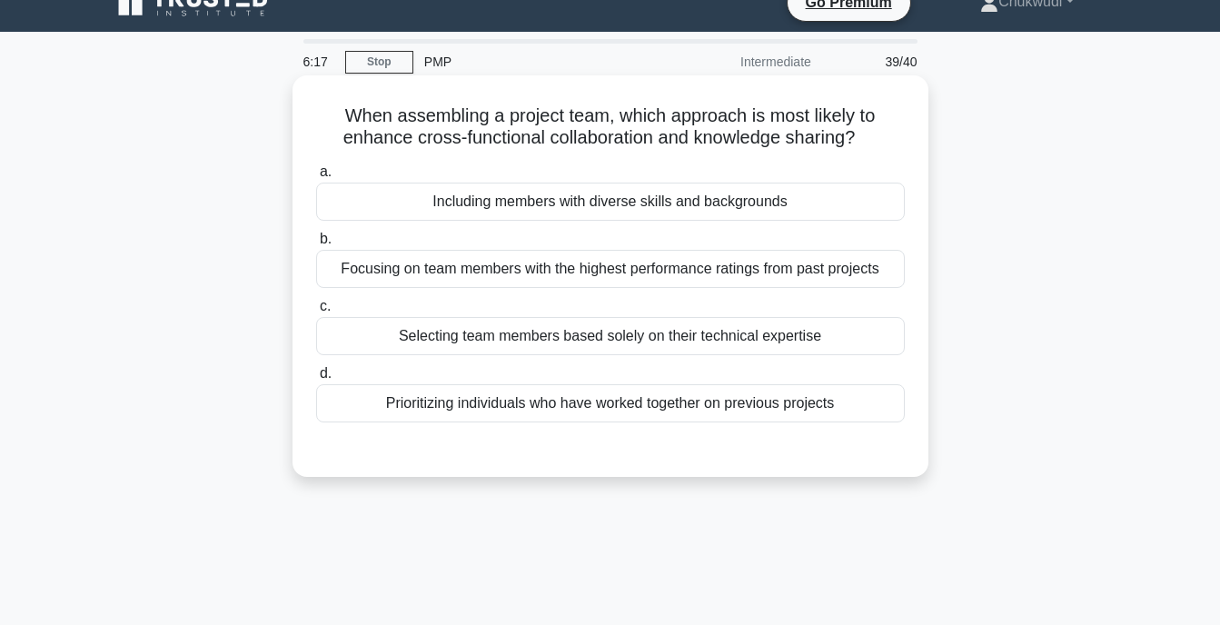
scroll to position [0, 0]
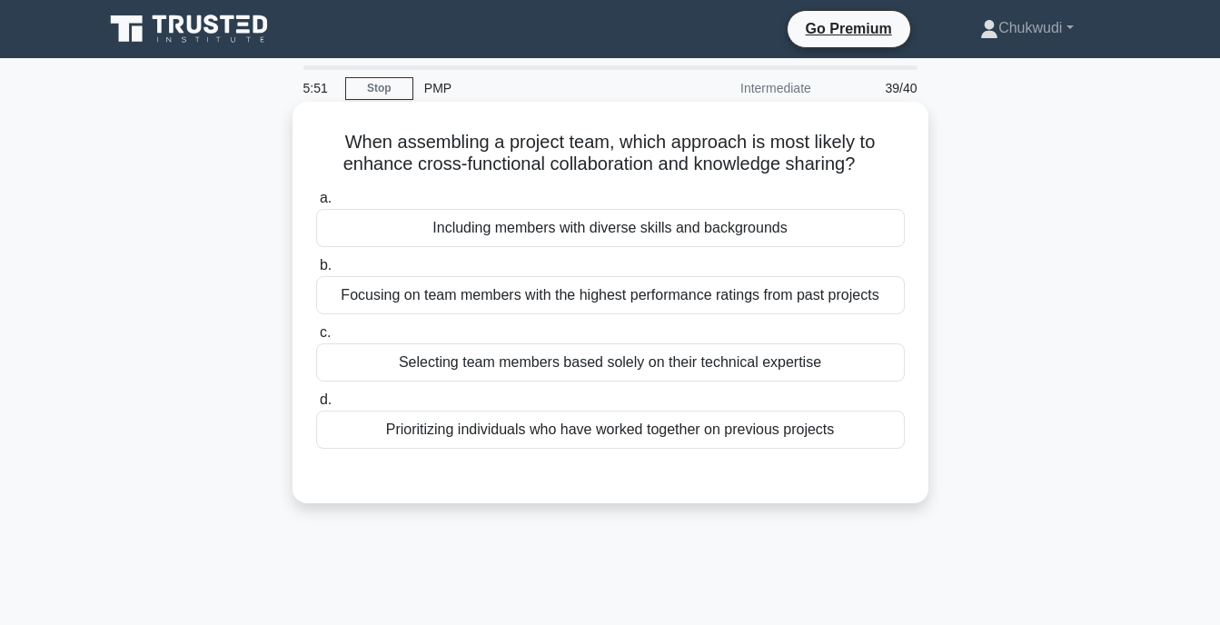
click at [675, 227] on div "Including members with diverse skills and backgrounds" at bounding box center [610, 228] width 589 height 38
click at [316, 204] on input "a. Including members with diverse skills and backgrounds" at bounding box center [316, 199] width 0 height 12
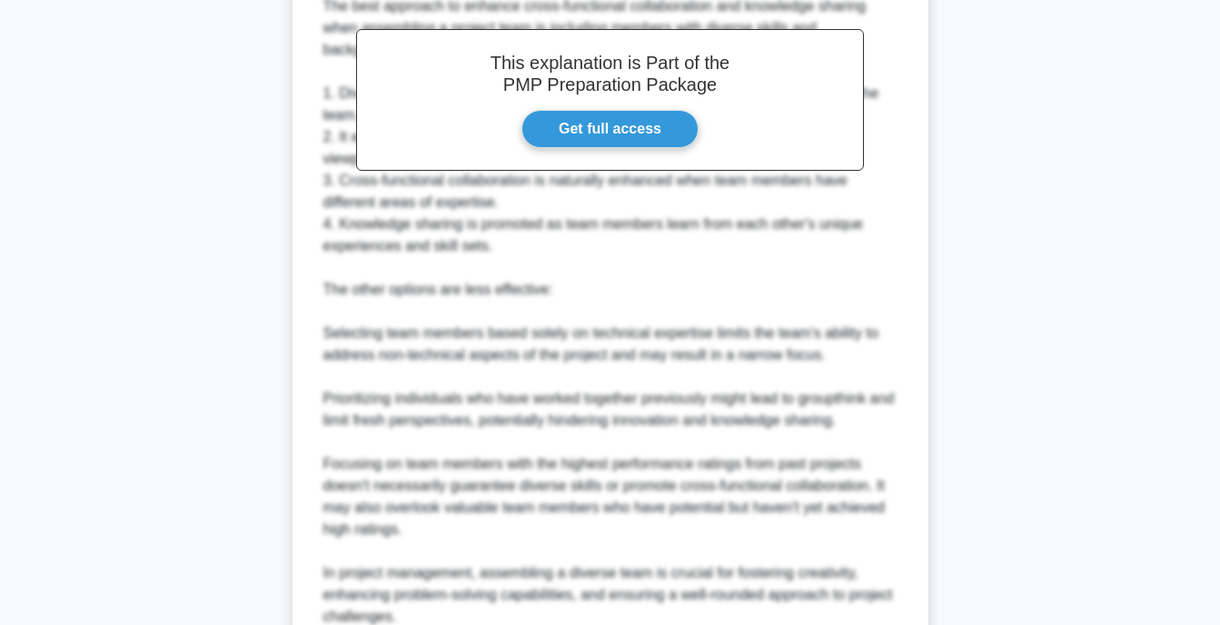
scroll to position [692, 0]
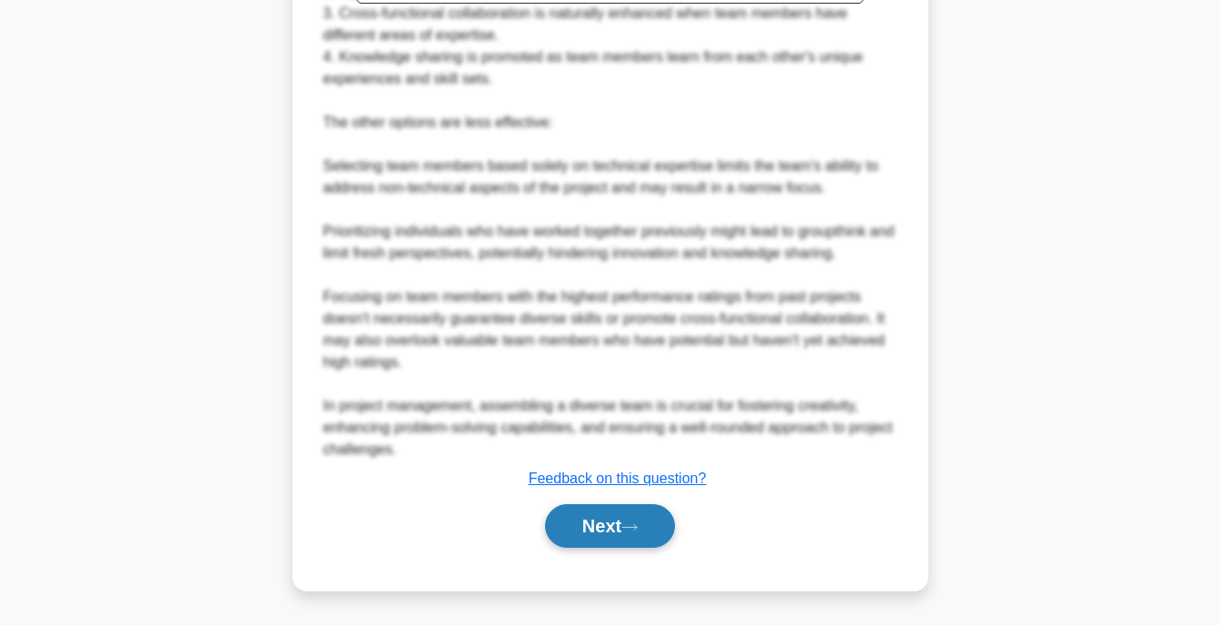
click at [625, 524] on button "Next" at bounding box center [610, 526] width 130 height 44
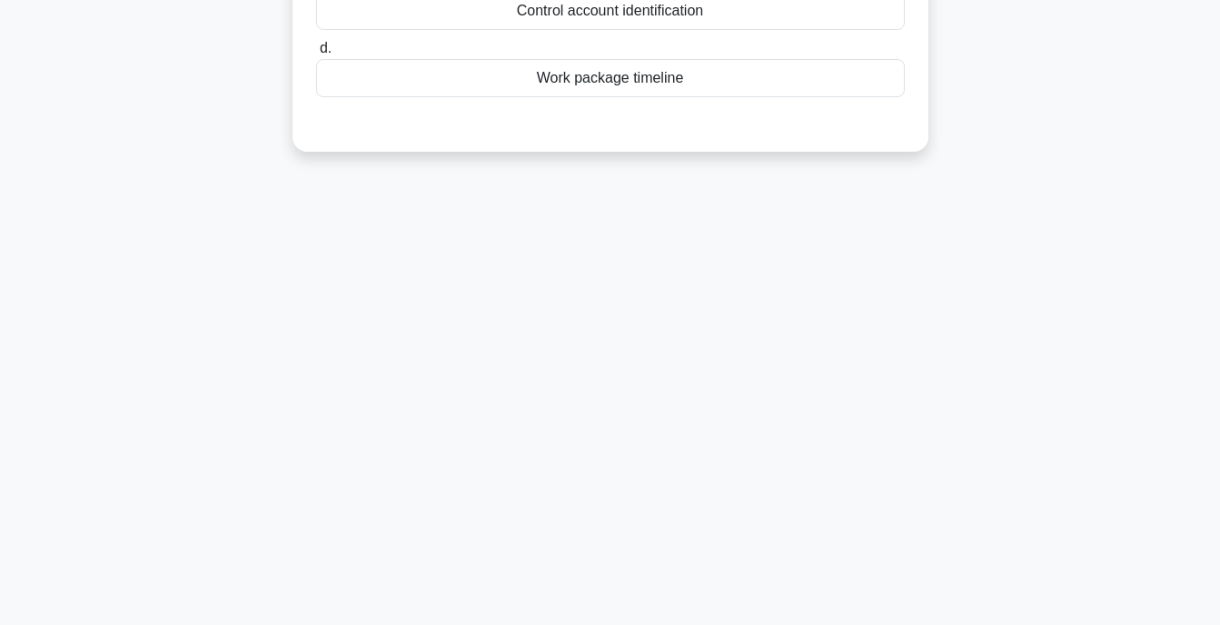
scroll to position [0, 0]
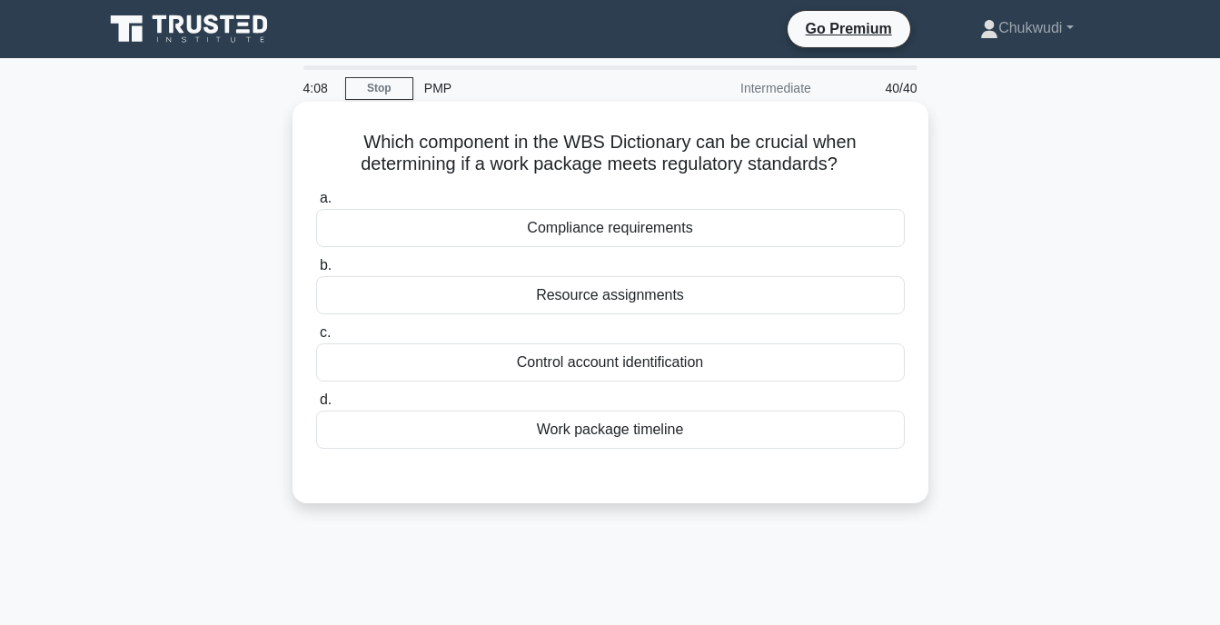
click at [606, 233] on div "Compliance requirements" at bounding box center [610, 228] width 589 height 38
click at [316, 204] on input "a. Compliance requirements" at bounding box center [316, 199] width 0 height 12
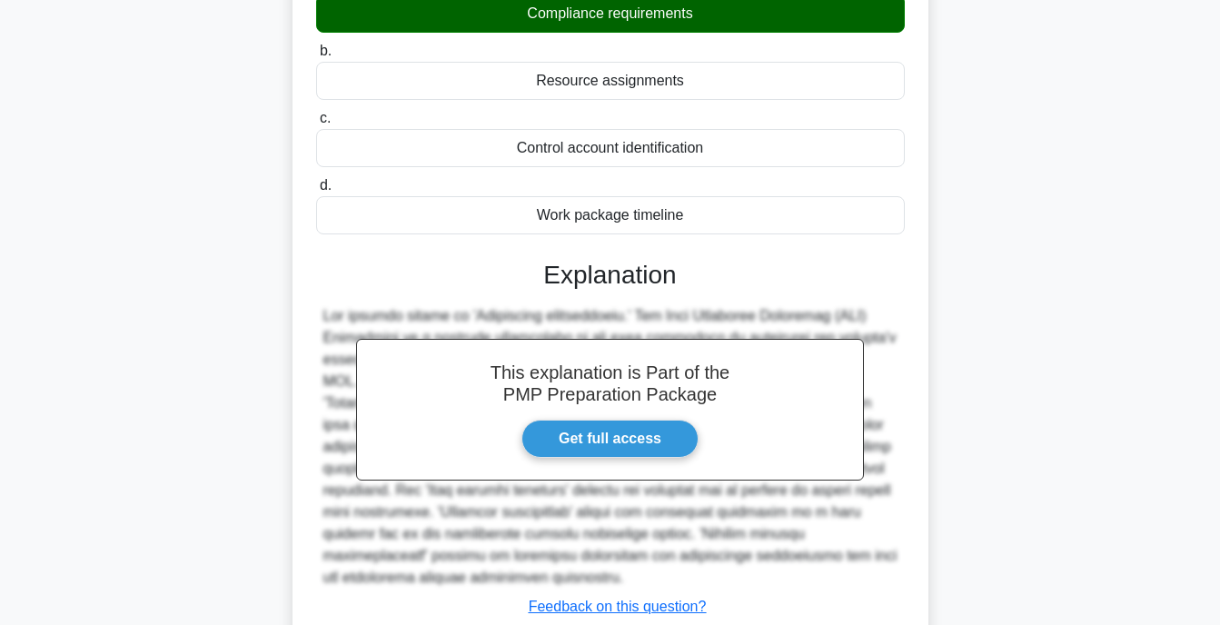
scroll to position [356, 0]
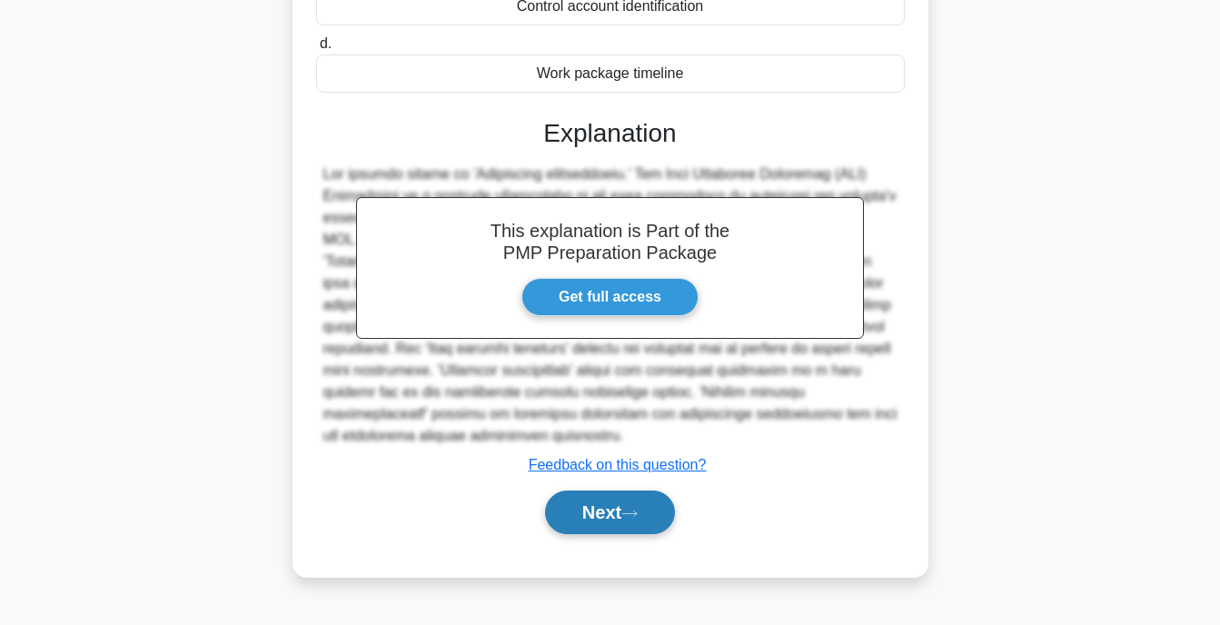
click at [630, 521] on button "Next" at bounding box center [610, 513] width 130 height 44
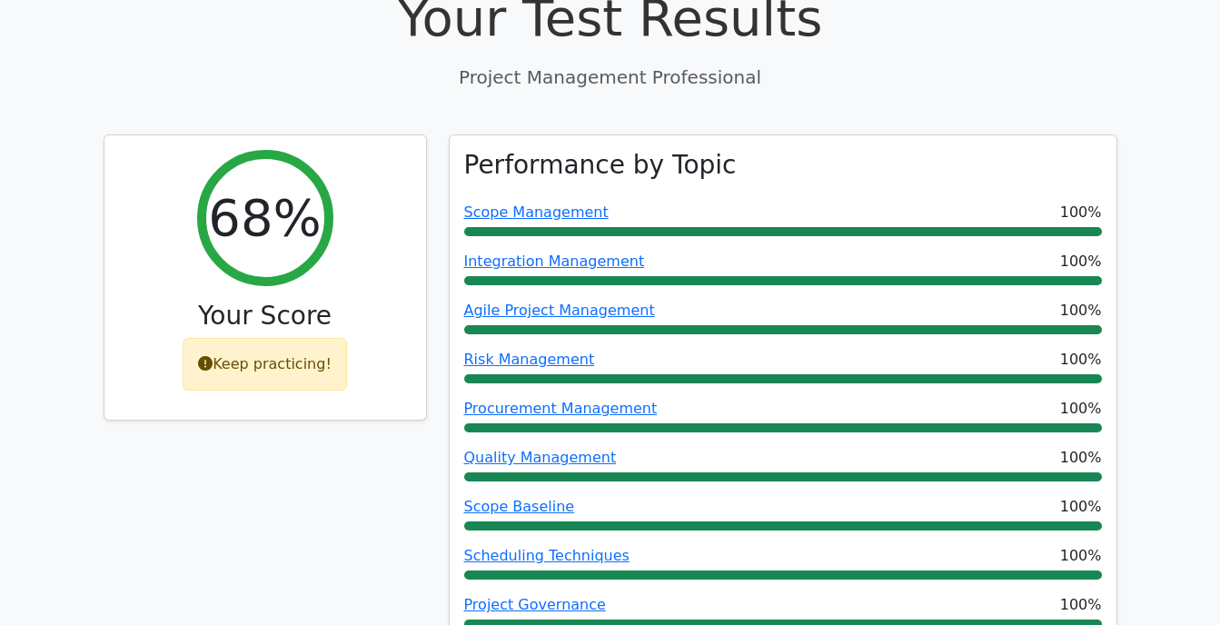
scroll to position [626, 0]
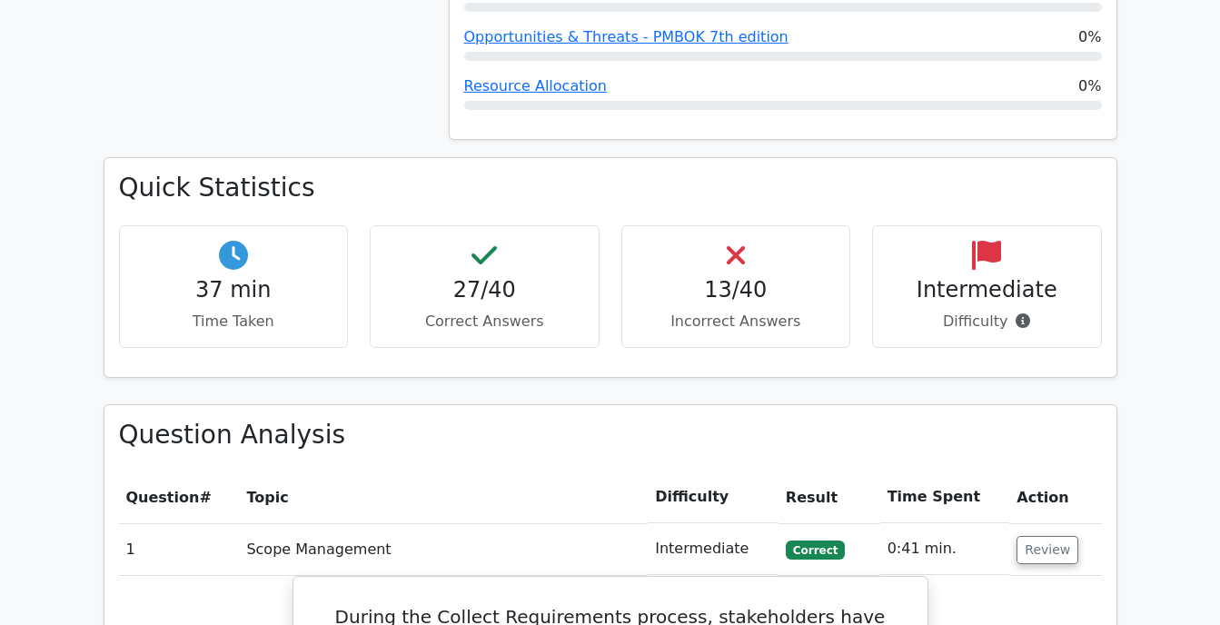
scroll to position [1735, 0]
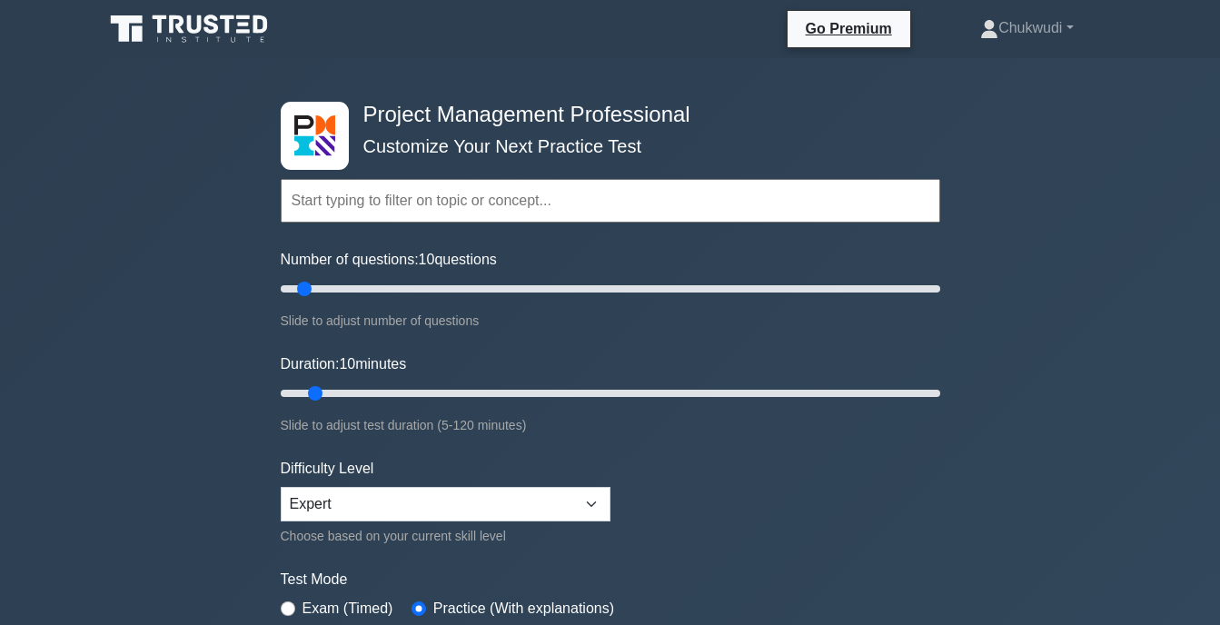
select select "expert"
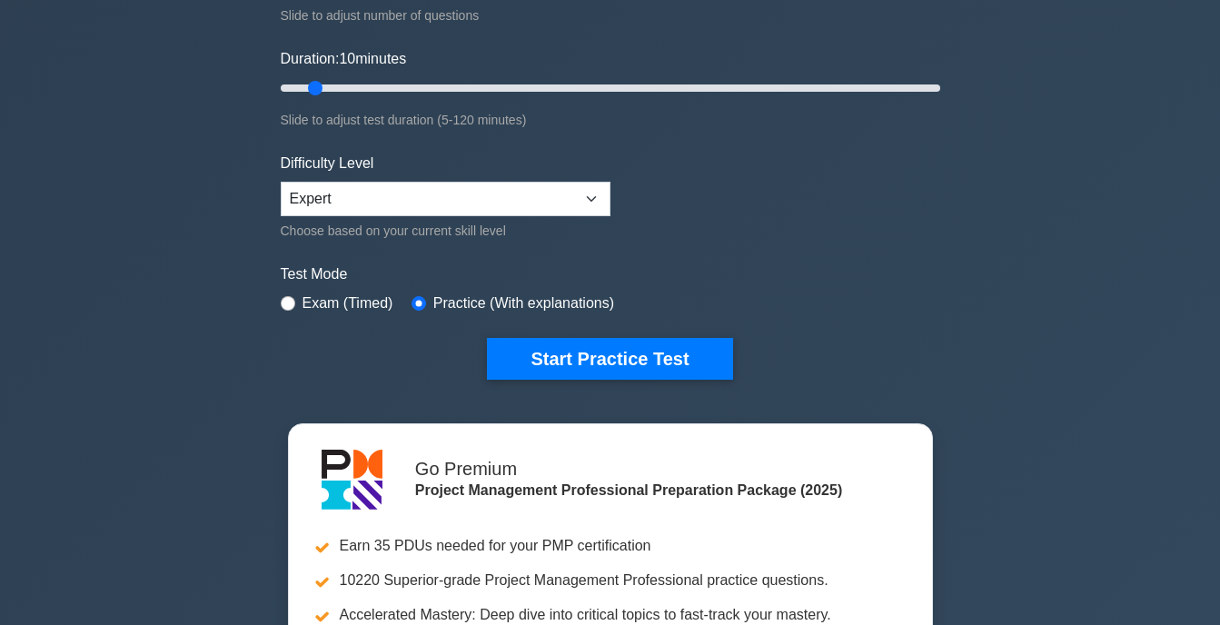
scroll to position [313, 0]
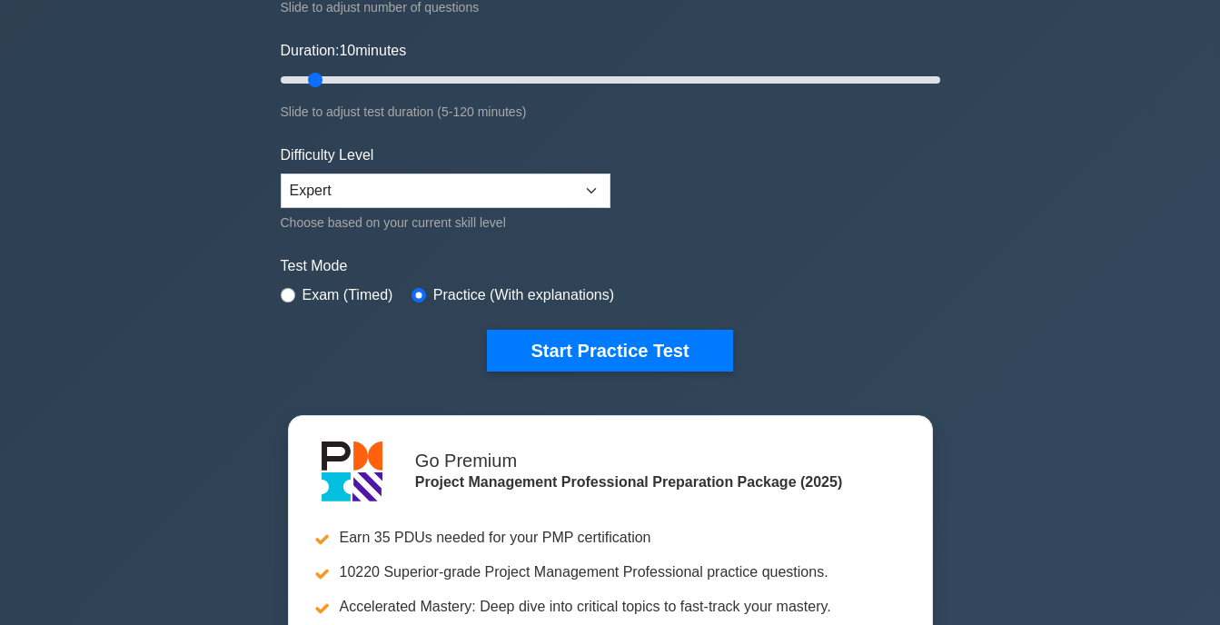
click at [613, 374] on div "Project Management Professional Customize Your Next Practice Test Topics Scope …" at bounding box center [610, 80] width 681 height 671
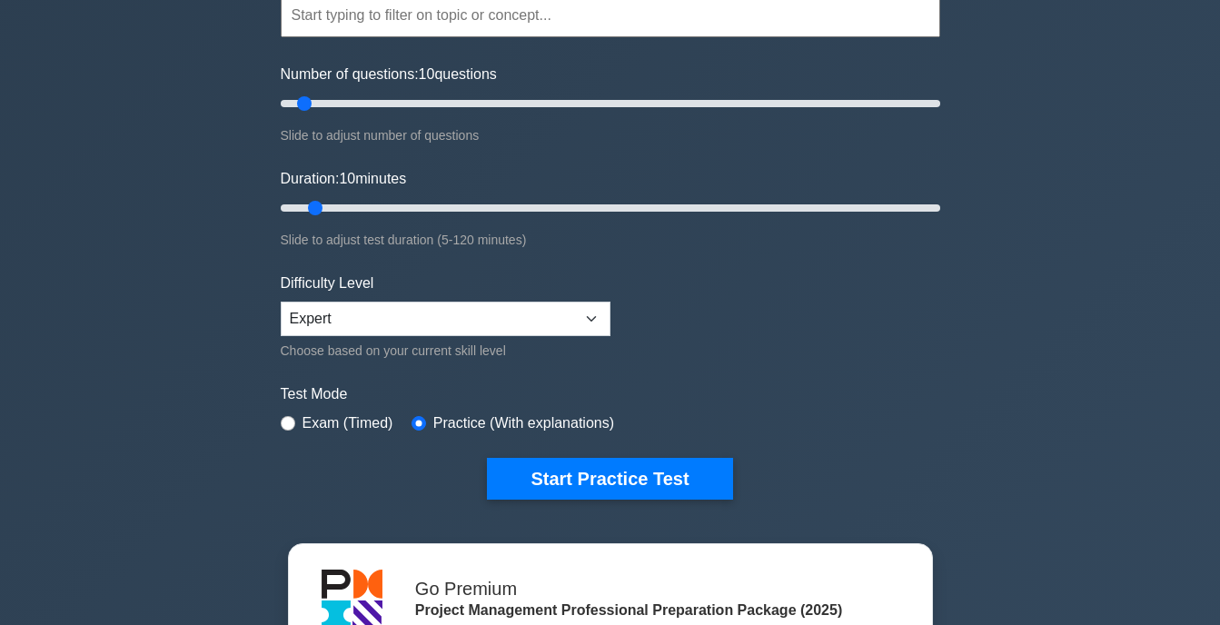
scroll to position [184, 0]
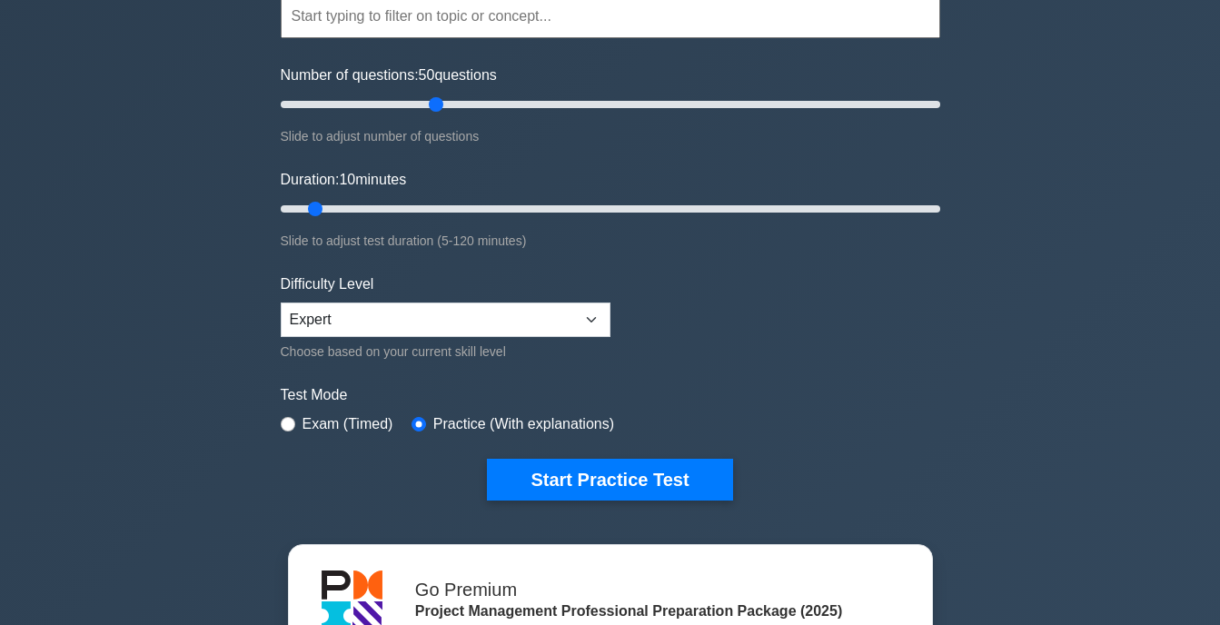
drag, startPoint x: 305, startPoint y: 99, endPoint x: 432, endPoint y: 123, distance: 128.5
click at [432, 115] on input "Number of questions: 50 questions" at bounding box center [611, 105] width 660 height 22
drag, startPoint x: 436, startPoint y: 108, endPoint x: 329, endPoint y: 103, distance: 107.3
click at [329, 103] on input "Number of questions: 15 questions" at bounding box center [611, 105] width 660 height 22
drag, startPoint x: 329, startPoint y: 103, endPoint x: 310, endPoint y: 110, distance: 20.4
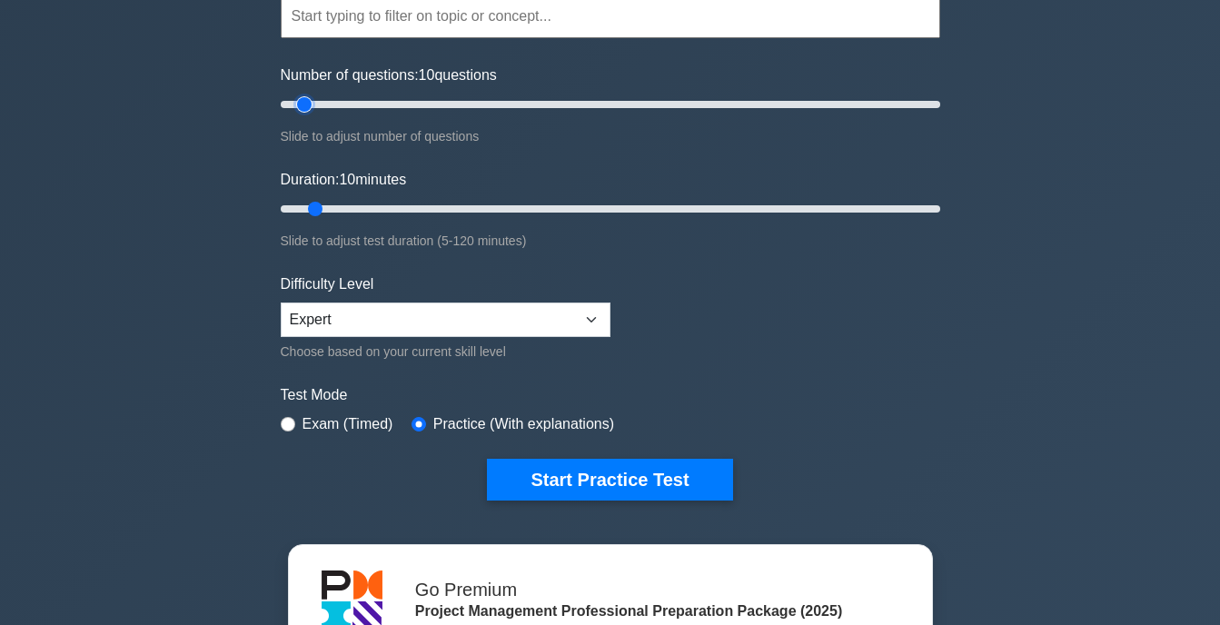
type input "10"
click at [310, 110] on input "Number of questions: 10 questions" at bounding box center [611, 105] width 660 height 22
drag, startPoint x: 310, startPoint y: 204, endPoint x: 447, endPoint y: 199, distance: 137.3
click at [447, 199] on input "Duration: 35 minutes" at bounding box center [611, 209] width 660 height 22
drag, startPoint x: 447, startPoint y: 199, endPoint x: 474, endPoint y: 206, distance: 28.2
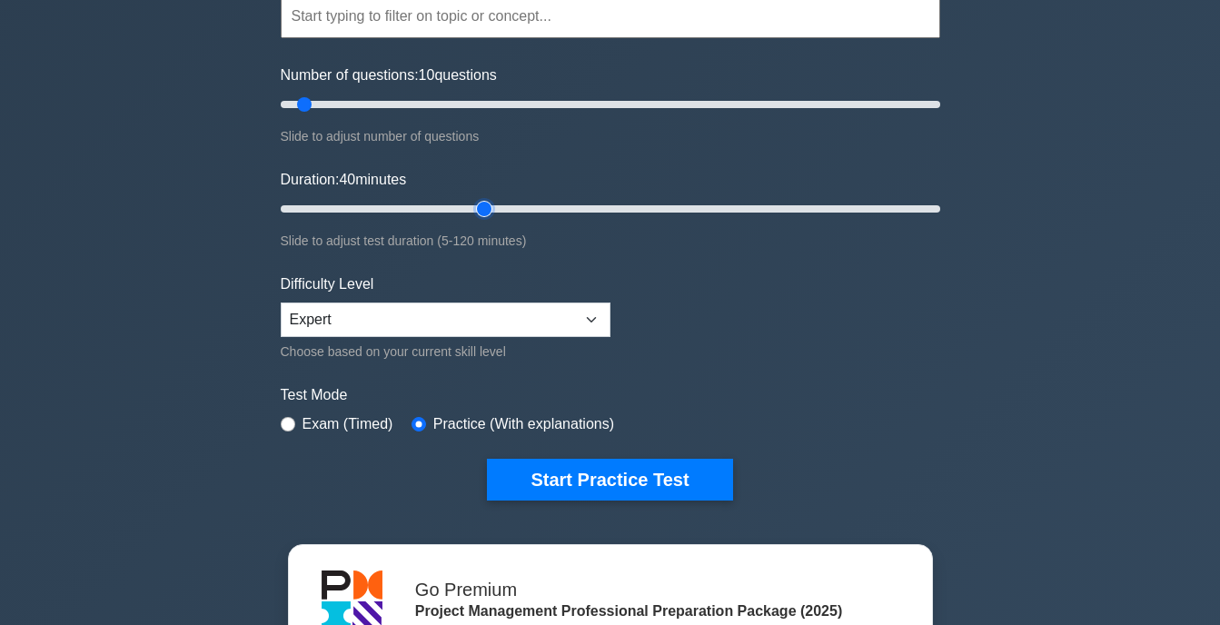
click at [474, 206] on input "Duration: 40 minutes" at bounding box center [611, 209] width 660 height 22
drag, startPoint x: 474, startPoint y: 206, endPoint x: 589, endPoint y: 207, distance: 114.5
type input "60"
click at [589, 207] on input "Duration: 60 minutes" at bounding box center [611, 209] width 660 height 22
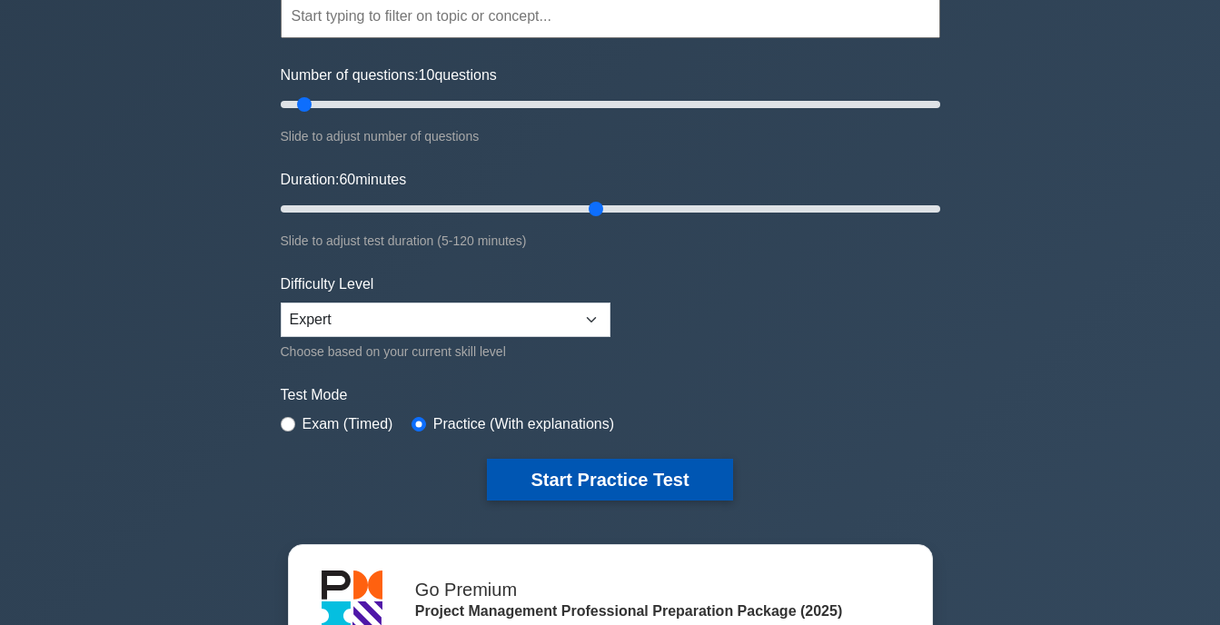
click at [653, 469] on button "Start Practice Test" at bounding box center [609, 480] width 245 height 42
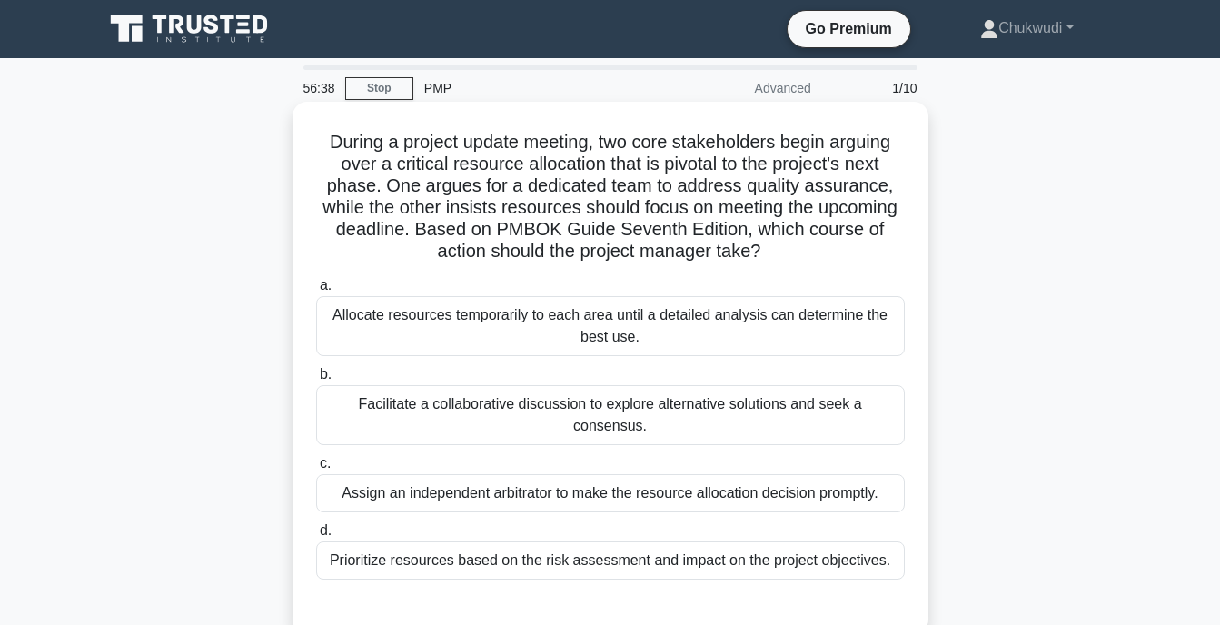
click at [555, 418] on div "Facilitate a collaborative discussion to explore alternative solutions and seek…" at bounding box center [610, 415] width 589 height 60
click at [316, 381] on input "b. Facilitate a collaborative discussion to explore alternative solutions and s…" at bounding box center [316, 375] width 0 height 12
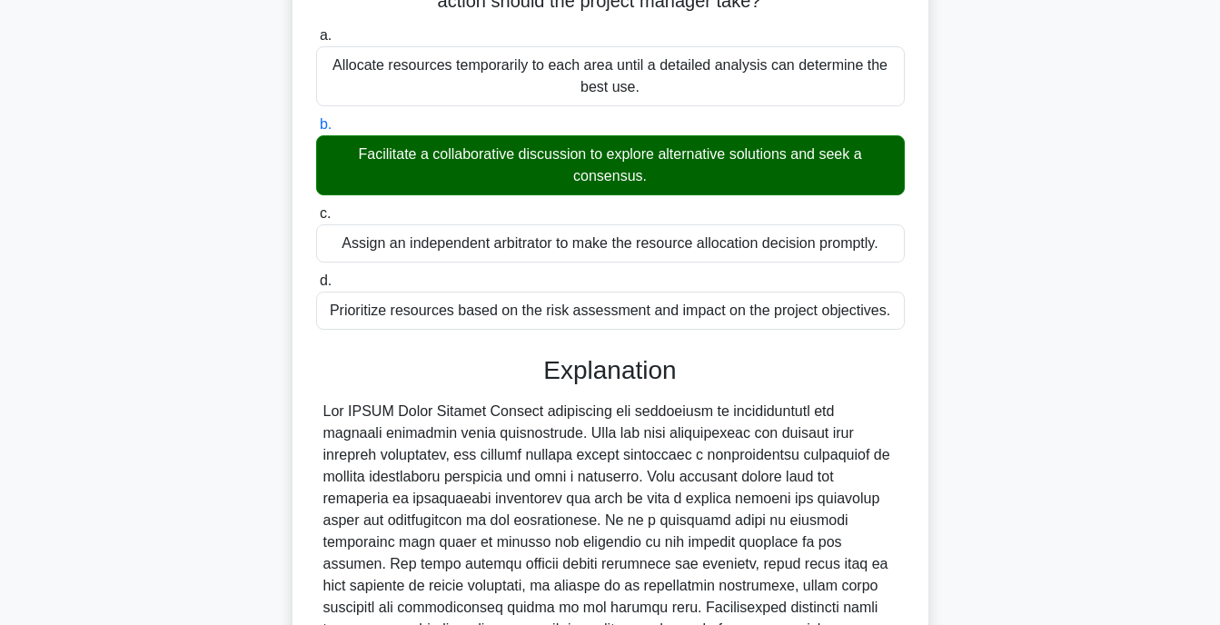
click at [633, 541] on div at bounding box center [610, 575] width 574 height 349
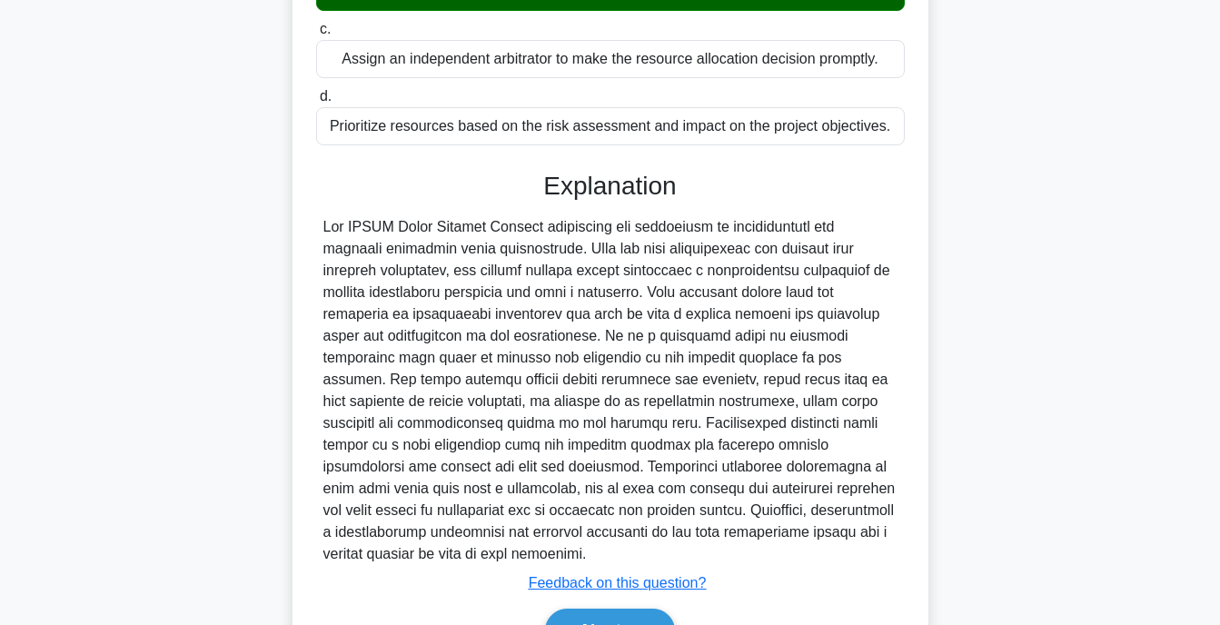
scroll to position [540, 0]
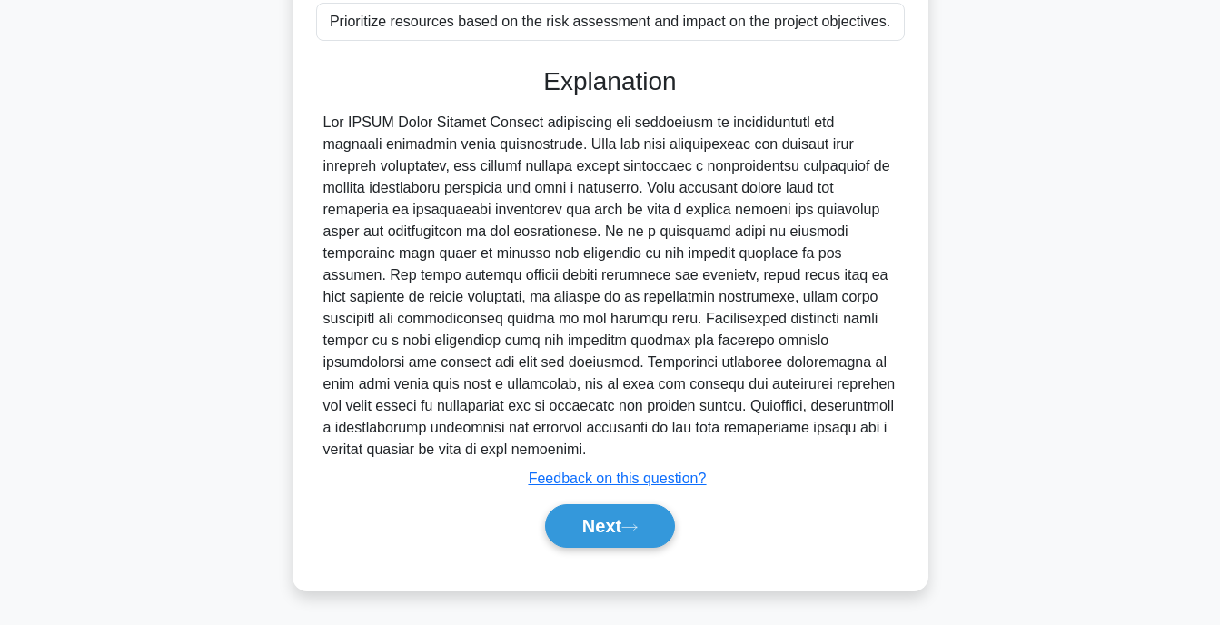
click at [621, 495] on div "Explanation Submit feedback Feedback on this question? Next" at bounding box center [610, 310] width 589 height 489
click at [565, 518] on button "Next" at bounding box center [610, 526] width 130 height 44
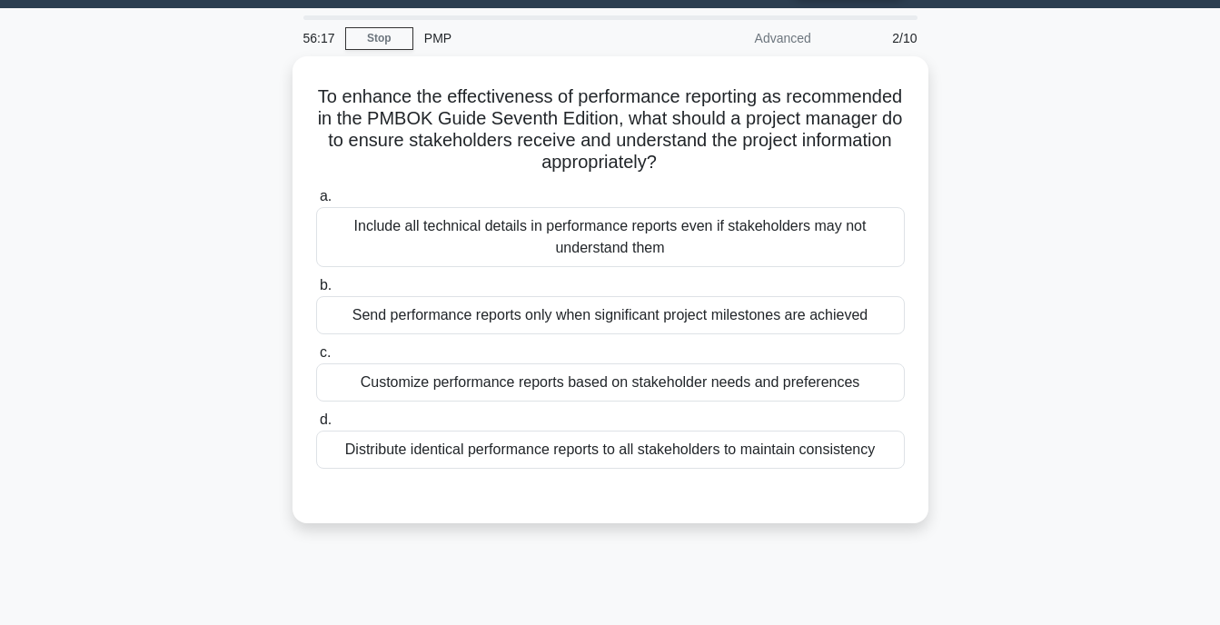
scroll to position [49, 0]
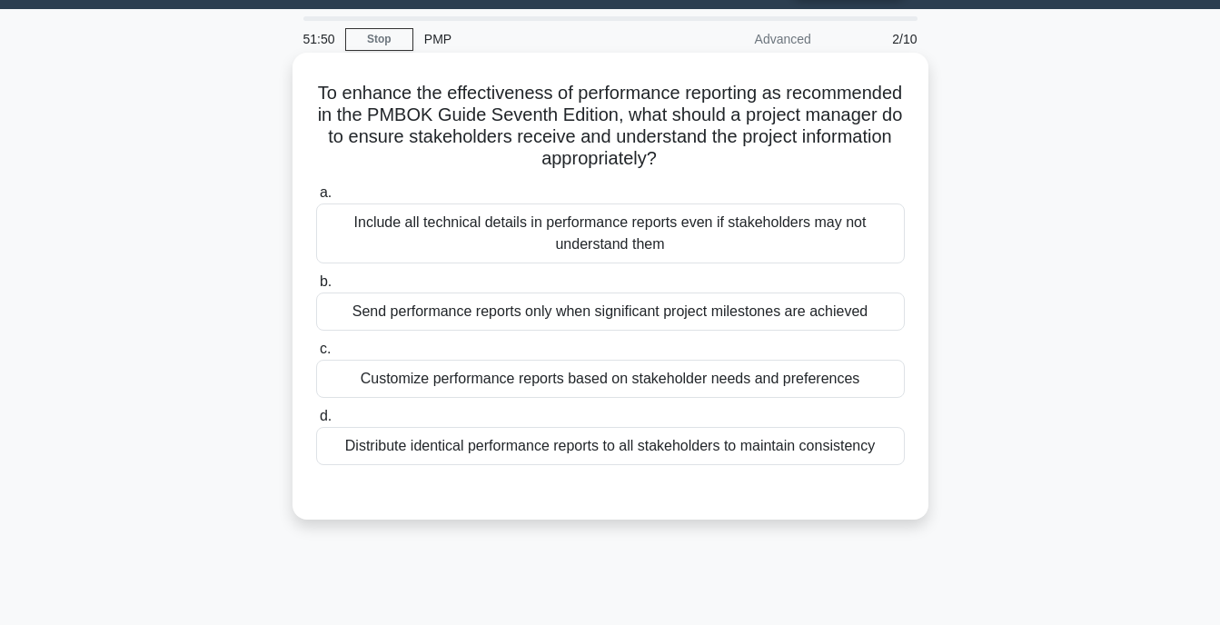
click at [725, 102] on h5 "To enhance the effectiveness of performance reporting as recommended in the PMB…" at bounding box center [610, 126] width 592 height 89
click at [540, 320] on div "Send performance reports only when significant project milestones are achieved" at bounding box center [610, 312] width 589 height 38
click at [316, 288] on input "b. Send performance reports only when significant project milestones are achiev…" at bounding box center [316, 282] width 0 height 12
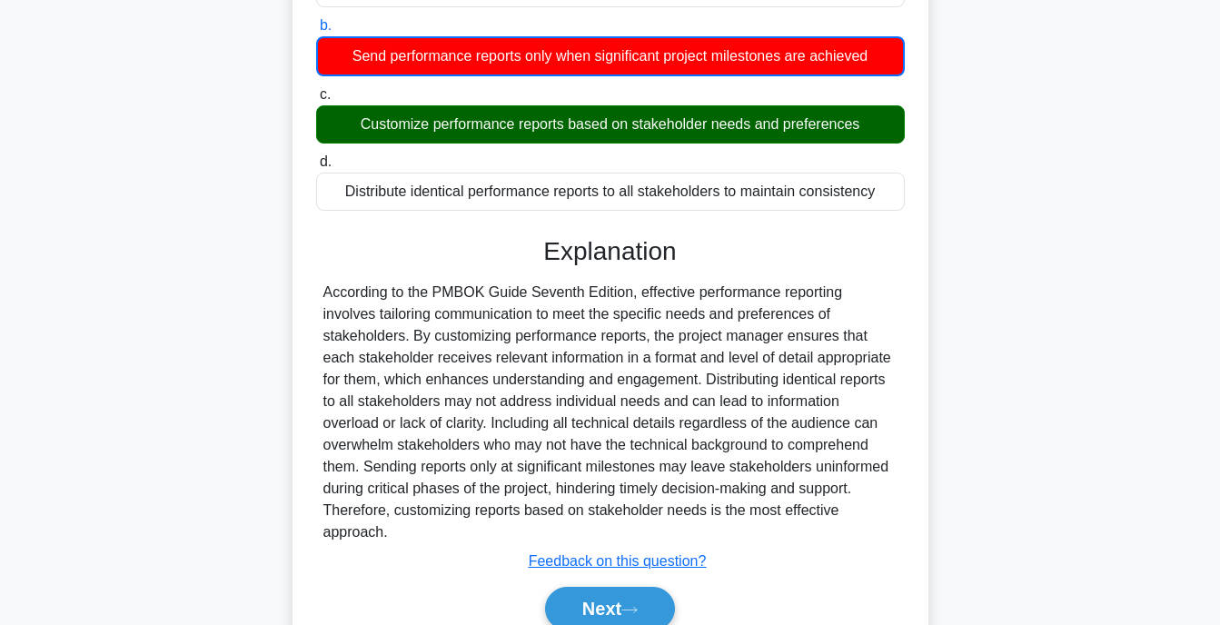
scroll to position [367, 0]
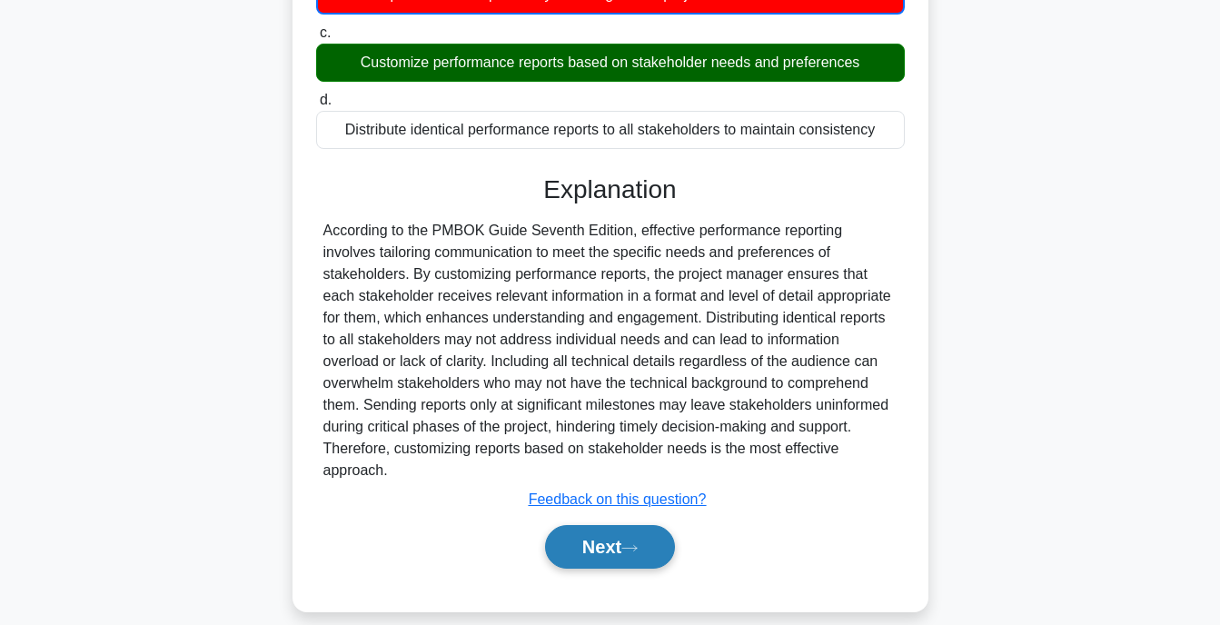
click at [617, 525] on button "Next" at bounding box center [610, 547] width 130 height 44
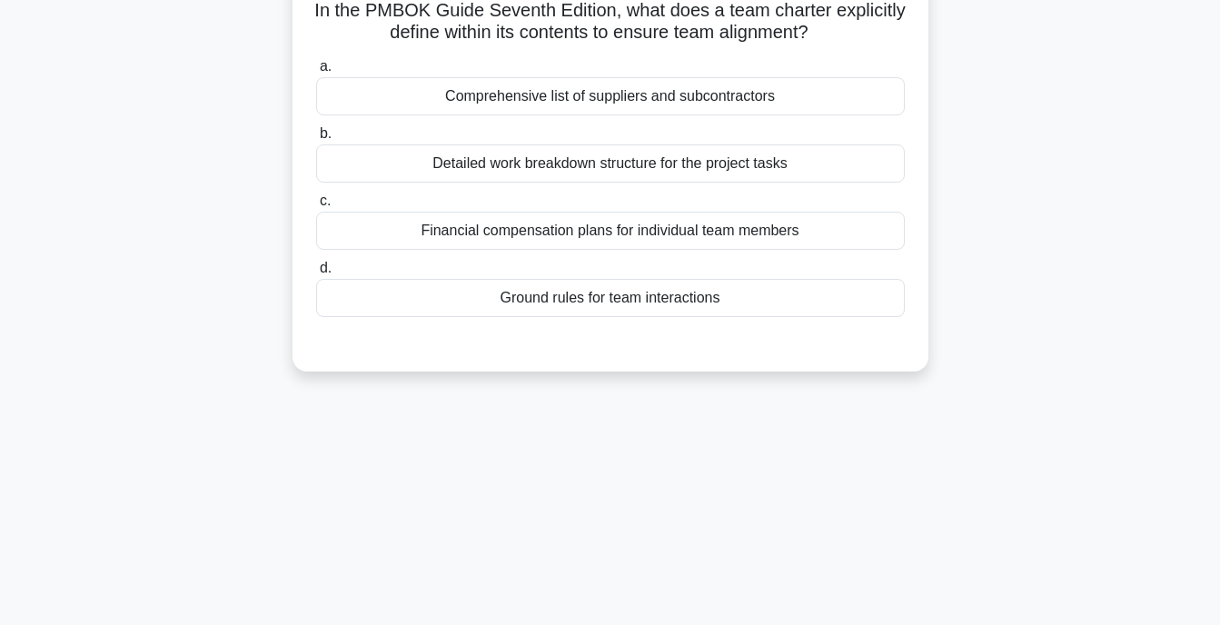
scroll to position [0, 0]
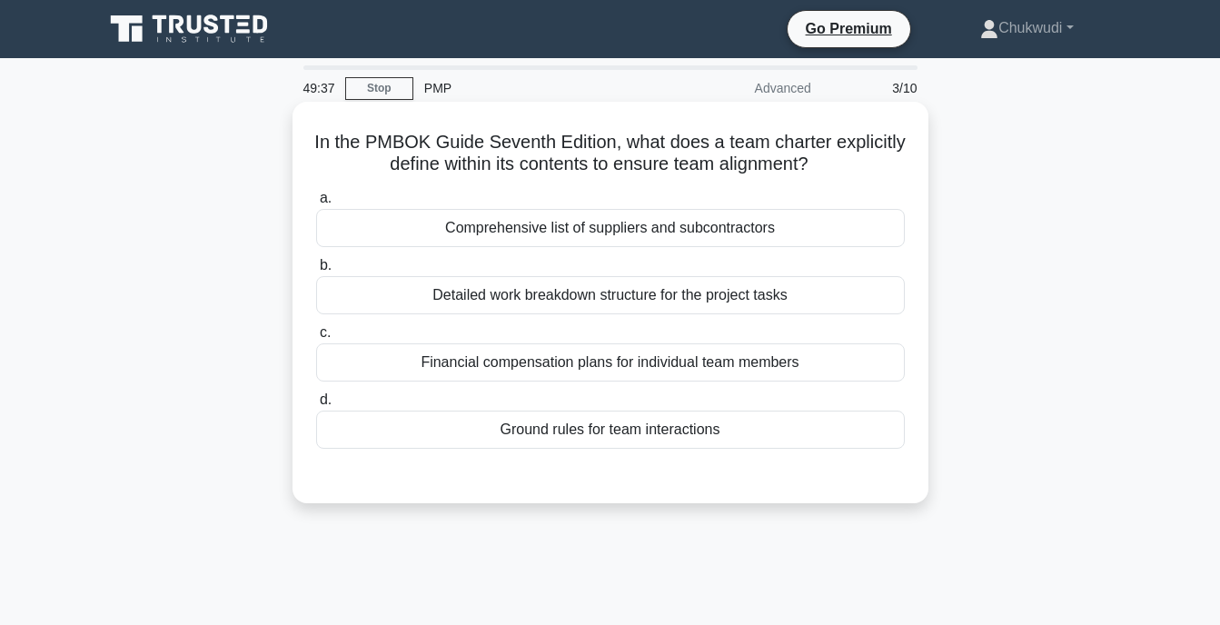
click at [598, 429] on div "Ground rules for team interactions" at bounding box center [610, 430] width 589 height 38
click at [316, 406] on input "d. Ground rules for team interactions" at bounding box center [316, 400] width 0 height 12
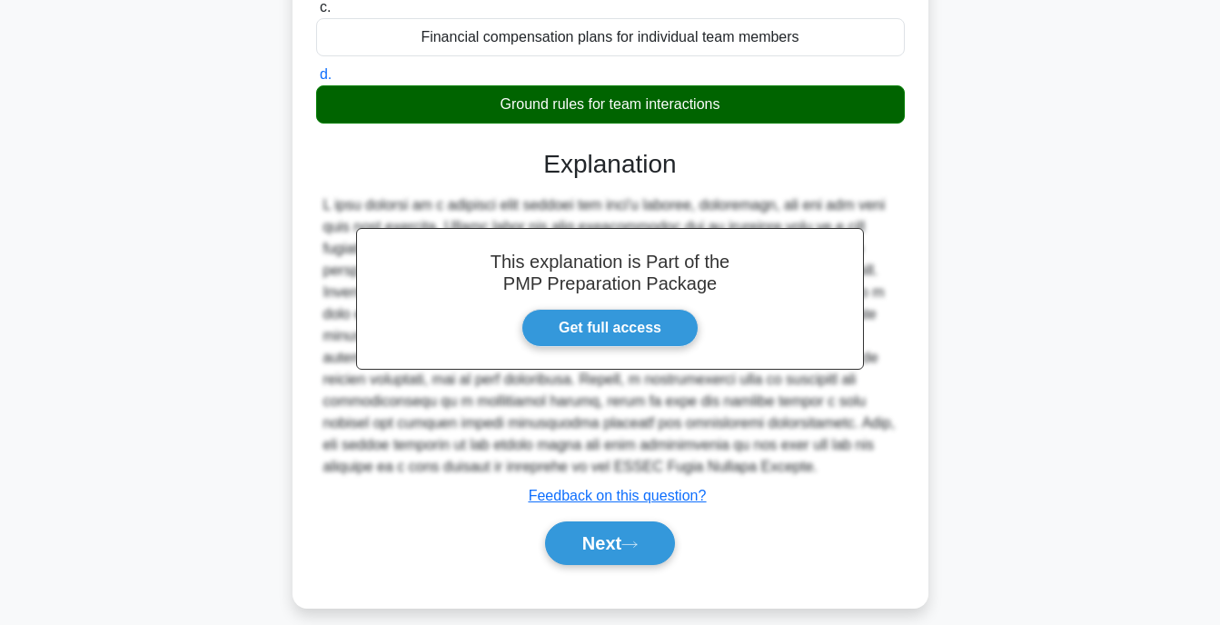
scroll to position [354, 0]
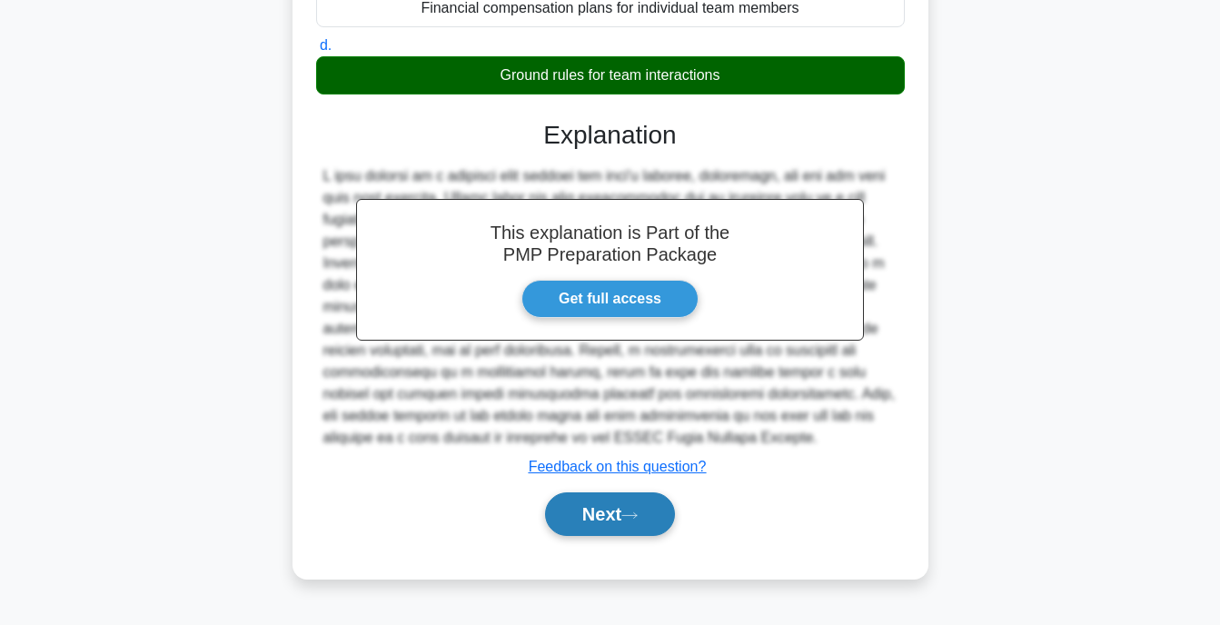
click at [580, 531] on button "Next" at bounding box center [610, 514] width 130 height 44
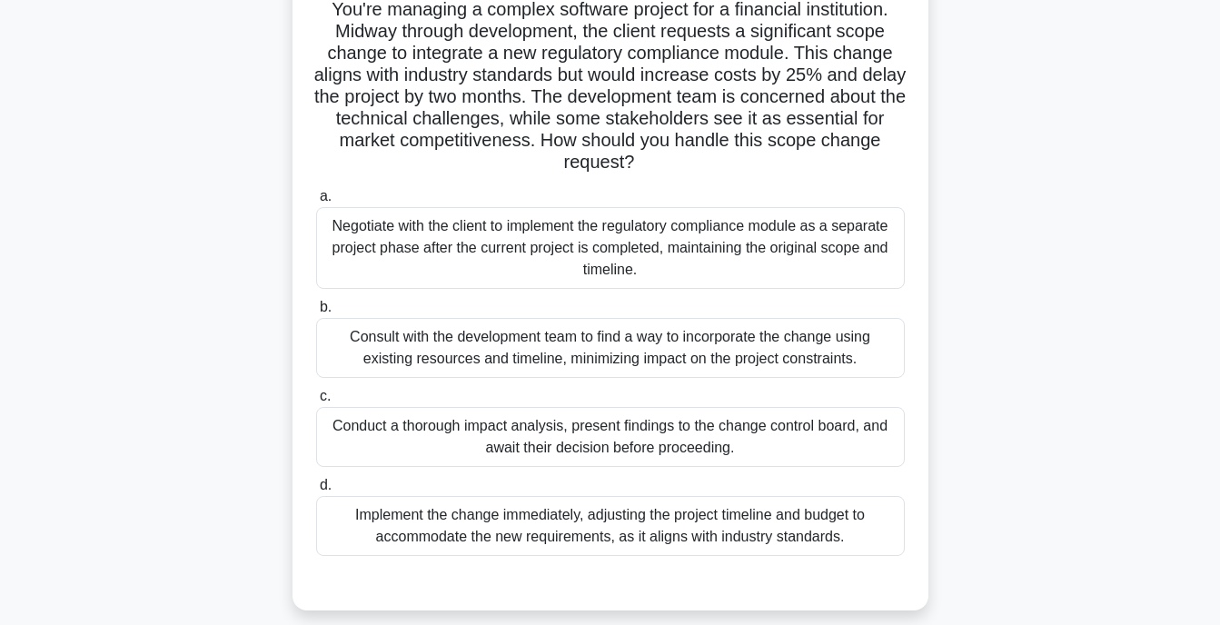
scroll to position [131, 0]
click at [569, 351] on div "Consult with the development team to find a way to incorporate the change using…" at bounding box center [610, 350] width 589 height 60
click at [316, 315] on input "b. Consult with the development team to find a way to incorporate the change us…" at bounding box center [316, 309] width 0 height 12
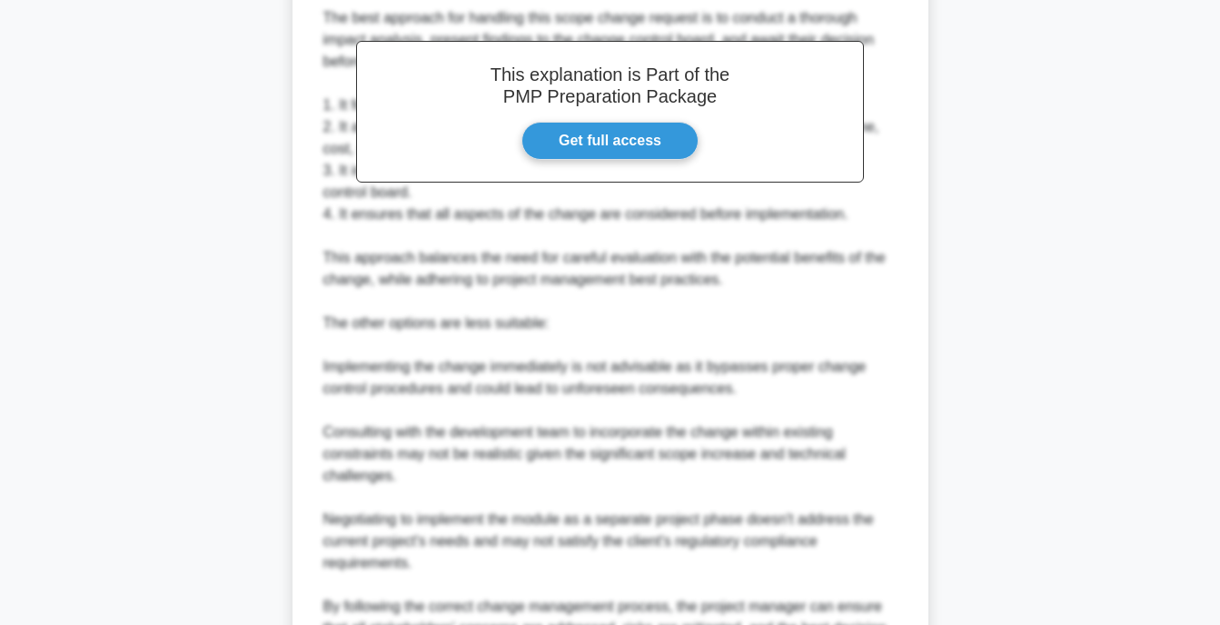
scroll to position [945, 0]
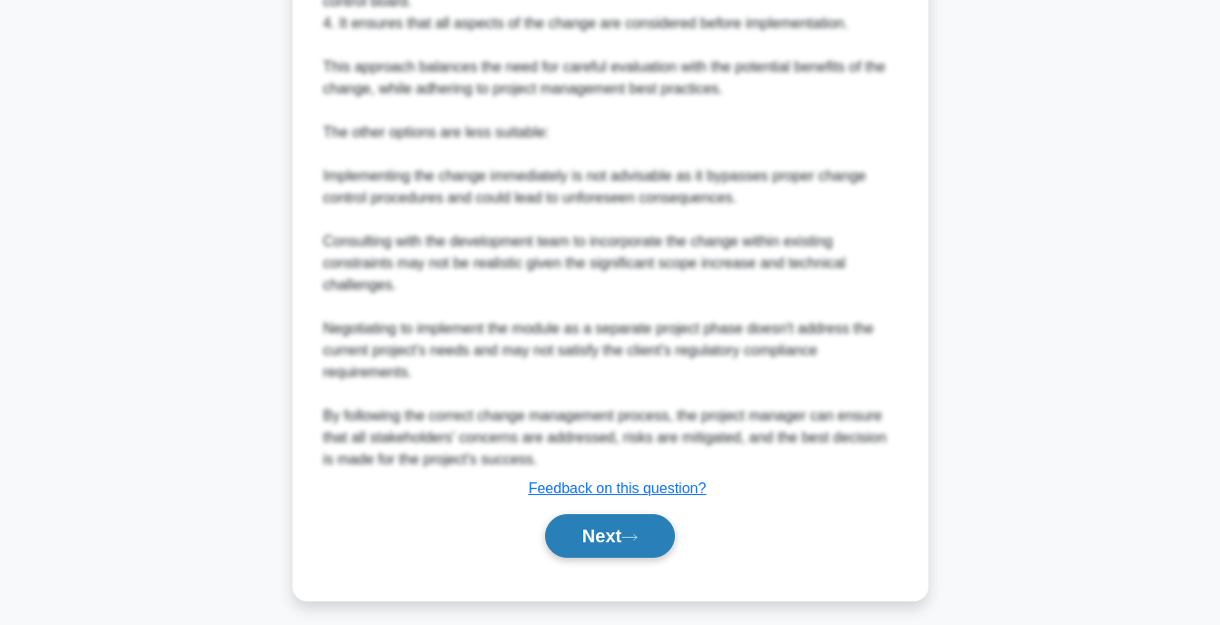
click at [617, 539] on button "Next" at bounding box center [610, 536] width 130 height 44
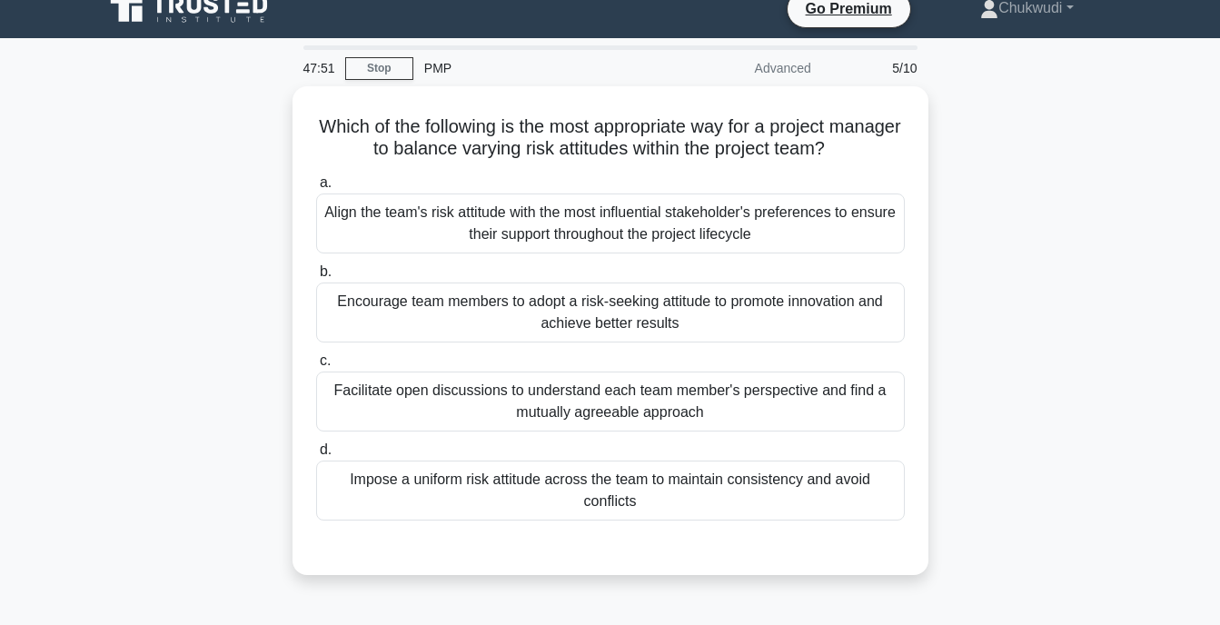
scroll to position [6, 0]
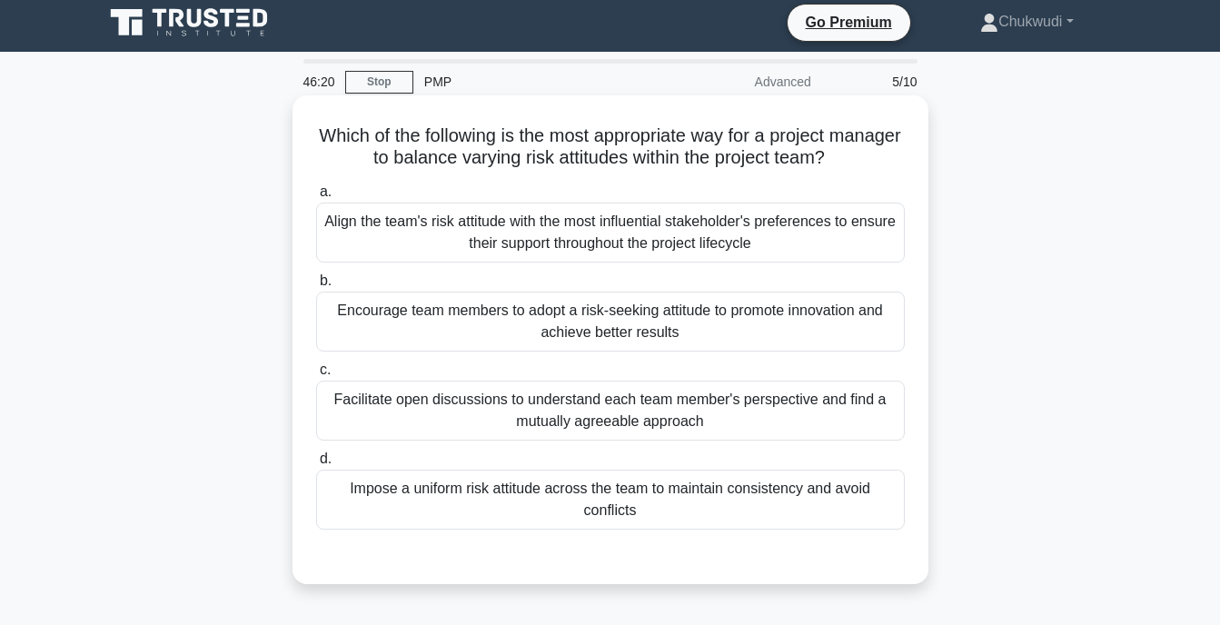
click at [551, 402] on div "Facilitate open discussions to understand each team member's perspective and fi…" at bounding box center [610, 411] width 589 height 60
click at [316, 376] on input "c. Facilitate open discussions to understand each team member's perspective and…" at bounding box center [316, 370] width 0 height 12
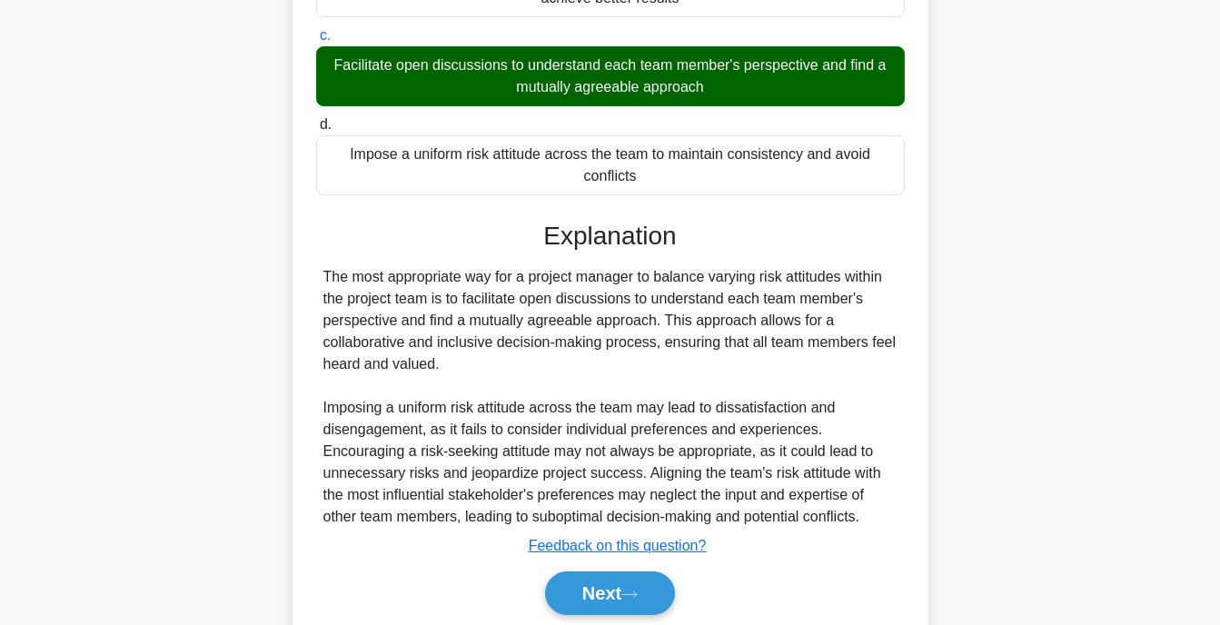
scroll to position [409, 0]
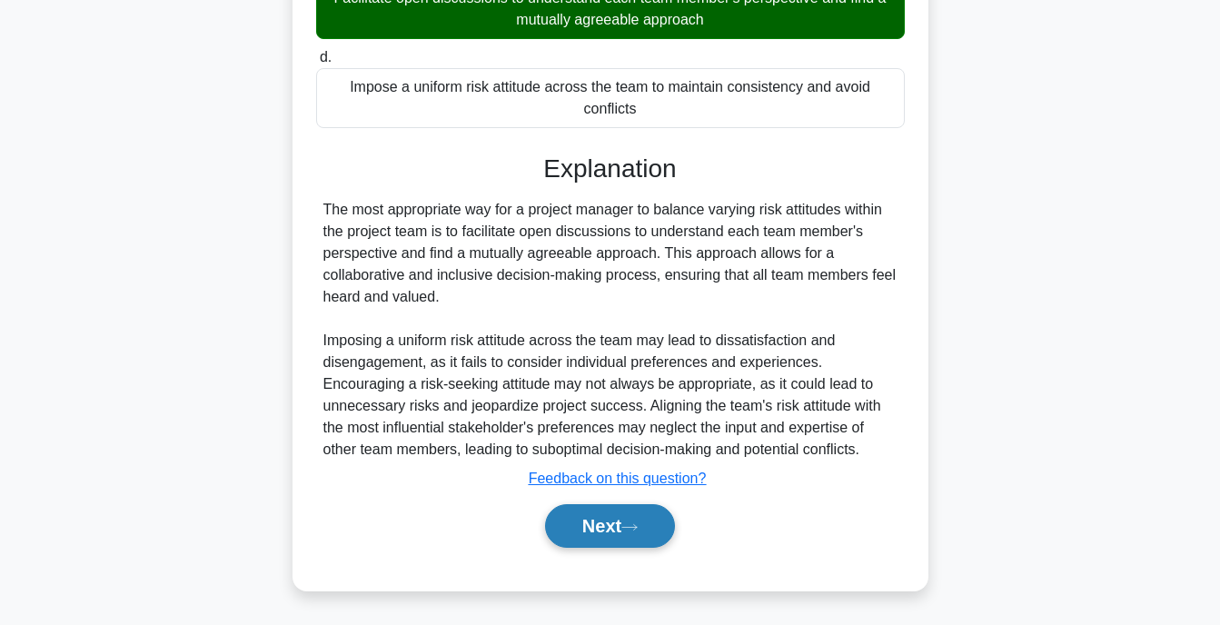
click at [613, 524] on button "Next" at bounding box center [610, 526] width 130 height 44
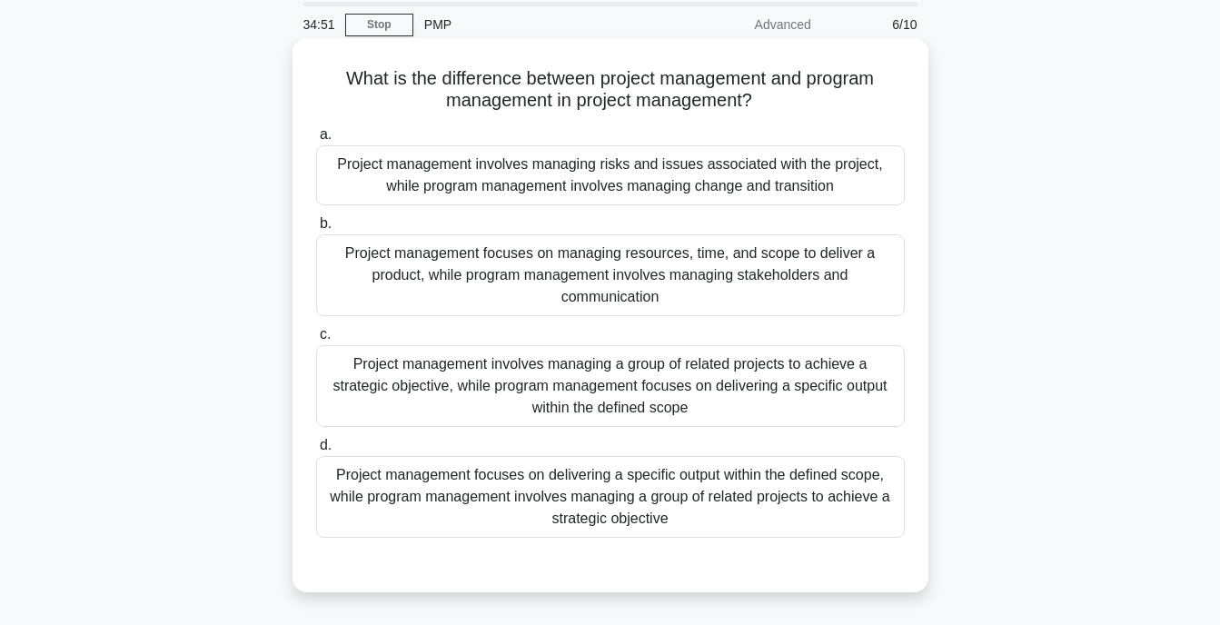
scroll to position [65, 0]
click at [660, 480] on div "Project management focuses on delivering a specific output within the defined s…" at bounding box center [610, 495] width 589 height 82
click at [316, 450] on input "d. Project management focuses on delivering a specific output within the define…" at bounding box center [316, 444] width 0 height 12
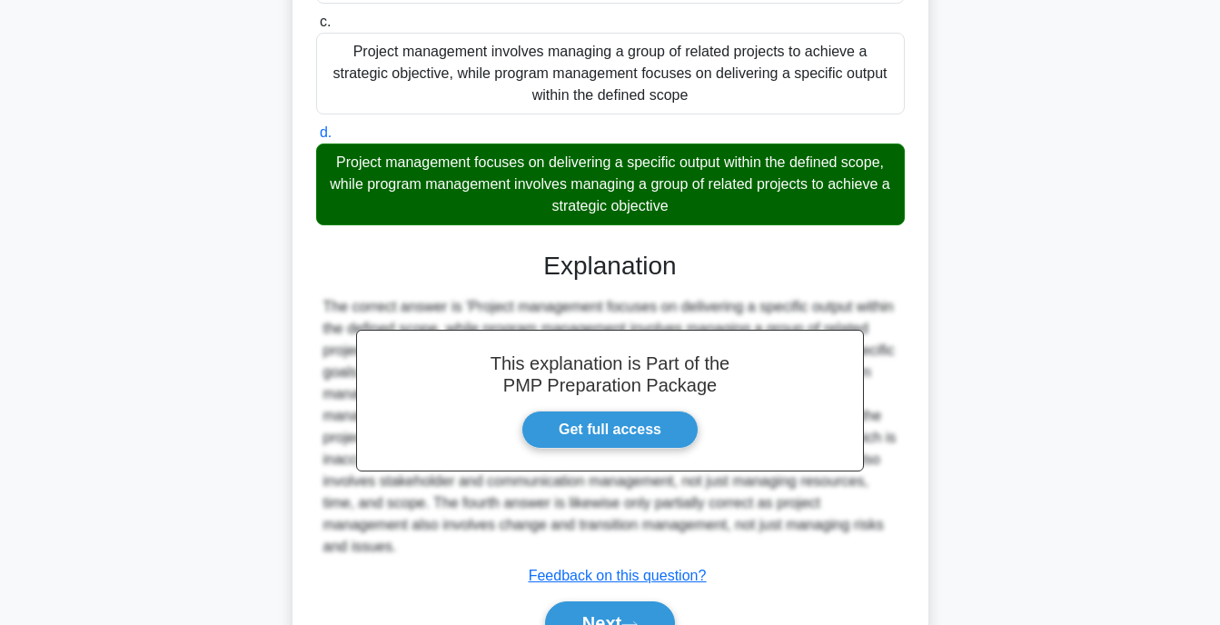
click at [566, 236] on div "This explanation is Part of the PMP Preparation Package Get full access Explana…" at bounding box center [610, 440] width 589 height 423
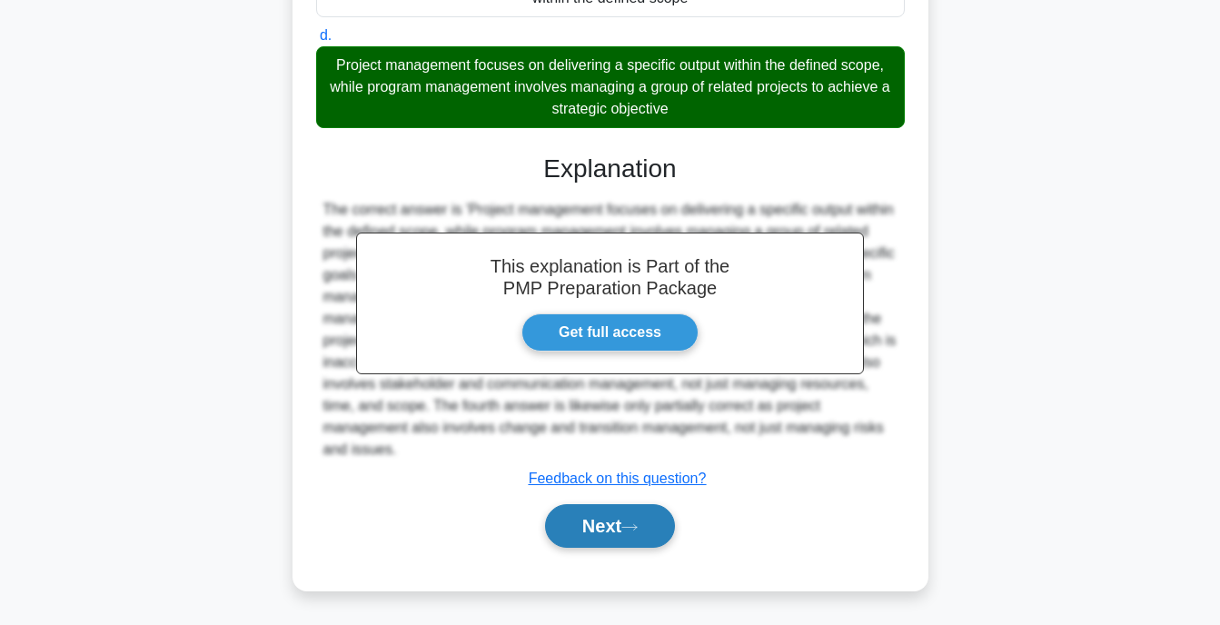
click at [613, 525] on button "Next" at bounding box center [610, 526] width 130 height 44
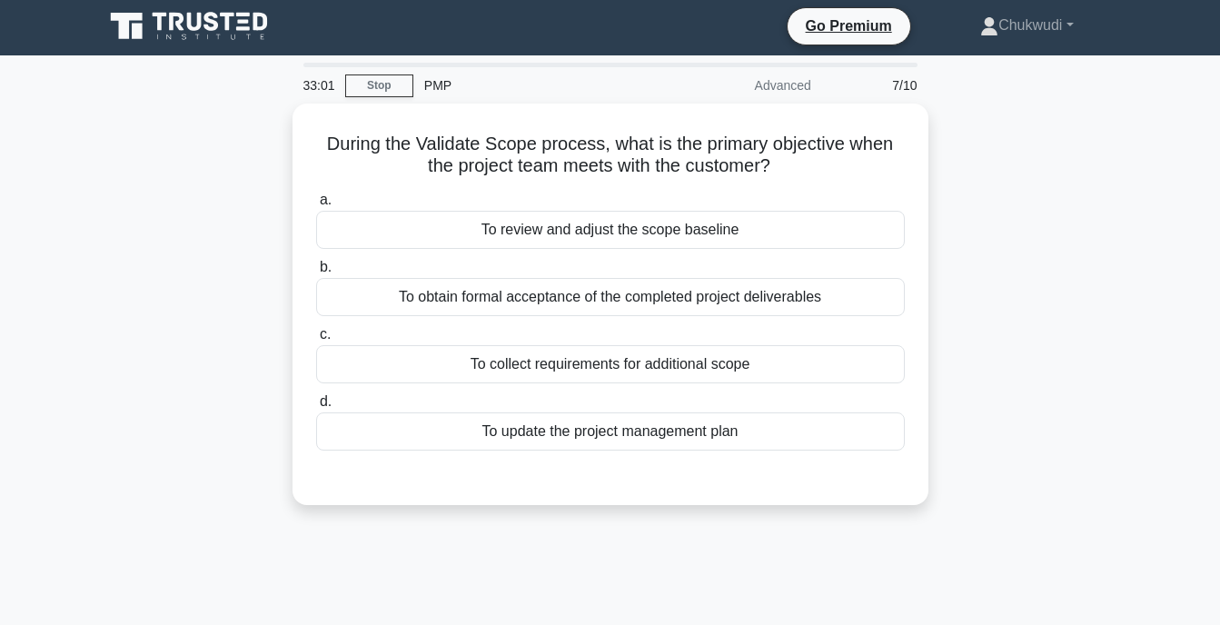
scroll to position [2, 0]
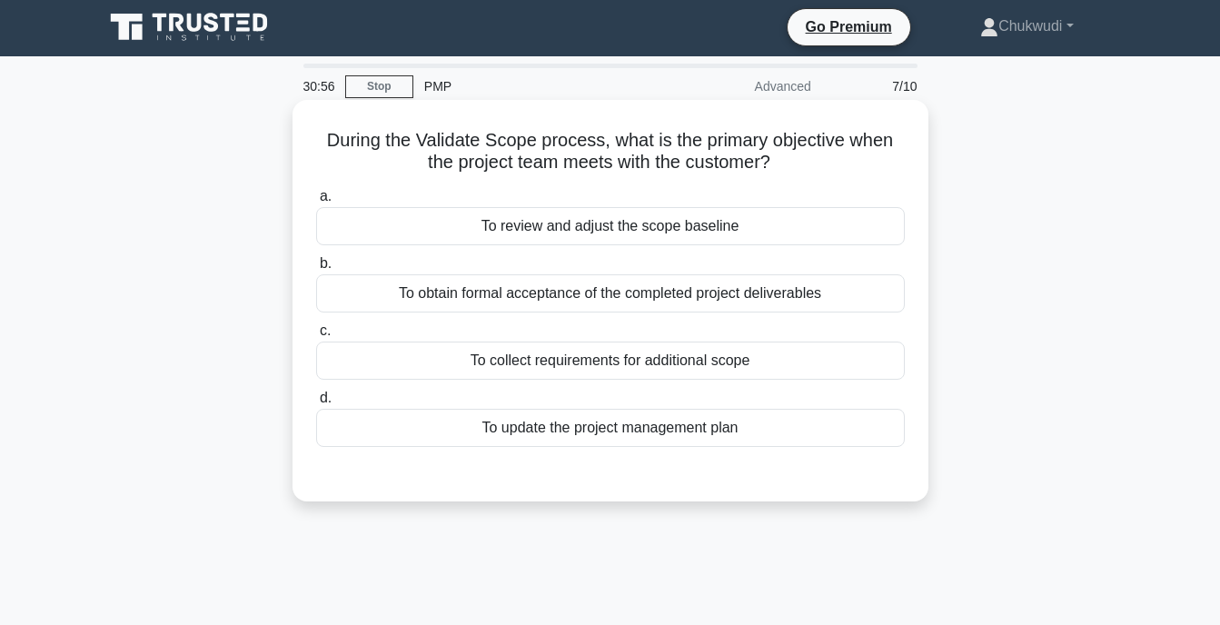
click at [581, 368] on div "To collect requirements for additional scope" at bounding box center [610, 361] width 589 height 38
click at [316, 337] on input "c. To collect requirements for additional scope" at bounding box center [316, 331] width 0 height 12
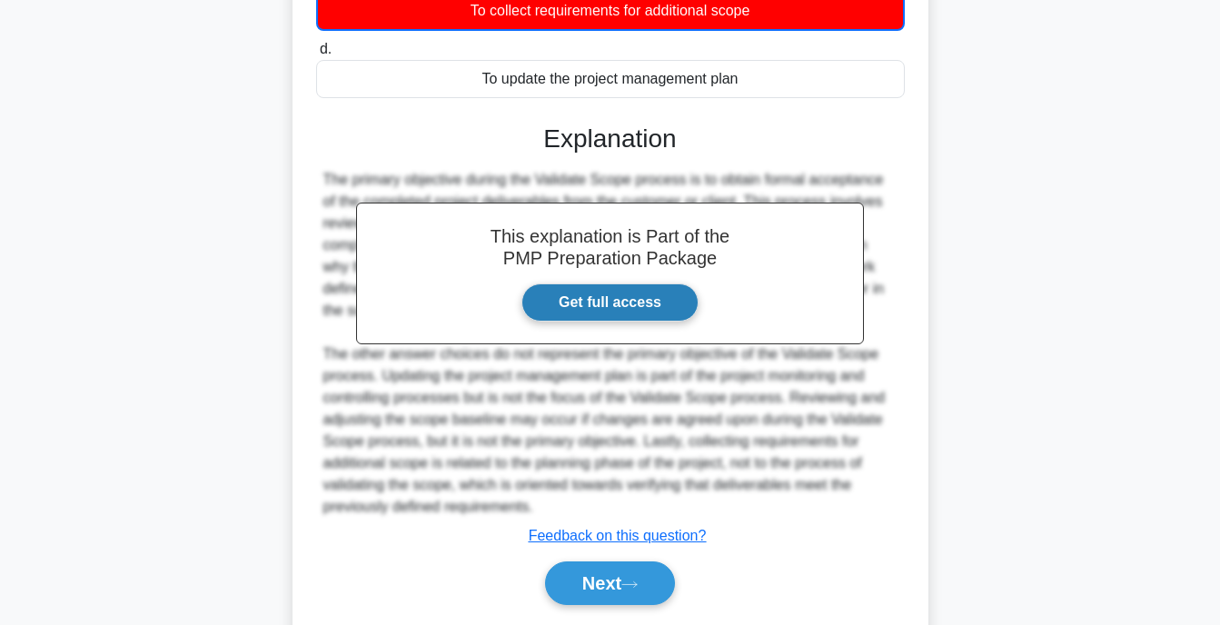
scroll to position [411, 0]
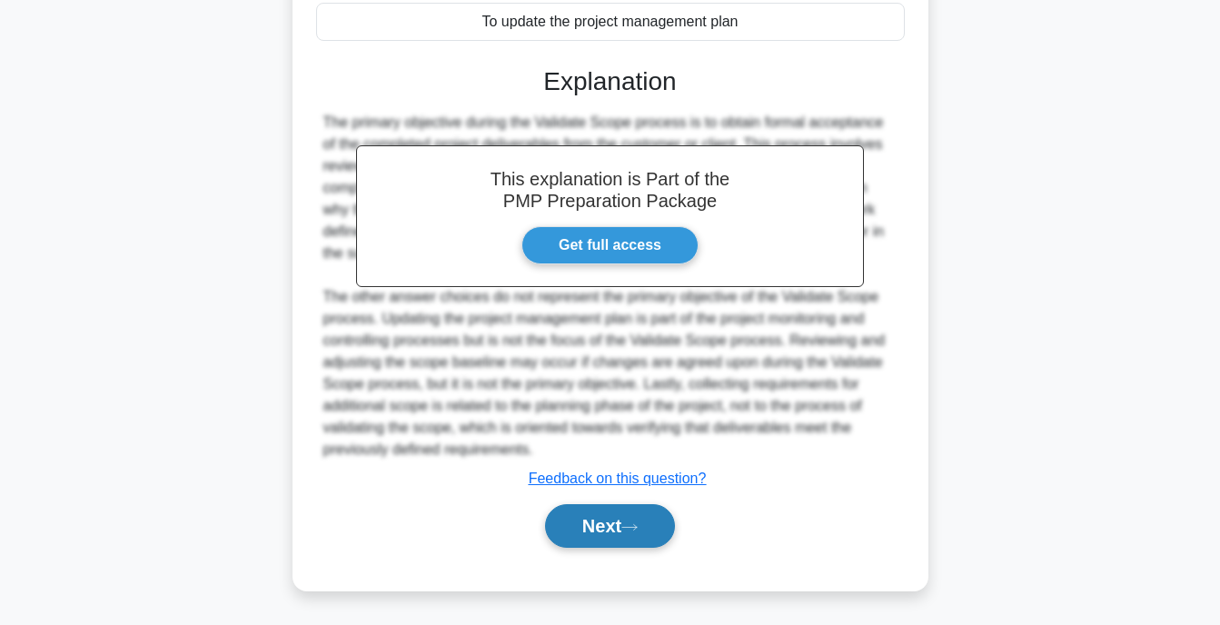
click at [588, 525] on button "Next" at bounding box center [610, 526] width 130 height 44
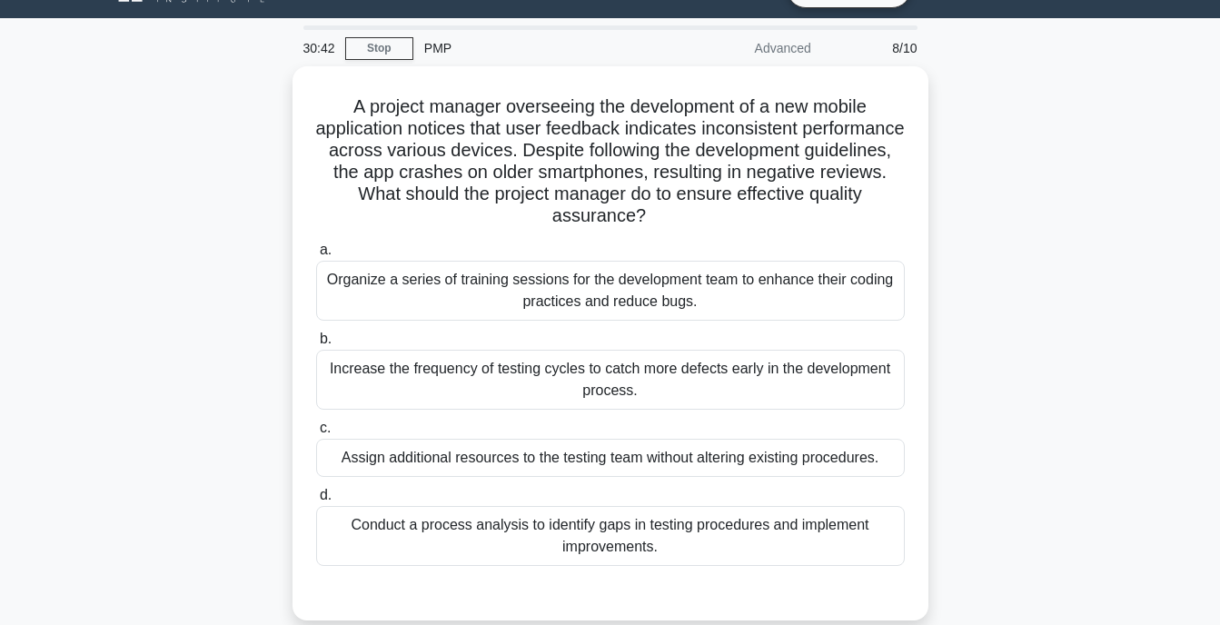
scroll to position [39, 0]
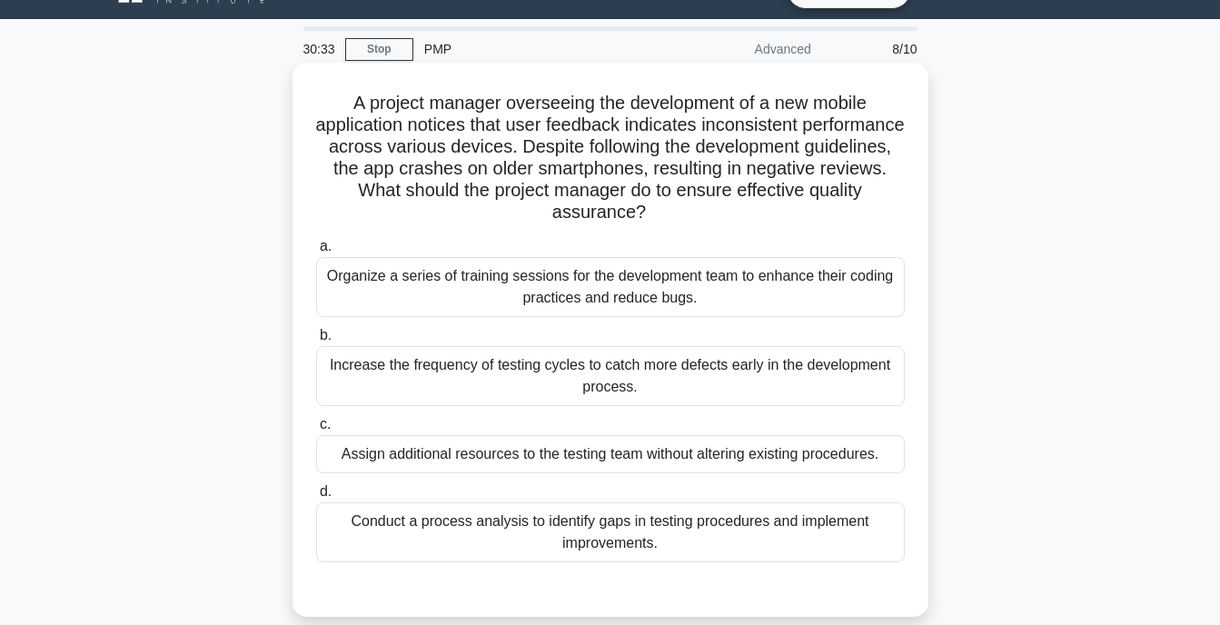
click at [493, 357] on div "Increase the frequency of testing cycles to catch more defects early in the dev…" at bounding box center [610, 376] width 589 height 60
click at [316, 342] on input "b. Increase the frequency of testing cycles to catch more defects early in the …" at bounding box center [316, 336] width 0 height 12
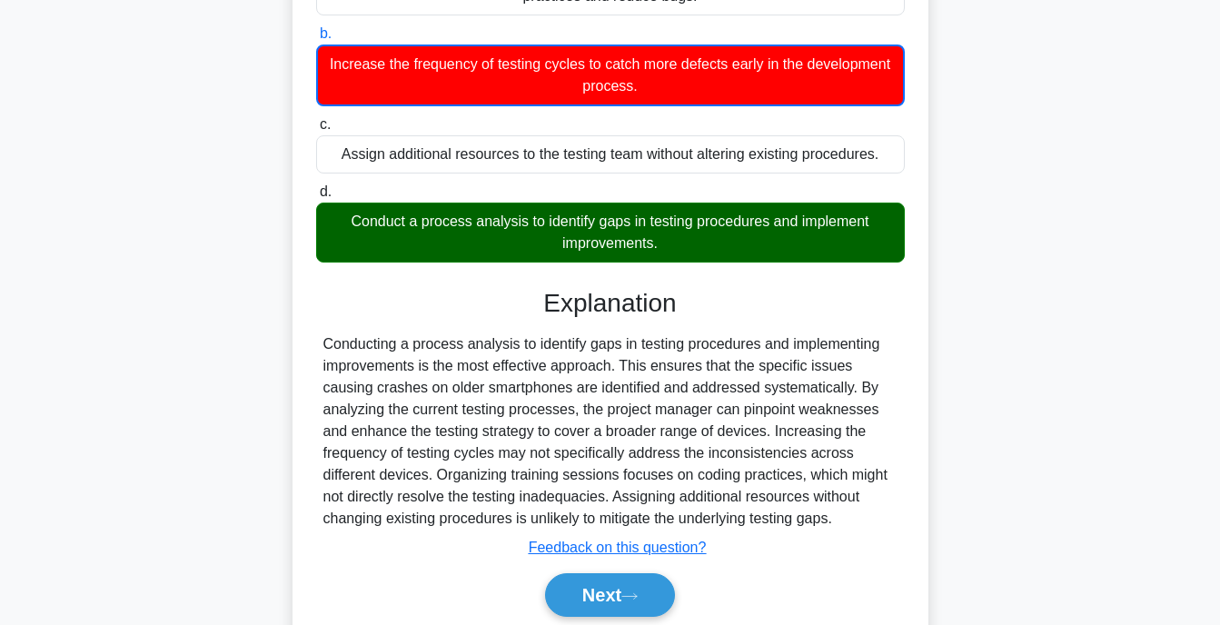
scroll to position [411, 0]
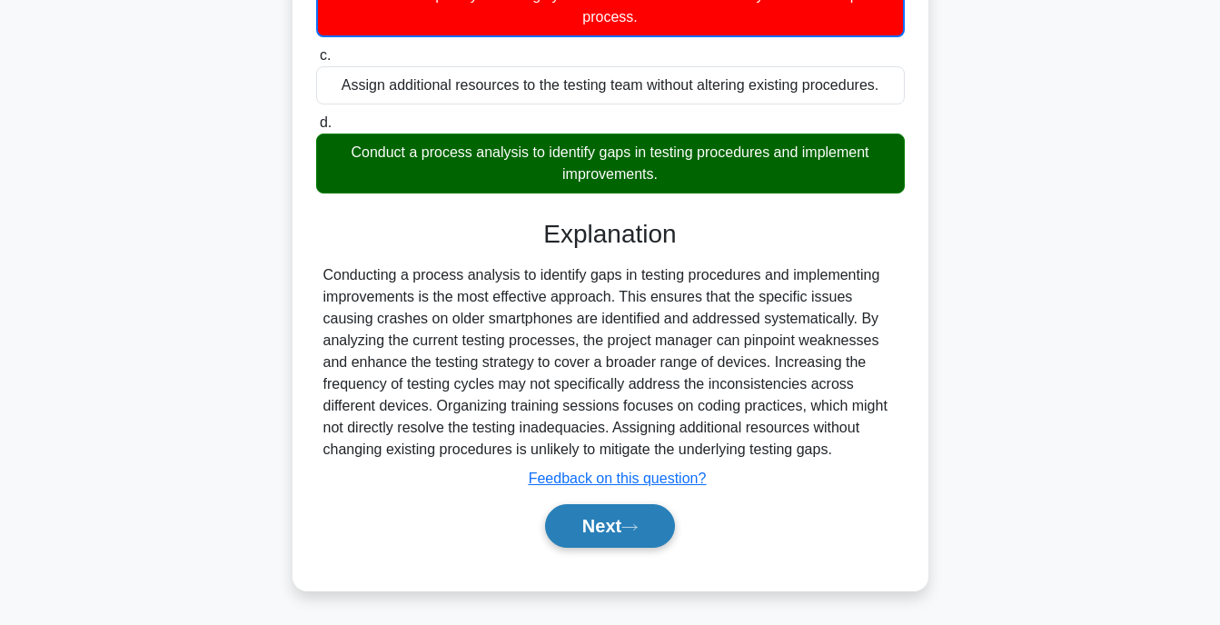
click at [600, 529] on button "Next" at bounding box center [610, 526] width 130 height 44
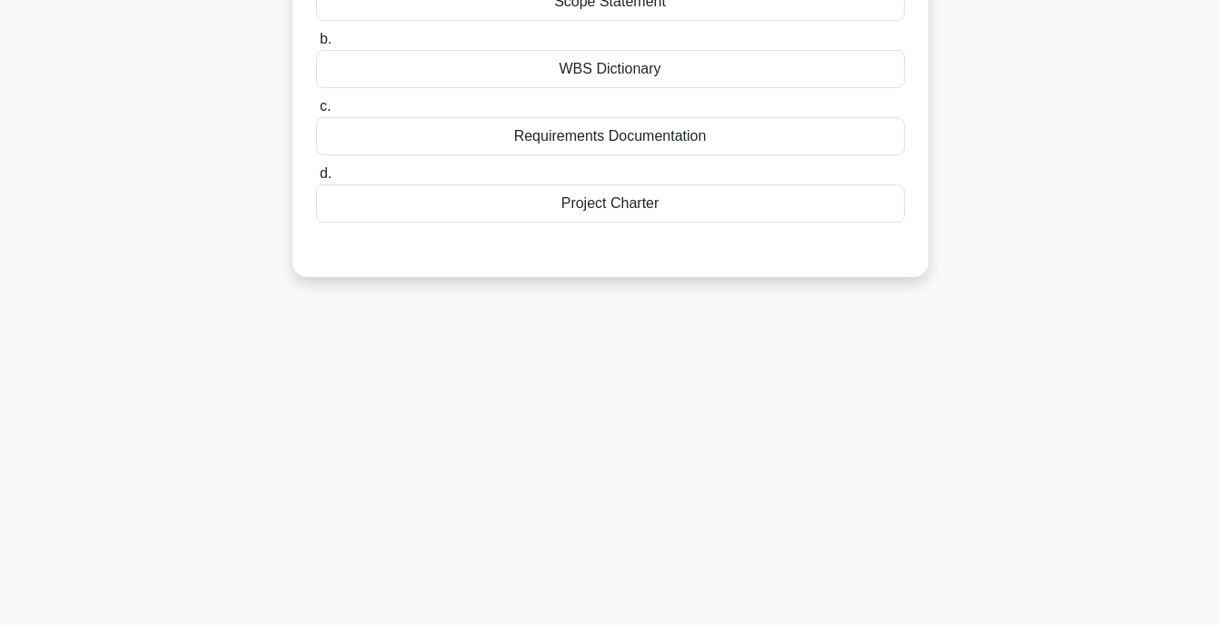
scroll to position [0, 0]
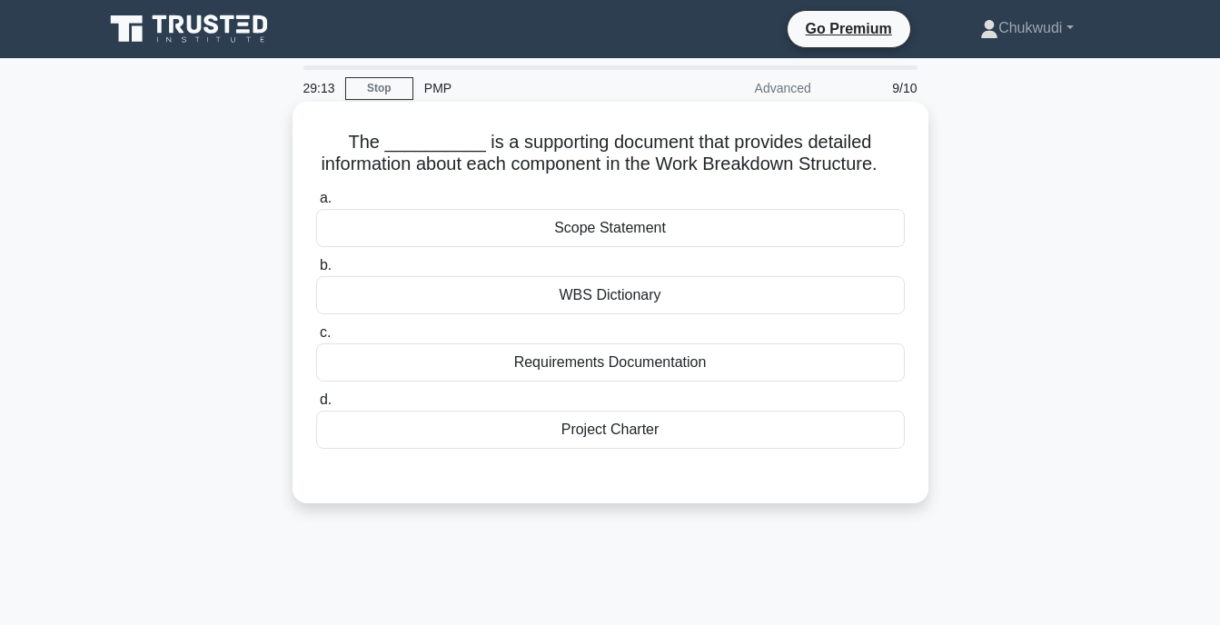
click at [564, 314] on div "WBS Dictionary" at bounding box center [610, 295] width 589 height 38
click at [316, 272] on input "b. WBS Dictionary" at bounding box center [316, 266] width 0 height 12
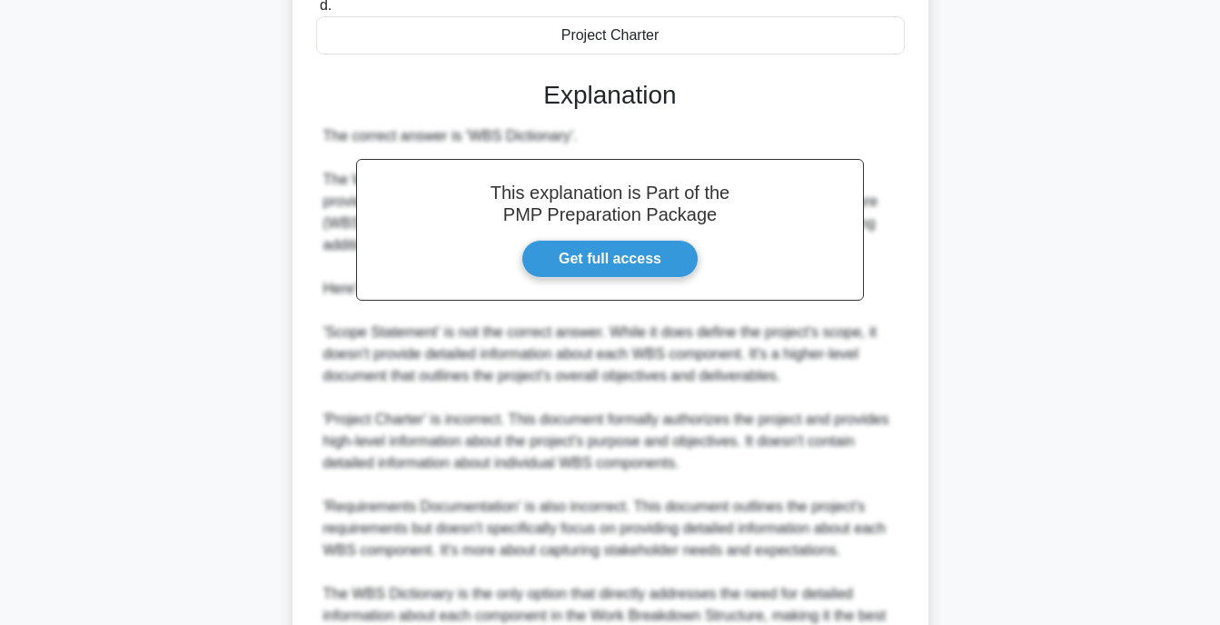
scroll to position [605, 0]
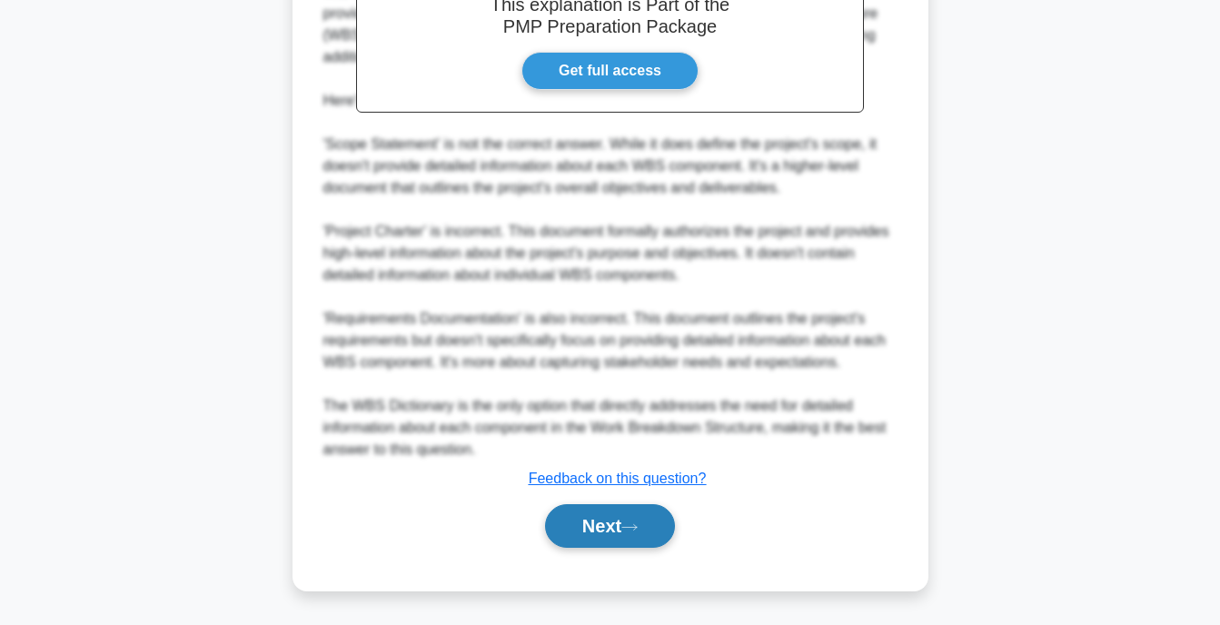
click at [591, 523] on button "Next" at bounding box center [610, 526] width 130 height 44
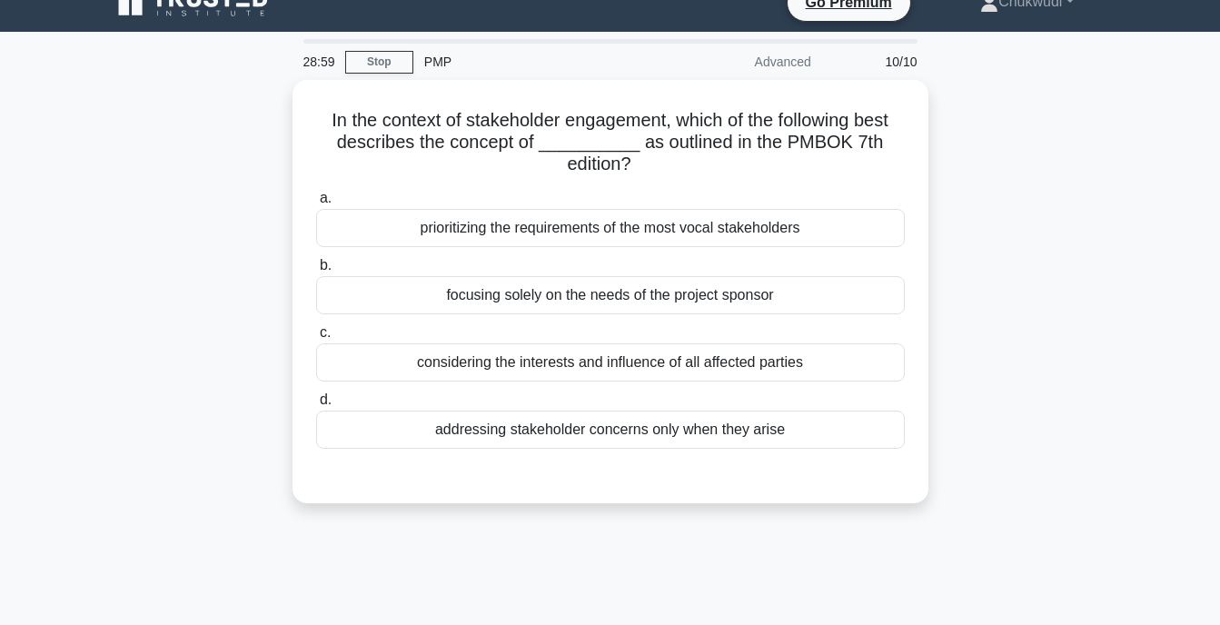
scroll to position [22, 0]
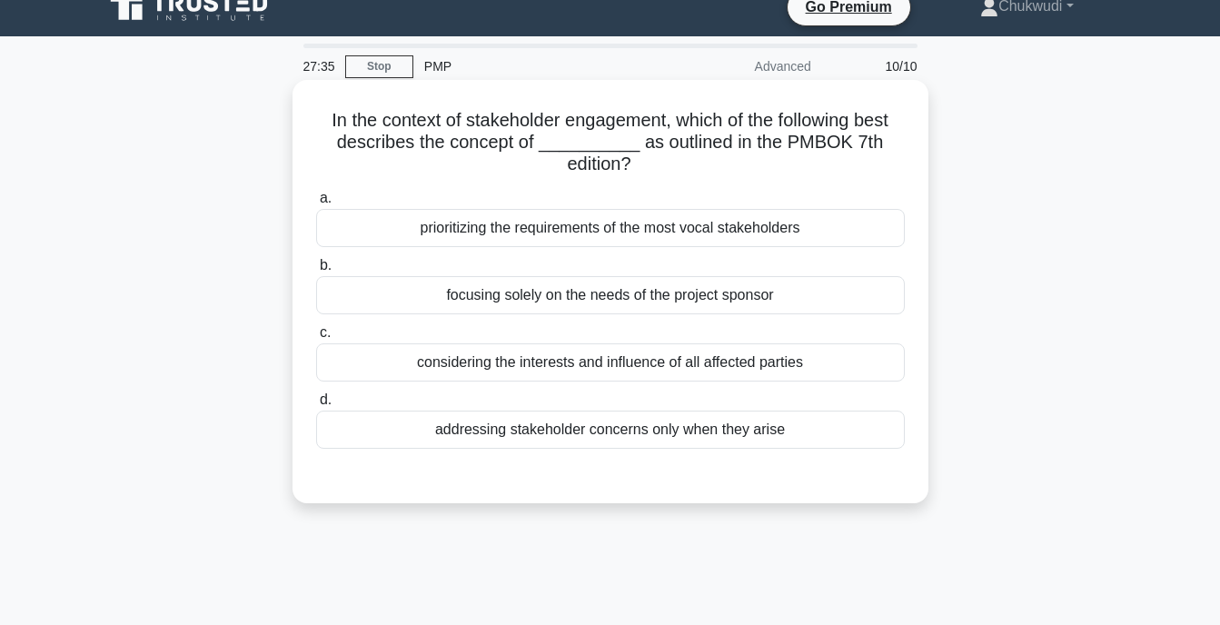
click at [600, 232] on div "prioritizing the requirements of the most vocal stakeholders" at bounding box center [610, 228] width 589 height 38
click at [316, 204] on input "a. prioritizing the requirements of the most vocal stakeholders" at bounding box center [316, 199] width 0 height 12
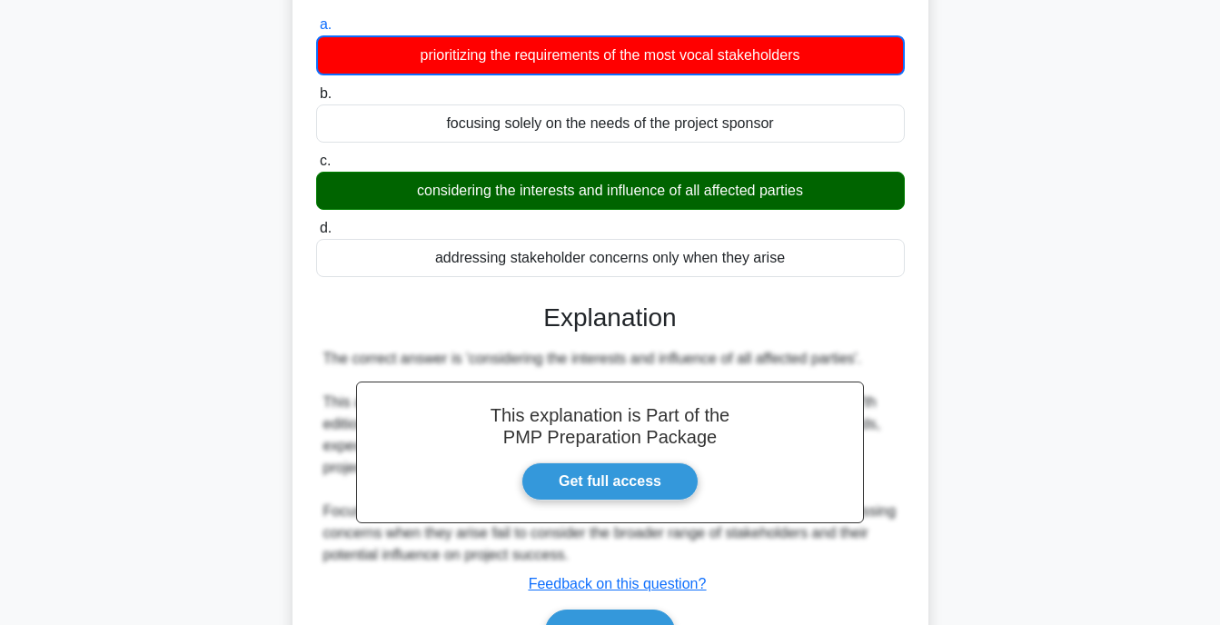
scroll to position [356, 0]
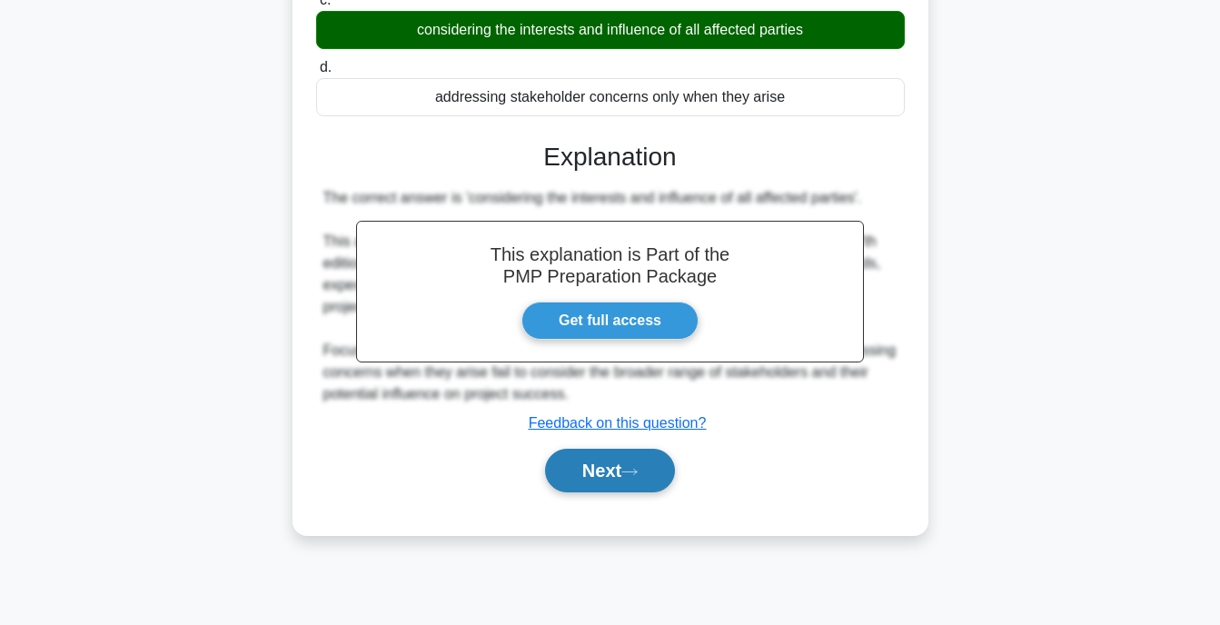
click at [642, 492] on button "Next" at bounding box center [610, 471] width 130 height 44
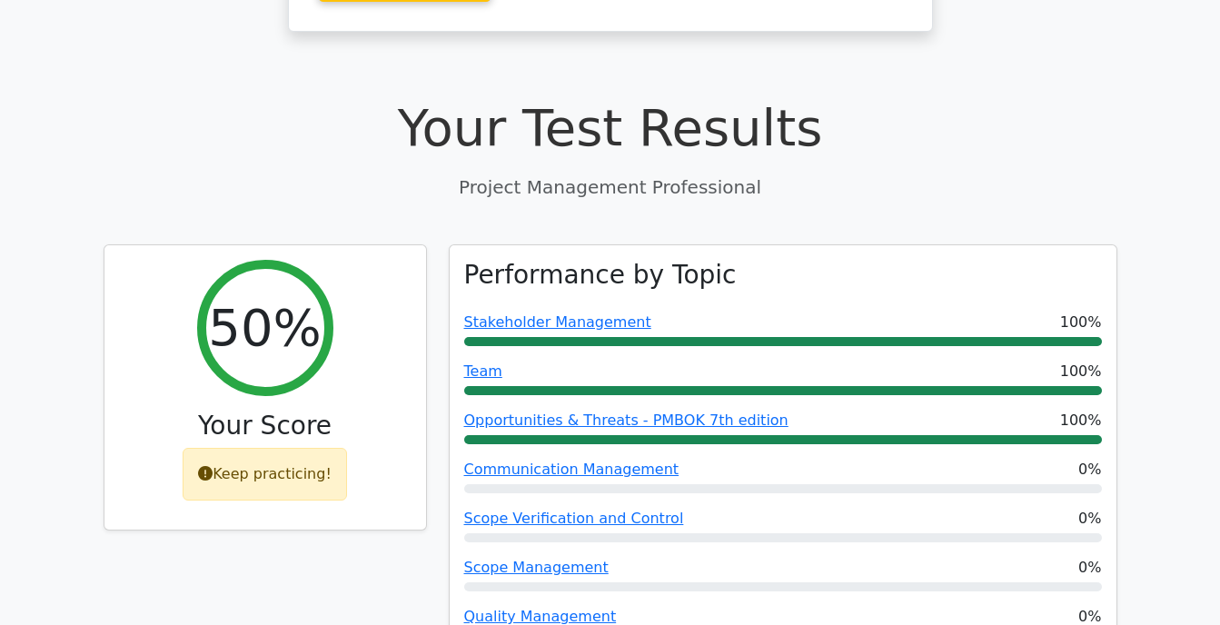
scroll to position [542, 0]
